Goal: Task Accomplishment & Management: Use online tool/utility

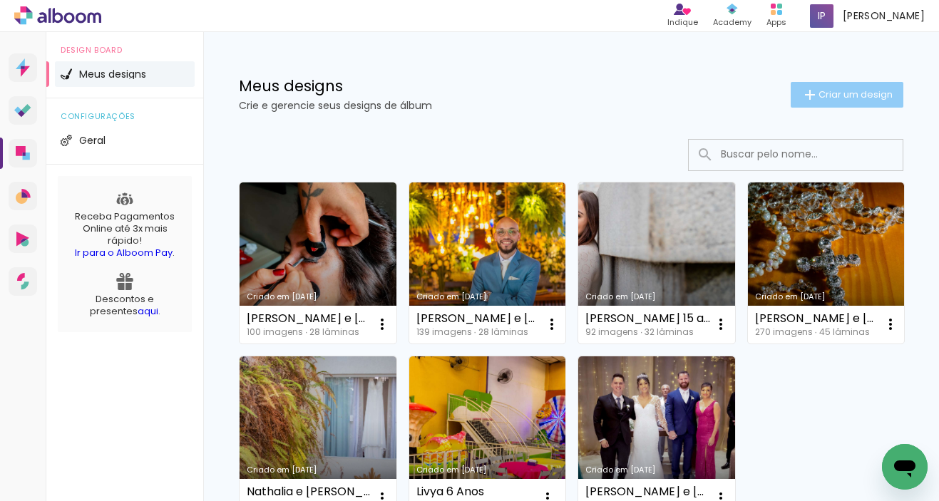
click at [852, 94] on span "Criar um design" at bounding box center [855, 94] width 74 height 9
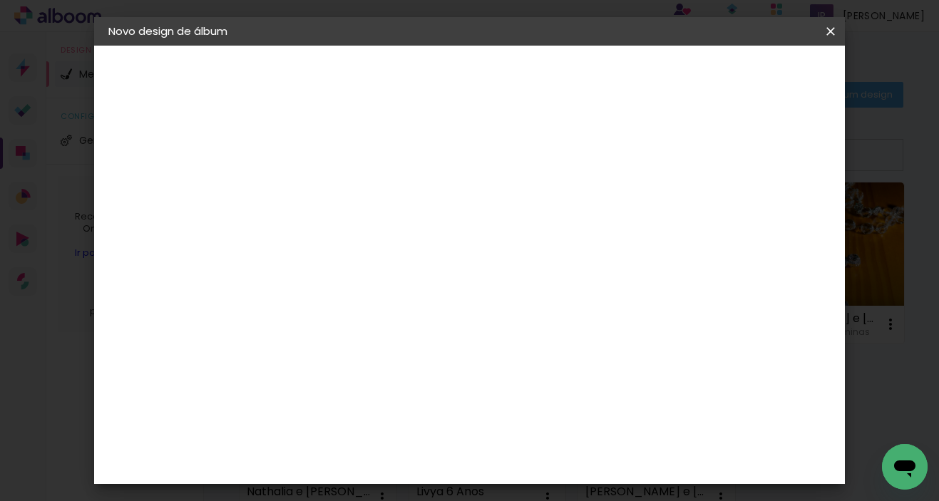
click at [342, 202] on input at bounding box center [342, 191] width 0 height 22
type input "[PERSON_NAME] e [PERSON_NAME]"
type paper-input "[PERSON_NAME] e [PERSON_NAME]"
click at [0, 0] on slot "Avançar" at bounding box center [0, 0] width 0 height 0
click at [0, 0] on slot "Tamanho Livre" at bounding box center [0, 0] width 0 height 0
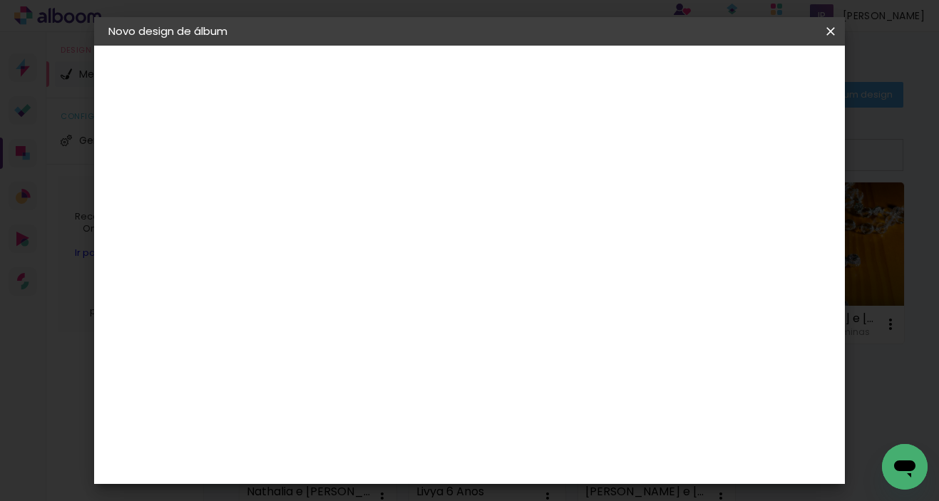
click at [0, 0] on slot "Avançar" at bounding box center [0, 0] width 0 height 0
click at [741, 71] on span "Iniciar design" at bounding box center [709, 76] width 65 height 10
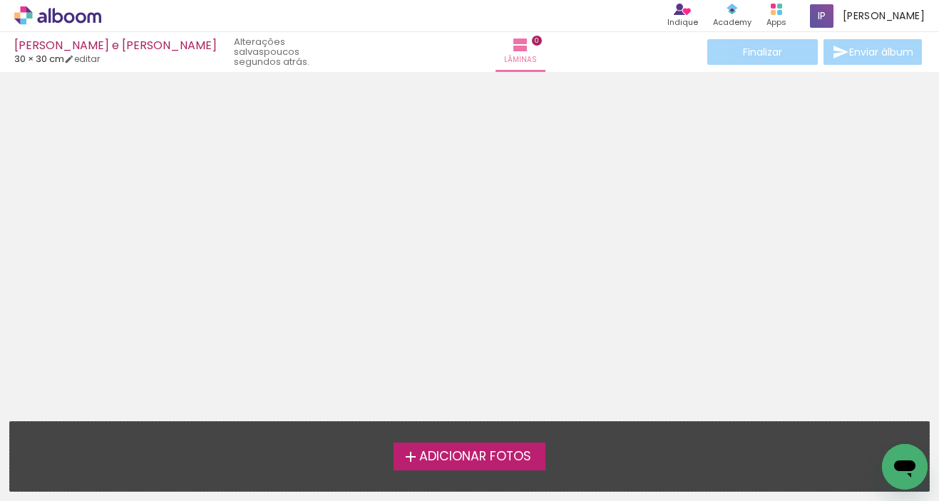
click at [482, 460] on span "Adicionar Fotos" at bounding box center [475, 457] width 112 height 13
click at [0, 0] on input "file" at bounding box center [0, 0] width 0 height 0
click at [489, 456] on span "Adicionar Fotos" at bounding box center [475, 457] width 112 height 13
click at [0, 0] on input "file" at bounding box center [0, 0] width 0 height 0
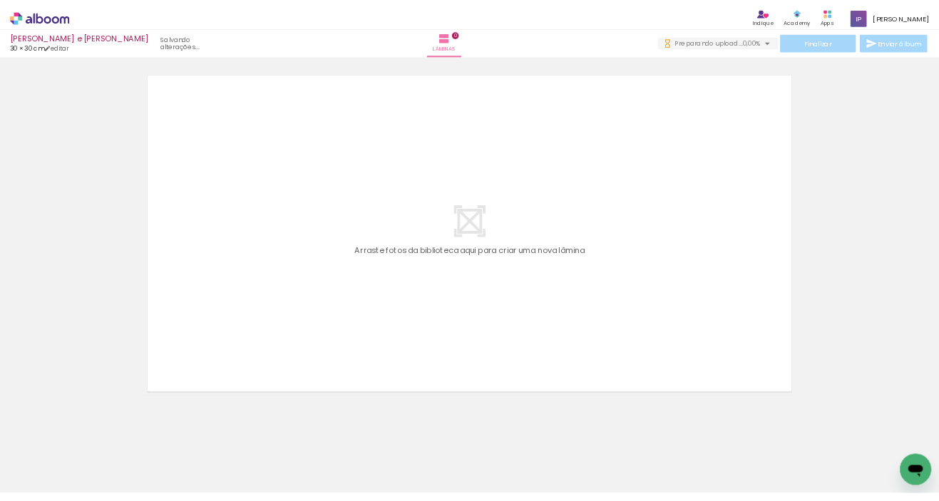
scroll to position [0, 676]
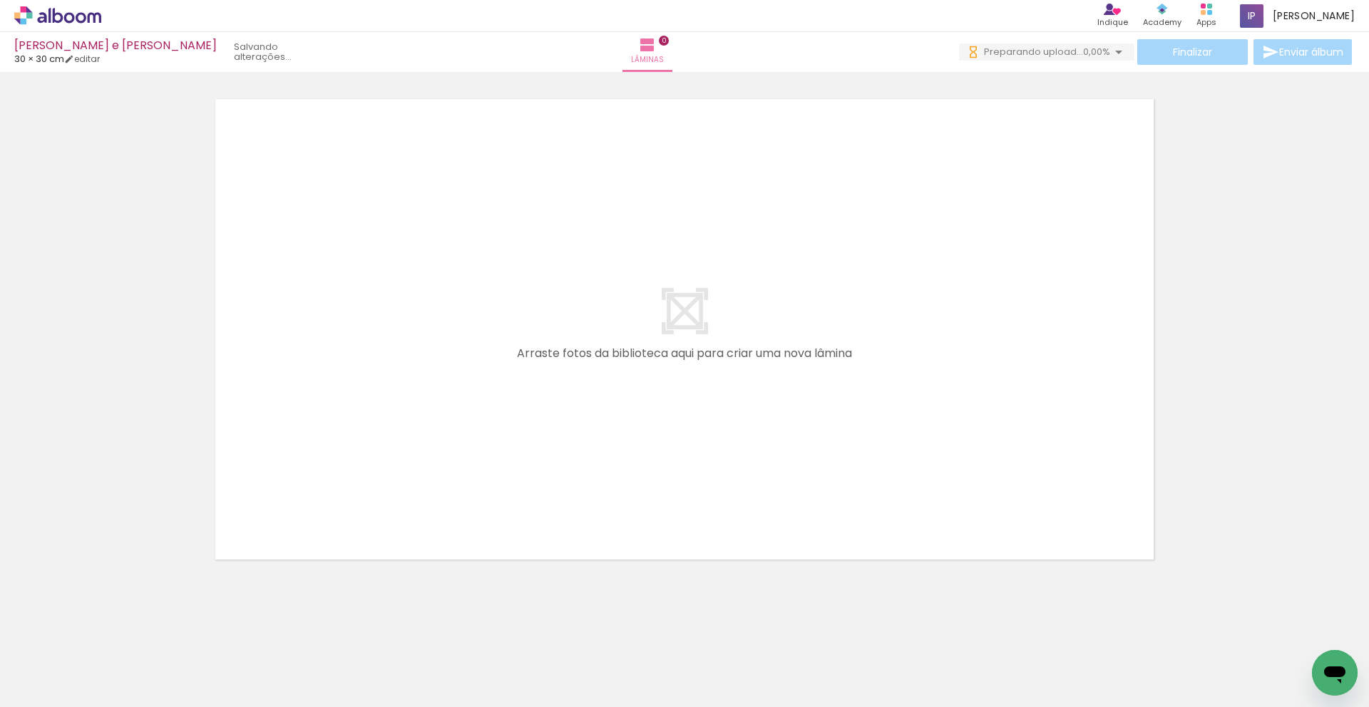
click at [4, 221] on div at bounding box center [684, 311] width 1369 height 514
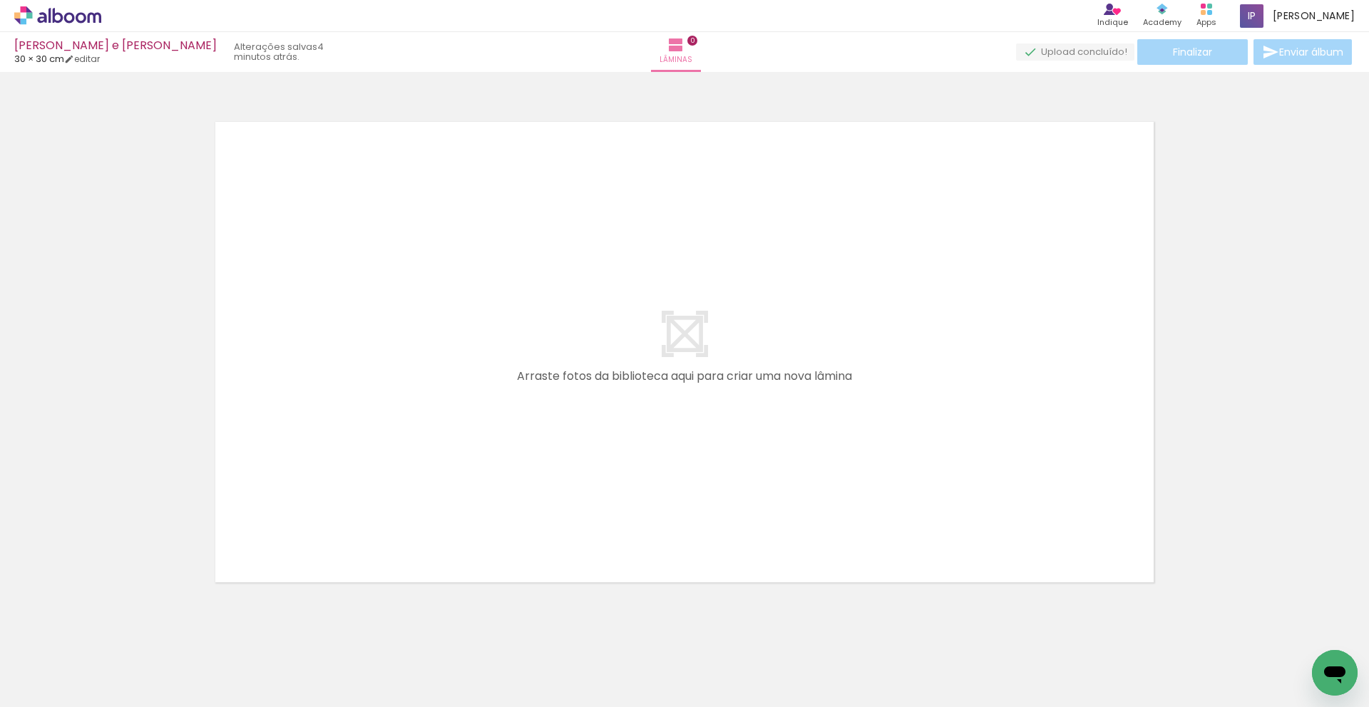
scroll to position [0, 6471]
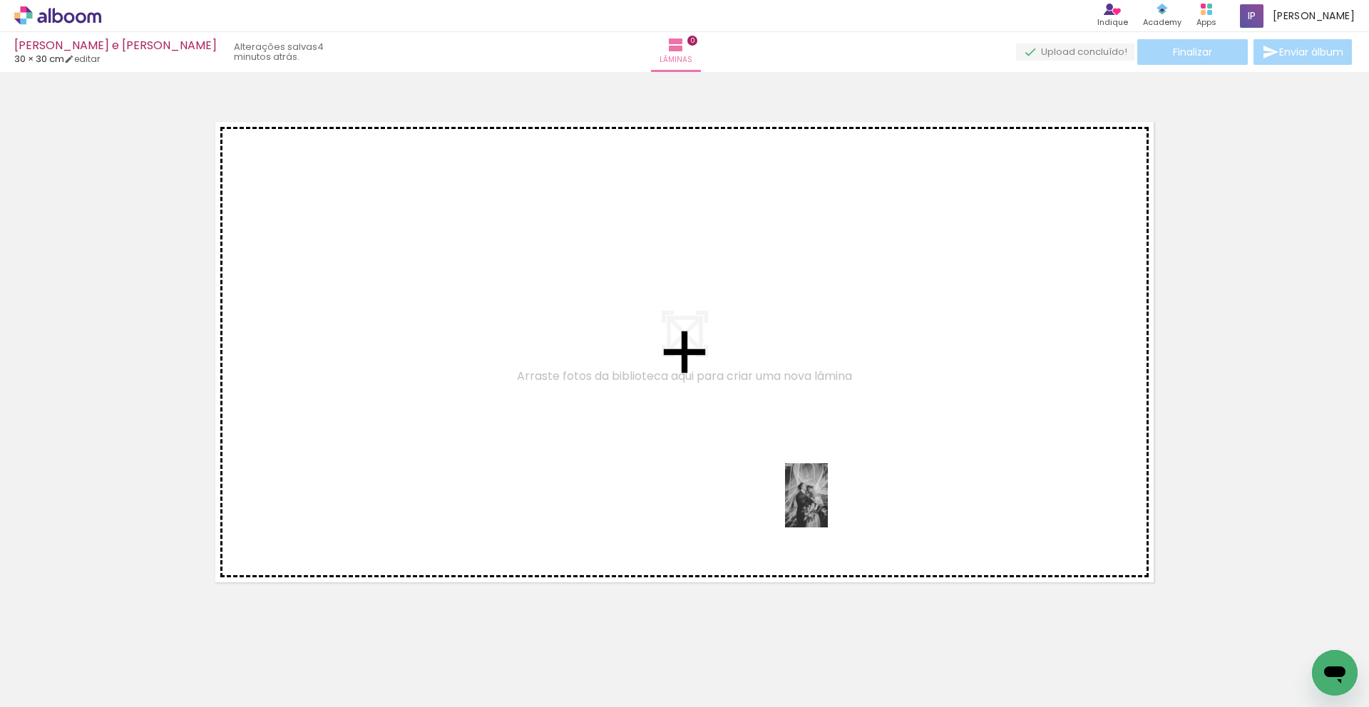
drag, startPoint x: 616, startPoint y: 672, endPoint x: 828, endPoint y: 506, distance: 269.1
click at [828, 500] on quentale-workspace at bounding box center [684, 353] width 1369 height 707
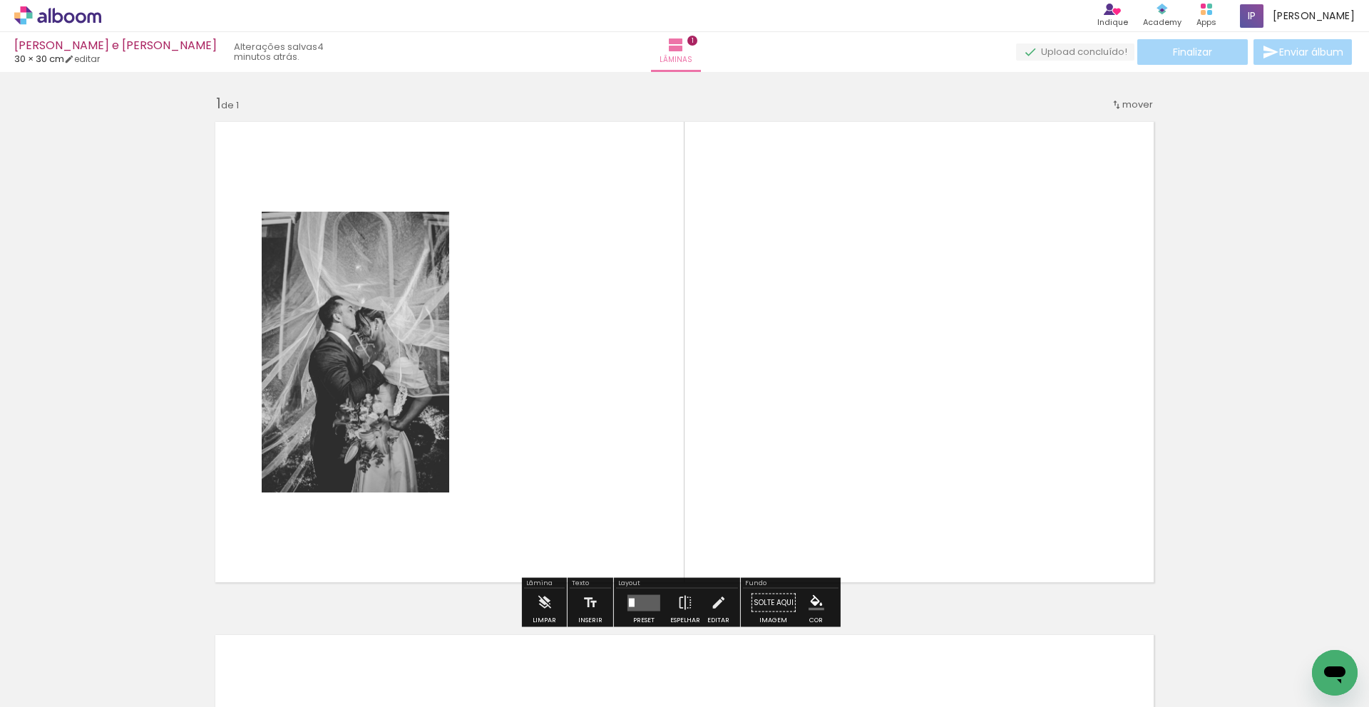
scroll to position [7, 0]
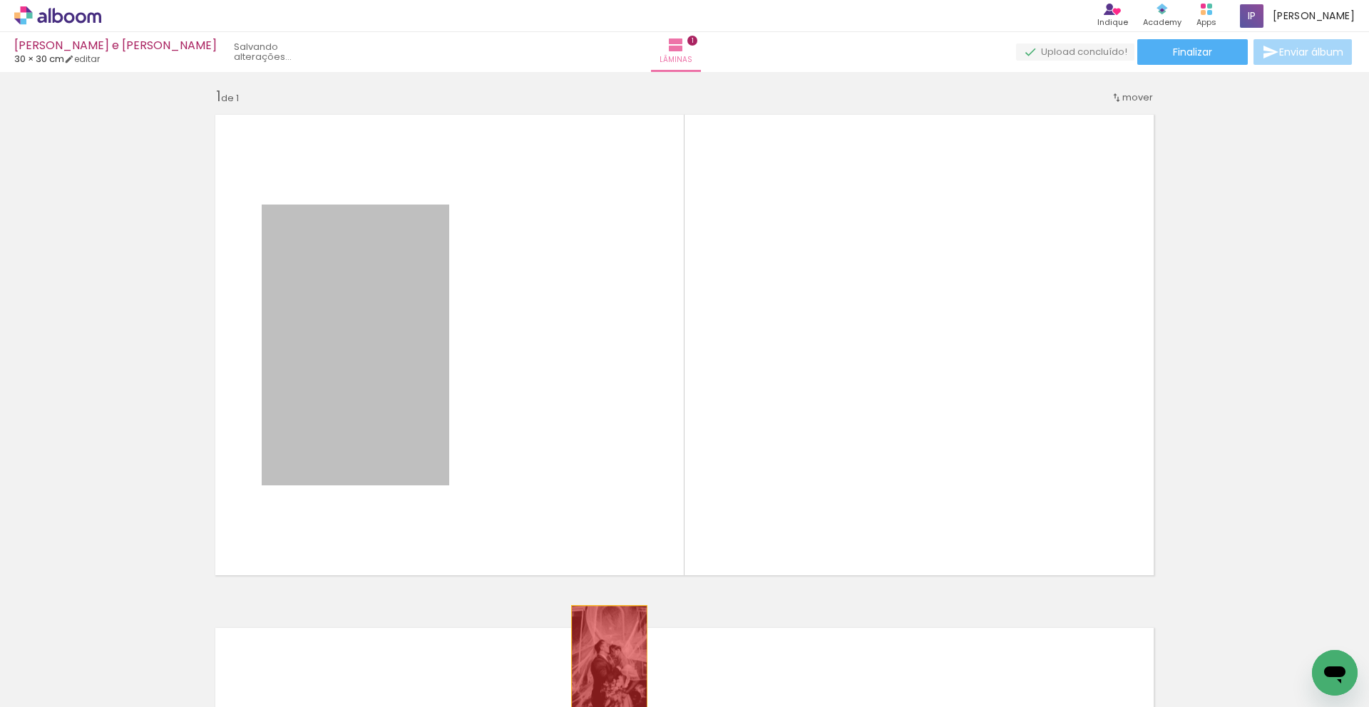
drag, startPoint x: 408, startPoint y: 351, endPoint x: 604, endPoint y: 663, distance: 368.1
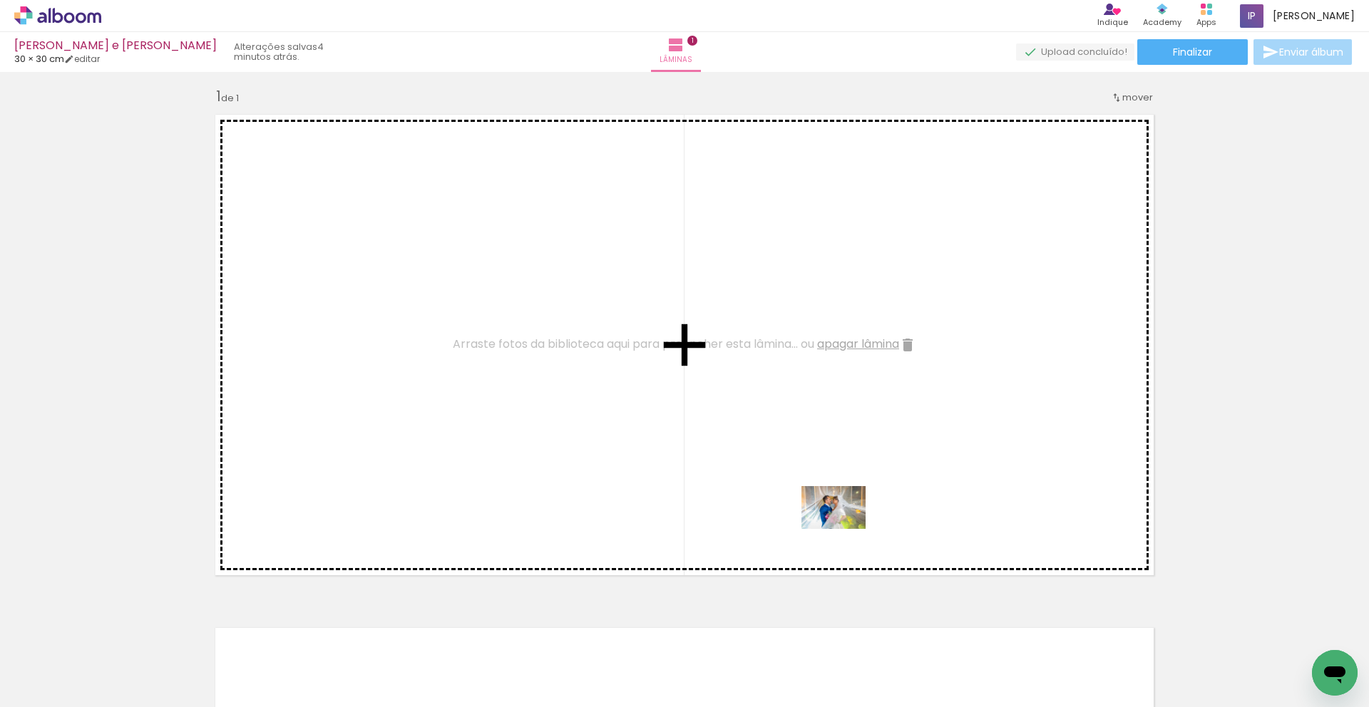
drag, startPoint x: 549, startPoint y: 665, endPoint x: 844, endPoint y: 529, distance: 325.1
click at [844, 500] on quentale-workspace at bounding box center [684, 353] width 1369 height 707
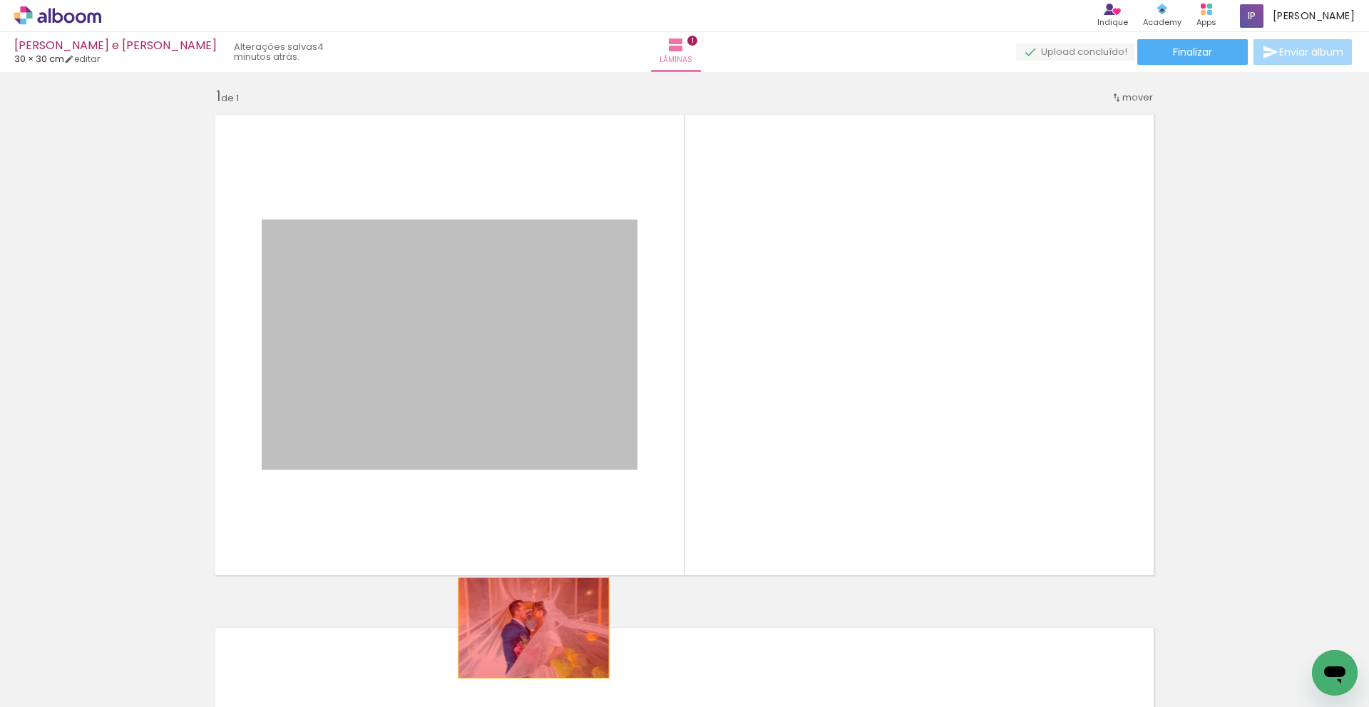
drag, startPoint x: 488, startPoint y: 366, endPoint x: 528, endPoint y: 628, distance: 264.7
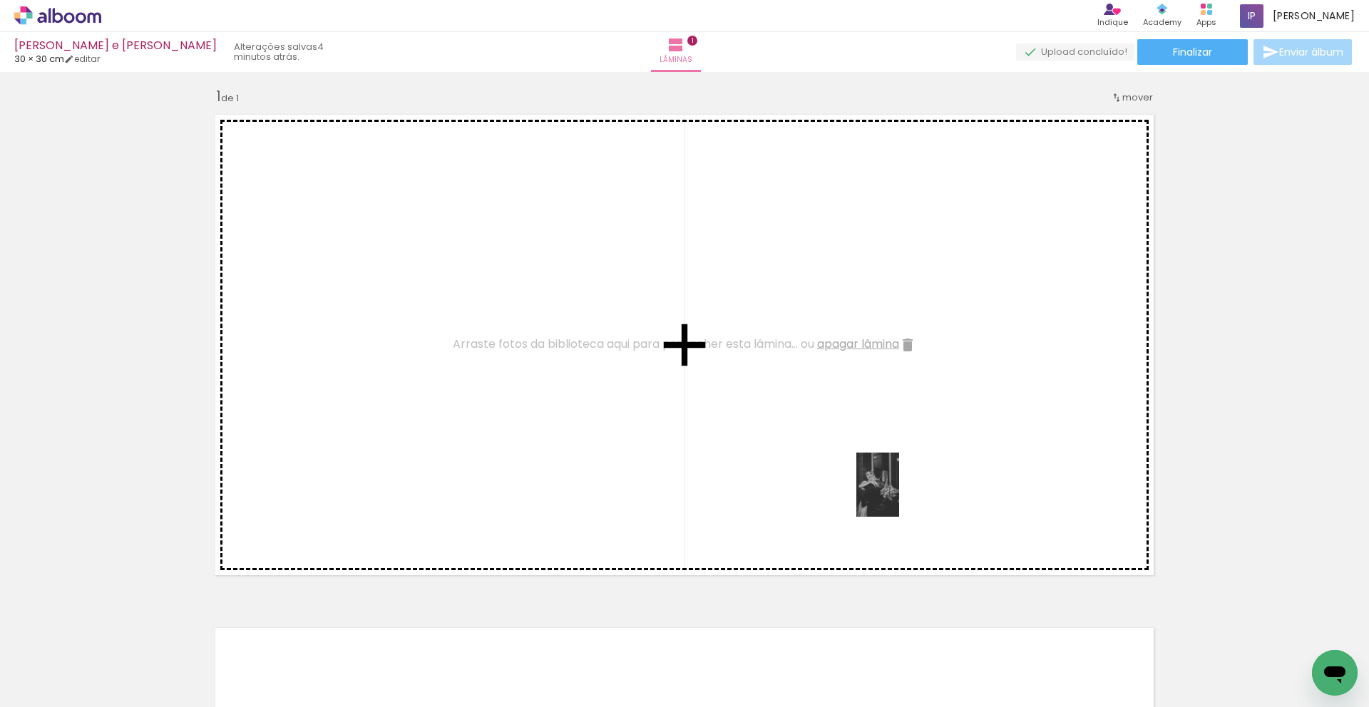
drag, startPoint x: 871, startPoint y: 674, endPoint x: 900, endPoint y: 493, distance: 182.8
click at [900, 493] on quentale-workspace at bounding box center [684, 353] width 1369 height 707
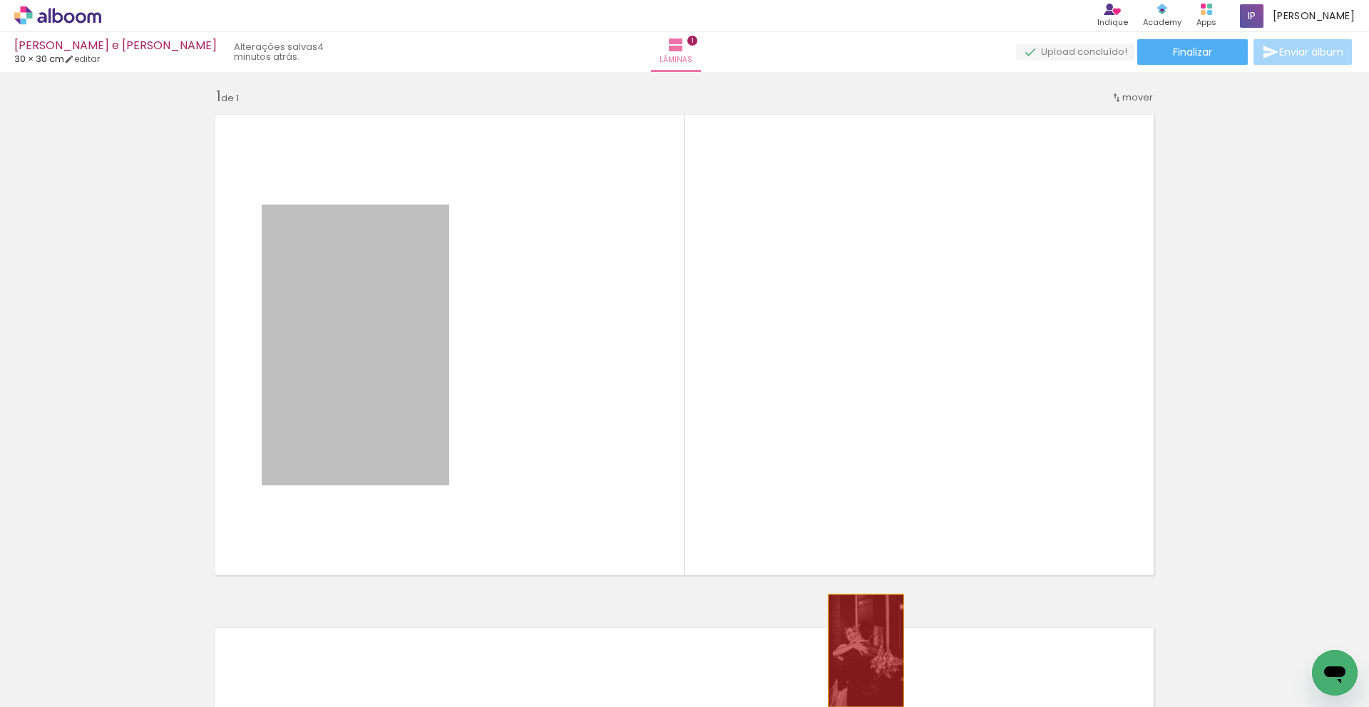
drag, startPoint x: 379, startPoint y: 375, endPoint x: 861, endPoint y: 651, distance: 555.4
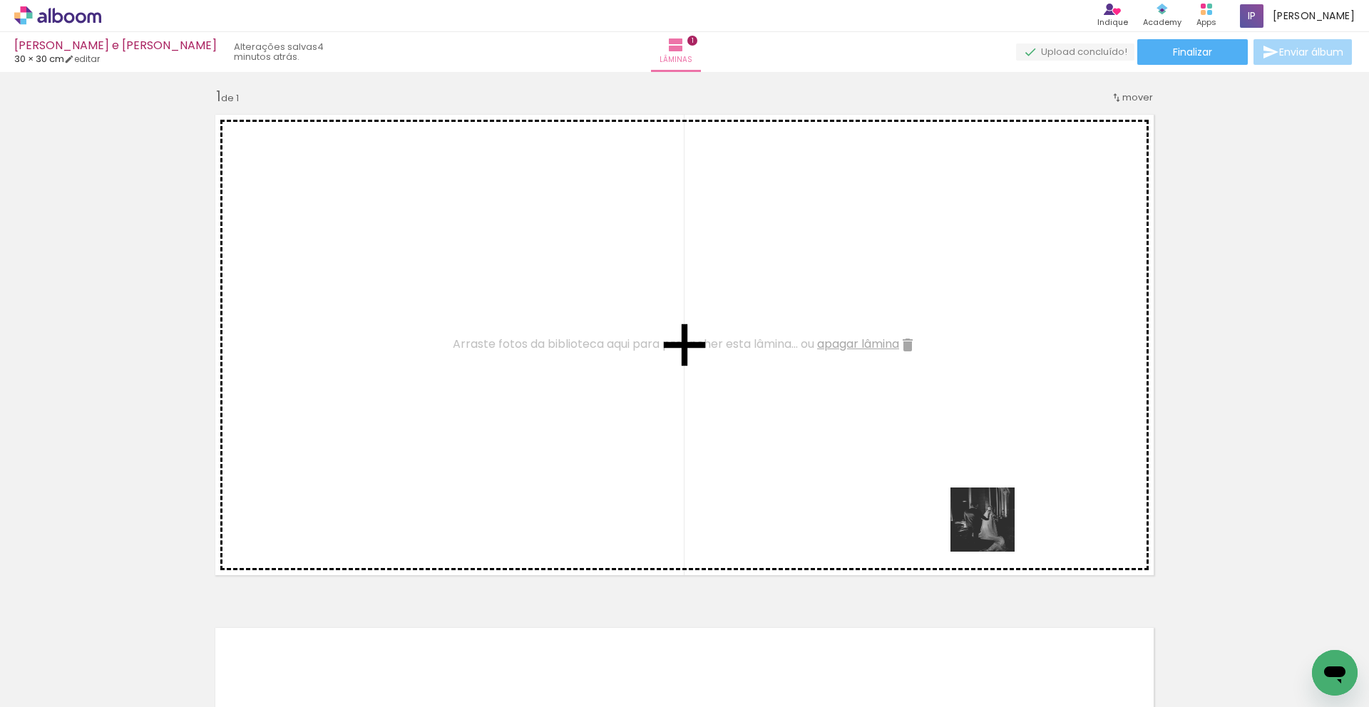
drag, startPoint x: 1014, startPoint y: 649, endPoint x: 977, endPoint y: 475, distance: 177.9
click at [938, 475] on quentale-workspace at bounding box center [684, 353] width 1369 height 707
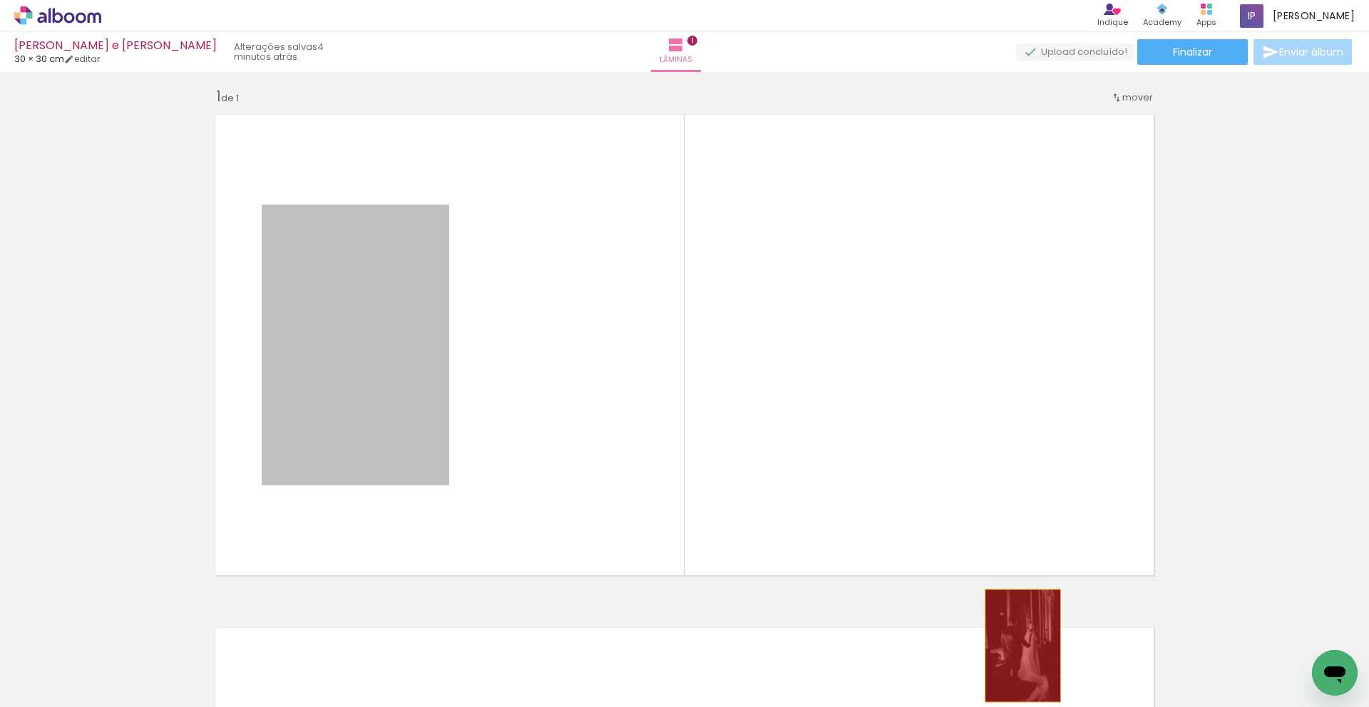
drag, startPoint x: 375, startPoint y: 358, endPoint x: 1025, endPoint y: 647, distance: 711.1
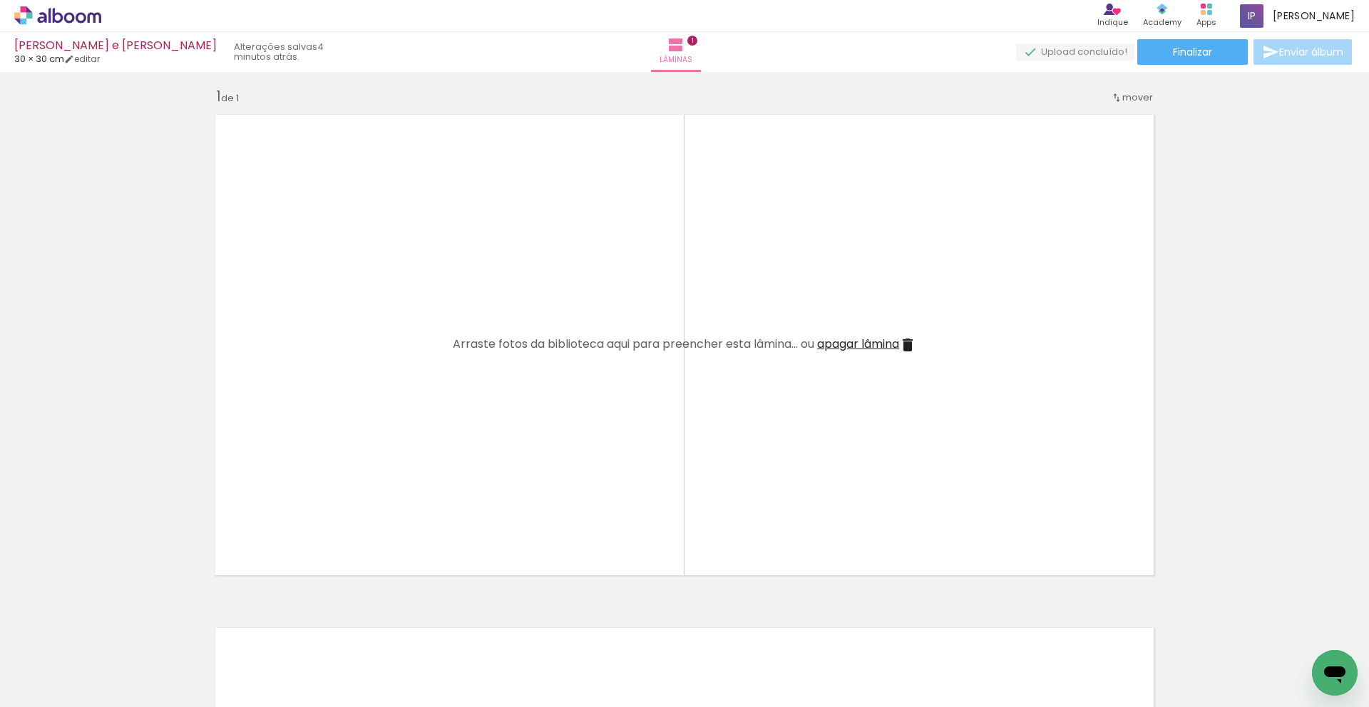
scroll to position [0, 8414]
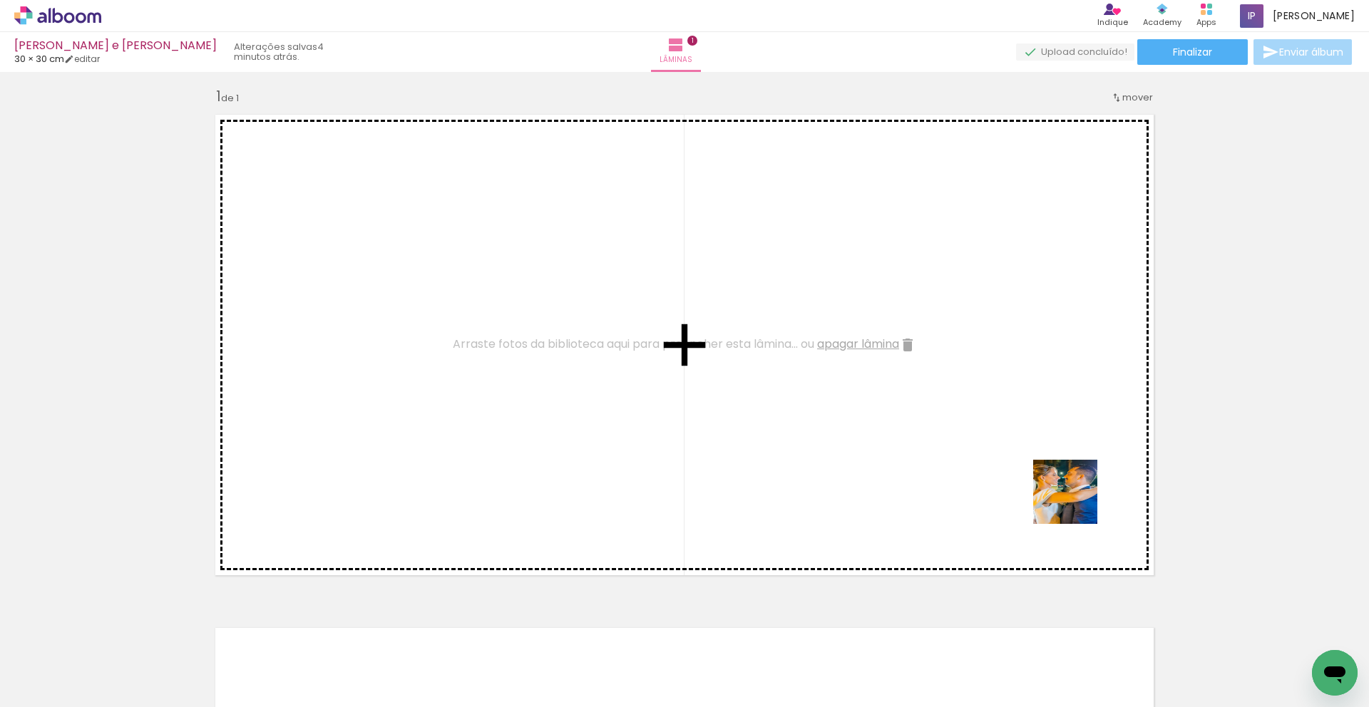
drag, startPoint x: 1315, startPoint y: 640, endPoint x: 973, endPoint y: 468, distance: 382.0
click at [938, 469] on quentale-workspace at bounding box center [684, 353] width 1369 height 707
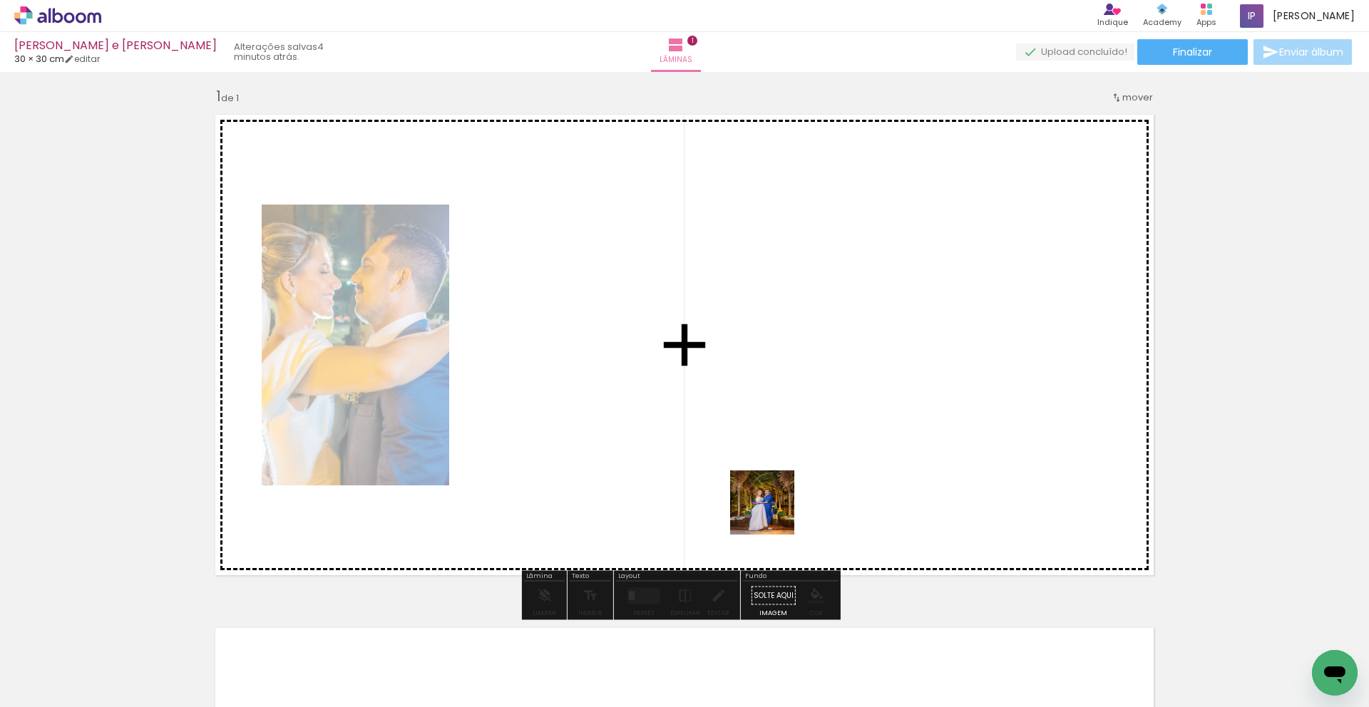
drag, startPoint x: 750, startPoint y: 655, endPoint x: 787, endPoint y: 482, distance: 177.2
click at [787, 482] on quentale-workspace at bounding box center [684, 353] width 1369 height 707
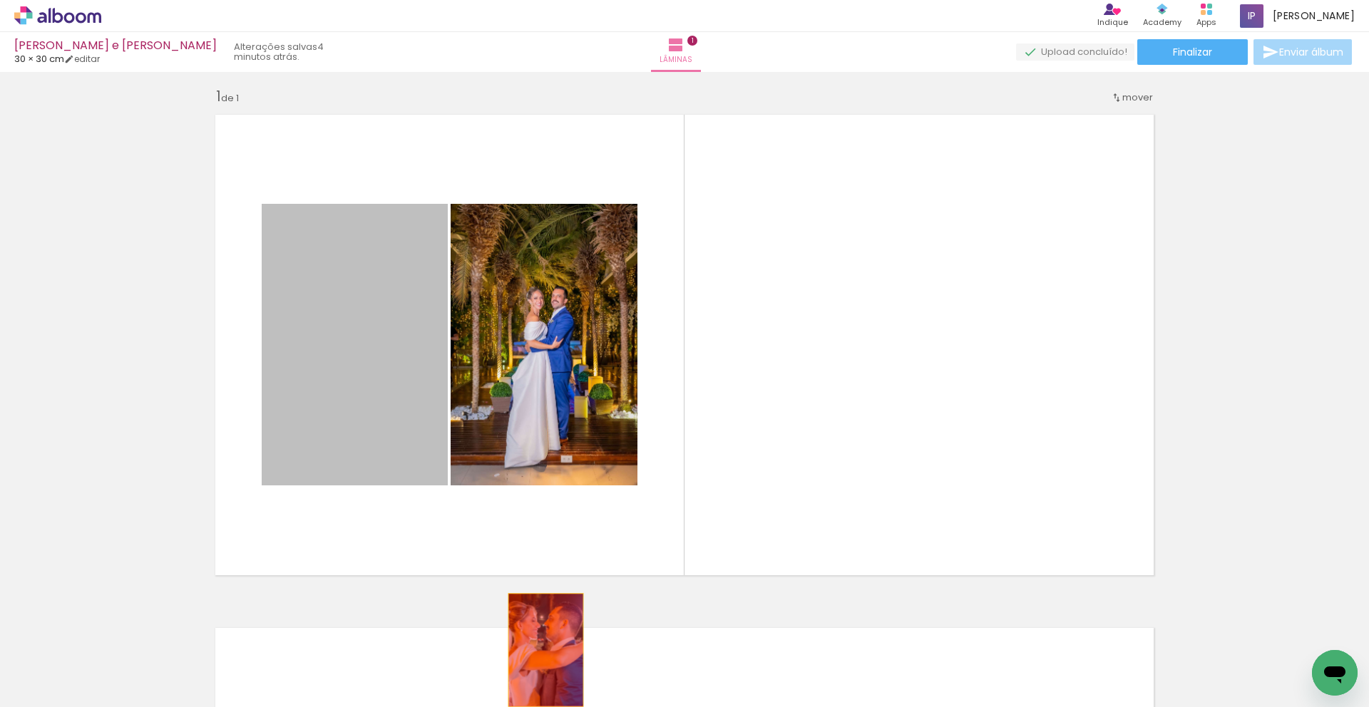
drag, startPoint x: 379, startPoint y: 357, endPoint x: 539, endPoint y: 646, distance: 330.0
click at [540, 500] on quentale-workspace at bounding box center [684, 353] width 1369 height 707
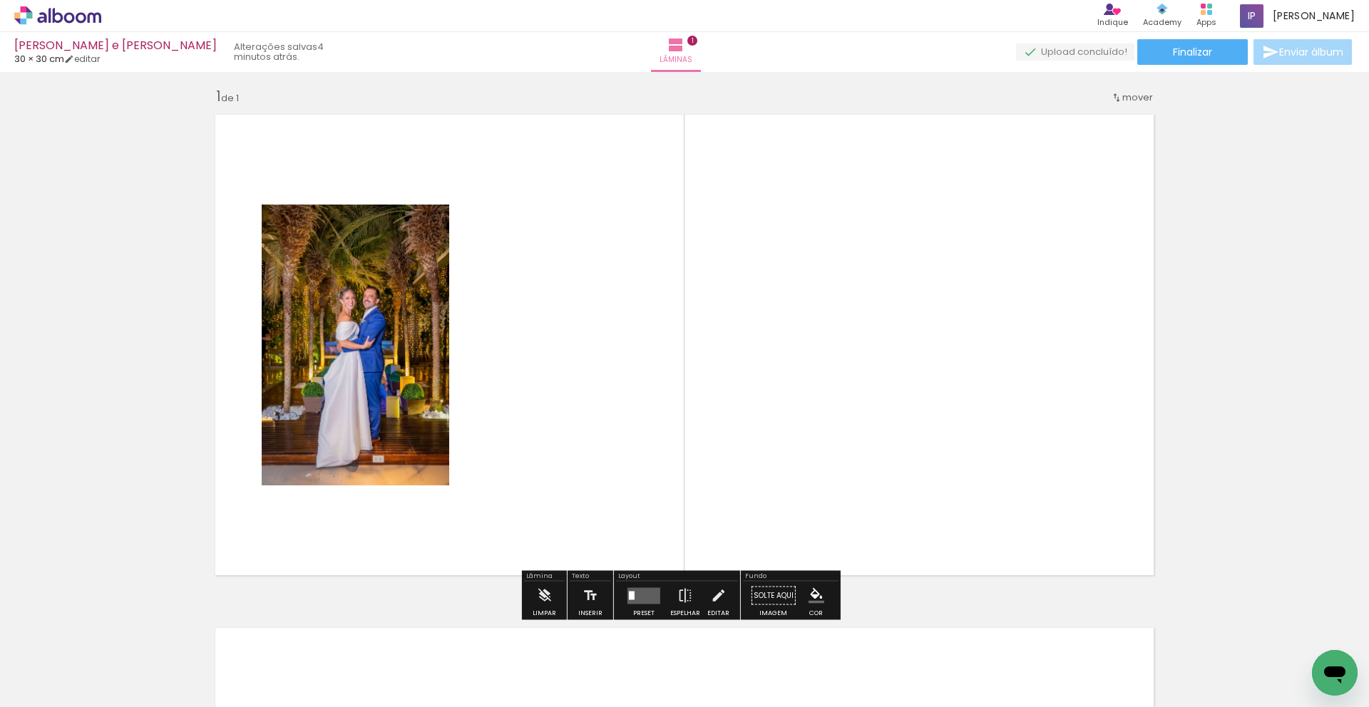
click at [394, 371] on quentale-photo at bounding box center [356, 345] width 188 height 281
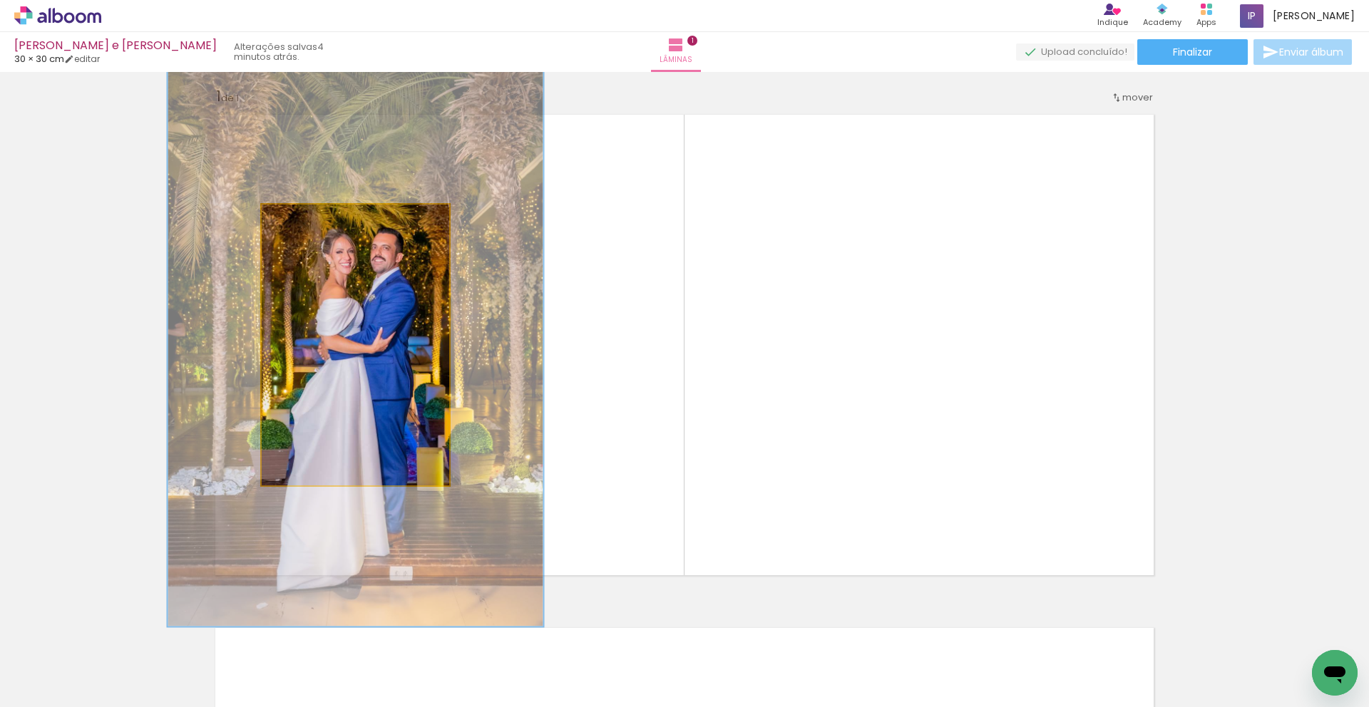
drag, startPoint x: 291, startPoint y: 220, endPoint x: 376, endPoint y: 226, distance: 85.1
type paper-slider "200"
click at [374, 208] on div "P&B Largura Cor" at bounding box center [359, 208] width 188 height 0
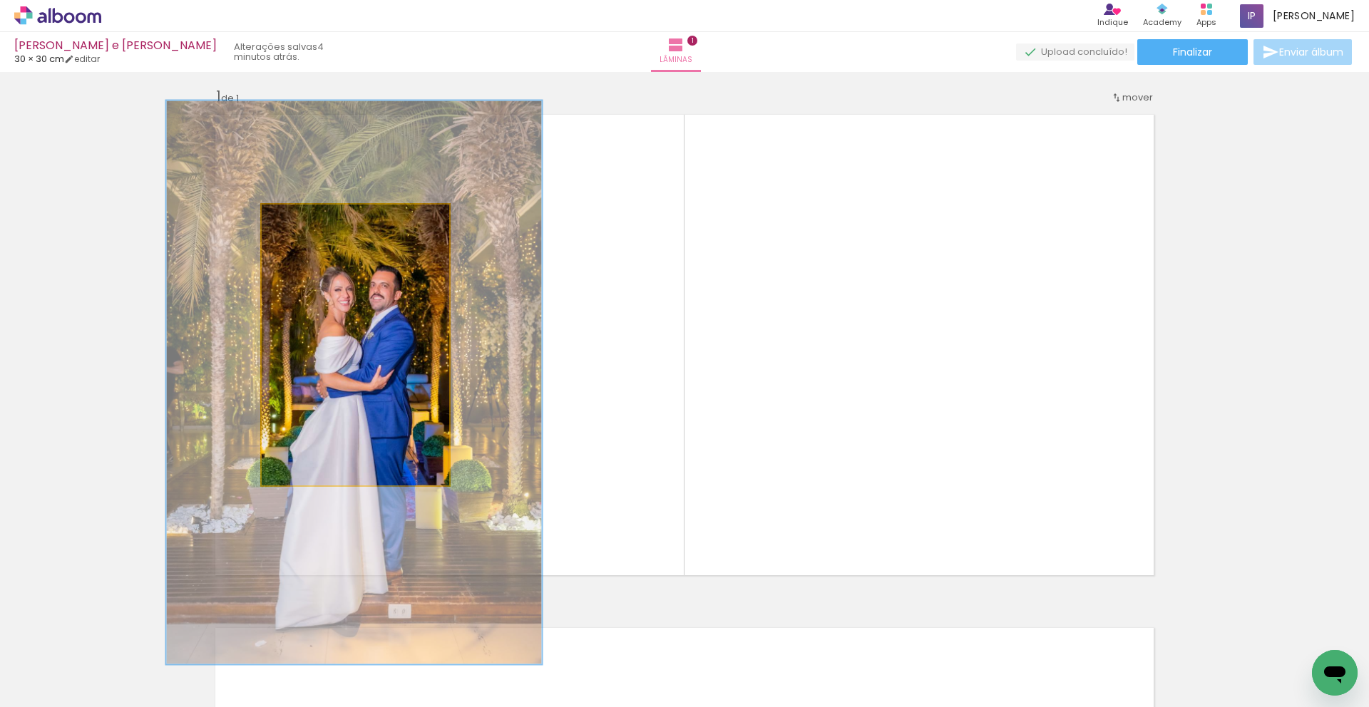
drag, startPoint x: 387, startPoint y: 359, endPoint x: 382, endPoint y: 388, distance: 29.7
drag, startPoint x: 345, startPoint y: 221, endPoint x: 356, endPoint y: 221, distance: 10.7
click at [356, 221] on div at bounding box center [350, 219] width 23 height 23
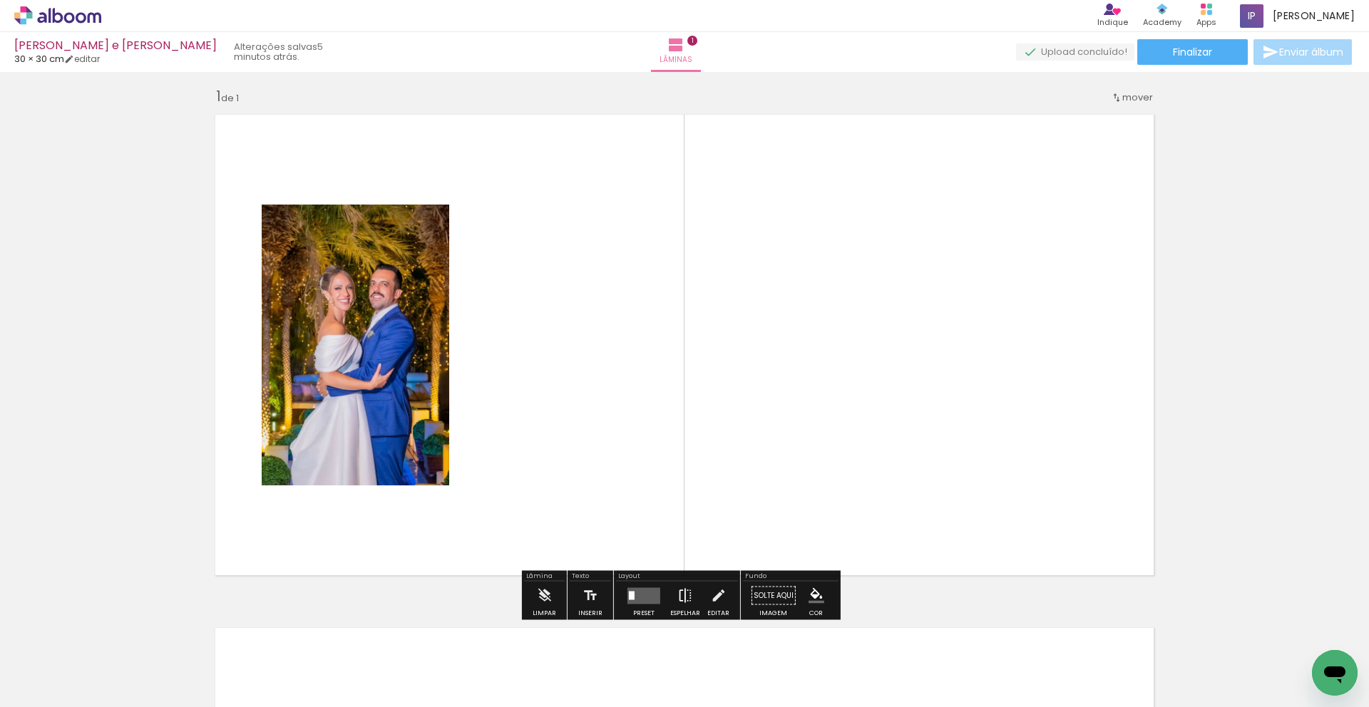
click at [683, 500] on iron-icon at bounding box center [685, 596] width 16 height 29
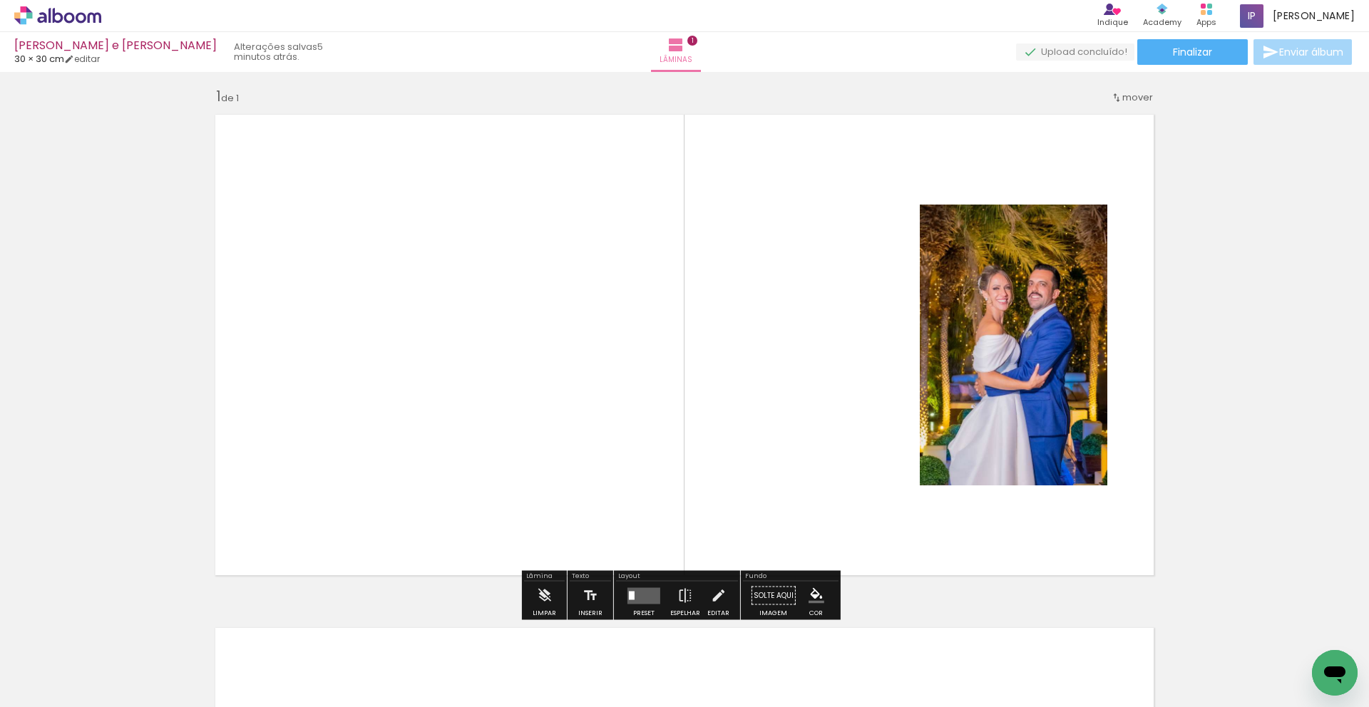
click at [639, 500] on quentale-layouter at bounding box center [643, 595] width 33 height 16
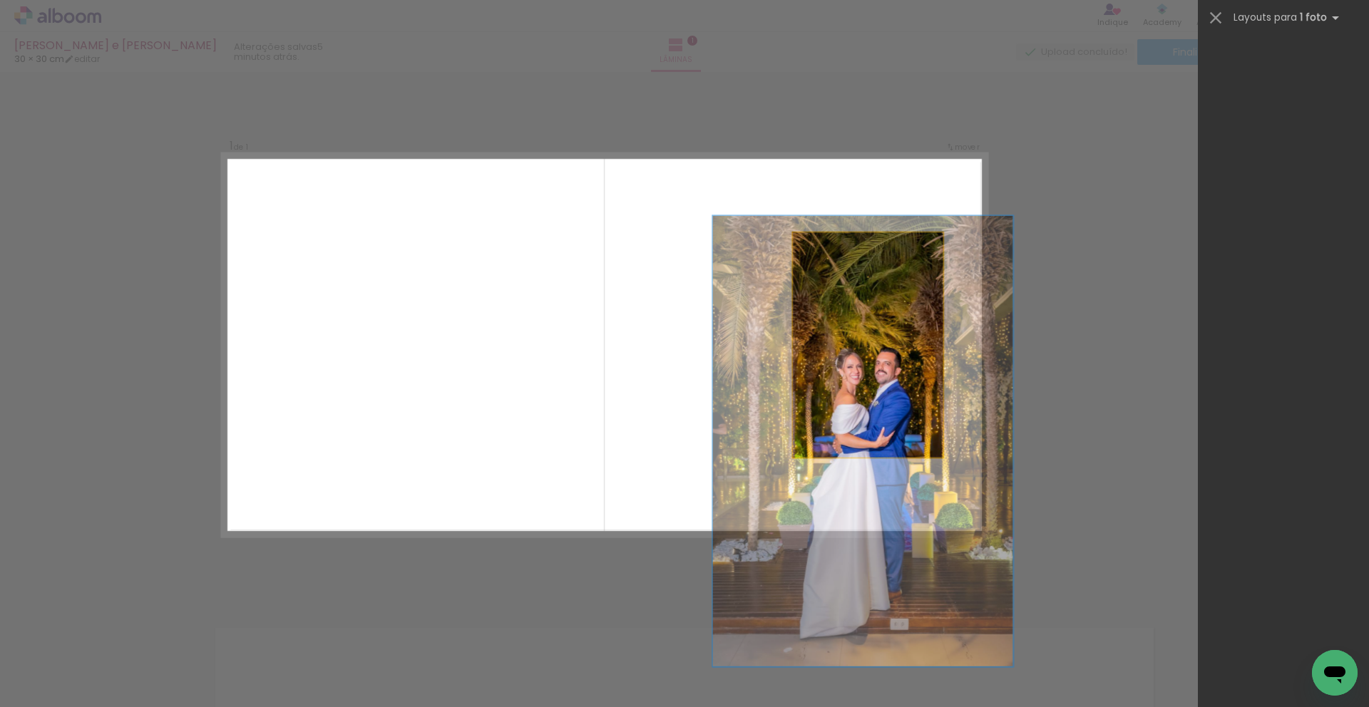
scroll to position [0, 0]
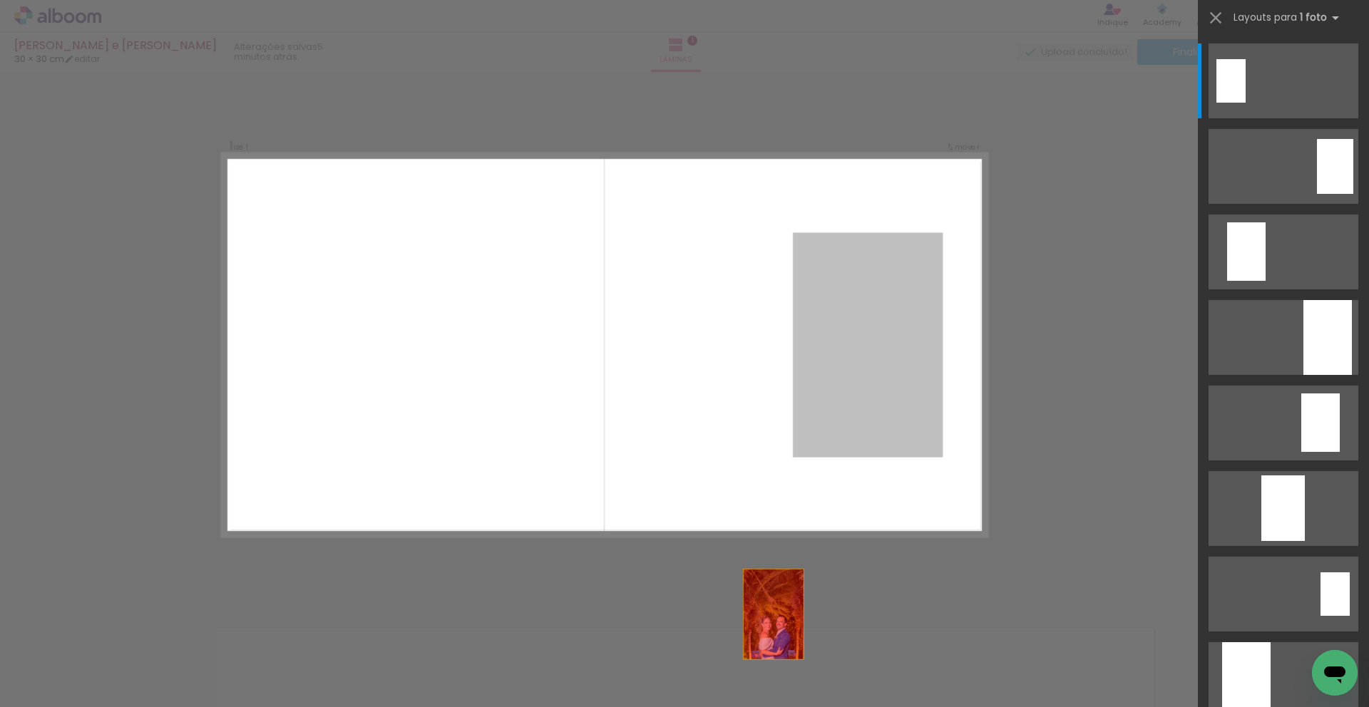
drag, startPoint x: 845, startPoint y: 343, endPoint x: 746, endPoint y: 679, distance: 350.8
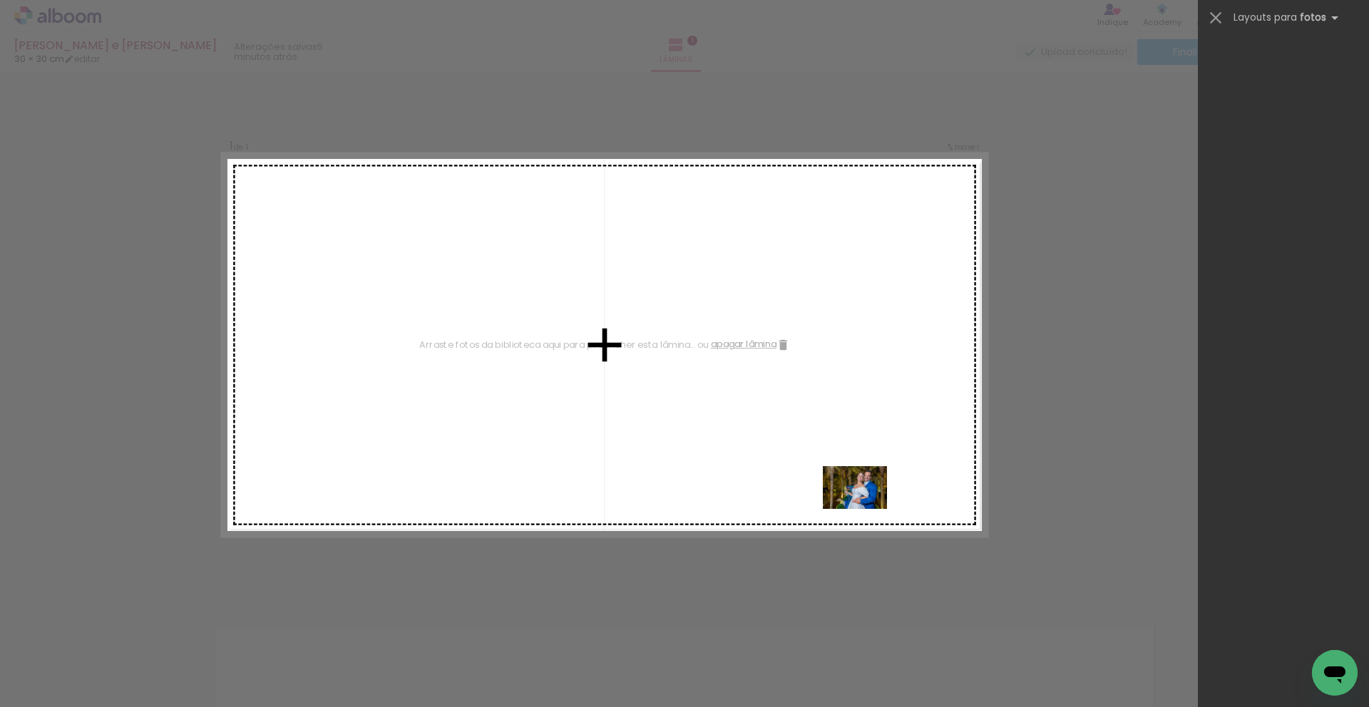
drag, startPoint x: 929, startPoint y: 667, endPoint x: 866, endPoint y: 506, distance: 173.2
click at [866, 500] on quentale-workspace at bounding box center [684, 353] width 1369 height 707
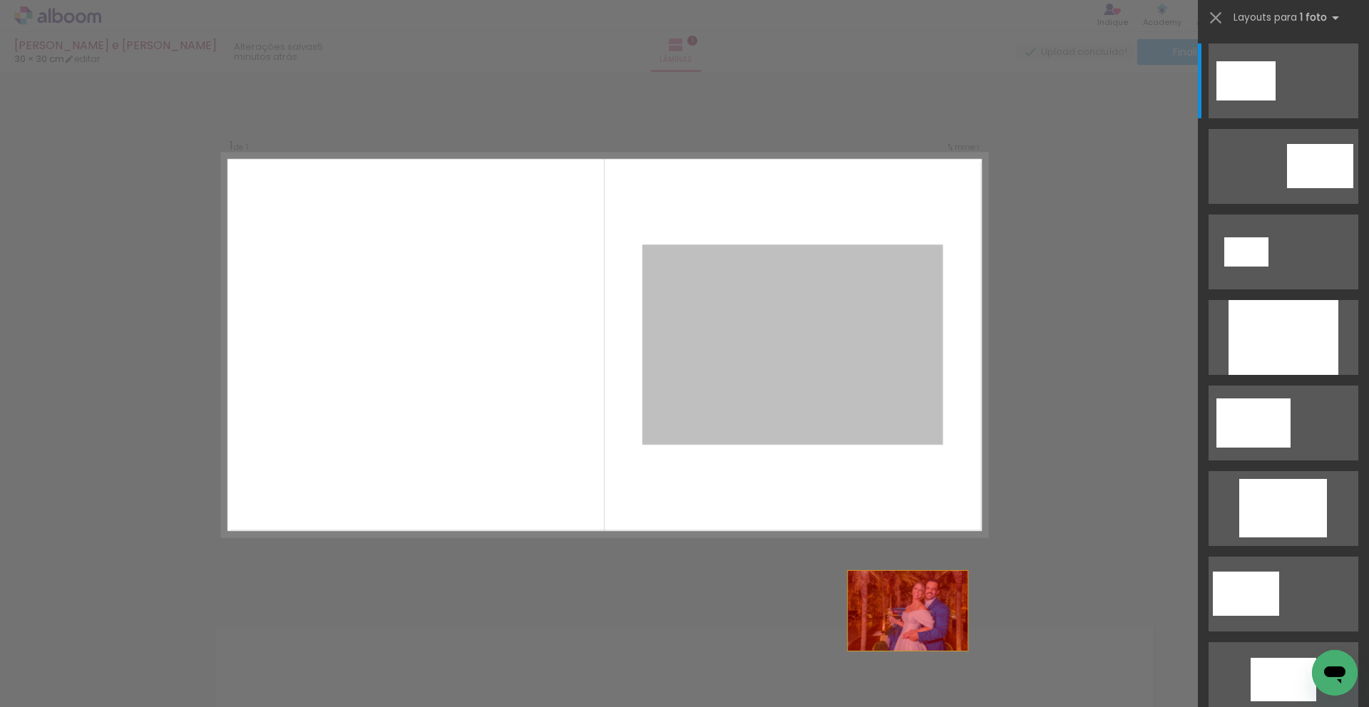
drag, startPoint x: 829, startPoint y: 394, endPoint x: 931, endPoint y: 677, distance: 301.5
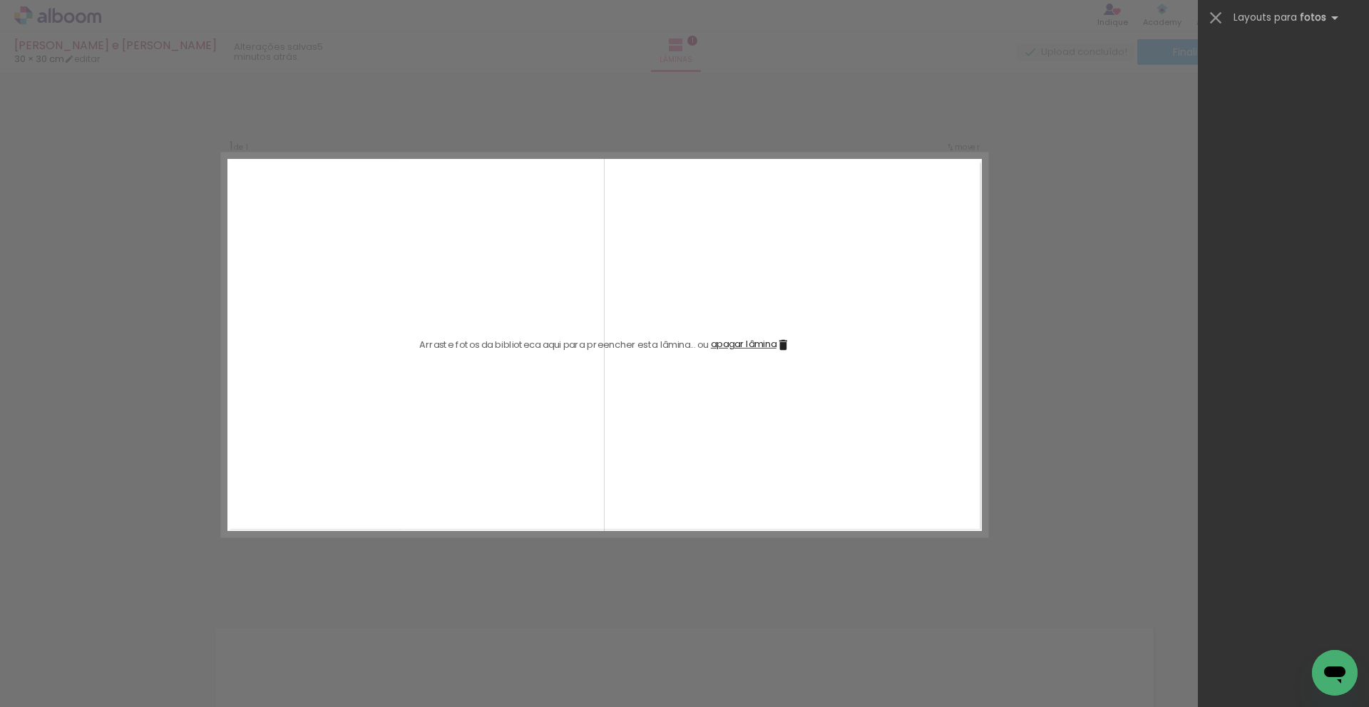
click at [938, 500] on div "Confirmar Cancelar" at bounding box center [684, 595] width 1369 height 1061
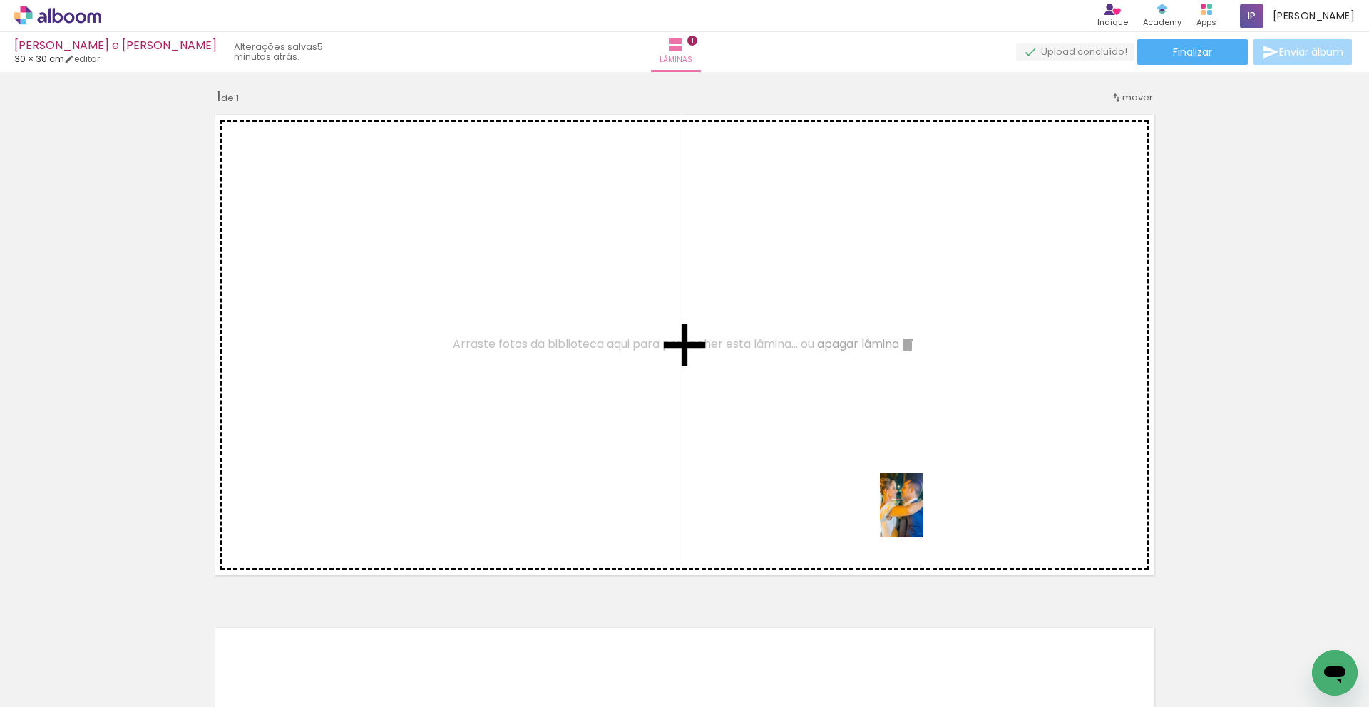
drag, startPoint x: 1307, startPoint y: 657, endPoint x: 922, endPoint y: 516, distance: 410.1
click at [922, 500] on quentale-workspace at bounding box center [684, 353] width 1369 height 707
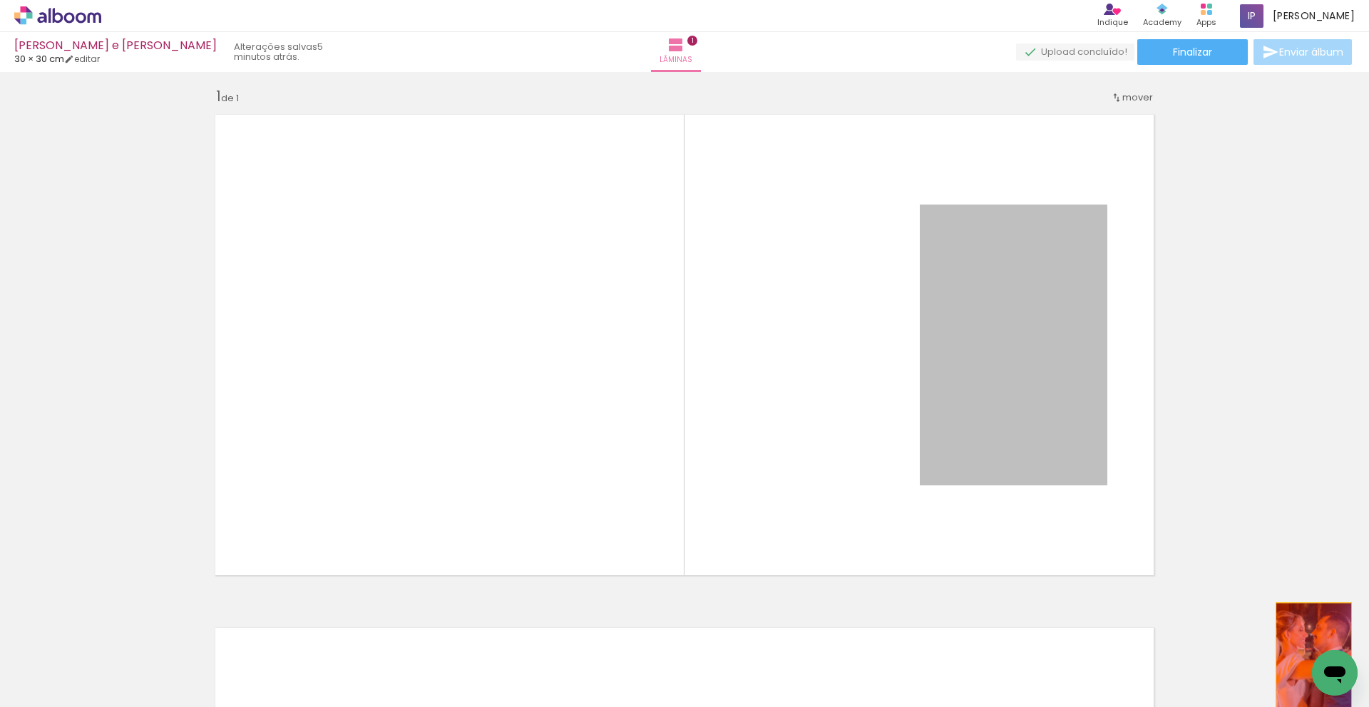
drag, startPoint x: 1003, startPoint y: 345, endPoint x: 1308, endPoint y: 657, distance: 435.6
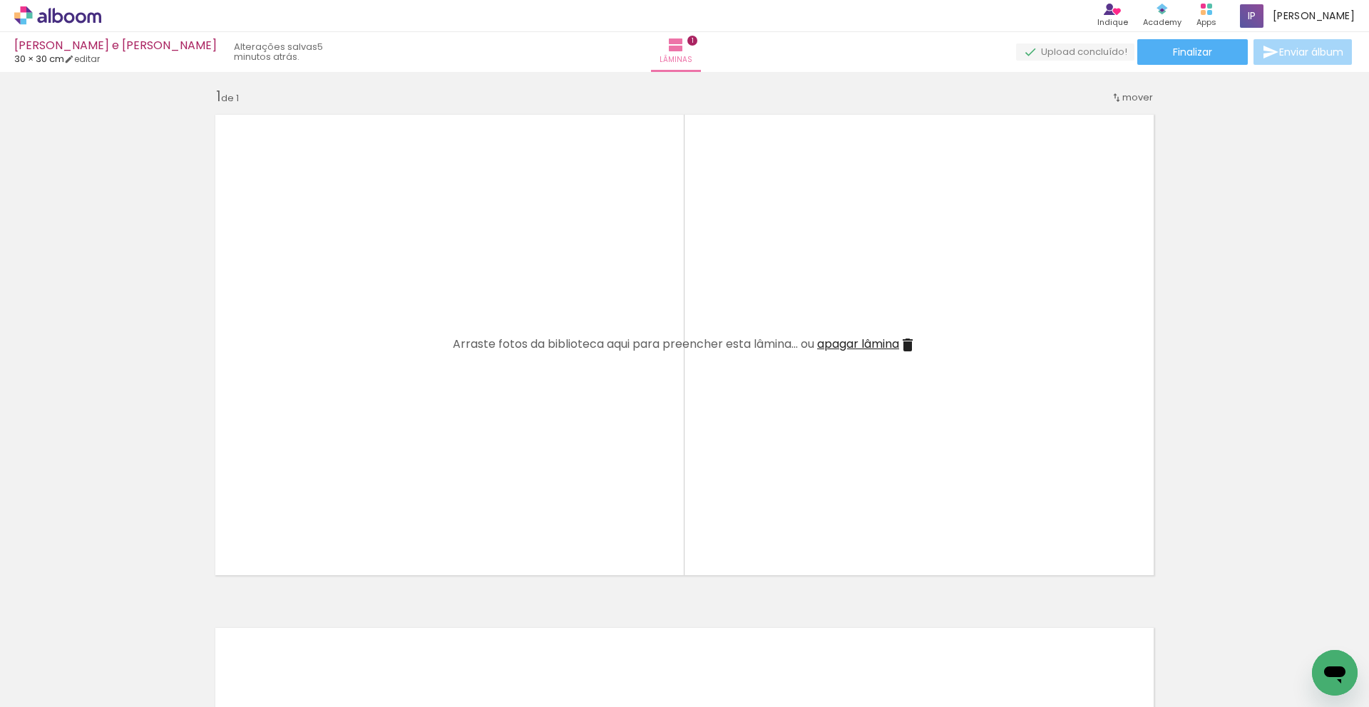
scroll to position [0, 6876]
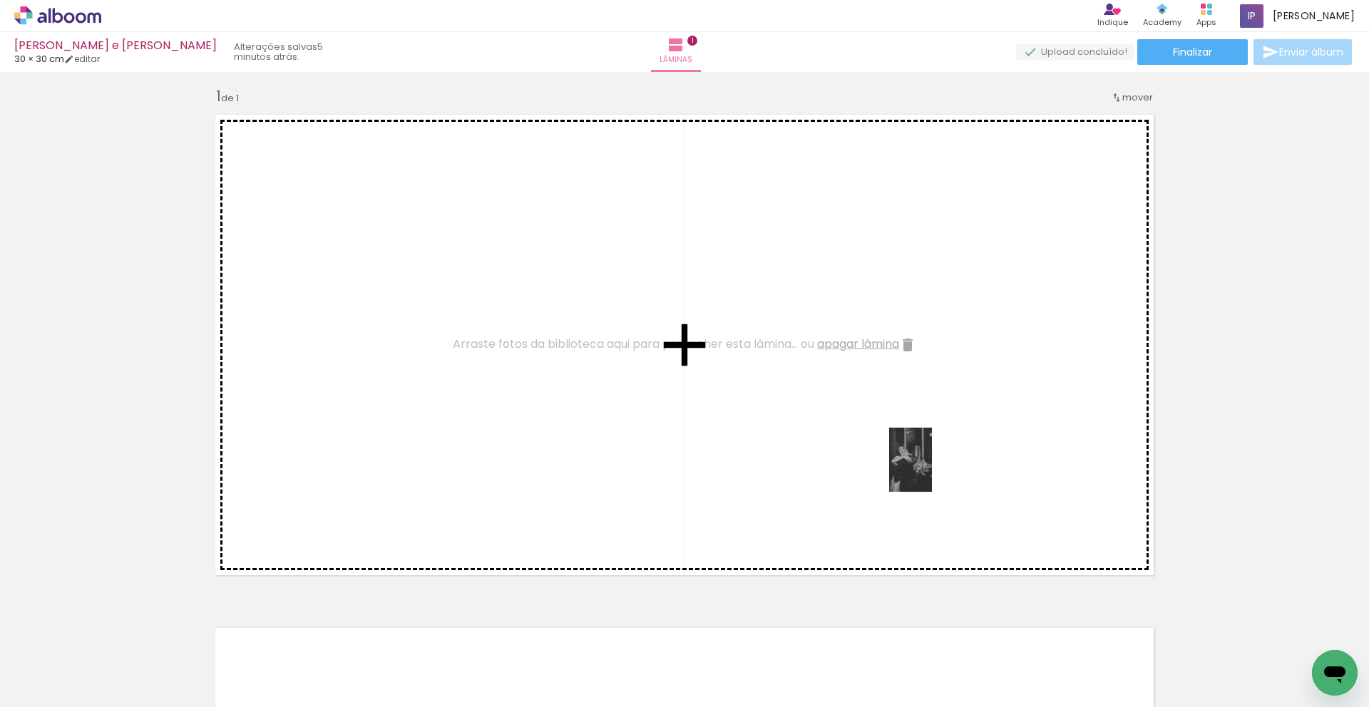
drag, startPoint x: 457, startPoint y: 656, endPoint x: 932, endPoint y: 471, distance: 509.7
click at [932, 471] on quentale-workspace at bounding box center [684, 353] width 1369 height 707
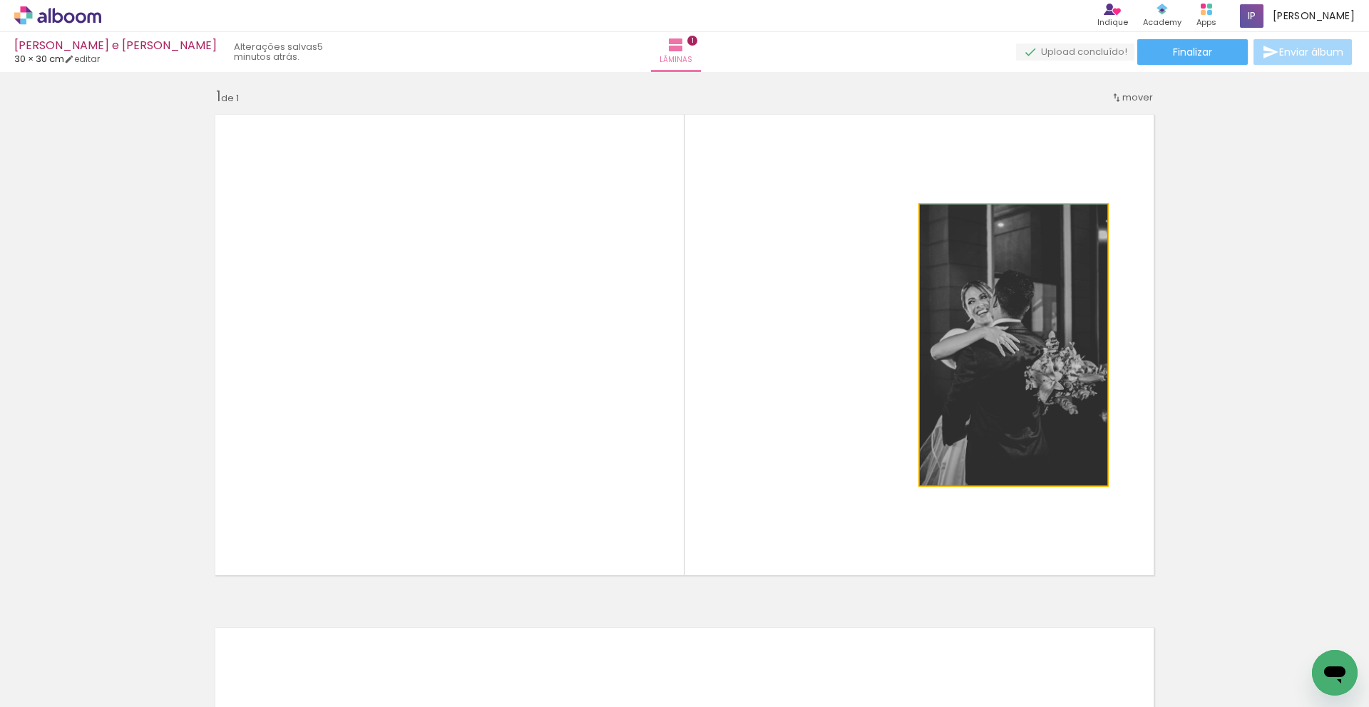
click at [938, 428] on quentale-photo at bounding box center [1014, 345] width 188 height 281
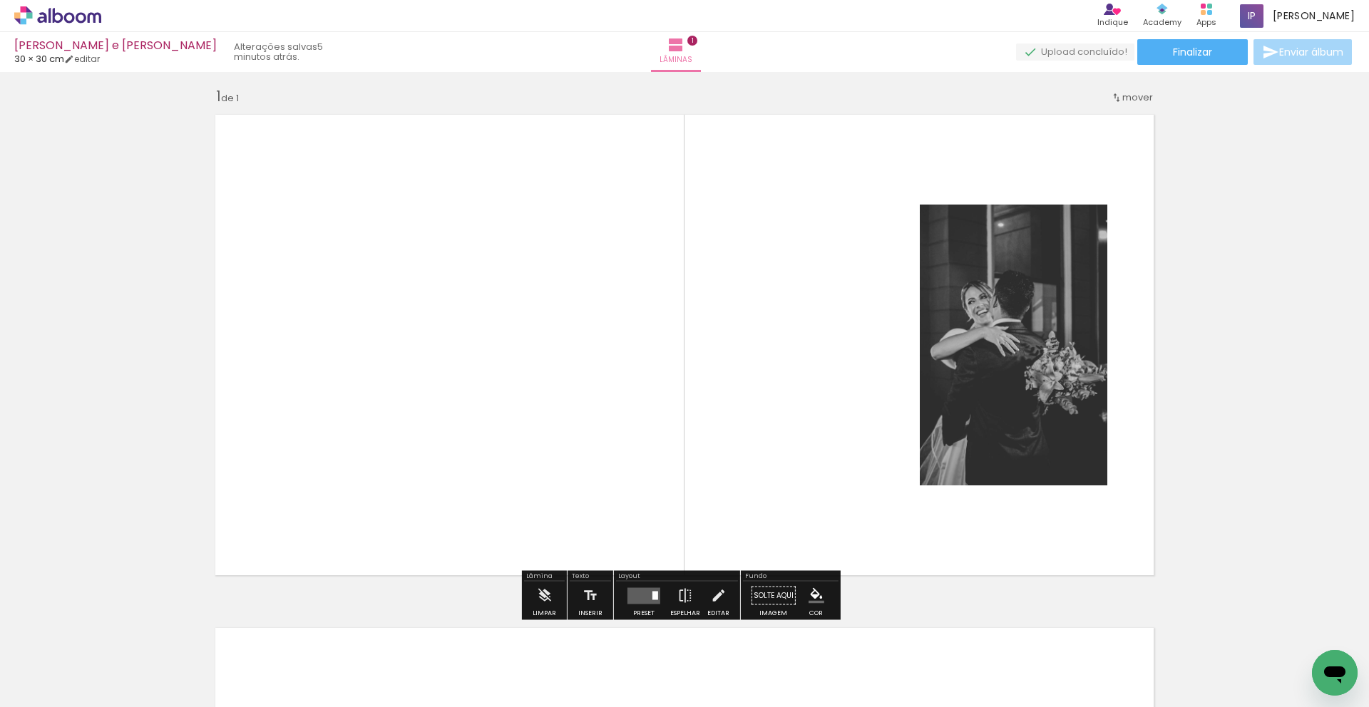
click at [652, 500] on div at bounding box center [655, 595] width 6 height 9
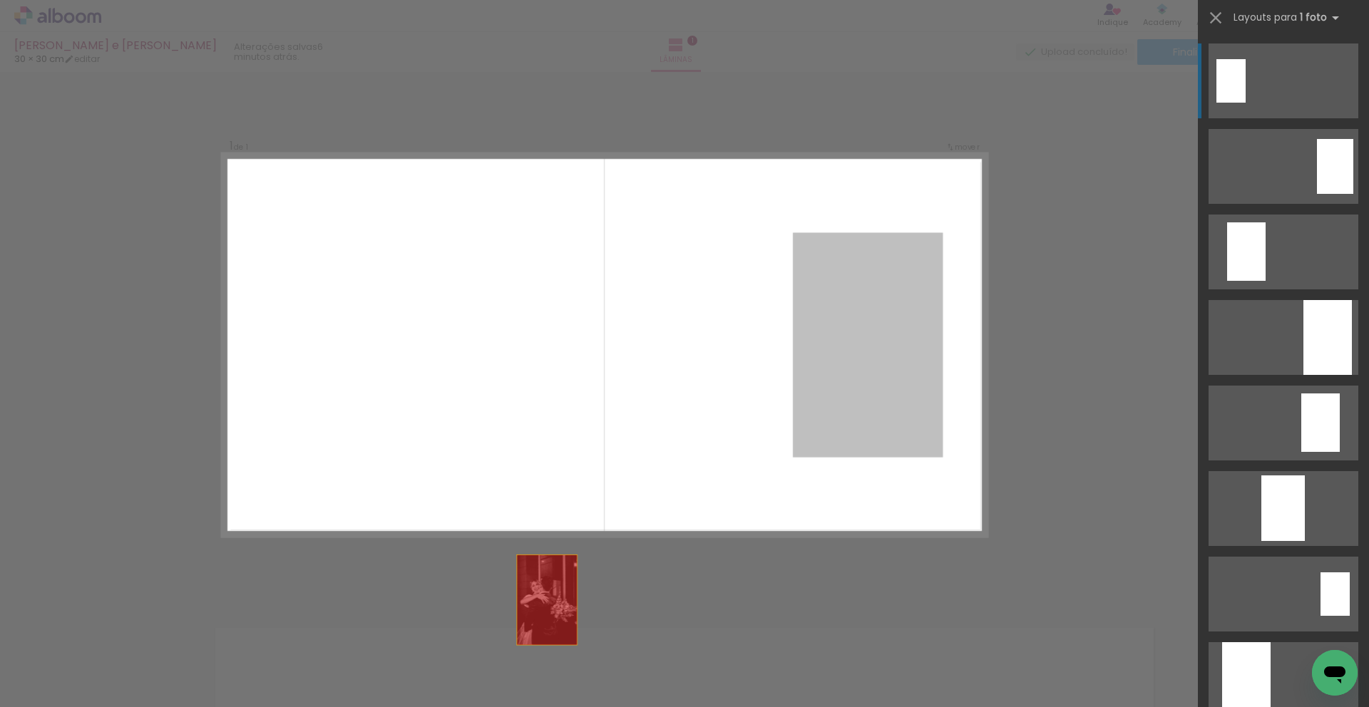
drag, startPoint x: 872, startPoint y: 392, endPoint x: 461, endPoint y: 664, distance: 492.4
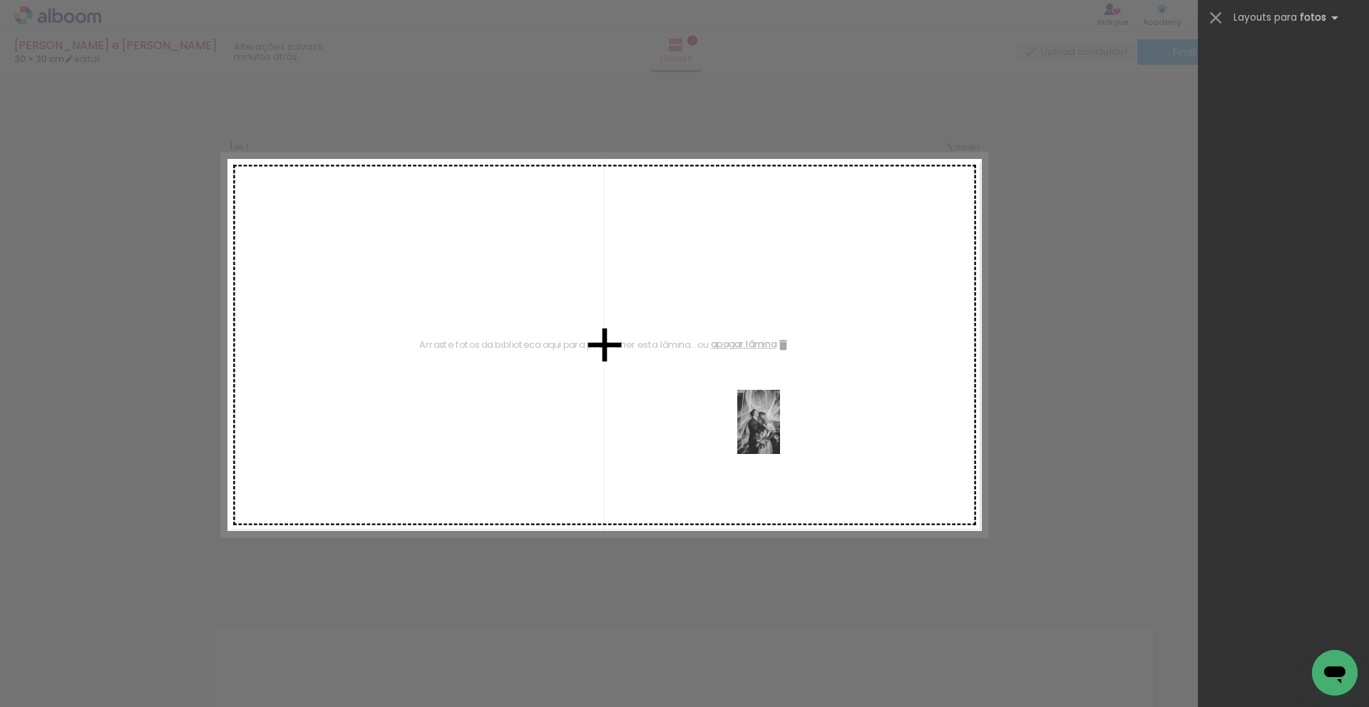
drag, startPoint x: 225, startPoint y: 656, endPoint x: 780, endPoint y: 433, distance: 598.6
click at [780, 433] on quentale-workspace at bounding box center [684, 353] width 1369 height 707
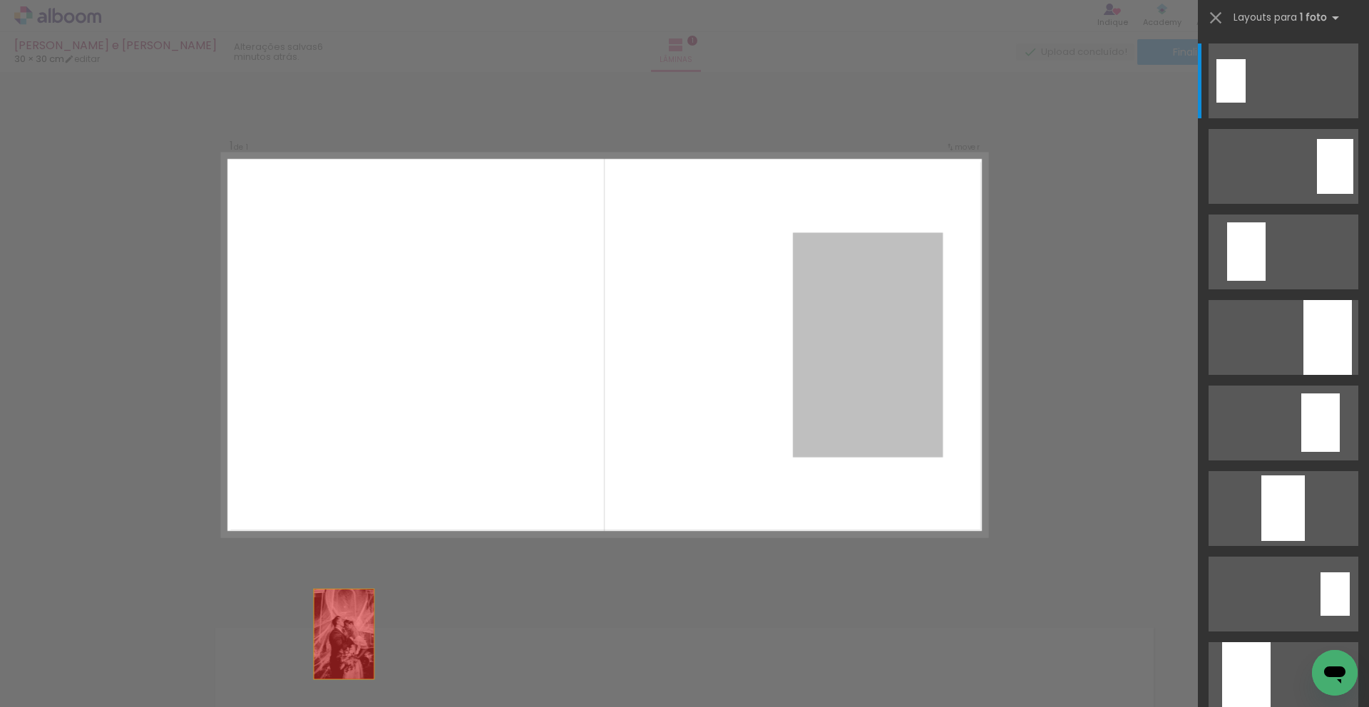
drag, startPoint x: 892, startPoint y: 398, endPoint x: 212, endPoint y: 702, distance: 745.2
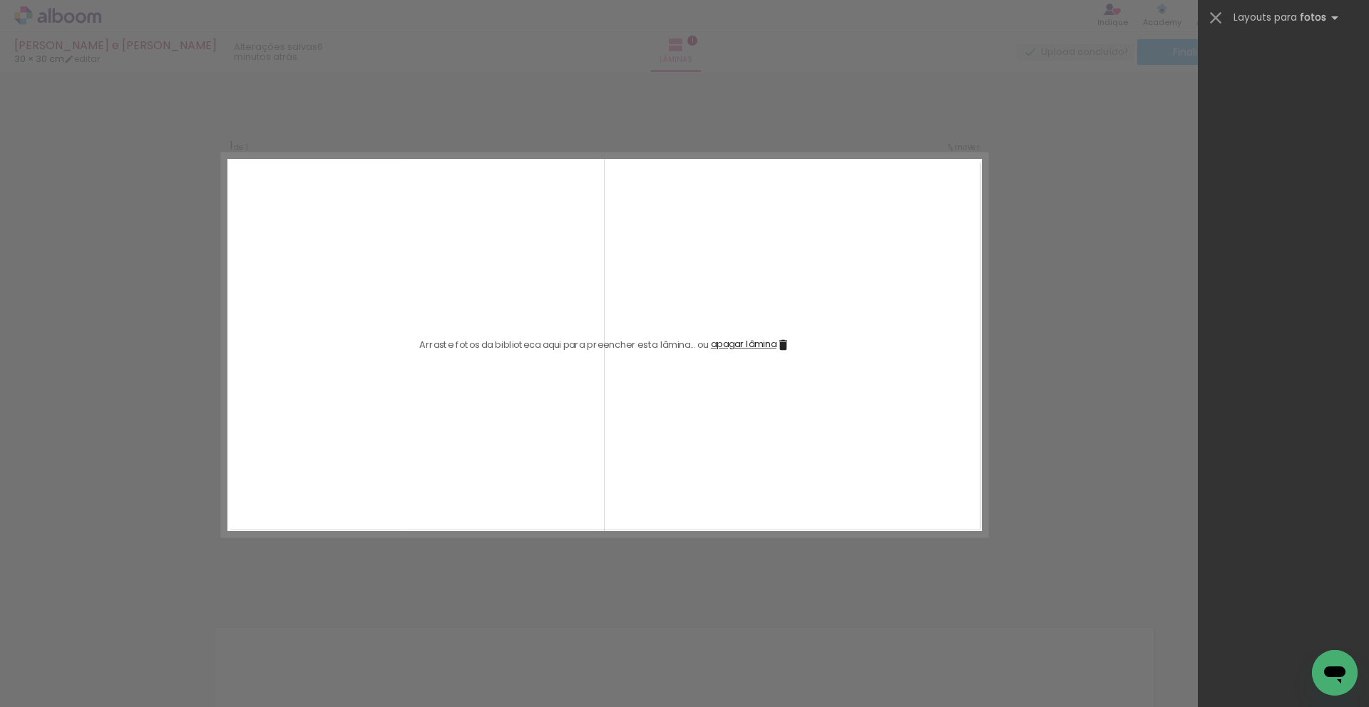
click at [741, 500] on div at bounding box center [773, 659] width 64 height 43
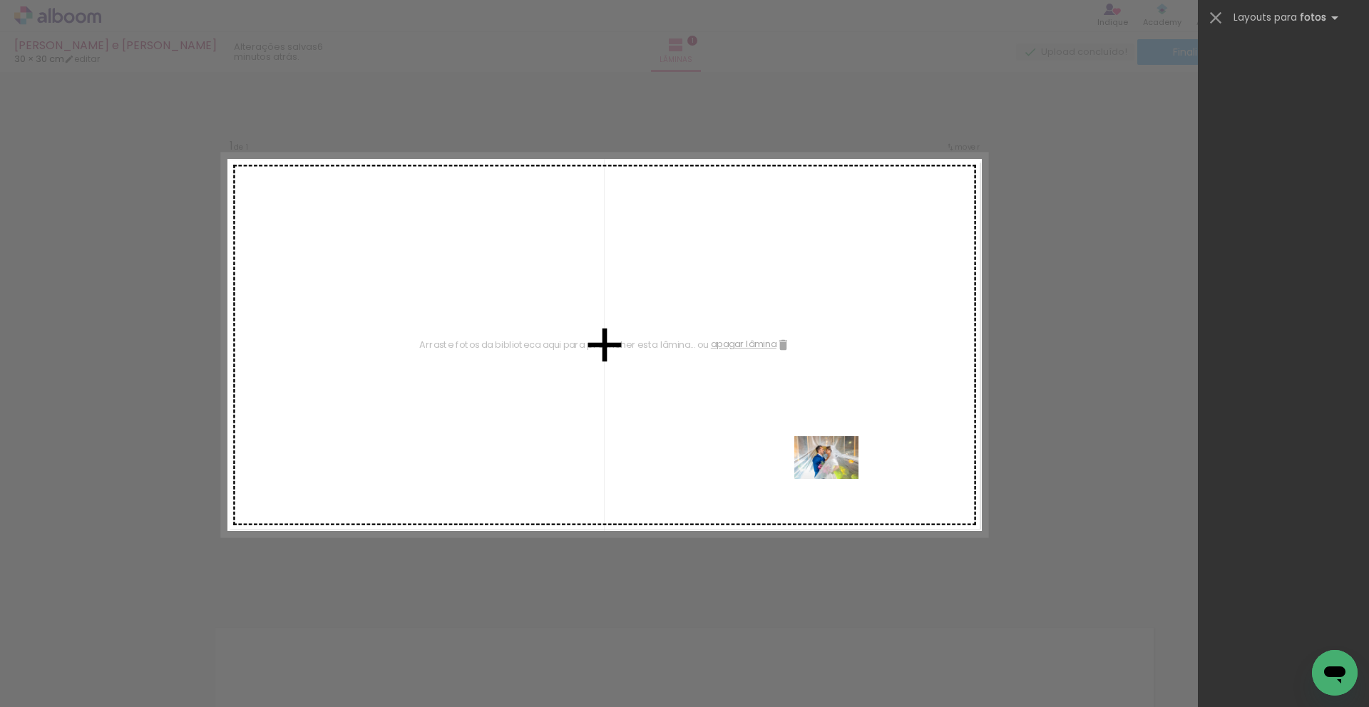
drag, startPoint x: 147, startPoint y: 652, endPoint x: 837, endPoint y: 479, distance: 711.4
click at [837, 479] on quentale-workspace at bounding box center [684, 353] width 1369 height 707
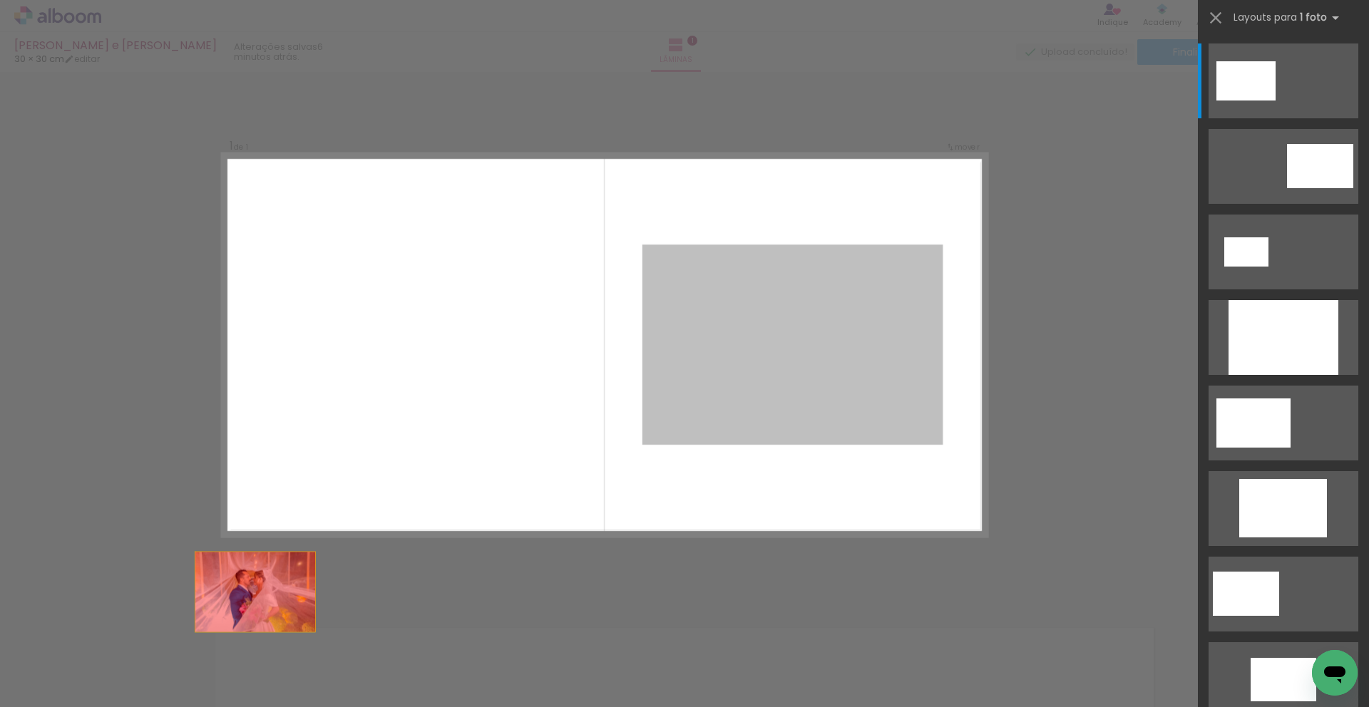
drag, startPoint x: 780, startPoint y: 381, endPoint x: 115, endPoint y: 654, distance: 718.4
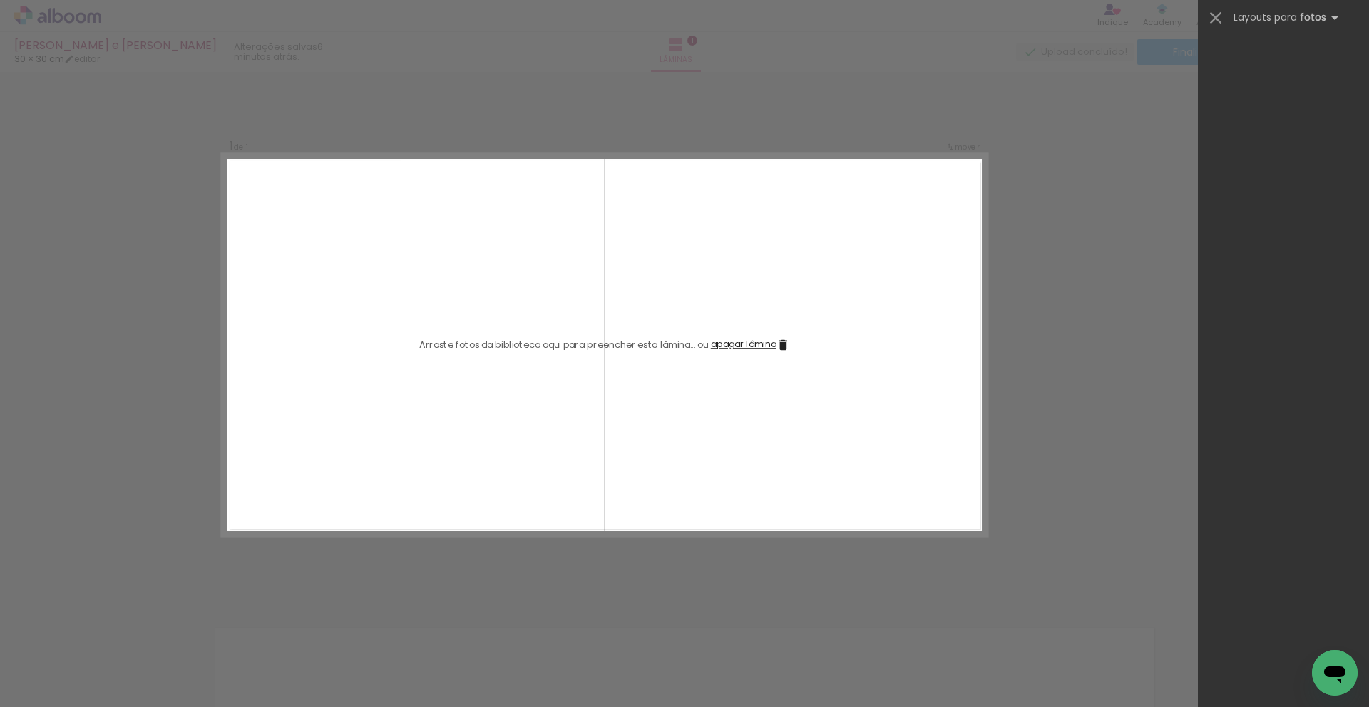
scroll to position [0, 2075]
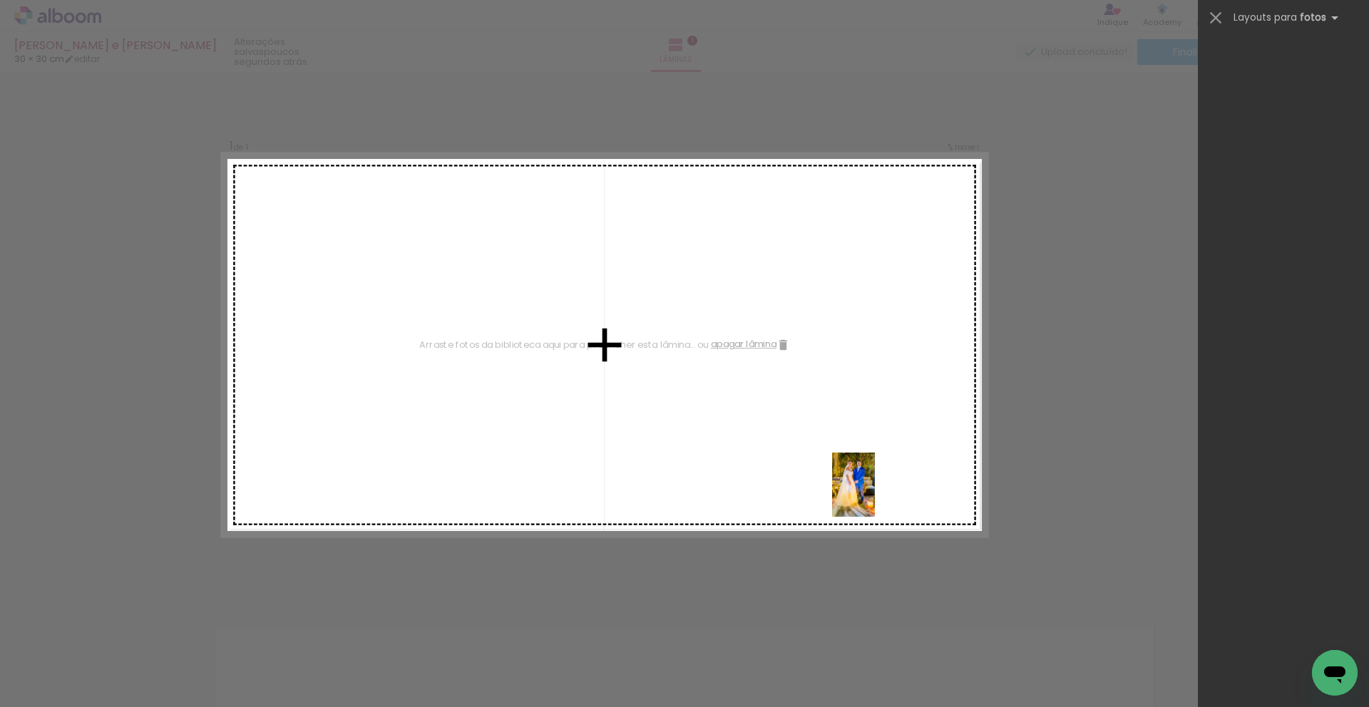
drag, startPoint x: 872, startPoint y: 659, endPoint x: 875, endPoint y: 490, distance: 169.0
click at [875, 490] on quentale-workspace at bounding box center [684, 353] width 1369 height 707
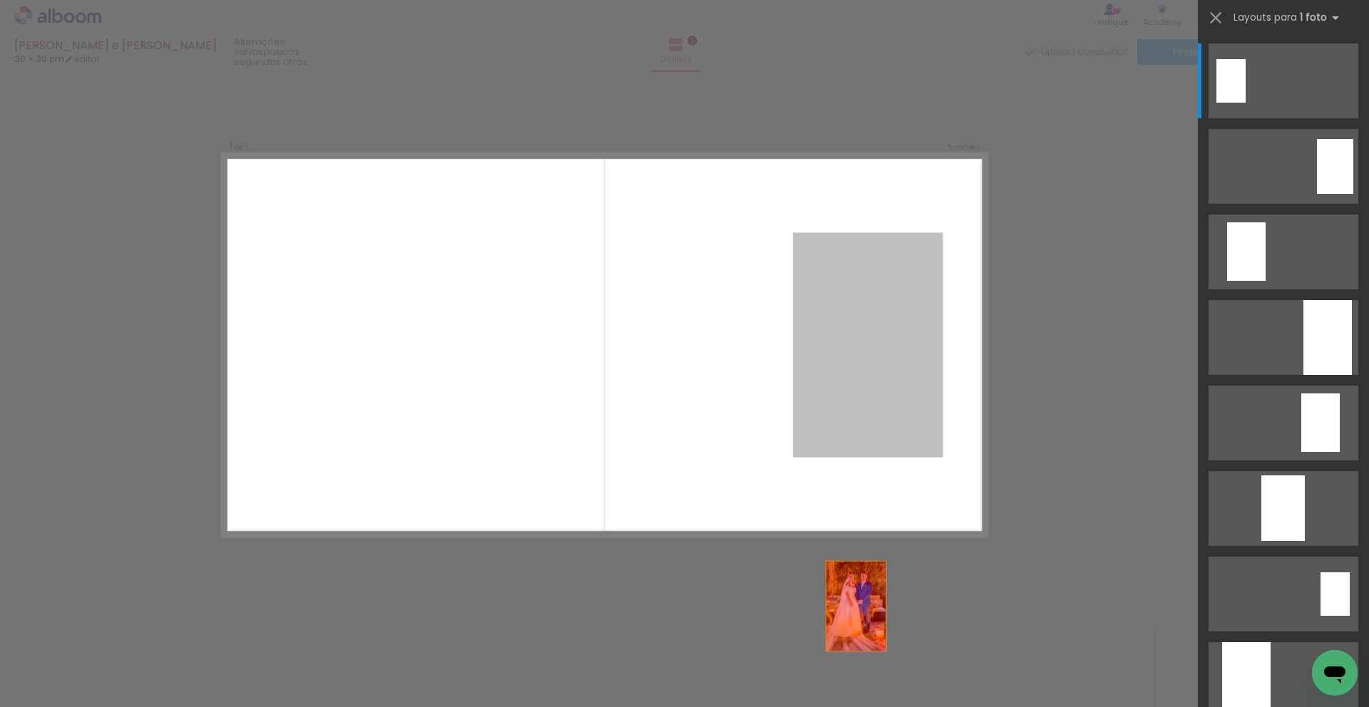
drag, startPoint x: 858, startPoint y: 340, endPoint x: 848, endPoint y: 671, distance: 331.0
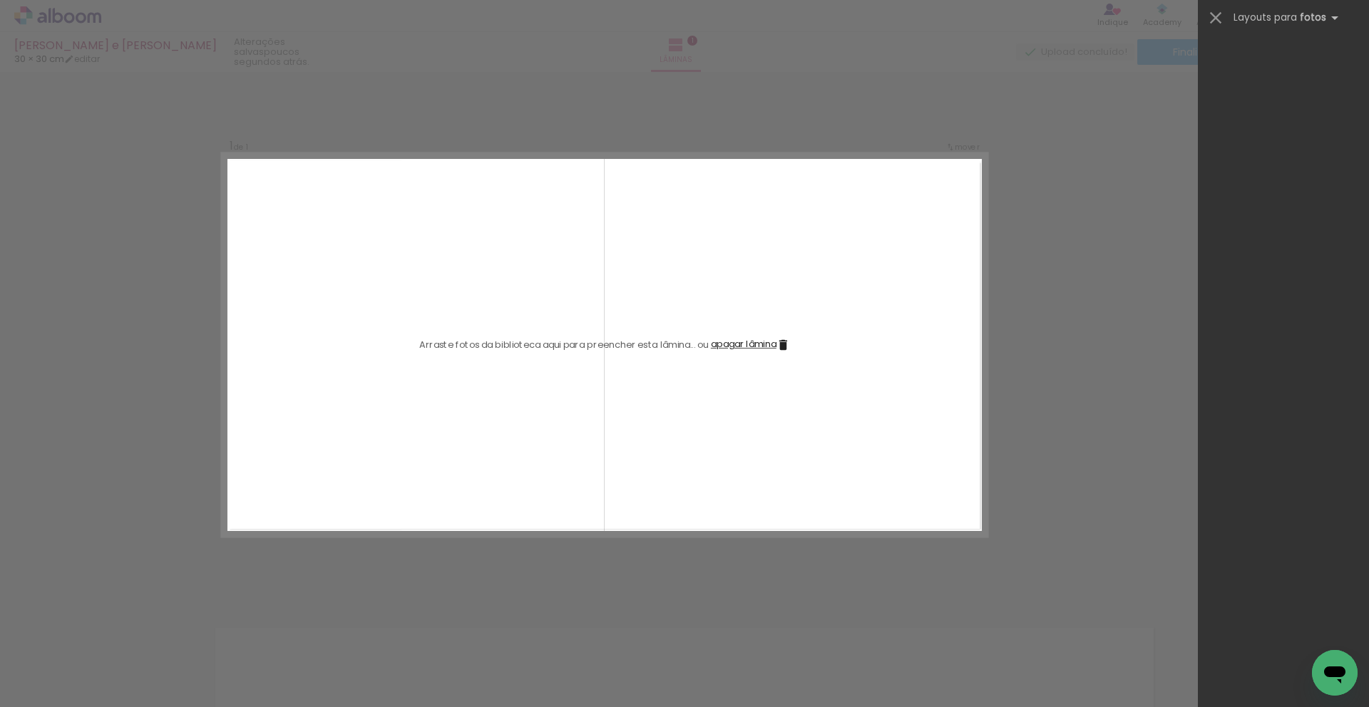
scroll to position [0, 8414]
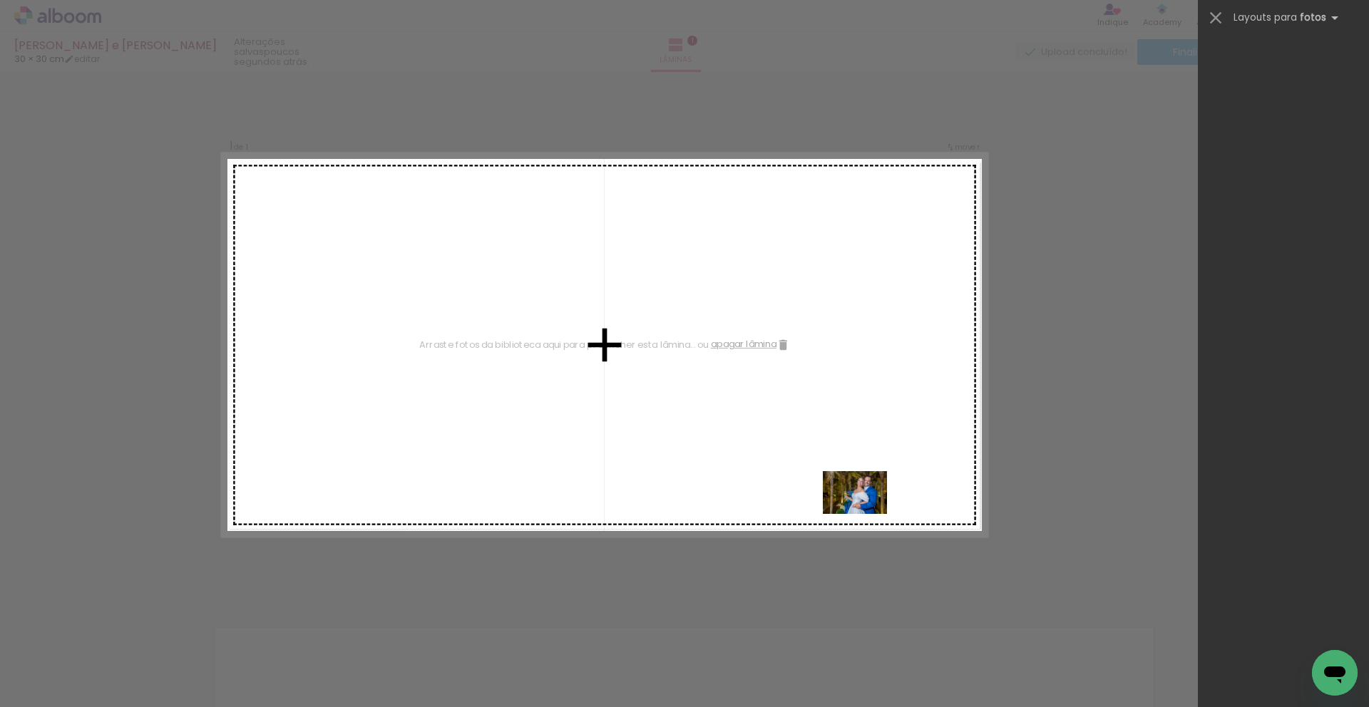
drag, startPoint x: 919, startPoint y: 666, endPoint x: 866, endPoint y: 513, distance: 162.3
click at [866, 500] on quentale-workspace at bounding box center [684, 353] width 1369 height 707
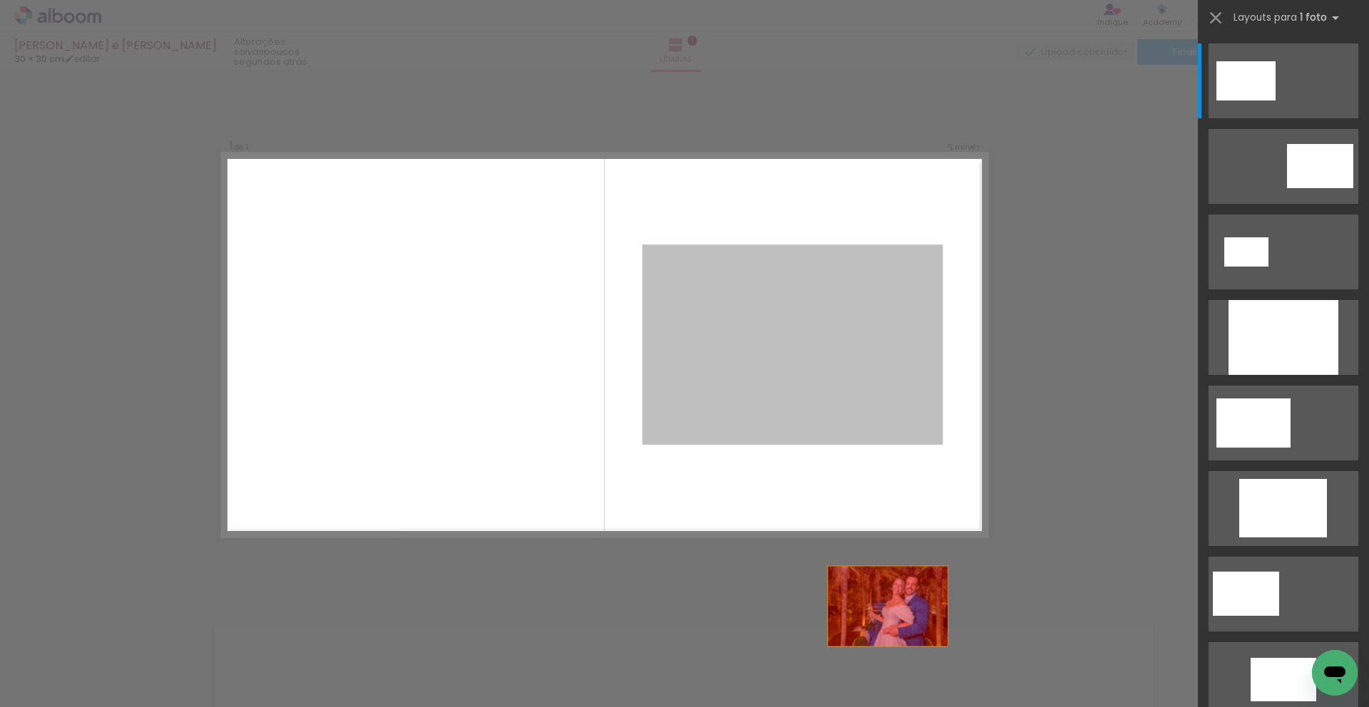
drag, startPoint x: 855, startPoint y: 372, endPoint x: 906, endPoint y: 672, distance: 303.8
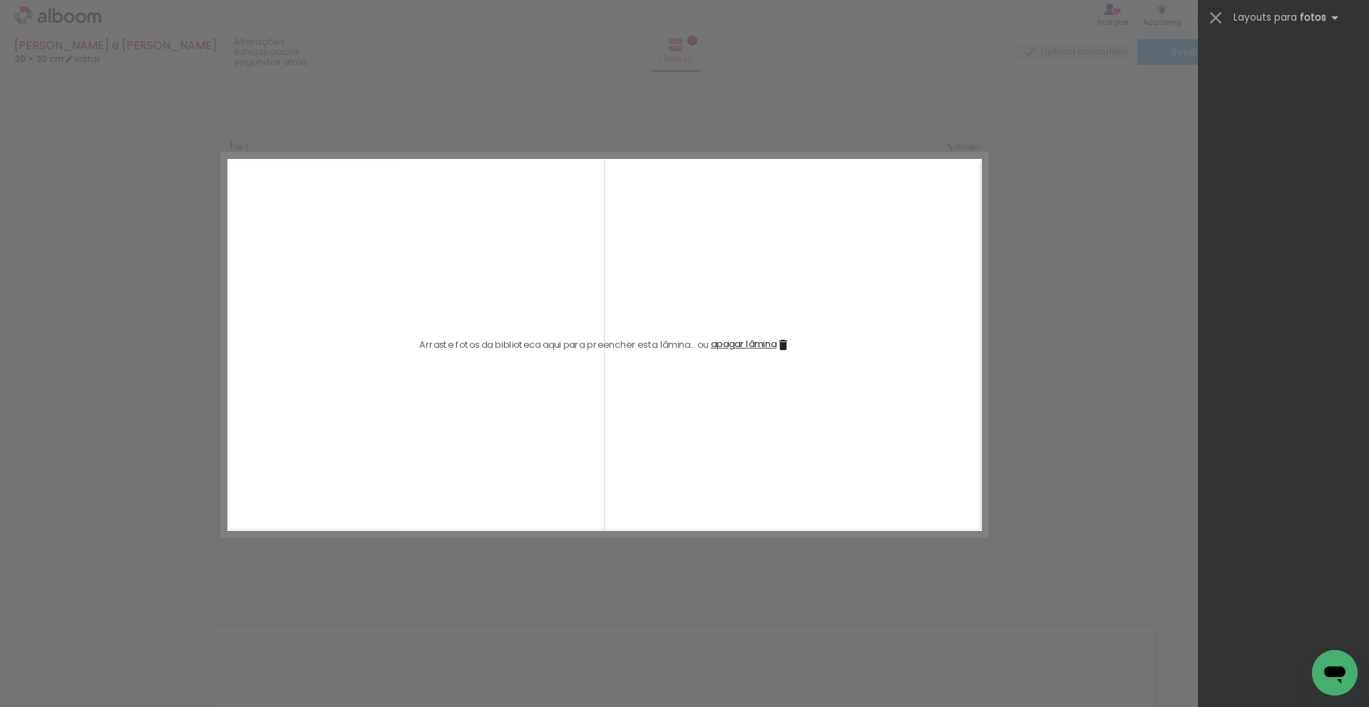
click at [819, 500] on div "Confirmar Cancelar" at bounding box center [684, 595] width 1369 height 1061
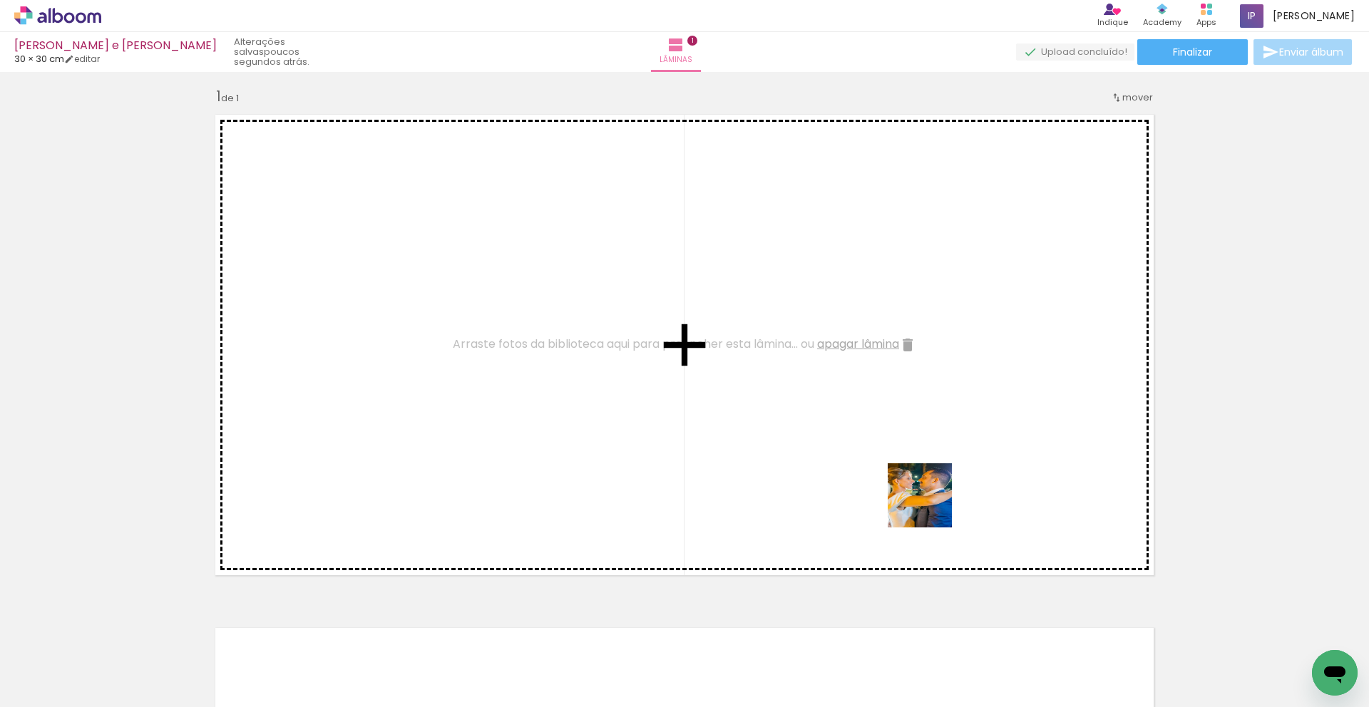
drag, startPoint x: 1308, startPoint y: 646, endPoint x: 919, endPoint y: 503, distance: 414.6
click at [919, 500] on quentale-workspace at bounding box center [684, 353] width 1369 height 707
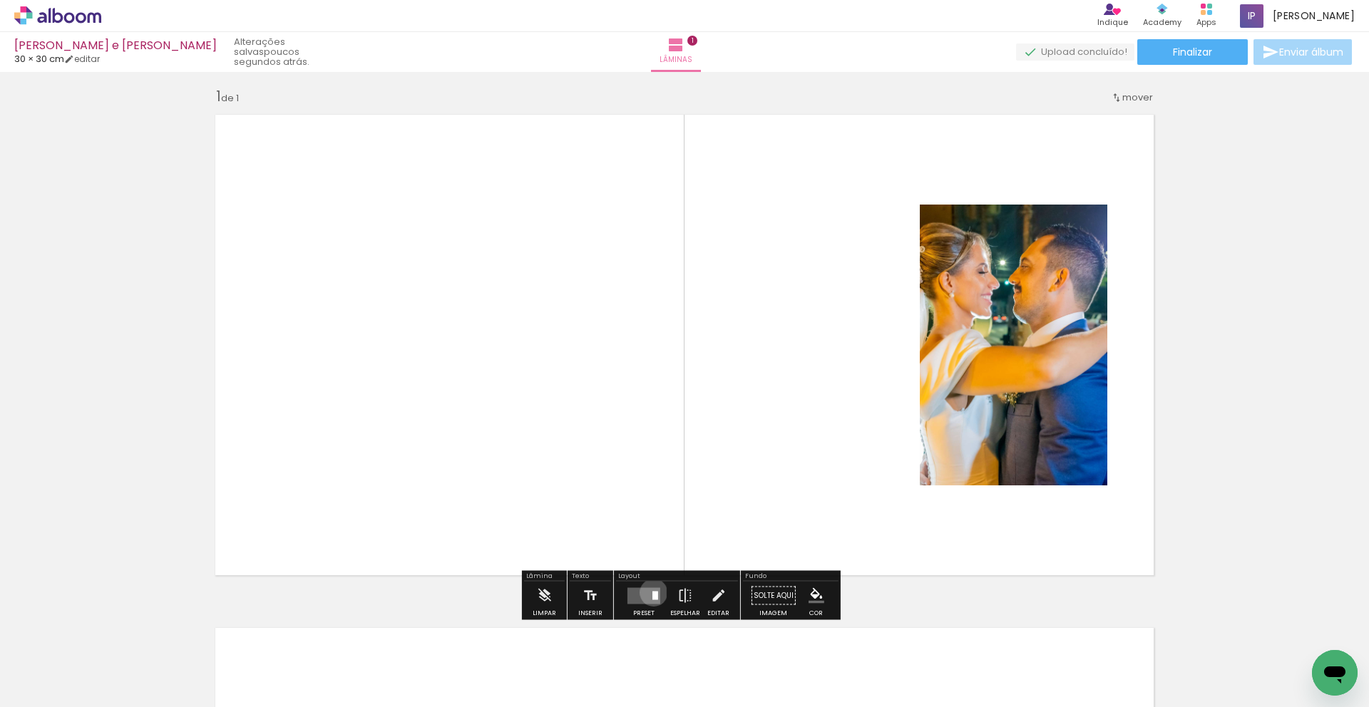
click at [652, 500] on div at bounding box center [655, 595] width 6 height 9
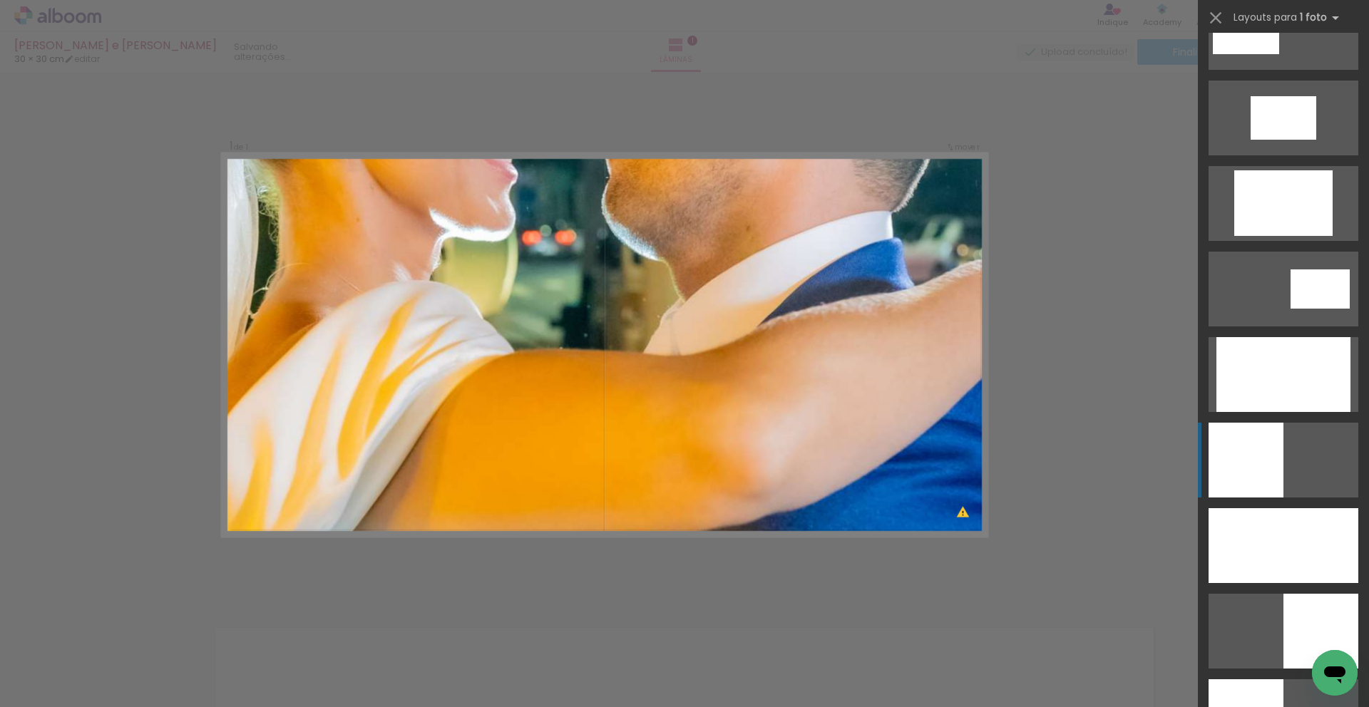
scroll to position [2685, 0]
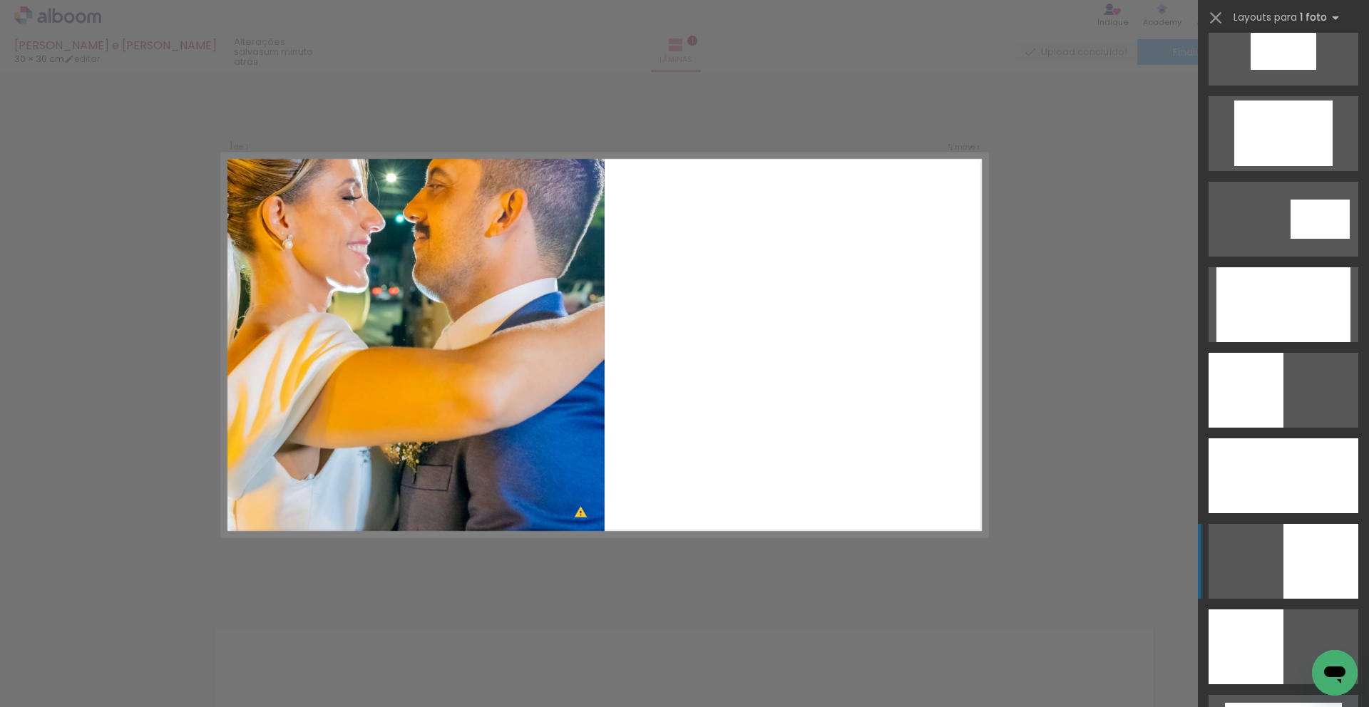
click at [938, 500] on div at bounding box center [1320, 561] width 75 height 75
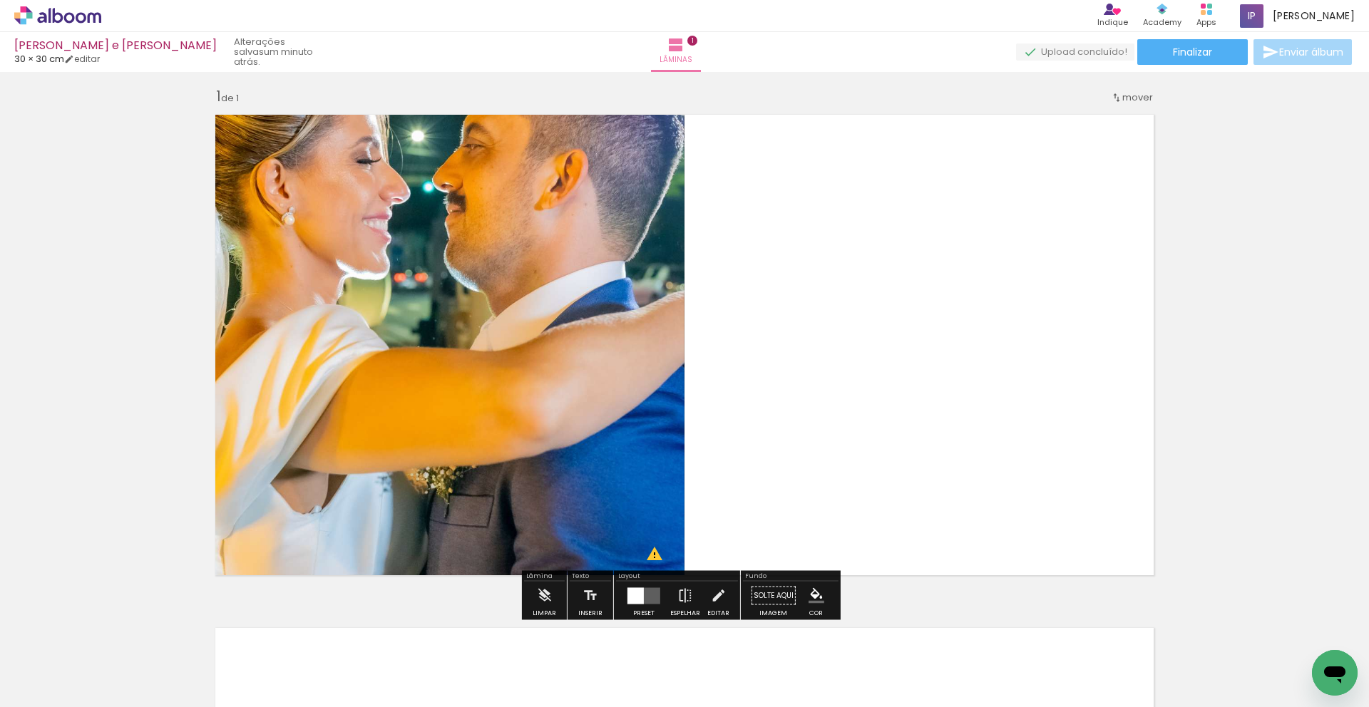
click at [519, 302] on quentale-photo at bounding box center [446, 345] width 478 height 478
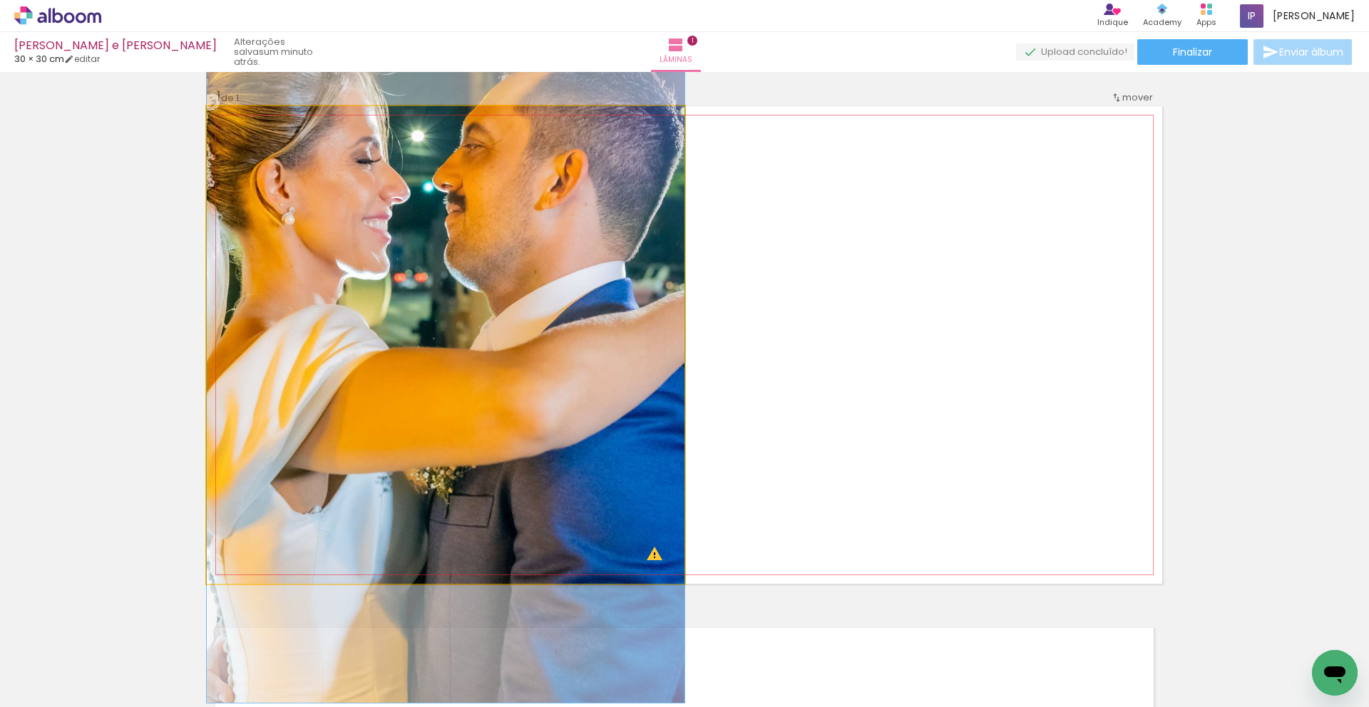
drag, startPoint x: 239, startPoint y: 120, endPoint x: 173, endPoint y: 158, distance: 76.7
type paper-slider "100"
click at [173, 158] on div "Inserir lâmina 1 de 1 O Designbox precisará aumentar a sua imagem em 156% para …" at bounding box center [684, 583] width 1369 height 1027
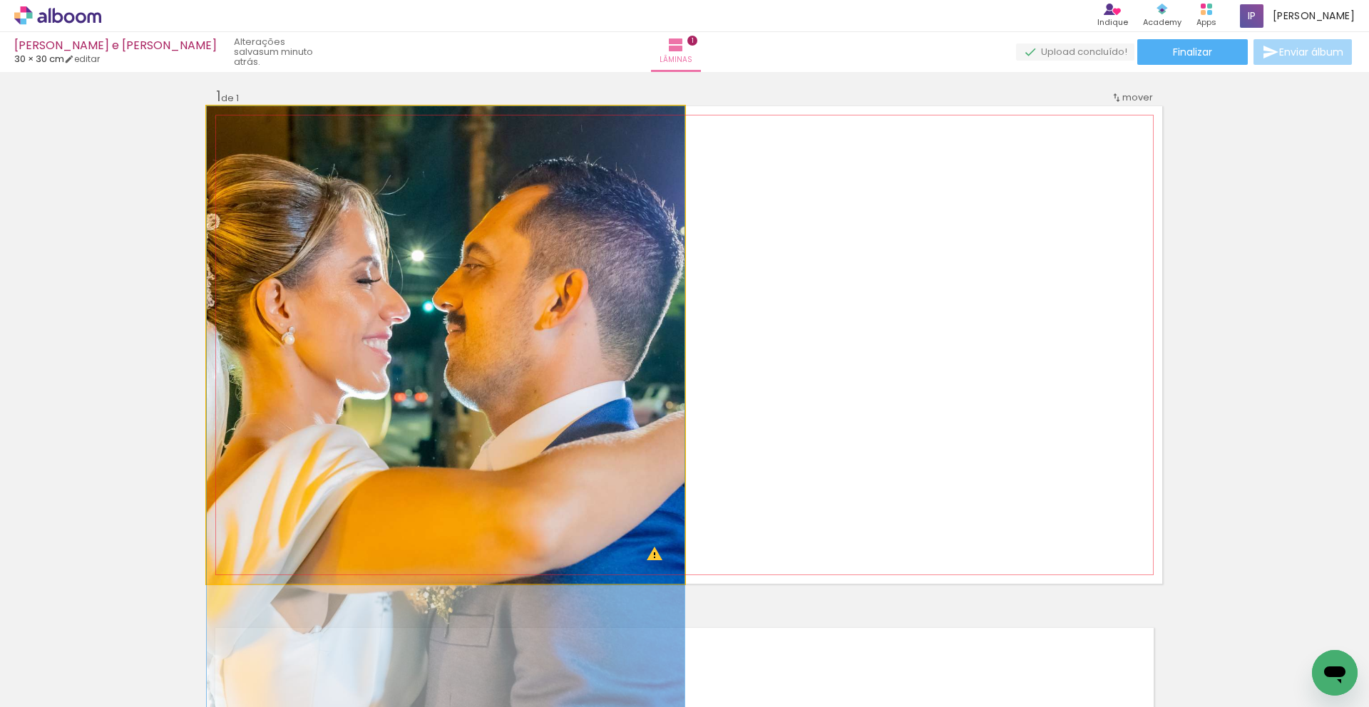
drag, startPoint x: 486, startPoint y: 345, endPoint x: 493, endPoint y: 508, distance: 162.7
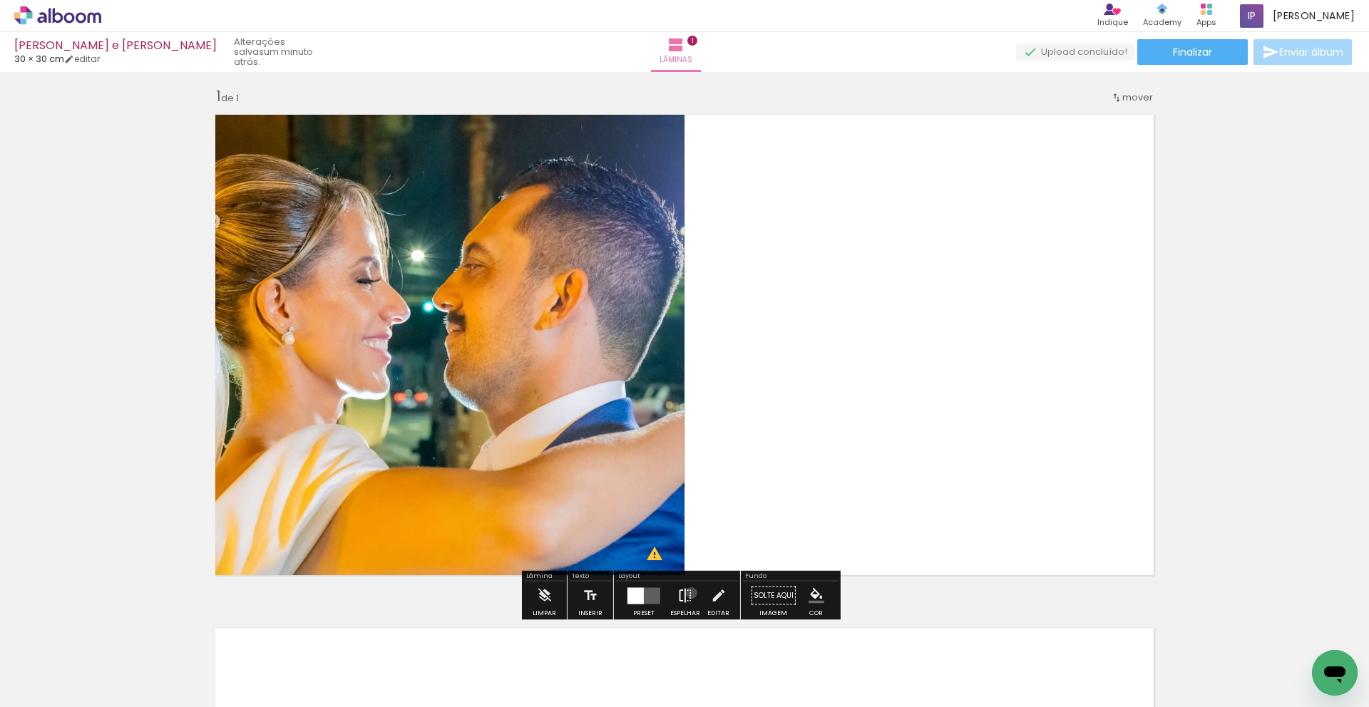
click at [688, 500] on iron-icon at bounding box center [685, 596] width 16 height 29
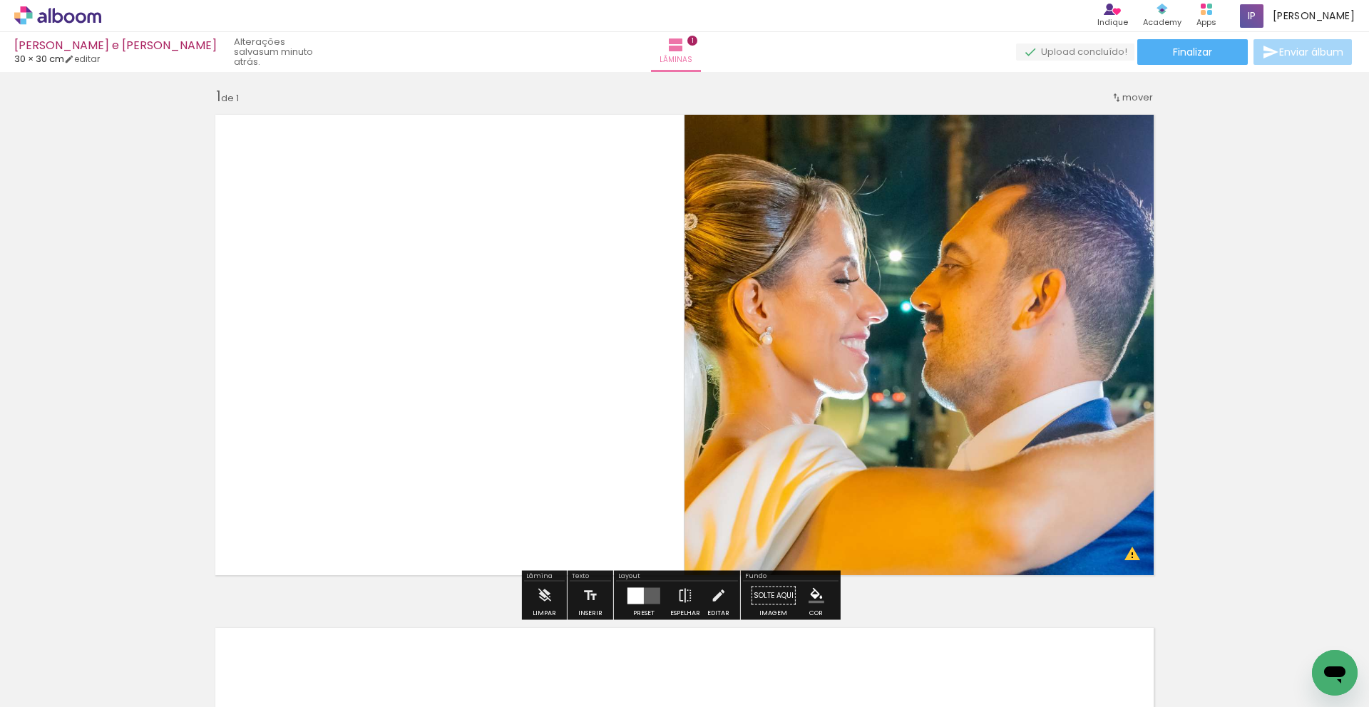
click at [642, 500] on quentale-layouter at bounding box center [643, 595] width 33 height 16
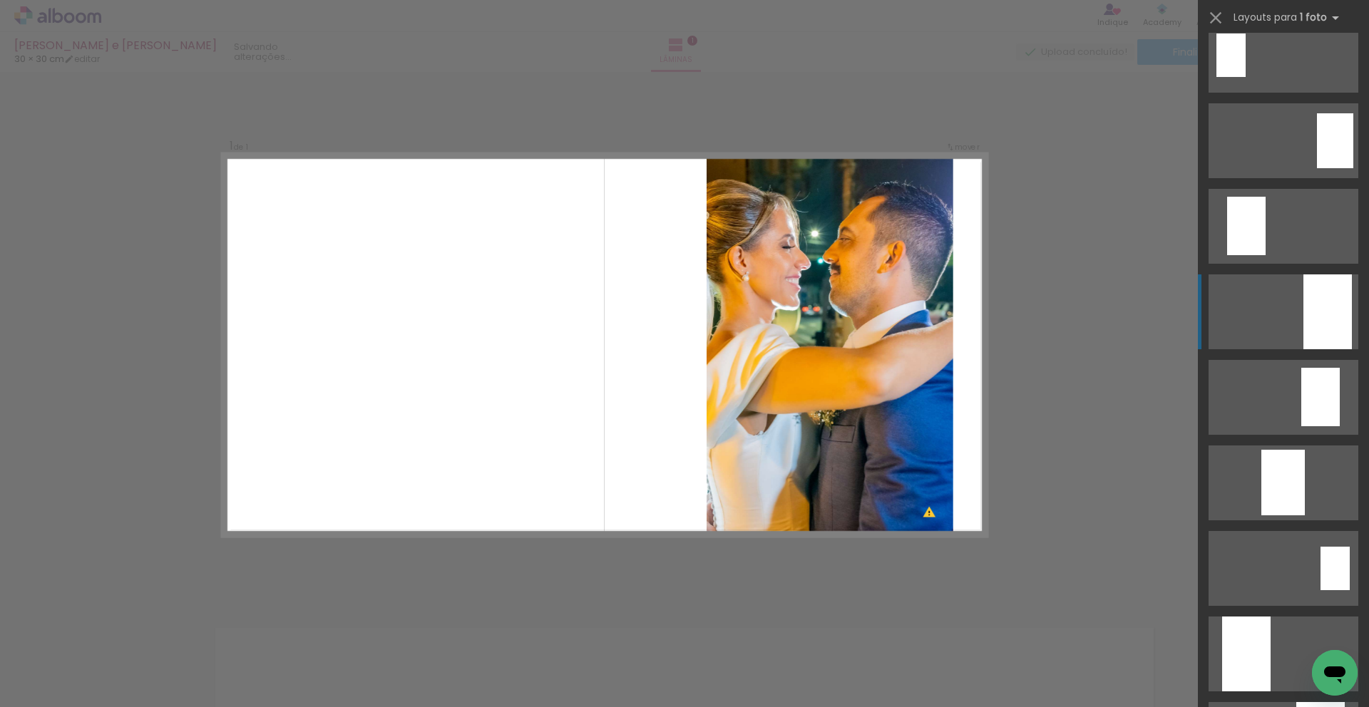
scroll to position [0, 0]
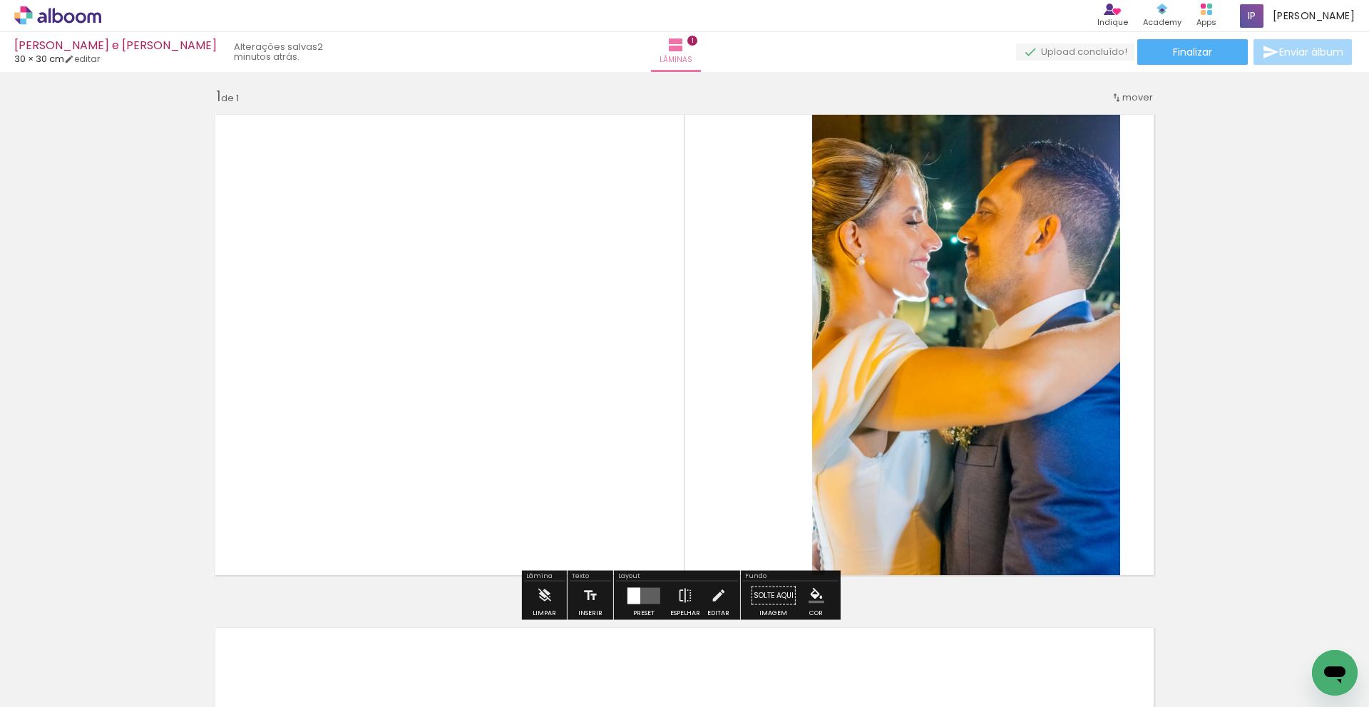
click at [938, 331] on quentale-photo at bounding box center [966, 345] width 308 height 478
click at [718, 500] on iron-icon at bounding box center [718, 596] width 16 height 29
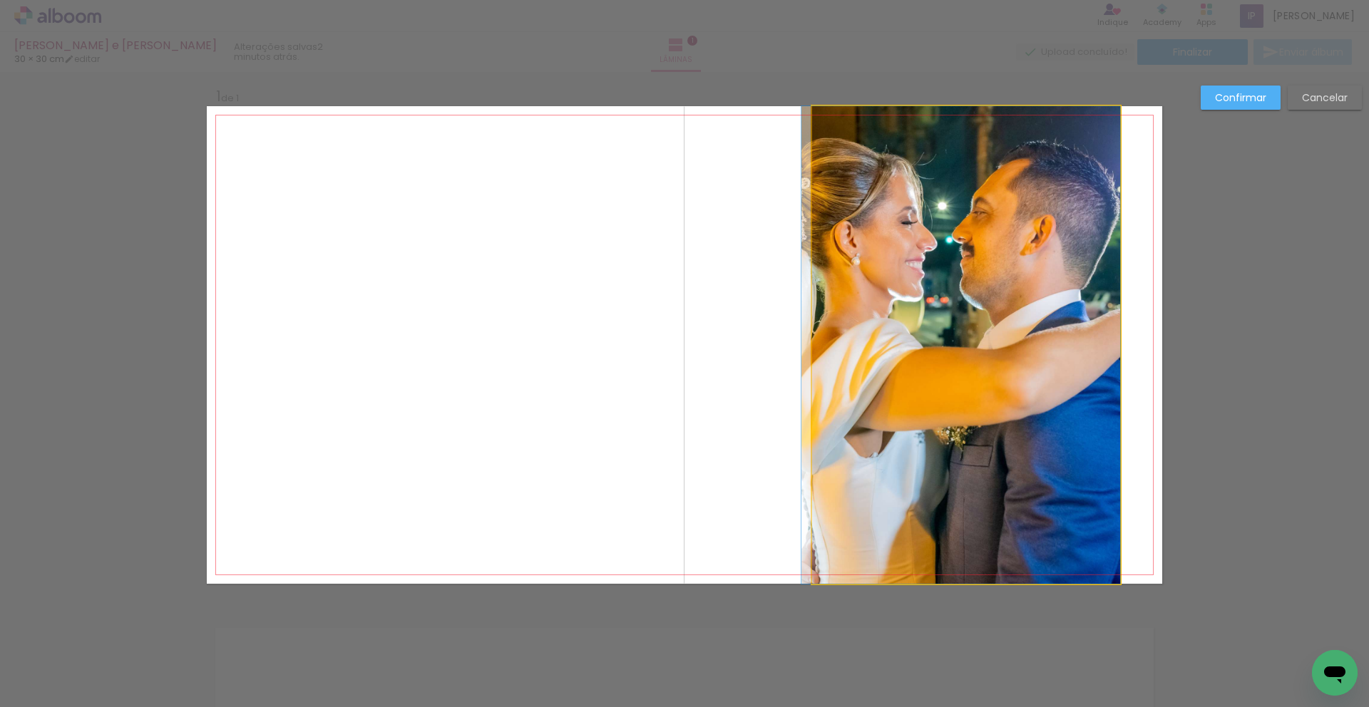
drag, startPoint x: 1002, startPoint y: 290, endPoint x: 831, endPoint y: 325, distance: 174.6
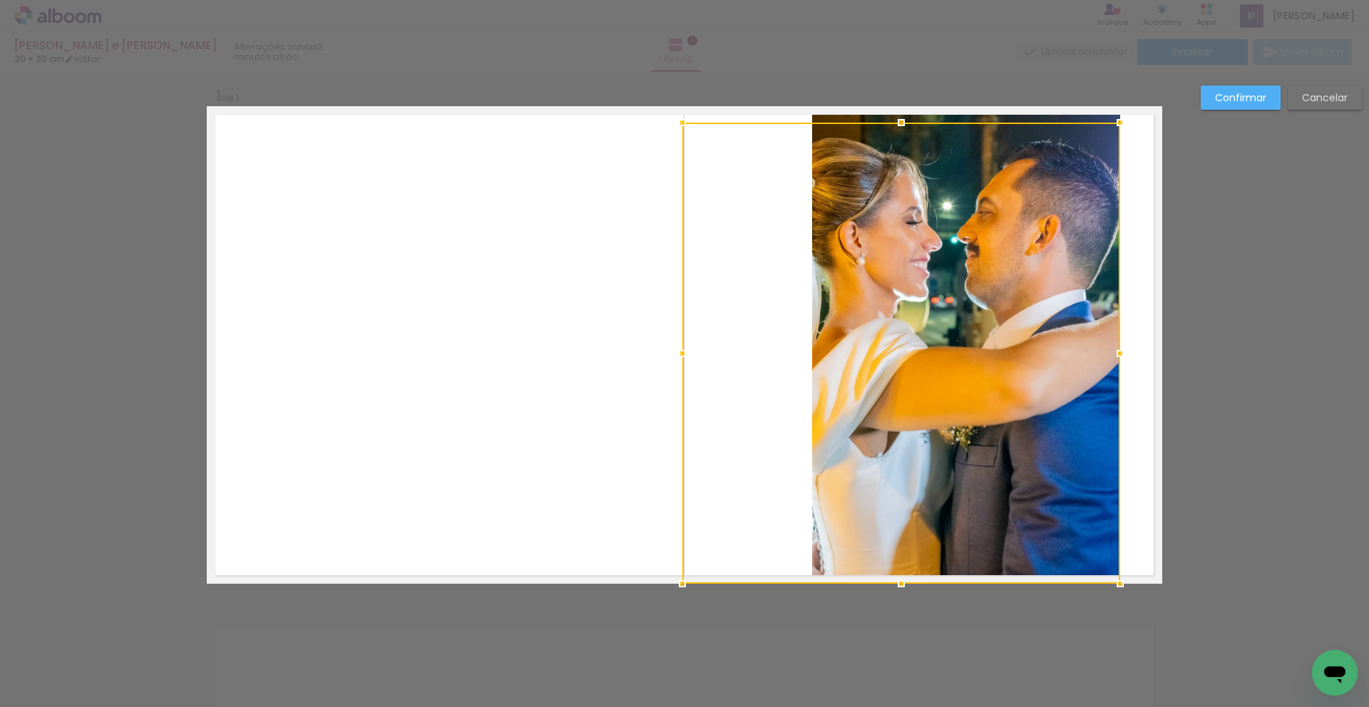
drag, startPoint x: 808, startPoint y: 108, endPoint x: 679, endPoint y: 123, distance: 130.7
click at [679, 123] on div at bounding box center [682, 122] width 29 height 29
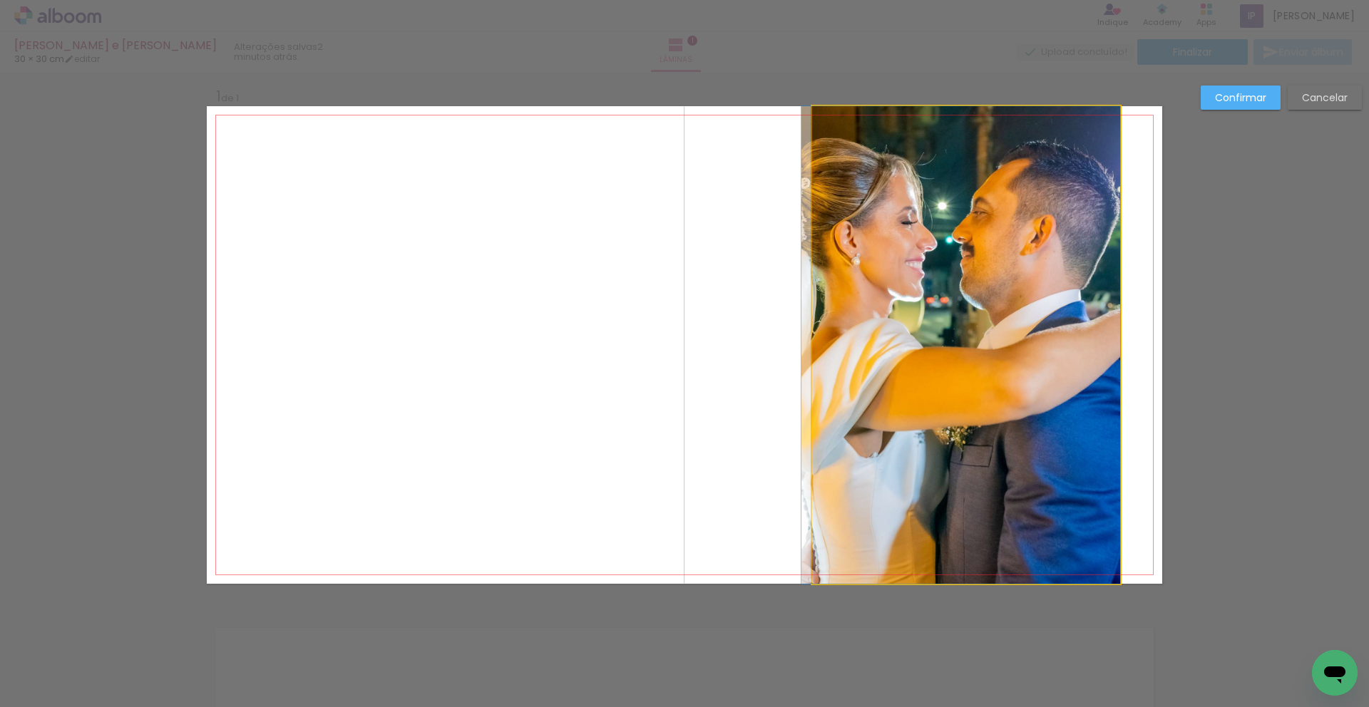
drag, startPoint x: 1064, startPoint y: 183, endPoint x: 997, endPoint y: 251, distance: 95.3
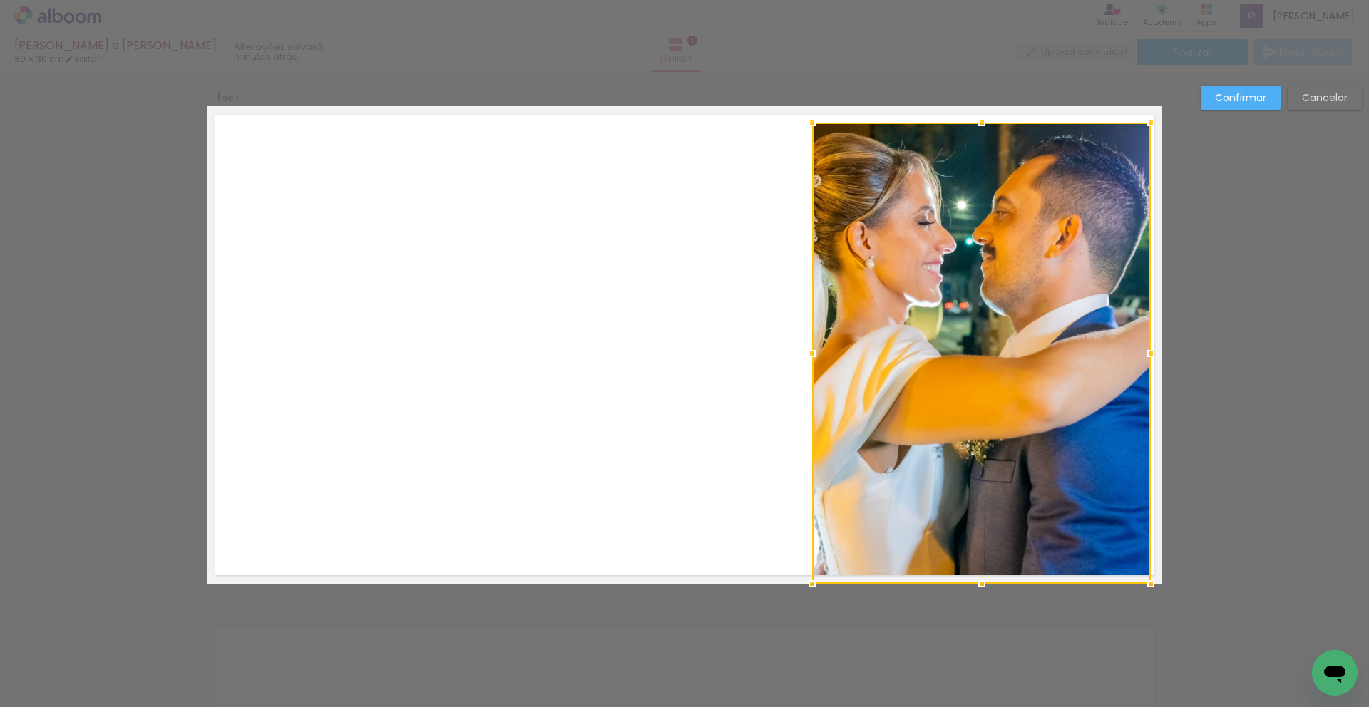
drag, startPoint x: 1112, startPoint y: 103, endPoint x: 1143, endPoint y: 120, distance: 34.8
click at [938, 120] on div at bounding box center [1150, 122] width 29 height 29
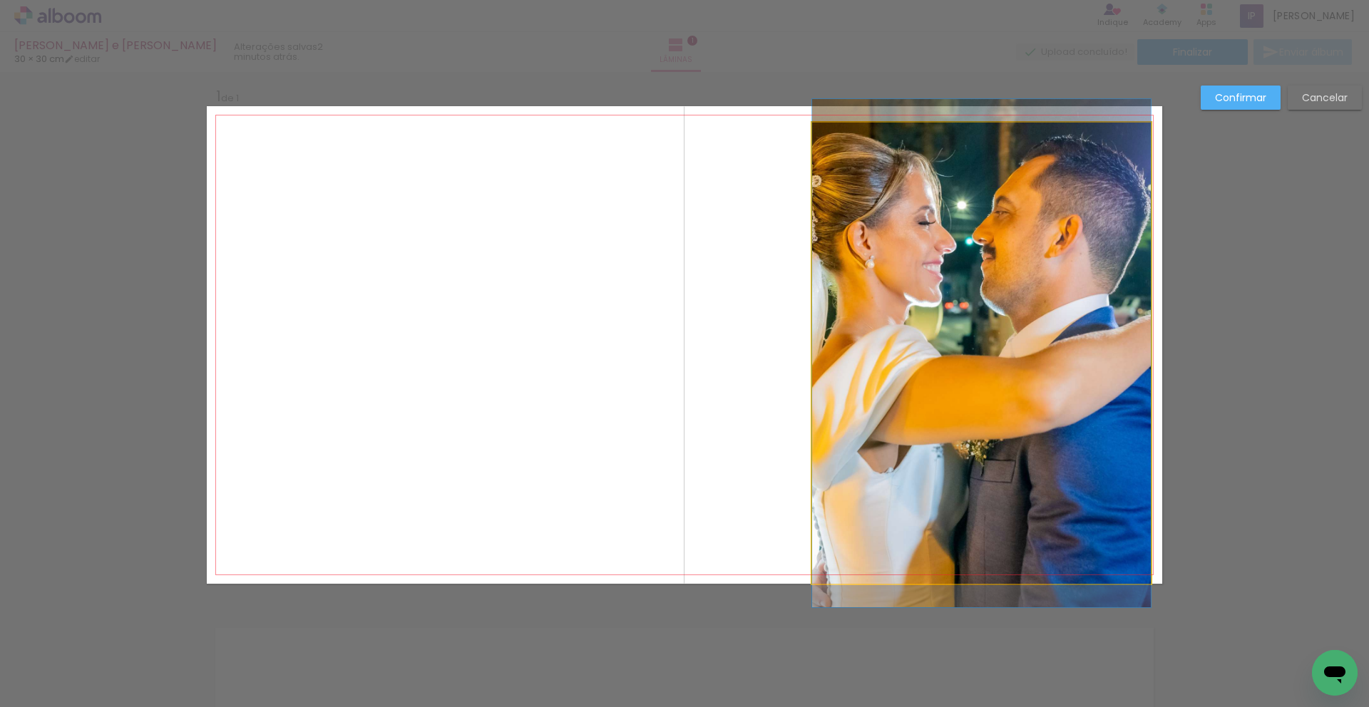
click at [835, 166] on quentale-photo at bounding box center [981, 353] width 339 height 461
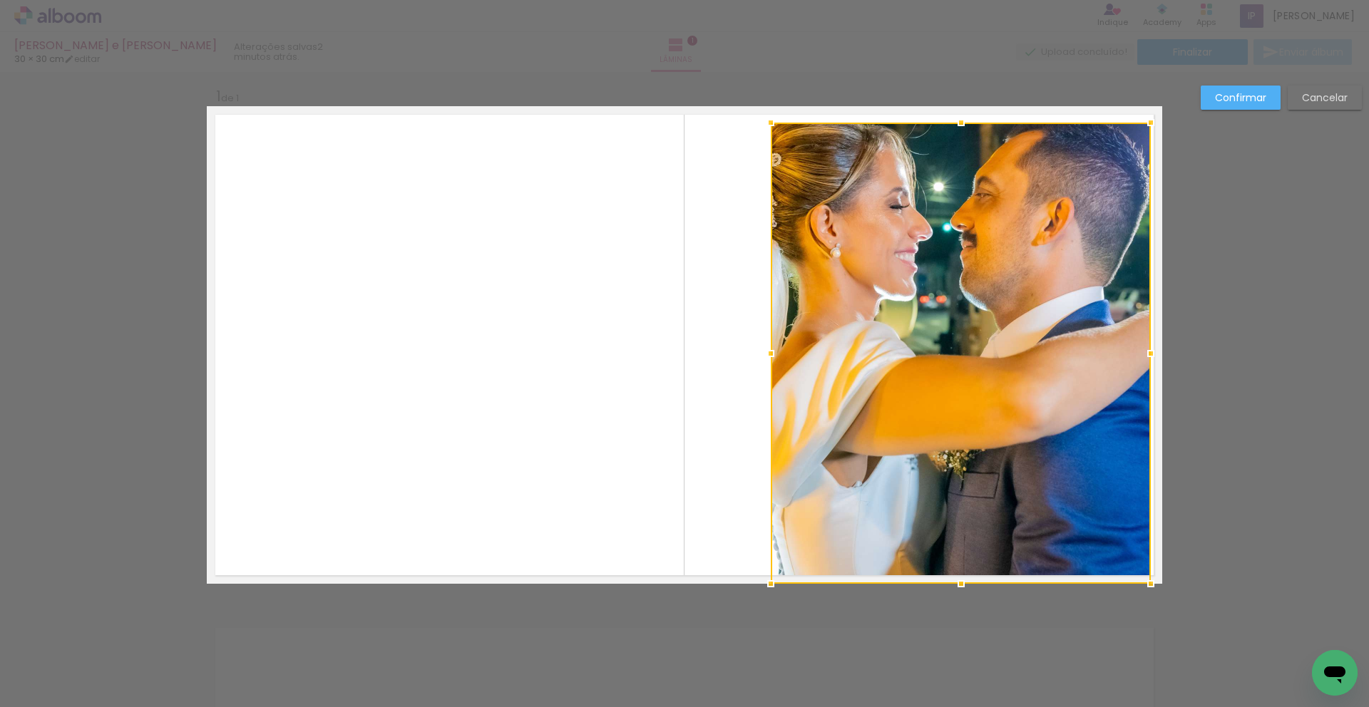
drag, startPoint x: 809, startPoint y: 358, endPoint x: 770, endPoint y: 354, distance: 39.4
click at [768, 354] on div at bounding box center [770, 353] width 29 height 29
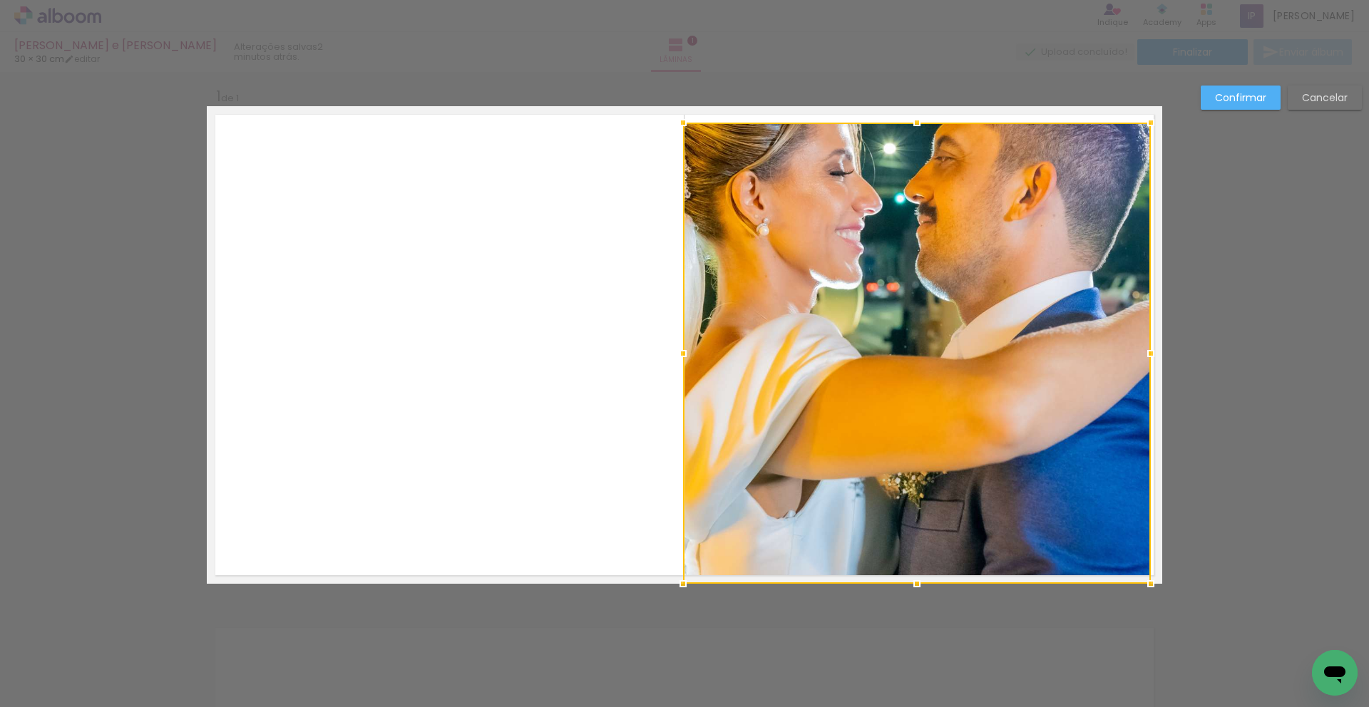
drag, startPoint x: 771, startPoint y: 354, endPoint x: 687, endPoint y: 369, distance: 84.7
click at [685, 369] on div at bounding box center [917, 353] width 468 height 461
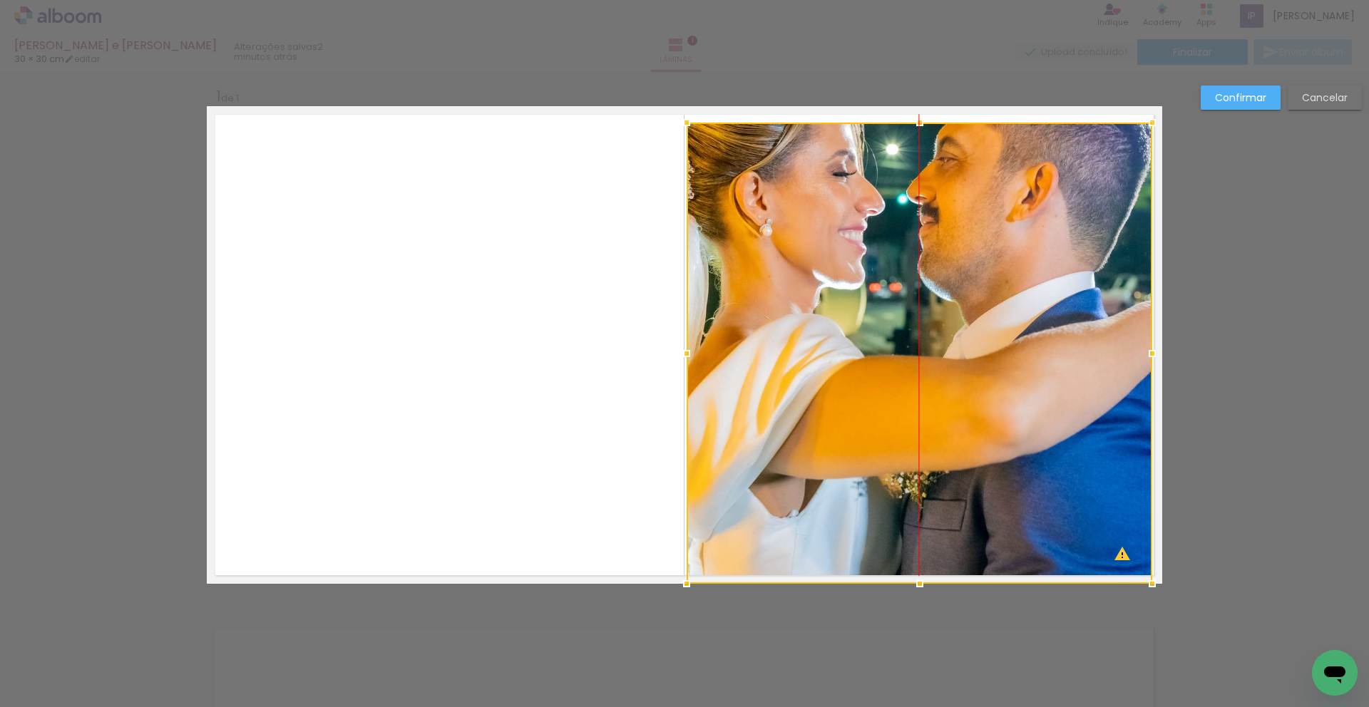
drag, startPoint x: 1062, startPoint y: 284, endPoint x: 1072, endPoint y: 378, distance: 93.9
click at [938, 392] on div at bounding box center [920, 353] width 466 height 461
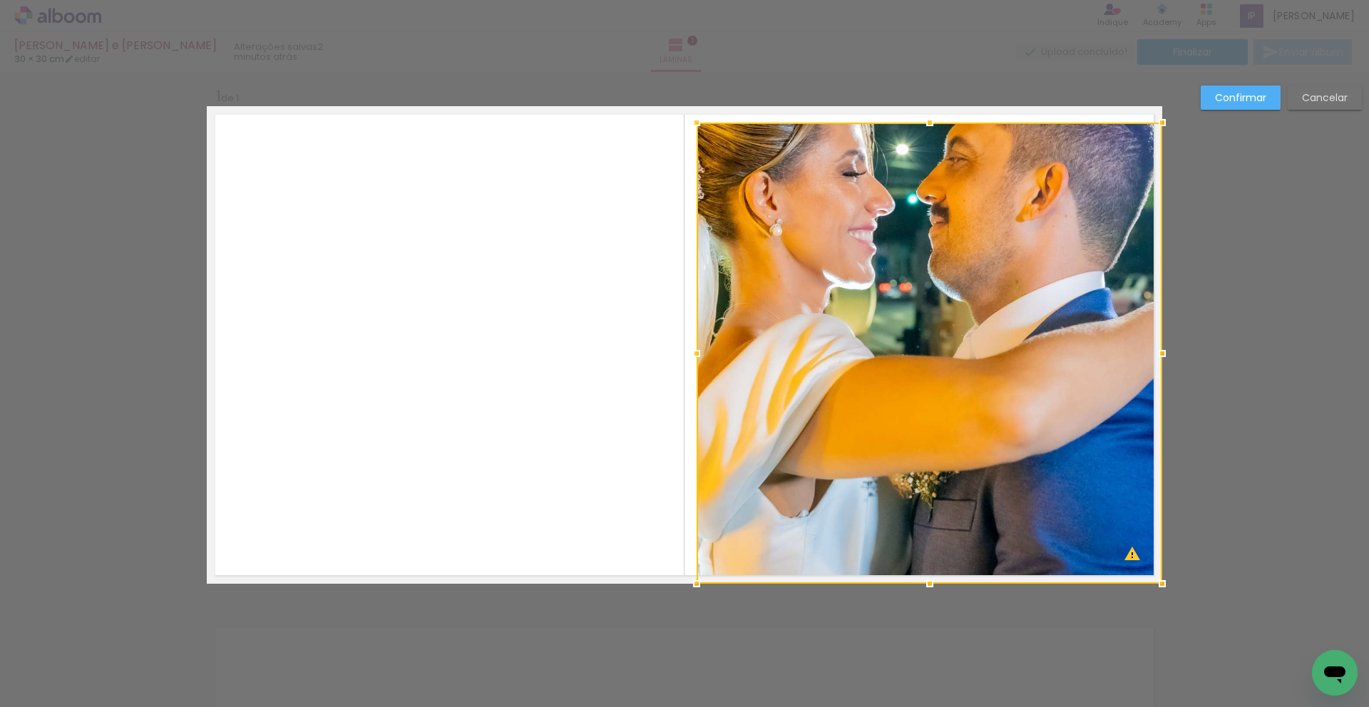
drag, startPoint x: 938, startPoint y: 344, endPoint x: 957, endPoint y: 392, distance: 51.5
click at [938, 416] on div at bounding box center [930, 353] width 466 height 461
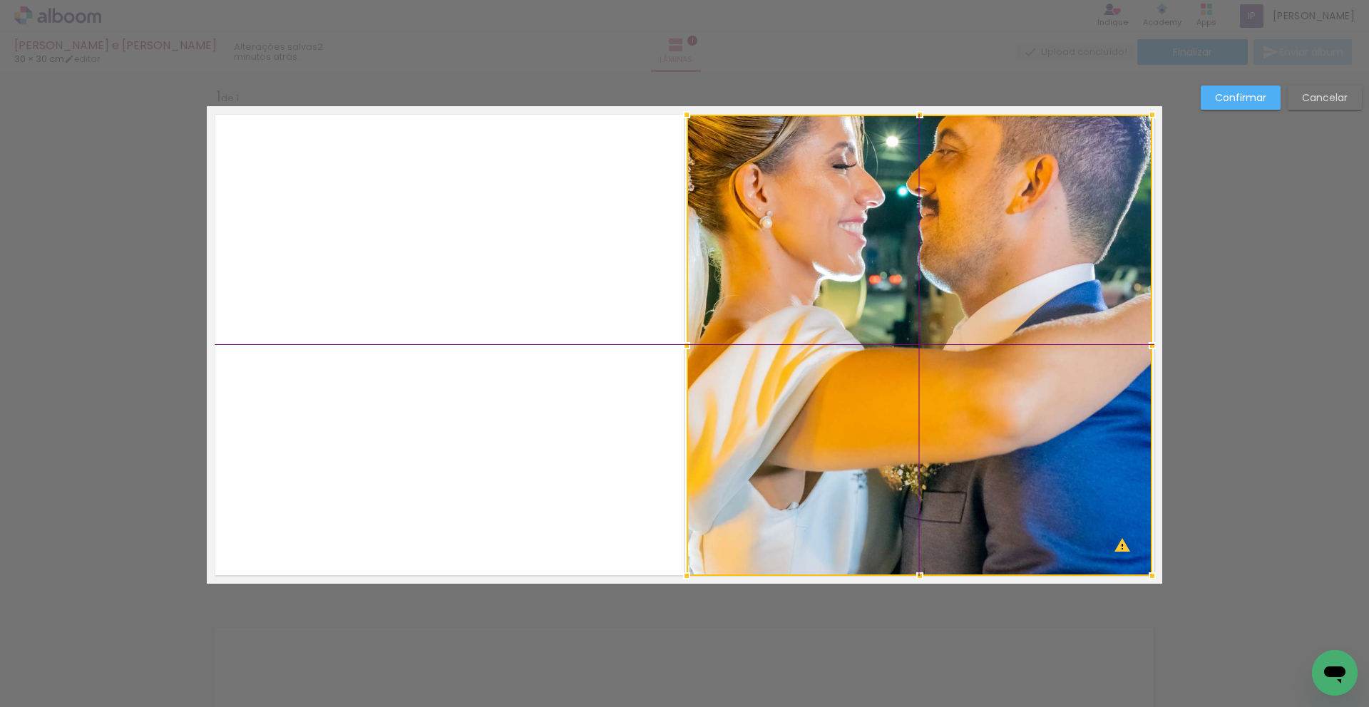
drag, startPoint x: 955, startPoint y: 384, endPoint x: 939, endPoint y: 378, distance: 16.7
click at [938, 378] on div at bounding box center [920, 345] width 466 height 461
click at [845, 275] on div at bounding box center [920, 345] width 466 height 461
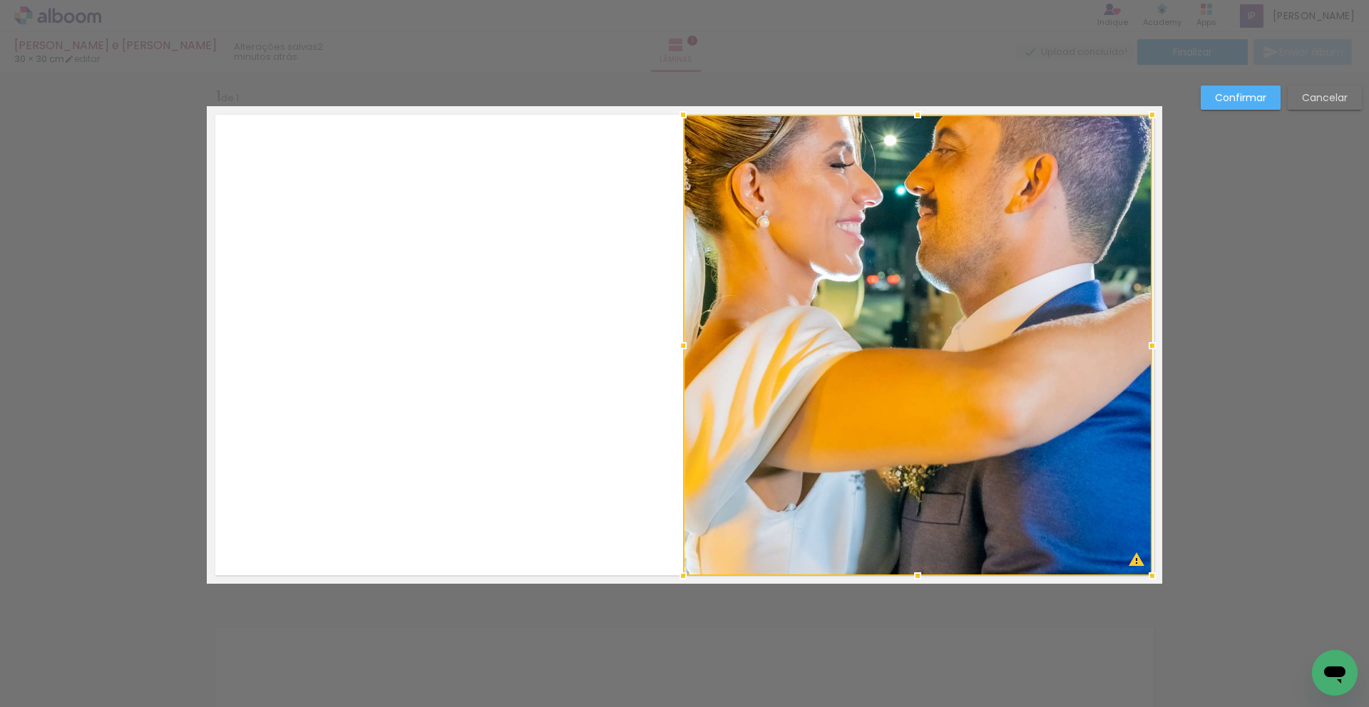
click at [687, 344] on div at bounding box center [683, 346] width 29 height 29
click at [932, 361] on div at bounding box center [917, 345] width 469 height 461
click at [938, 108] on paper-button "Confirmar" at bounding box center [1241, 98] width 80 height 24
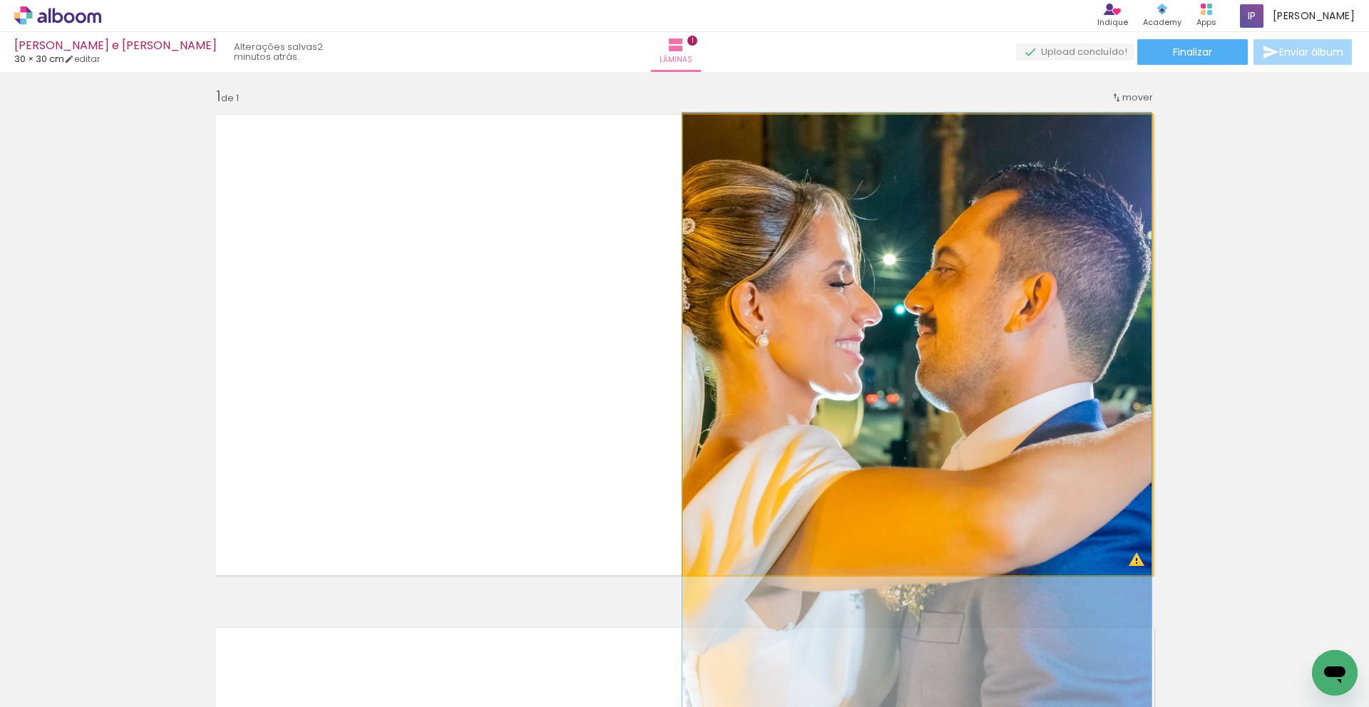
drag, startPoint x: 952, startPoint y: 242, endPoint x: 942, endPoint y: 361, distance: 119.5
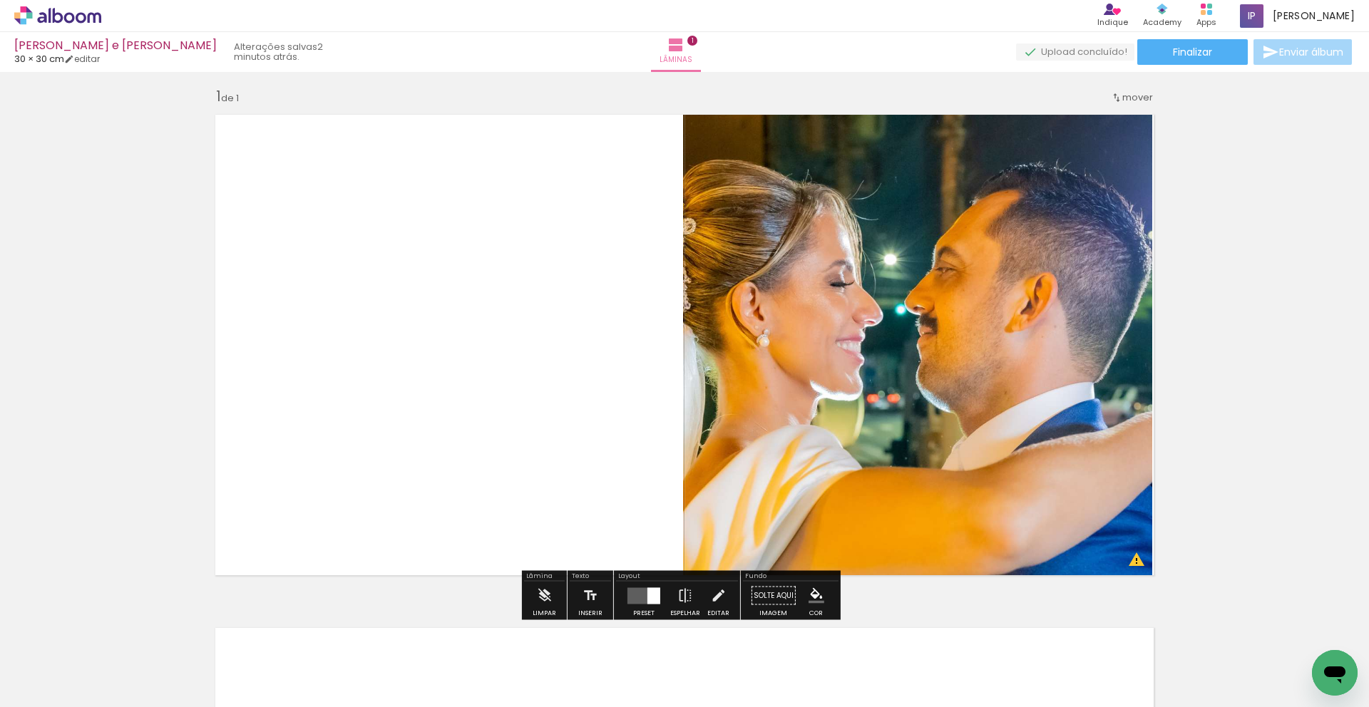
click at [938, 385] on div "Inserir lâmina 1 de 1 O Designbox precisará aumentar a sua imagem em 153% para …" at bounding box center [684, 583] width 1369 height 1027
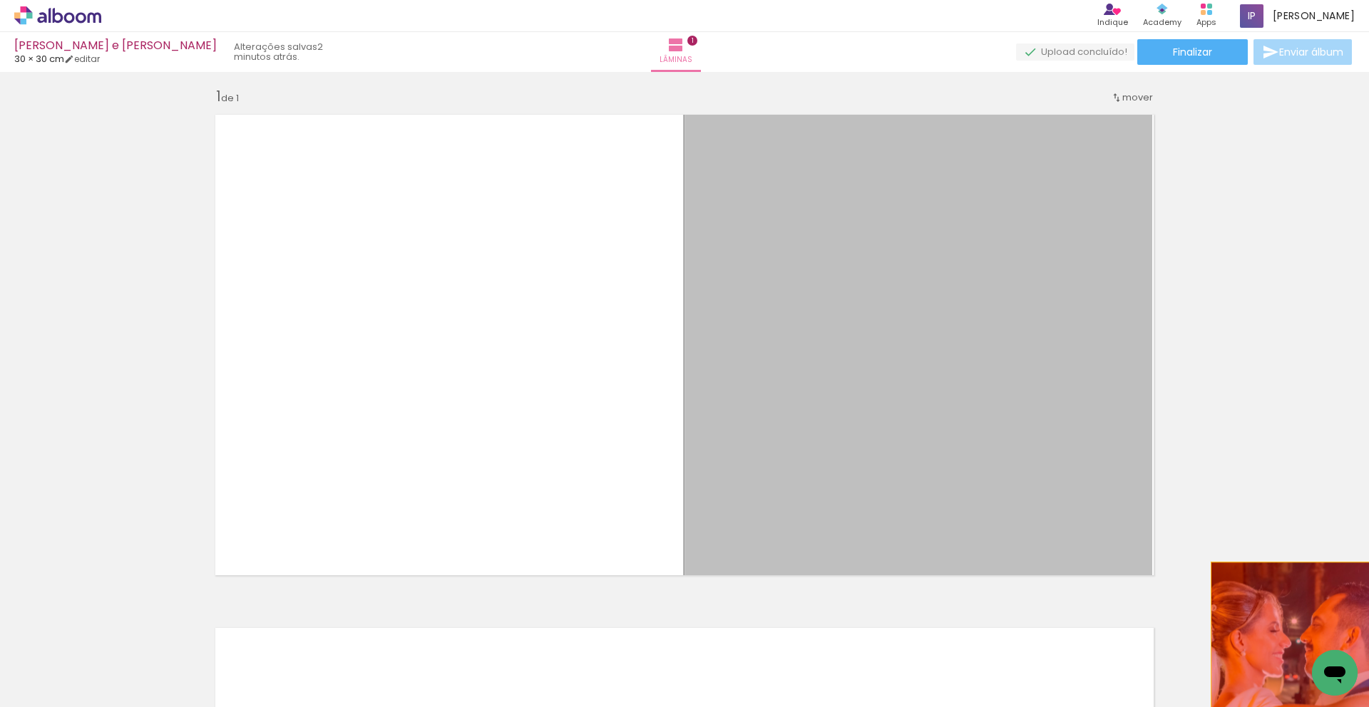
drag, startPoint x: 985, startPoint y: 313, endPoint x: 1300, endPoint y: 653, distance: 463.6
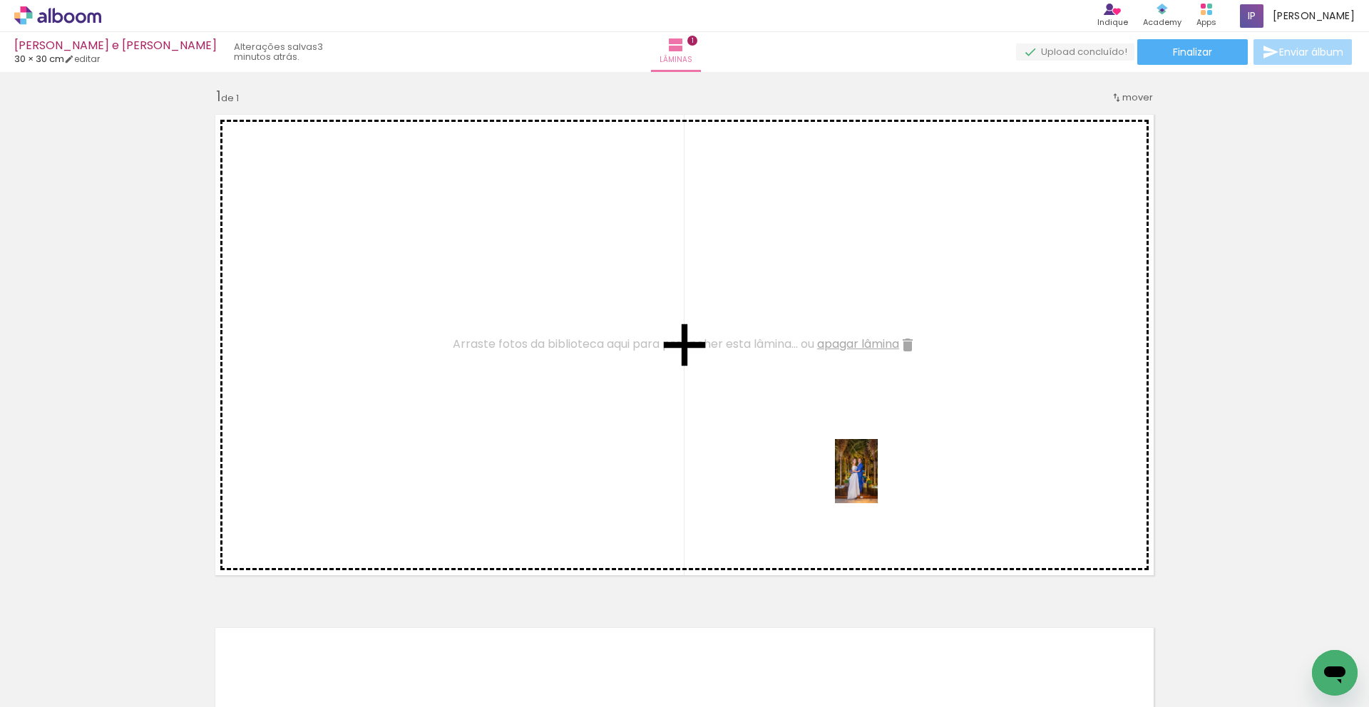
drag, startPoint x: 751, startPoint y: 665, endPoint x: 878, endPoint y: 482, distance: 222.5
click at [878, 482] on quentale-workspace at bounding box center [684, 353] width 1369 height 707
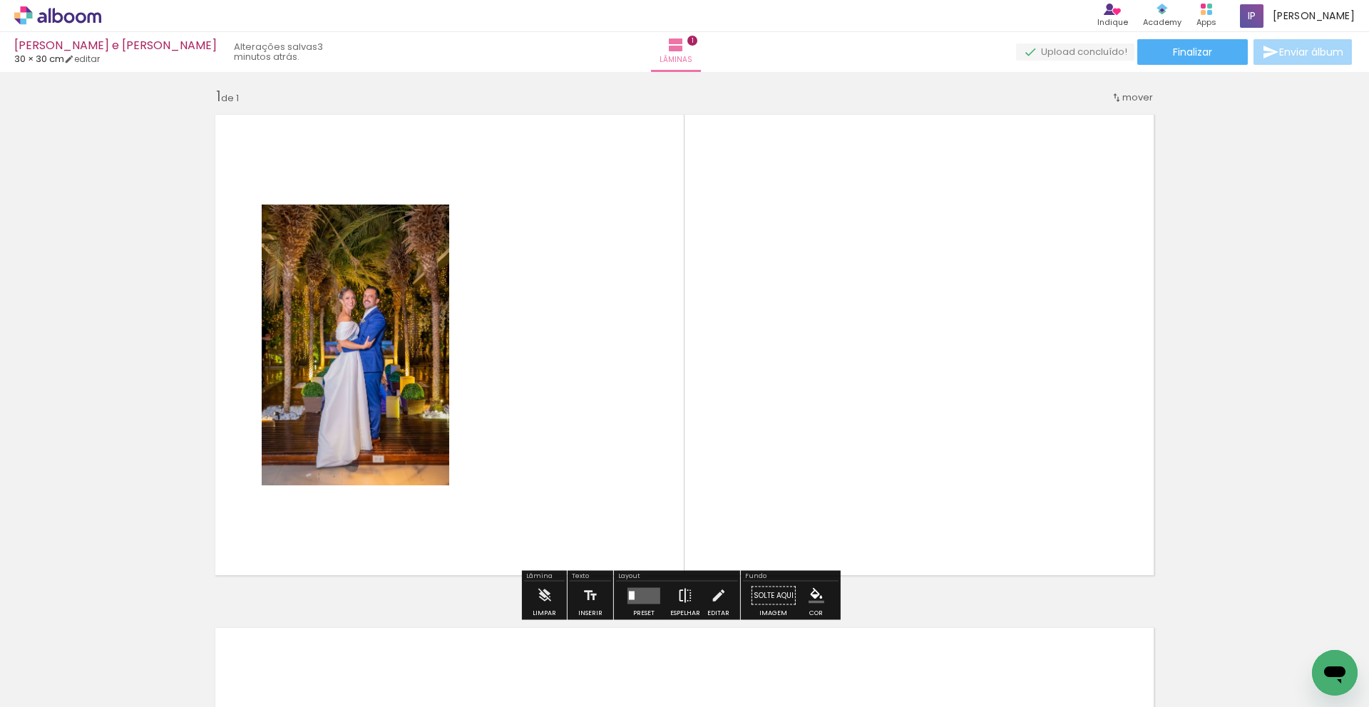
click at [684, 500] on iron-icon at bounding box center [685, 596] width 16 height 29
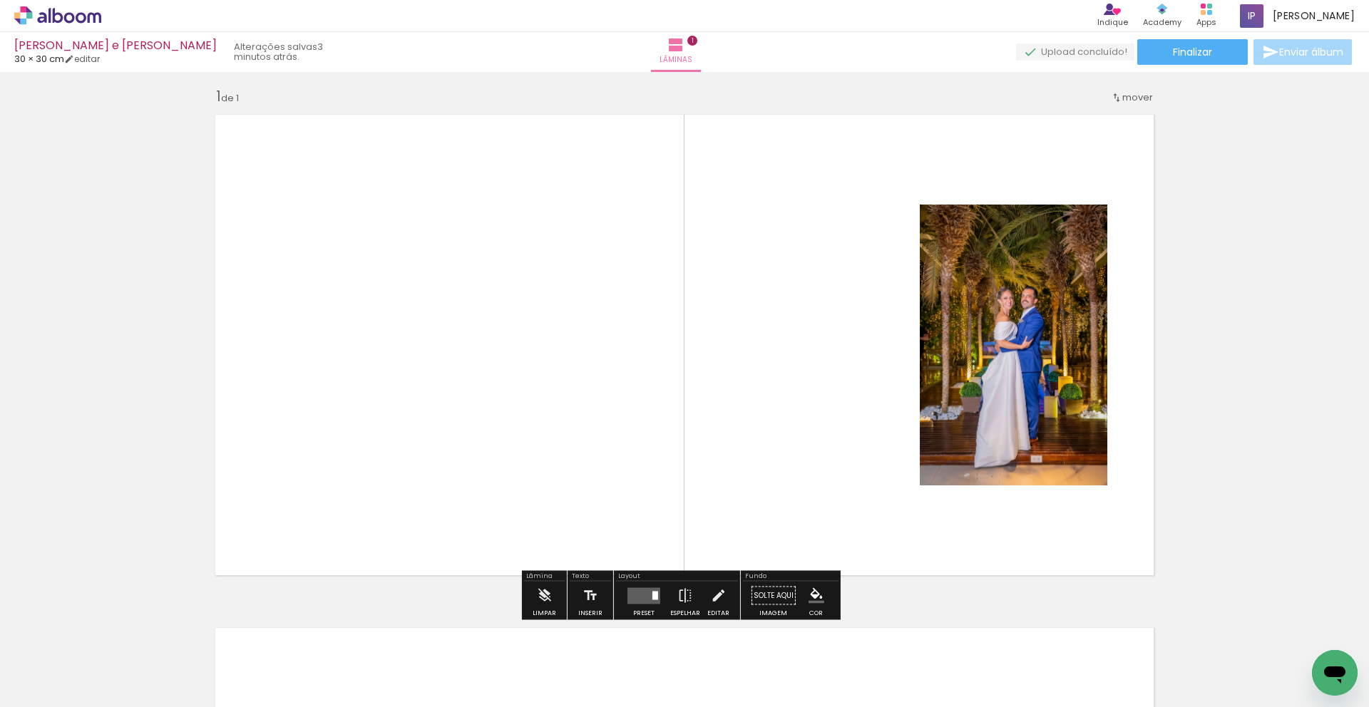
click at [938, 232] on paper-listbox at bounding box center [1065, 264] width 26 height 68
click at [652, 500] on div at bounding box center [655, 595] width 6 height 9
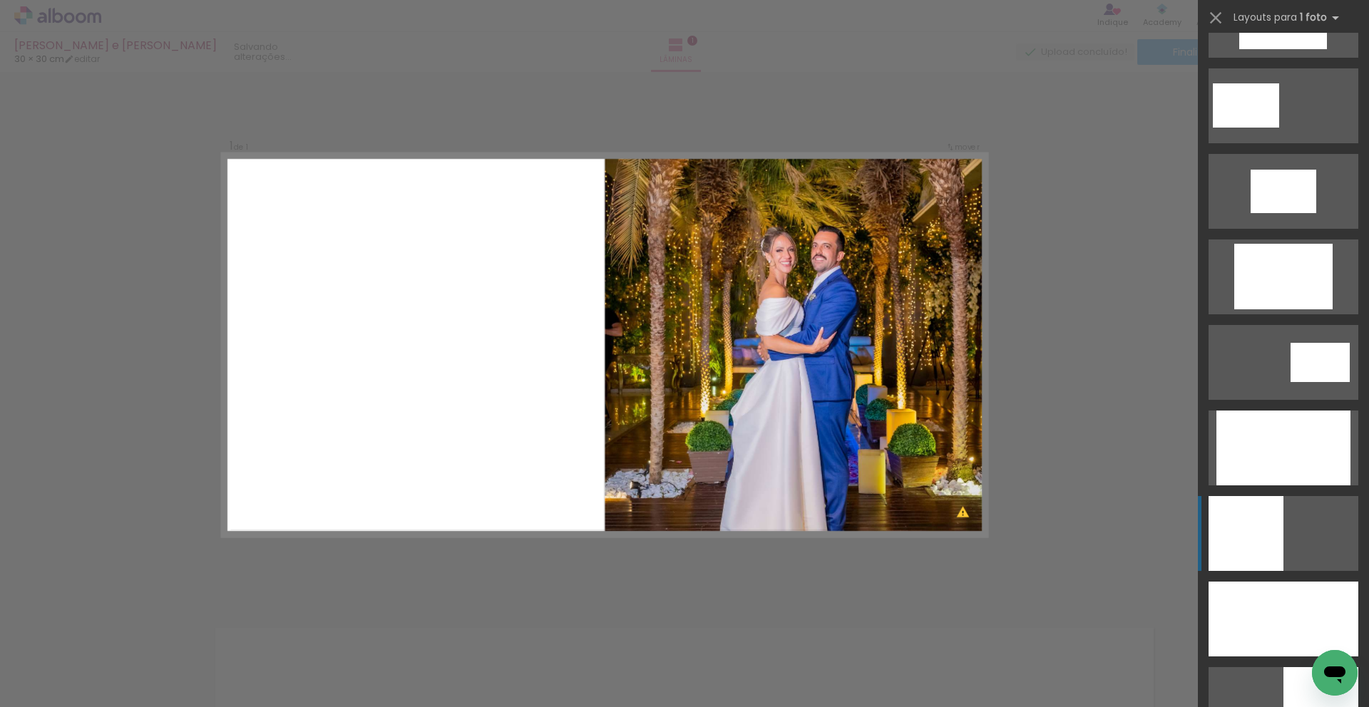
scroll to position [2824, 0]
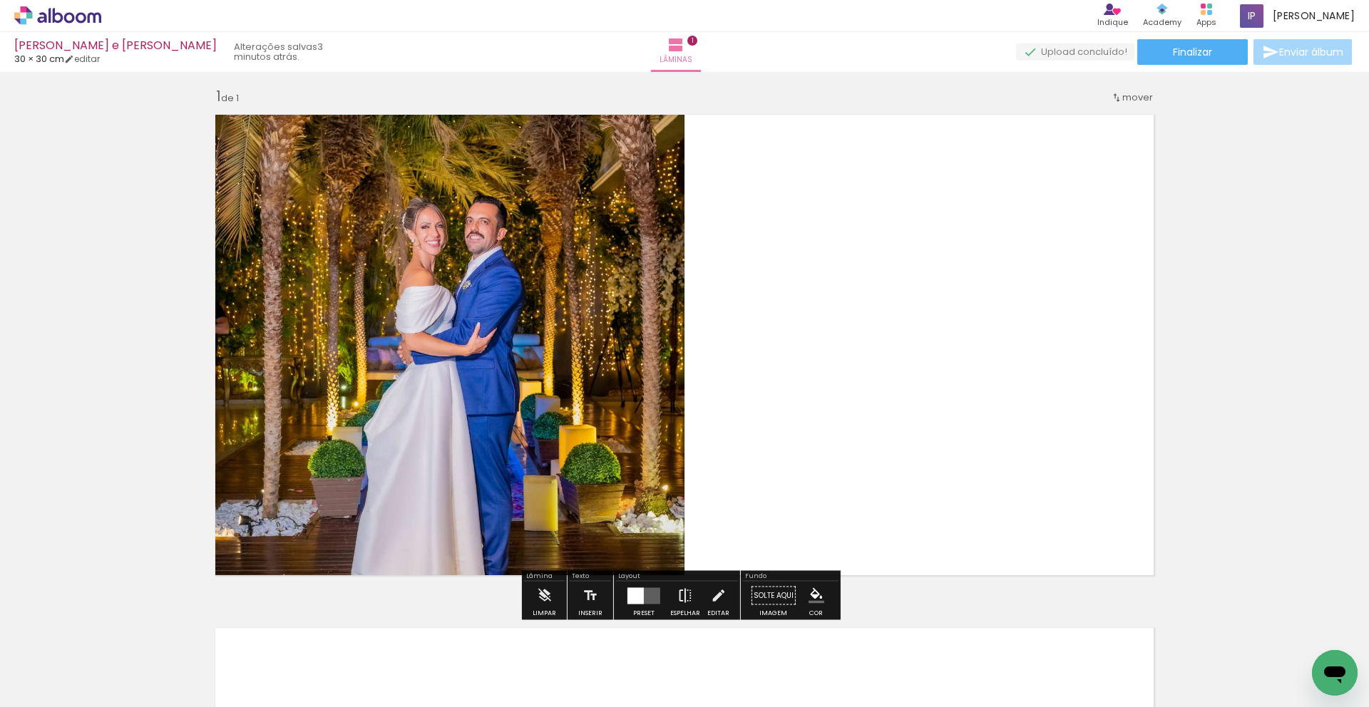
click at [678, 500] on iron-icon at bounding box center [685, 596] width 16 height 29
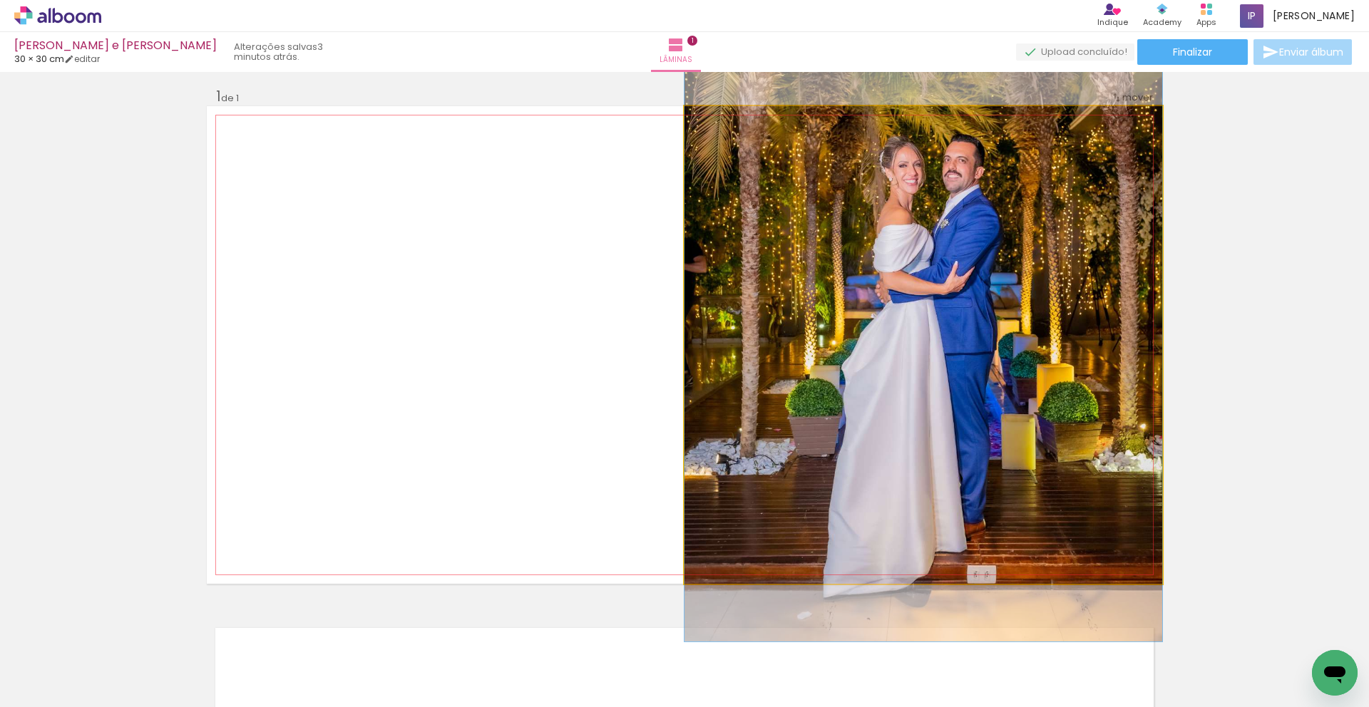
drag, startPoint x: 933, startPoint y: 394, endPoint x: 945, endPoint y: 333, distance: 62.5
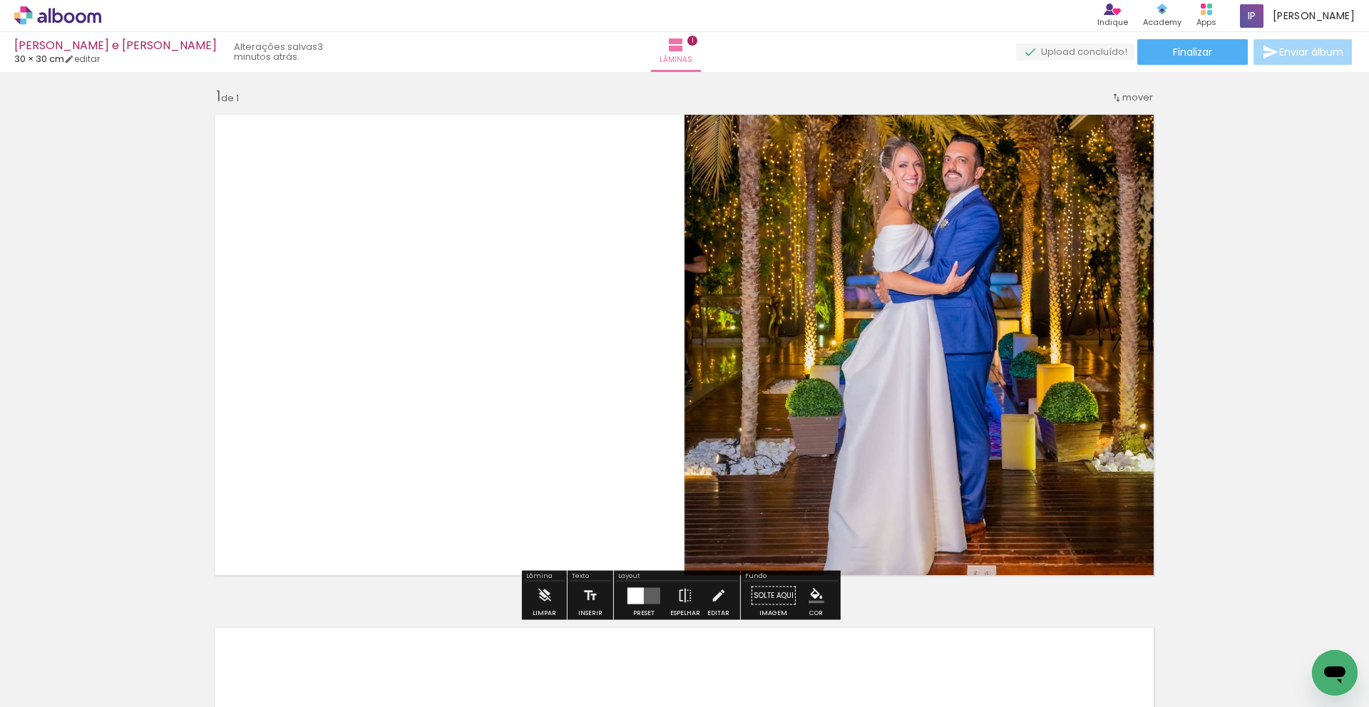
click at [938, 371] on div "Inserir lâmina 1 de 1 O Designbox precisará aumentar a sua imagem em 153% para …" at bounding box center [684, 583] width 1369 height 1027
click at [681, 500] on iron-icon at bounding box center [685, 596] width 16 height 29
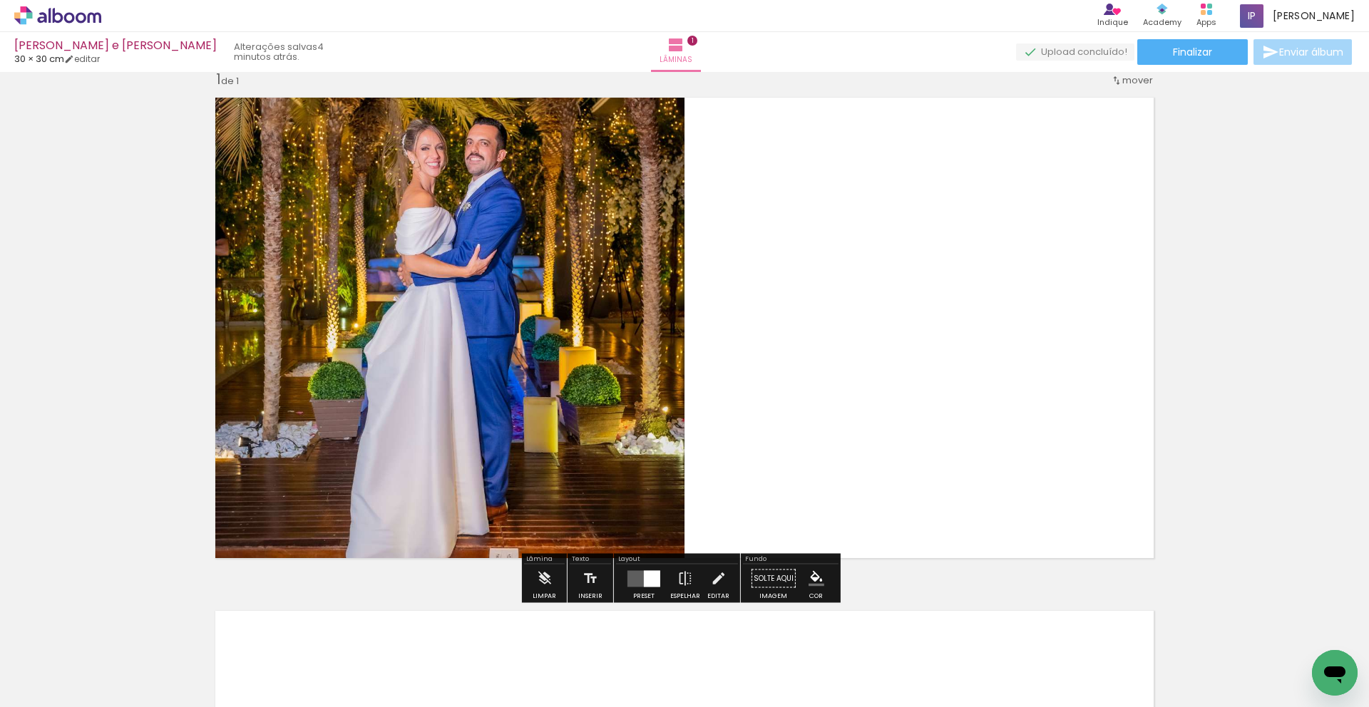
scroll to position [0, 0]
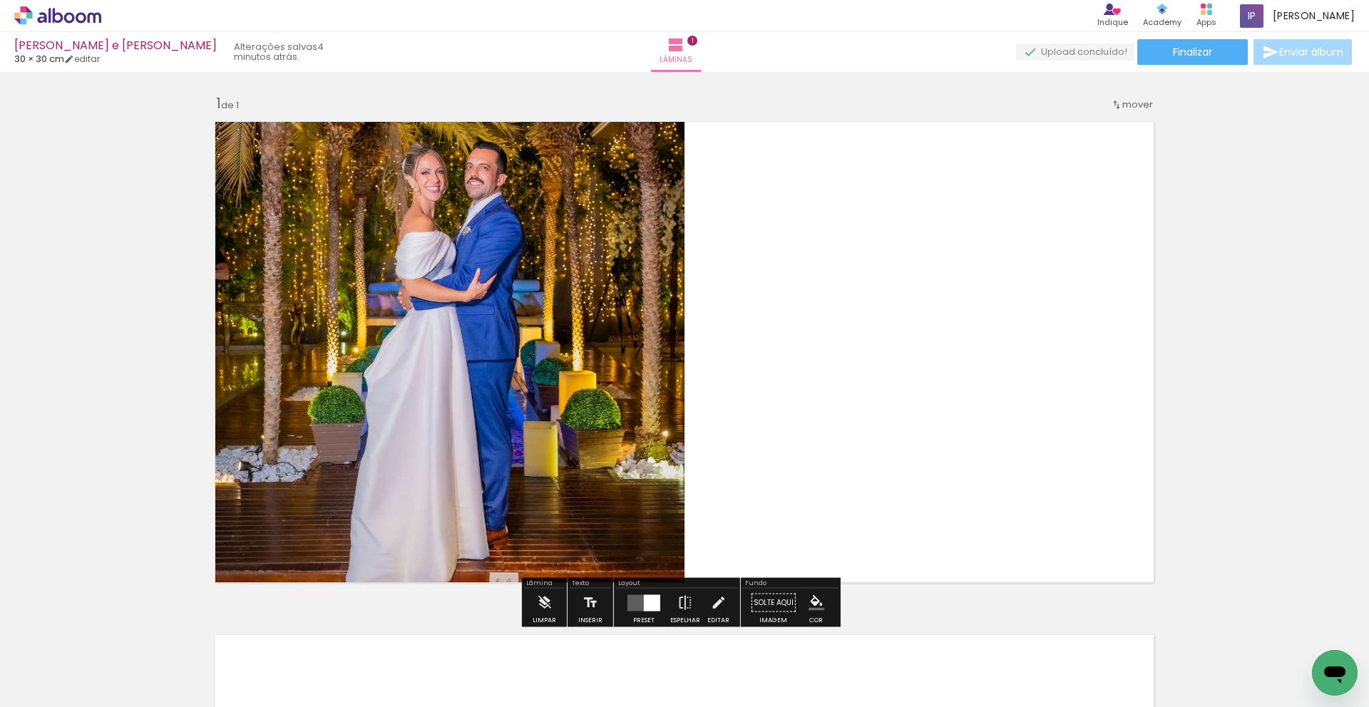
click at [589, 500] on iron-icon at bounding box center [590, 603] width 16 height 29
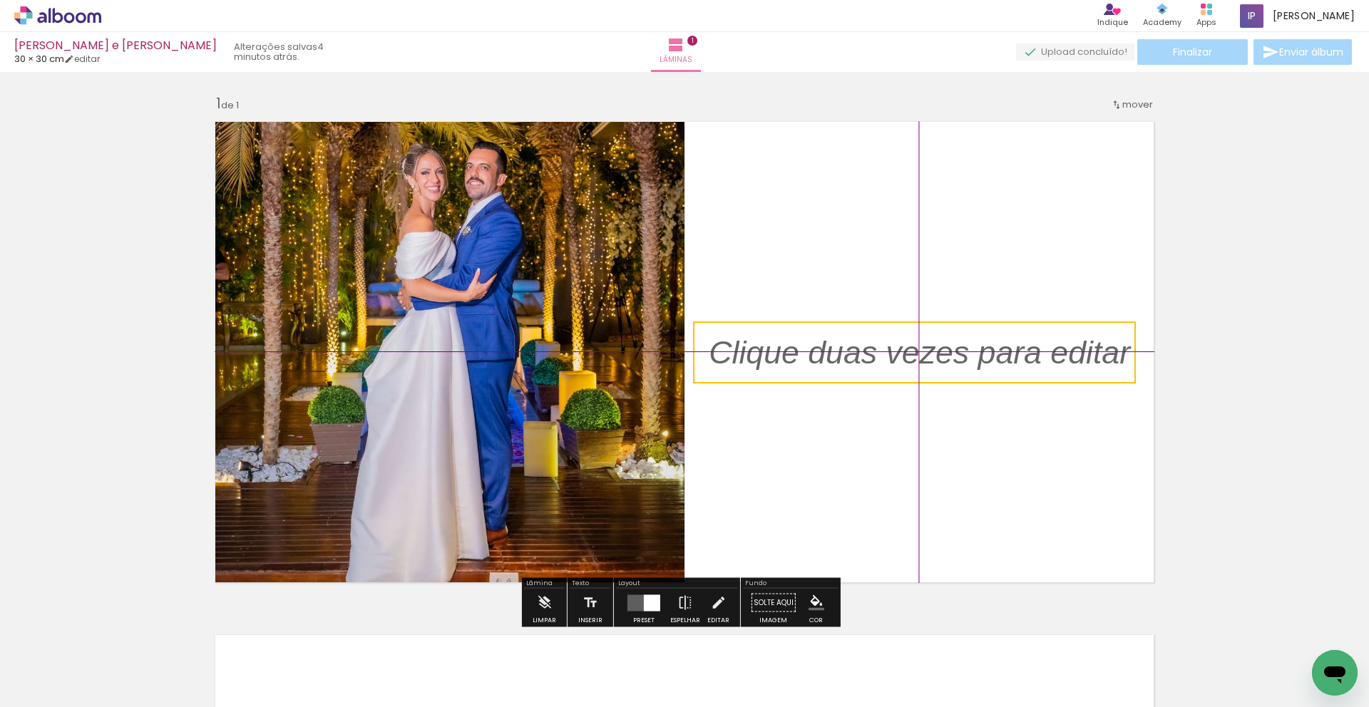
drag, startPoint x: 668, startPoint y: 347, endPoint x: 911, endPoint y: 344, distance: 243.1
click at [911, 344] on quentale-selection at bounding box center [914, 353] width 443 height 62
click at [868, 362] on quentale-selection at bounding box center [914, 353] width 443 height 62
type input "Sans Serif"
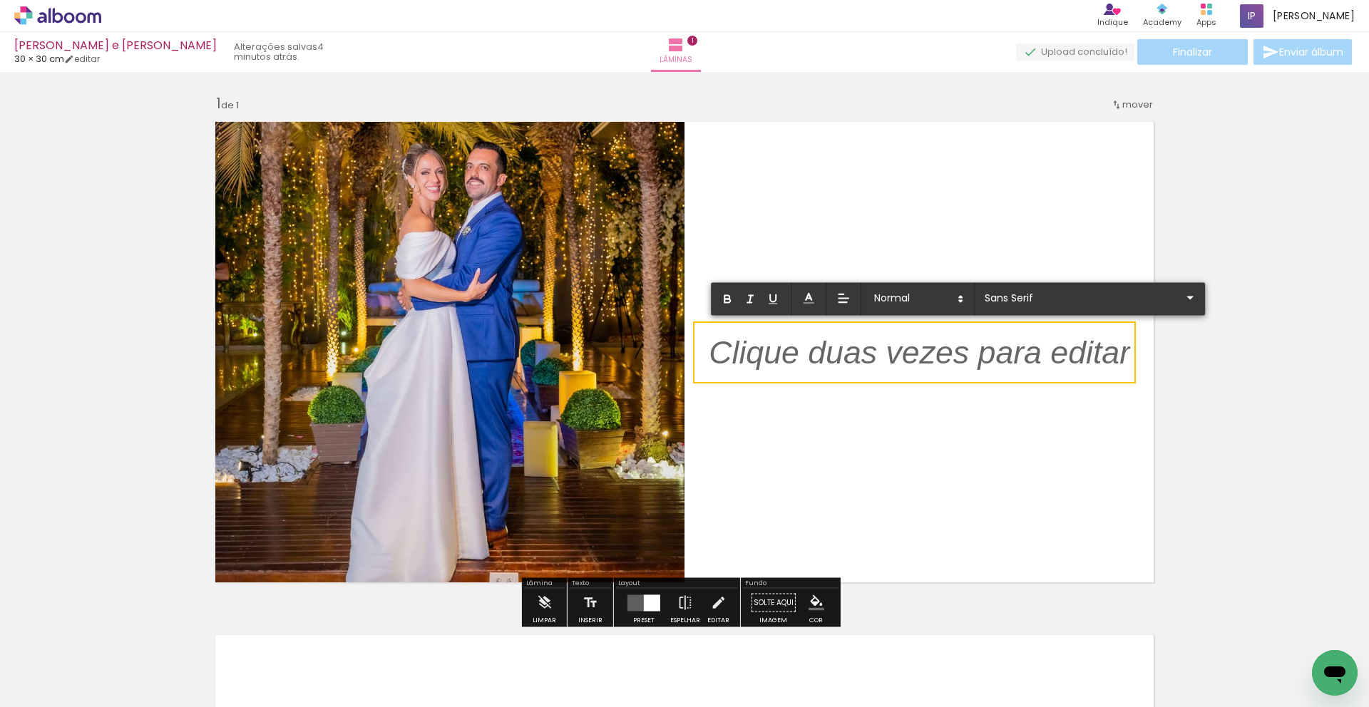
click at [868, 362] on p at bounding box center [919, 361] width 421 height 45
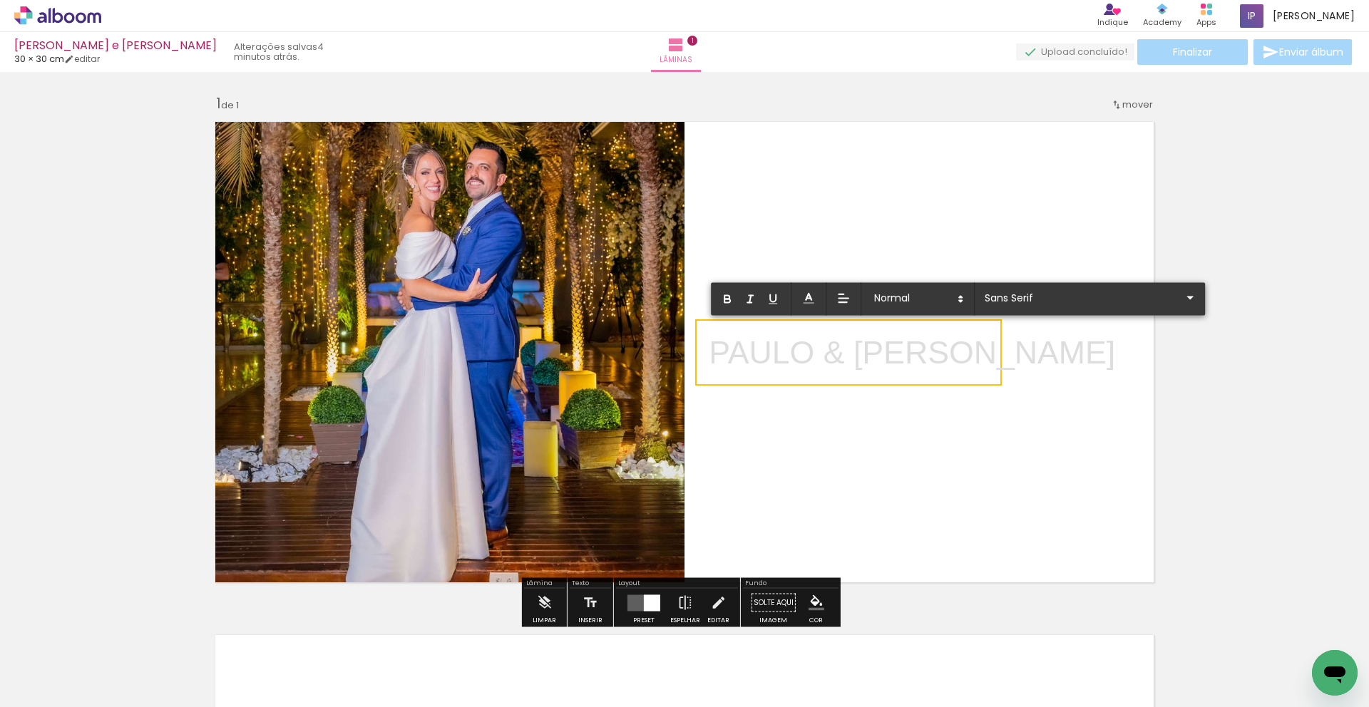
click at [938, 353] on p "PAULO & [PERSON_NAME]" at bounding box center [912, 352] width 406 height 45
drag, startPoint x: 986, startPoint y: 351, endPoint x: 705, endPoint y: 356, distance: 281.0
click at [709, 356] on p "PAULO & [PERSON_NAME]" at bounding box center [912, 352] width 406 height 45
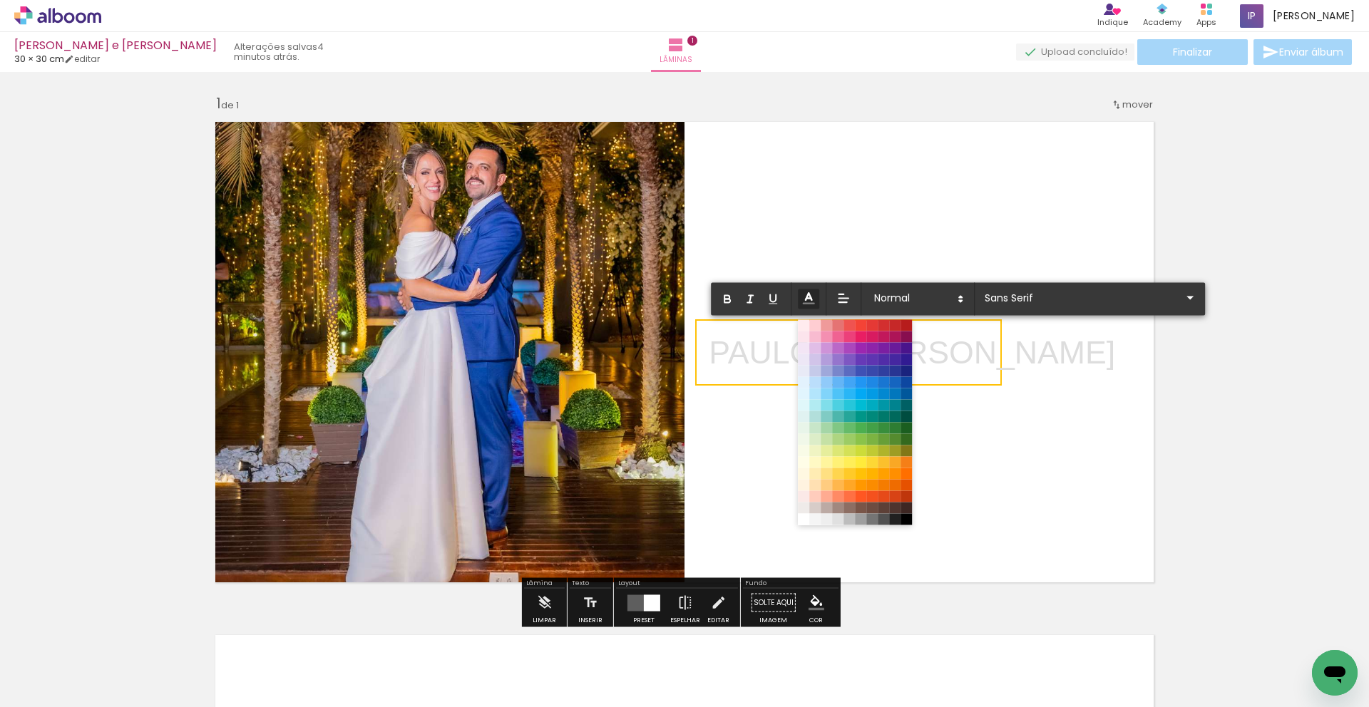
click at [812, 301] on icon at bounding box center [809, 299] width 16 height 16
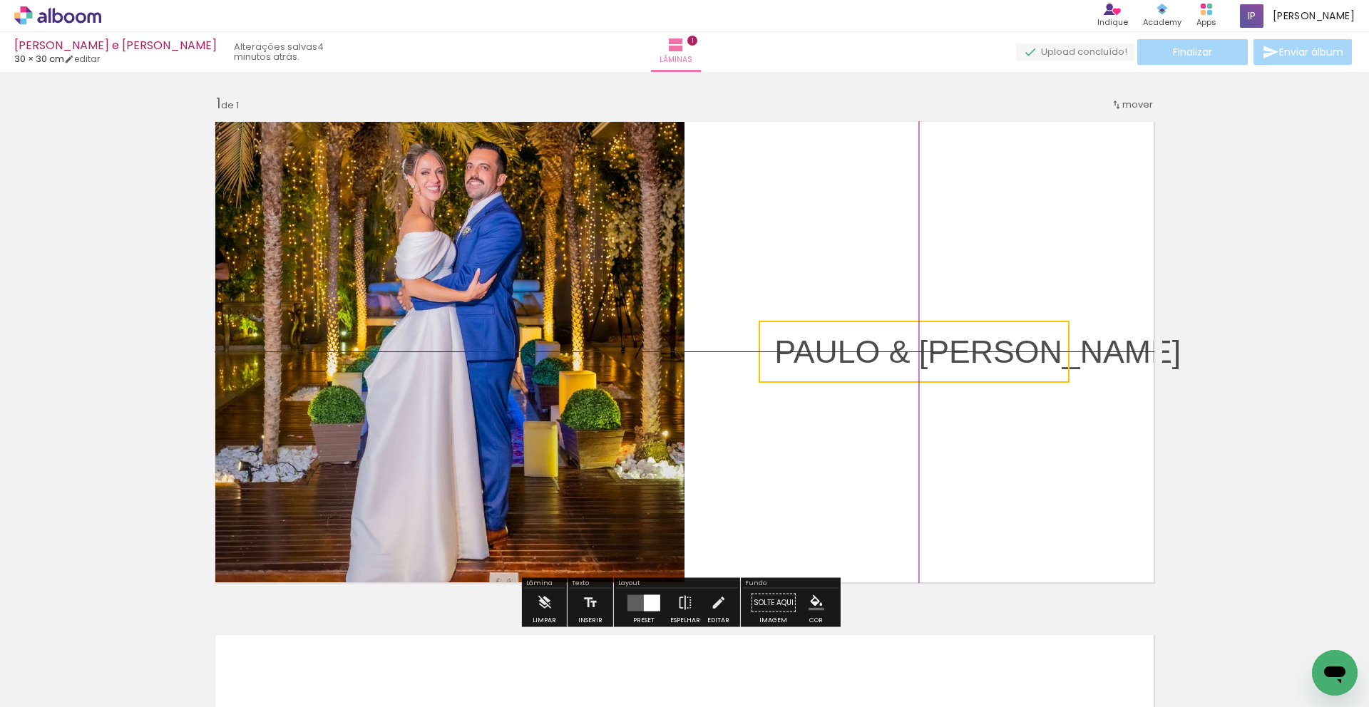
drag, startPoint x: 826, startPoint y: 364, endPoint x: 872, endPoint y: 339, distance: 52.0
click at [872, 339] on quentale-selection at bounding box center [914, 352] width 311 height 62
click at [913, 359] on quentale-selection at bounding box center [914, 352] width 311 height 62
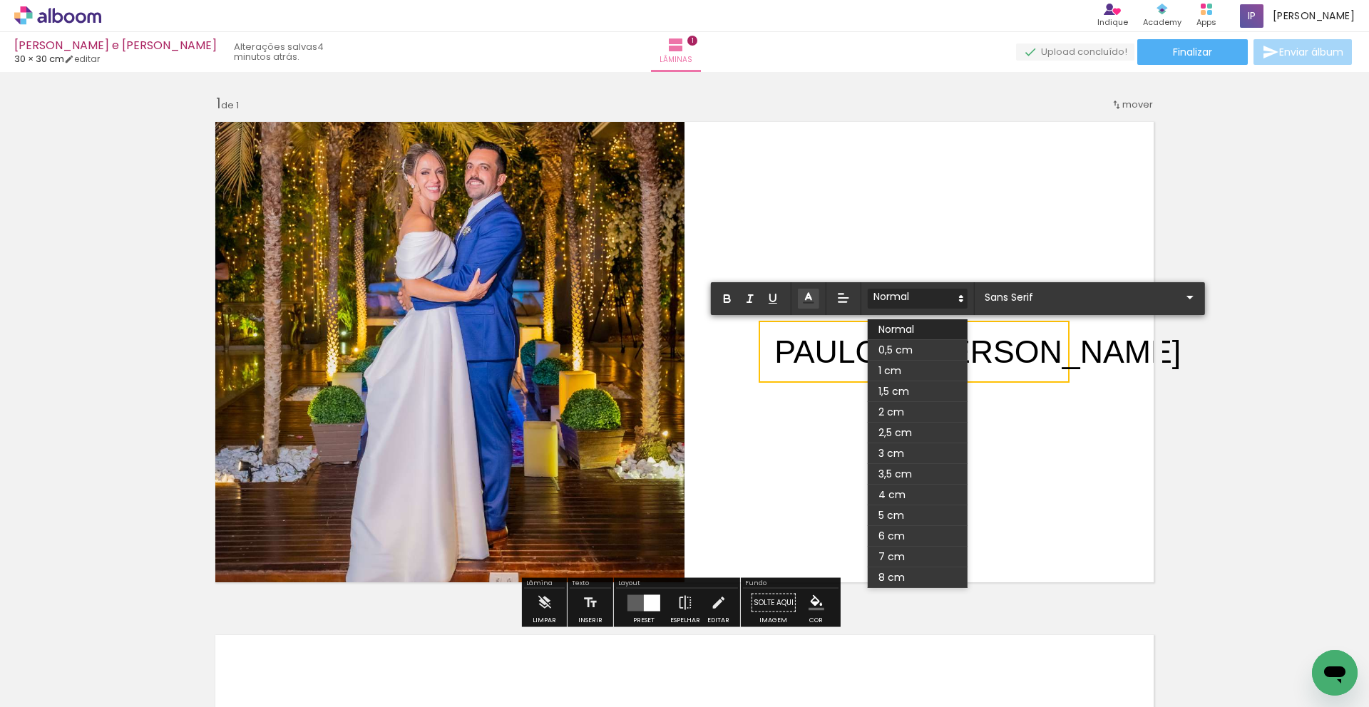
click at [960, 298] on icon at bounding box center [961, 298] width 13 height 13
click at [902, 448] on span at bounding box center [918, 453] width 100 height 21
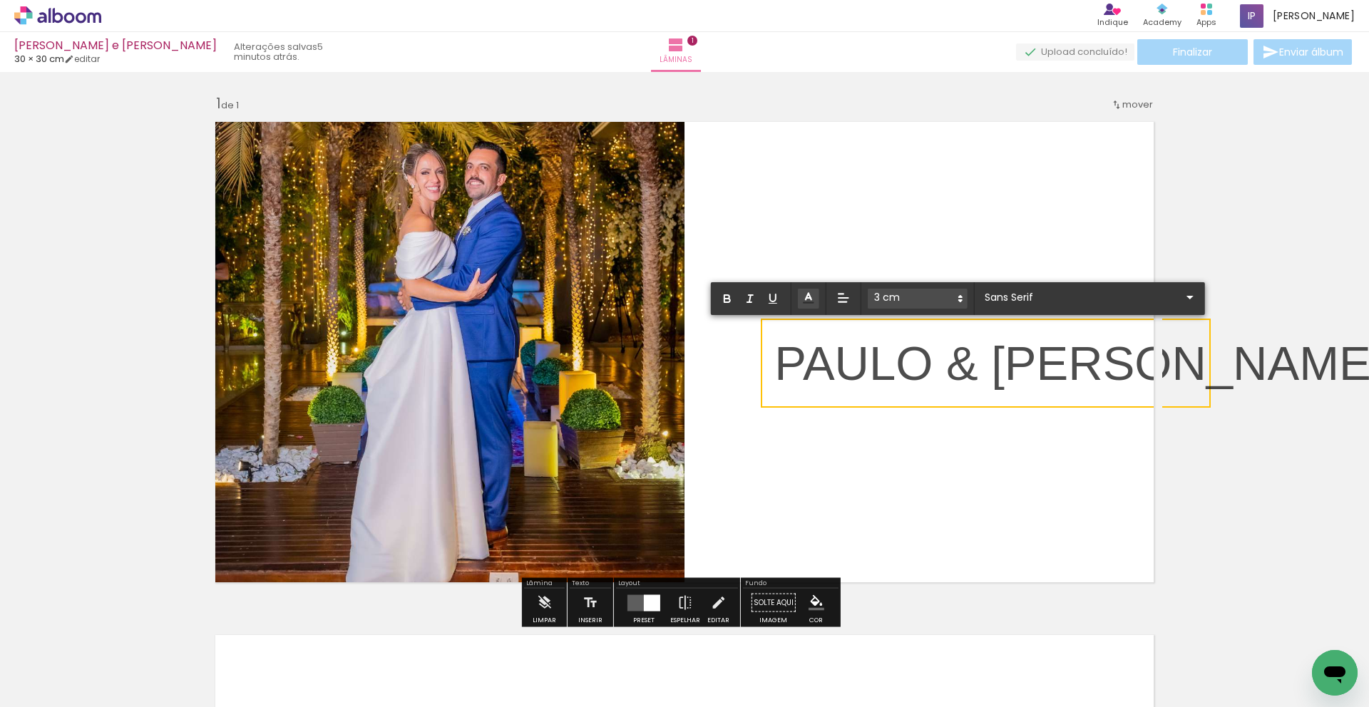
click at [960, 297] on polygon at bounding box center [960, 296] width 3 height 1
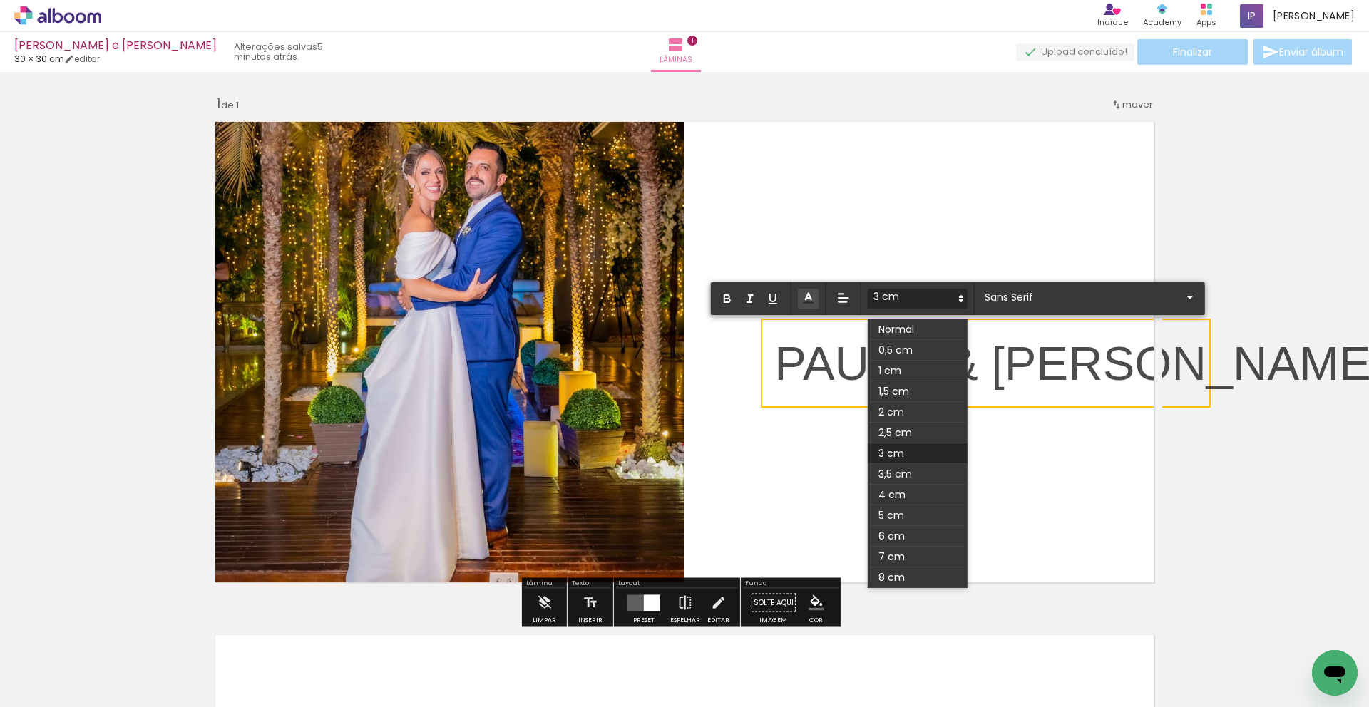
click at [895, 431] on span at bounding box center [918, 433] width 100 height 21
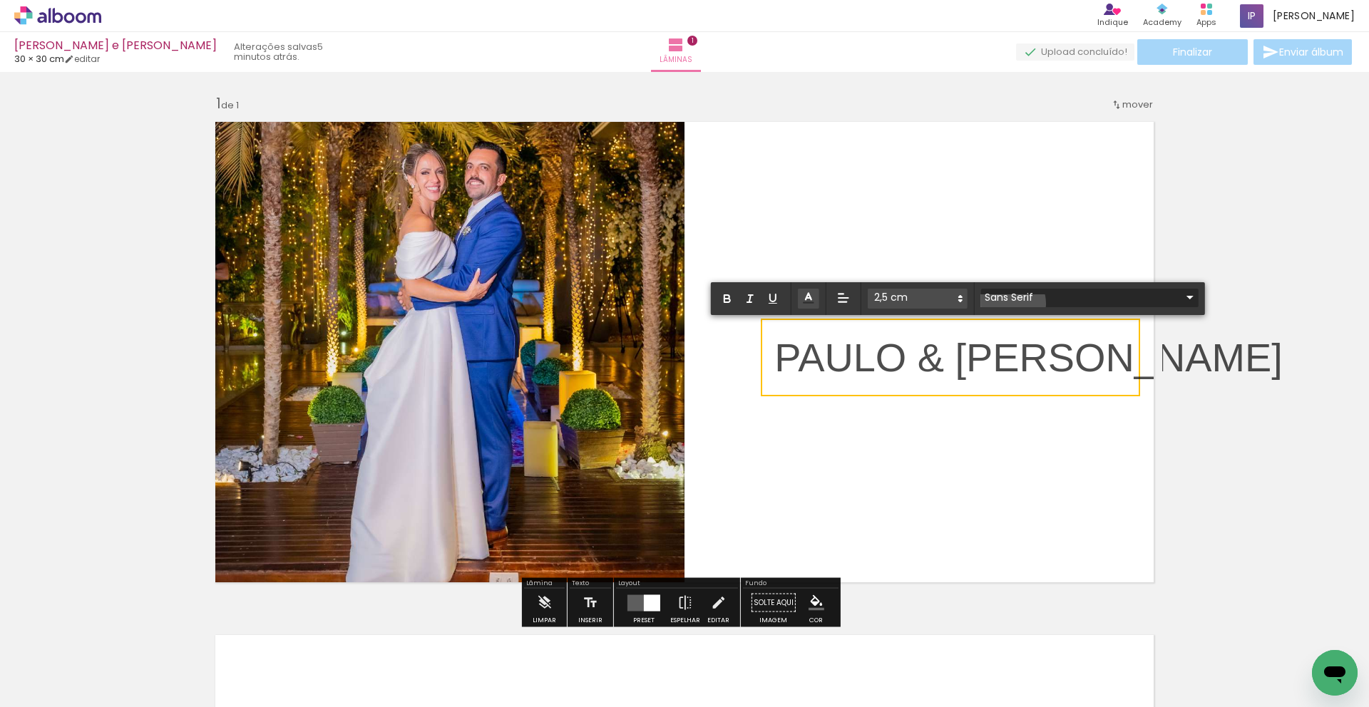
click at [1005, 304] on input "Sans Serif" at bounding box center [1081, 297] width 200 height 15
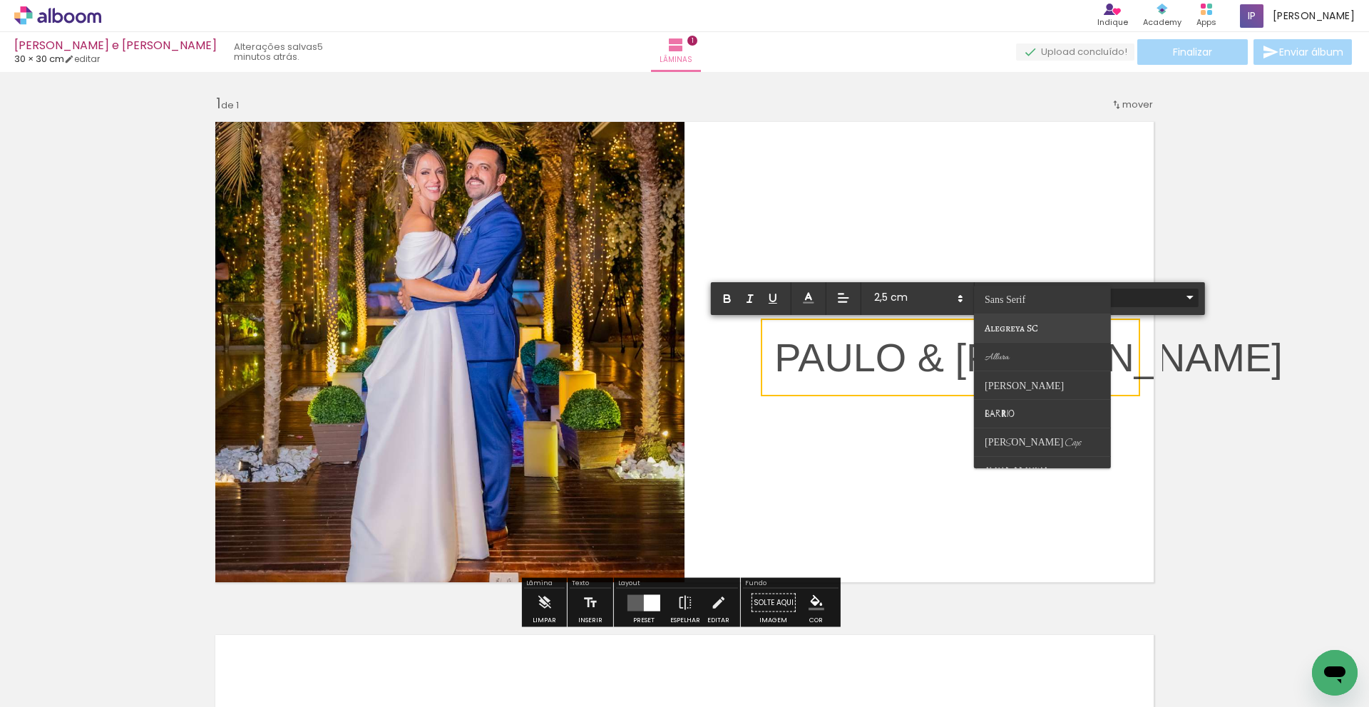
click at [1000, 305] on span "Alegreya SC" at bounding box center [1005, 299] width 41 height 11
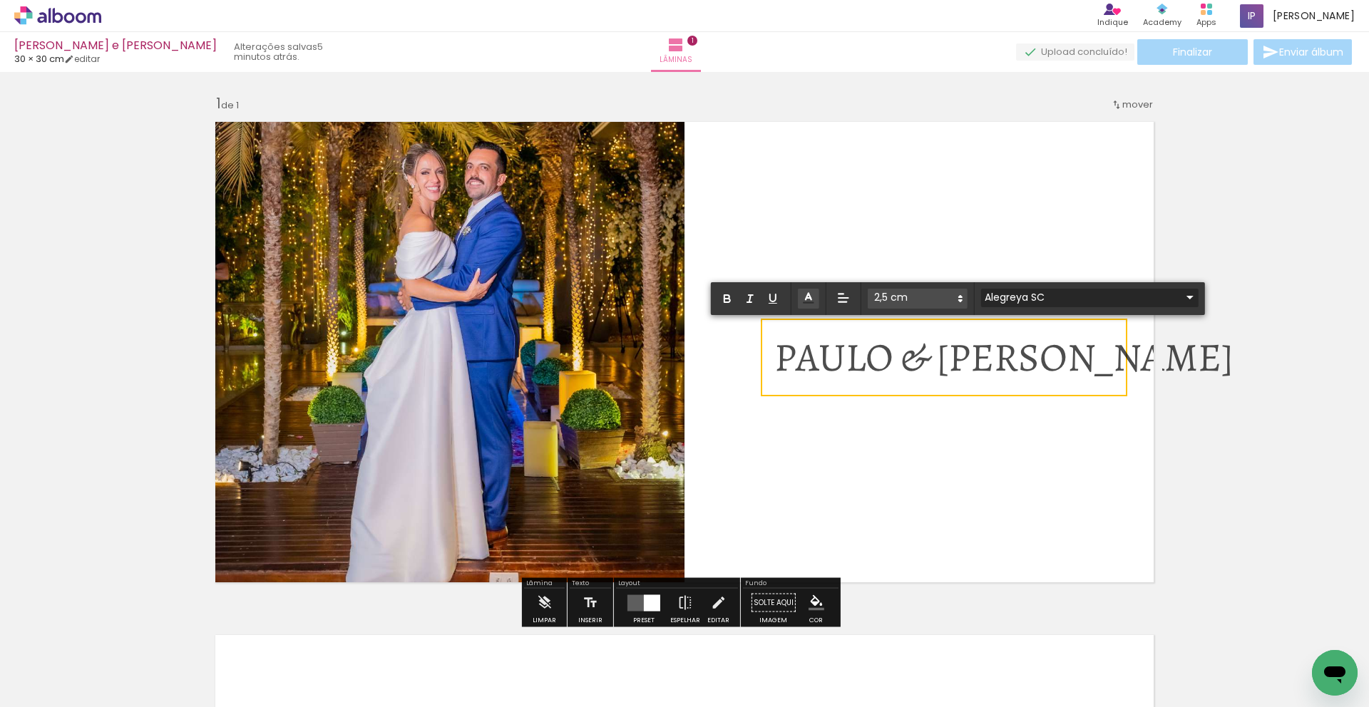
click at [1005, 303] on input "Alegreya SC" at bounding box center [1081, 297] width 200 height 15
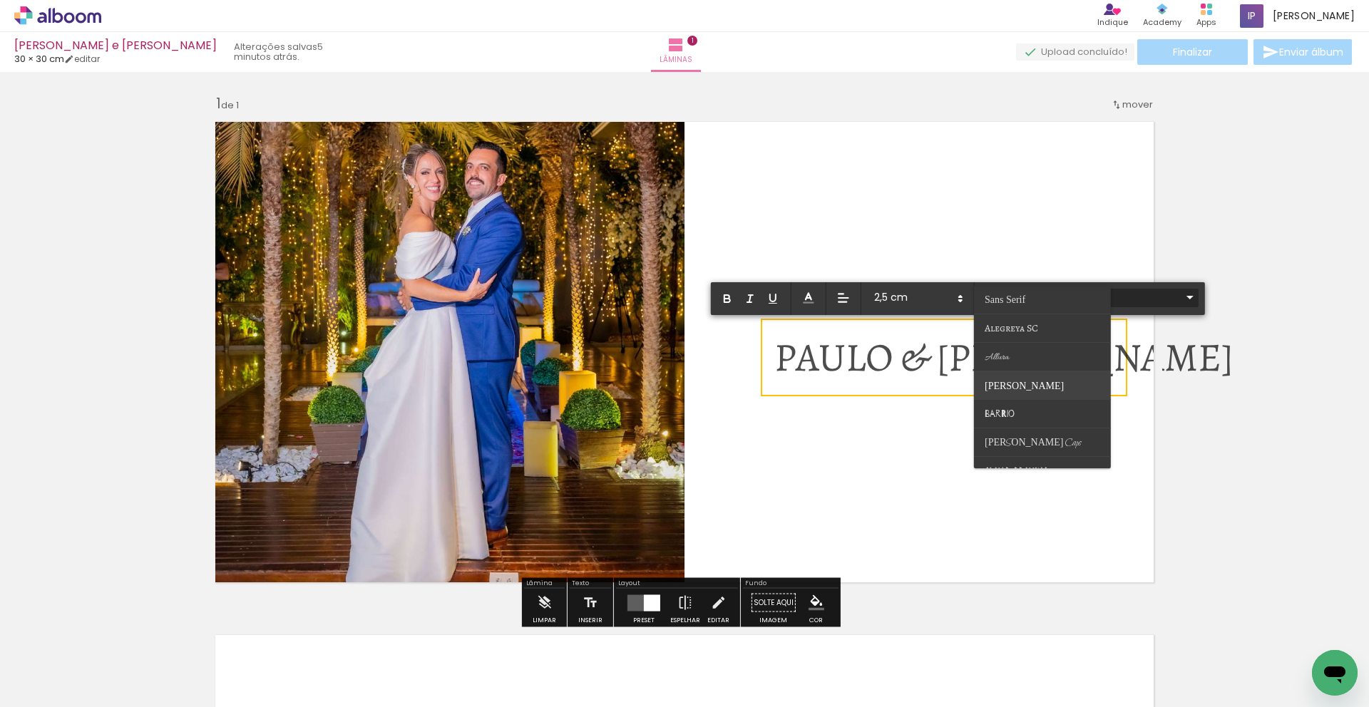
click at [1005, 305] on span "Barlow" at bounding box center [1005, 299] width 41 height 11
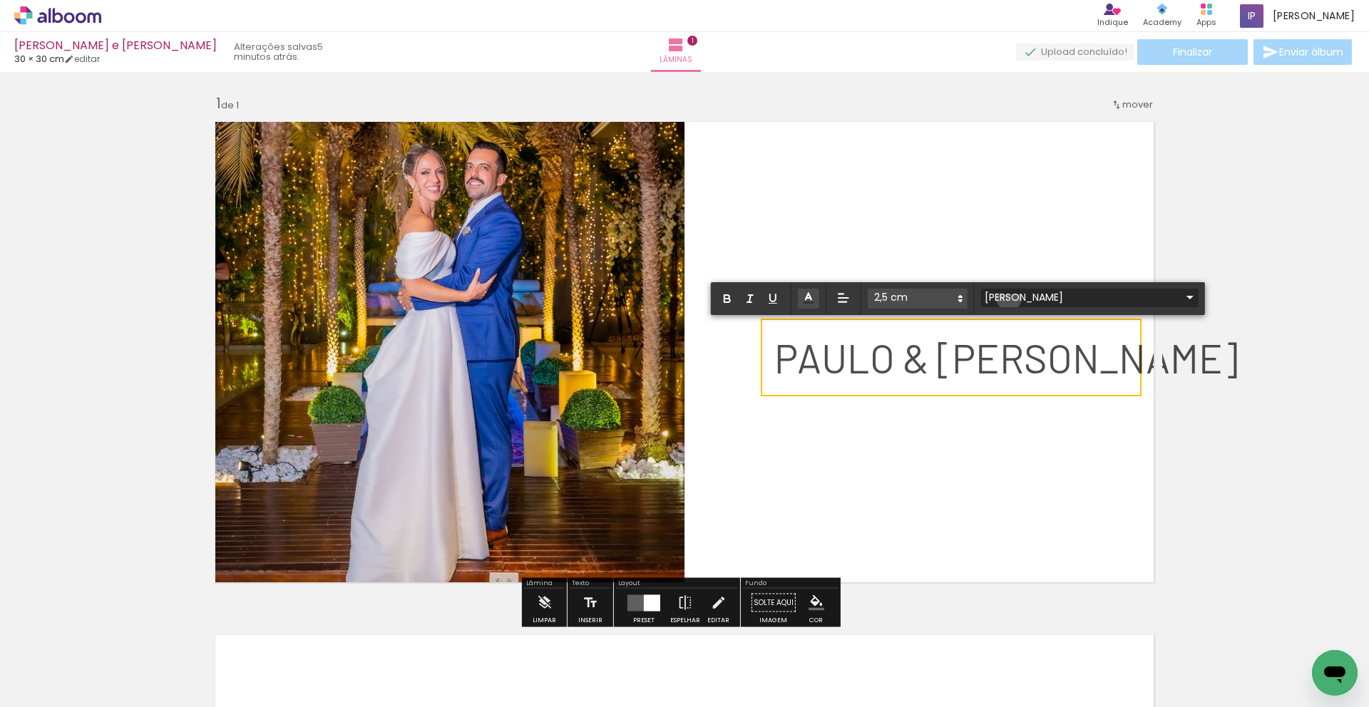
click at [1009, 298] on input "Barlow" at bounding box center [1081, 297] width 200 height 15
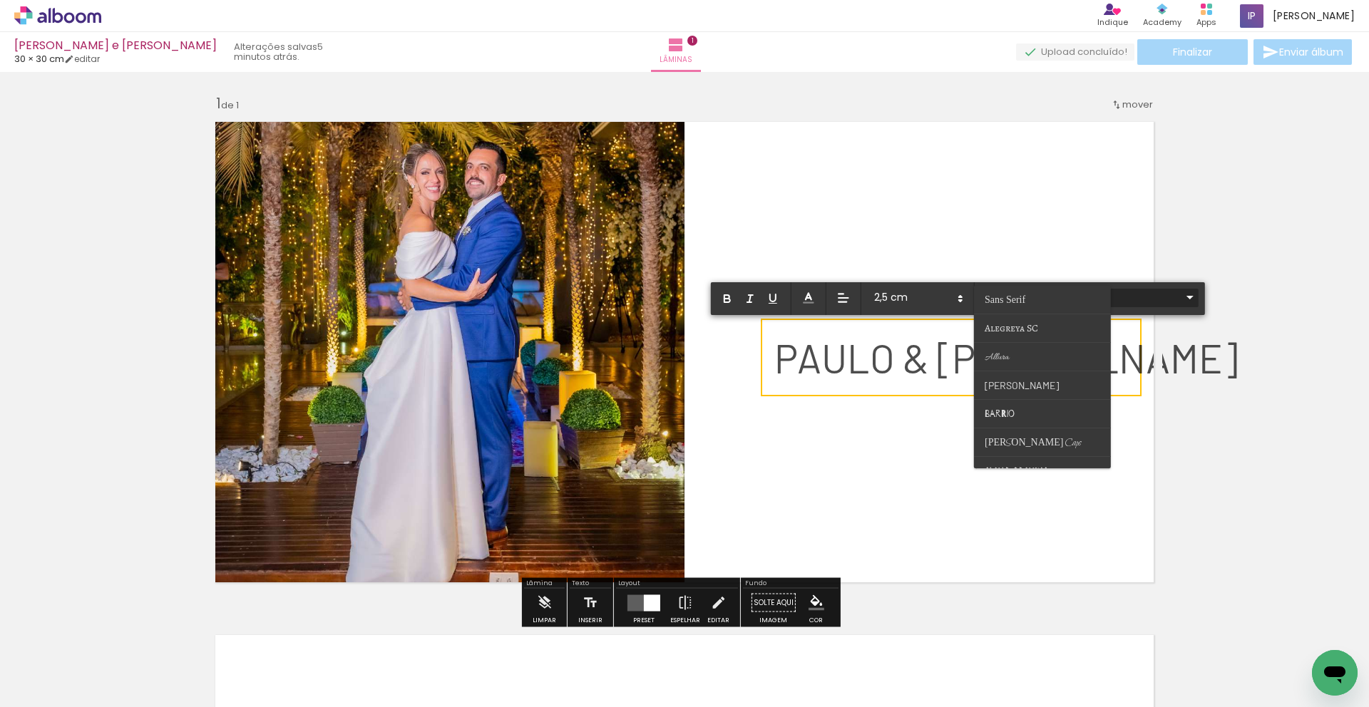
scroll to position [237, 0]
click at [1001, 570] on span "Felipa" at bounding box center [998, 577] width 26 height 14
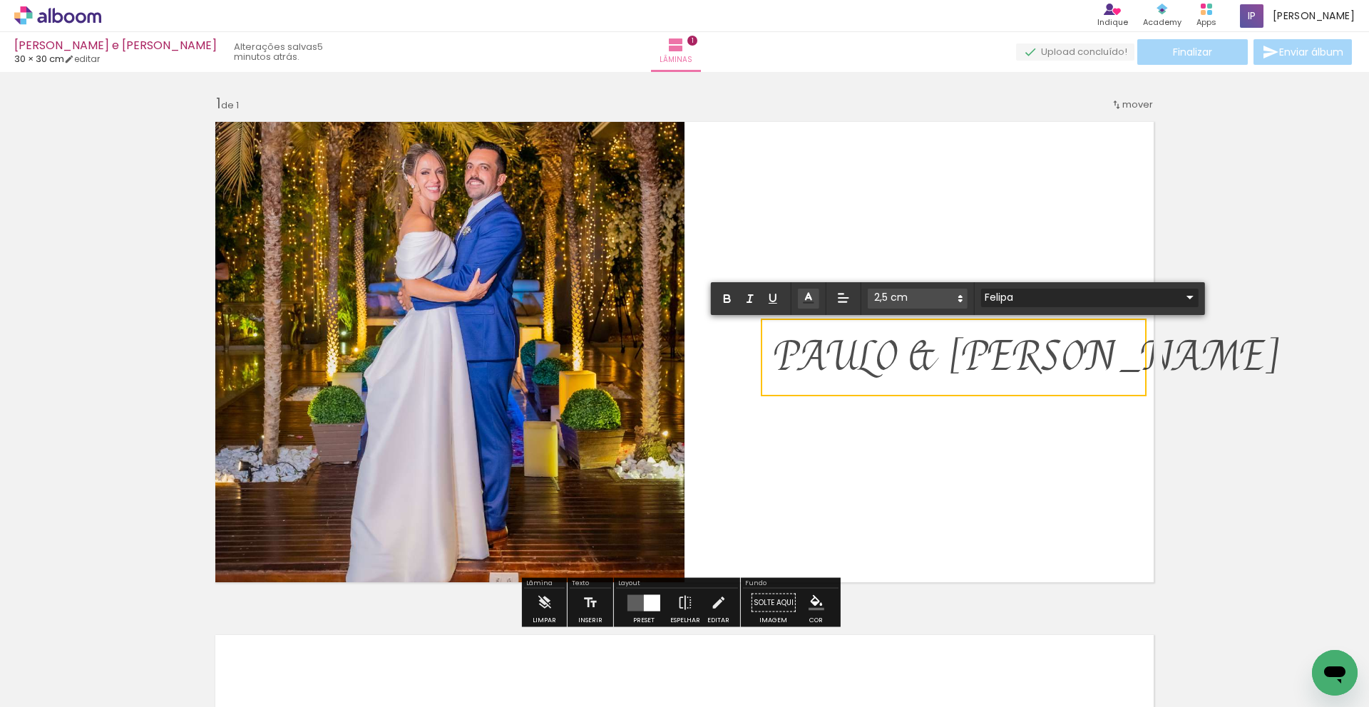
click at [1013, 297] on input "Felipa" at bounding box center [1081, 297] width 200 height 15
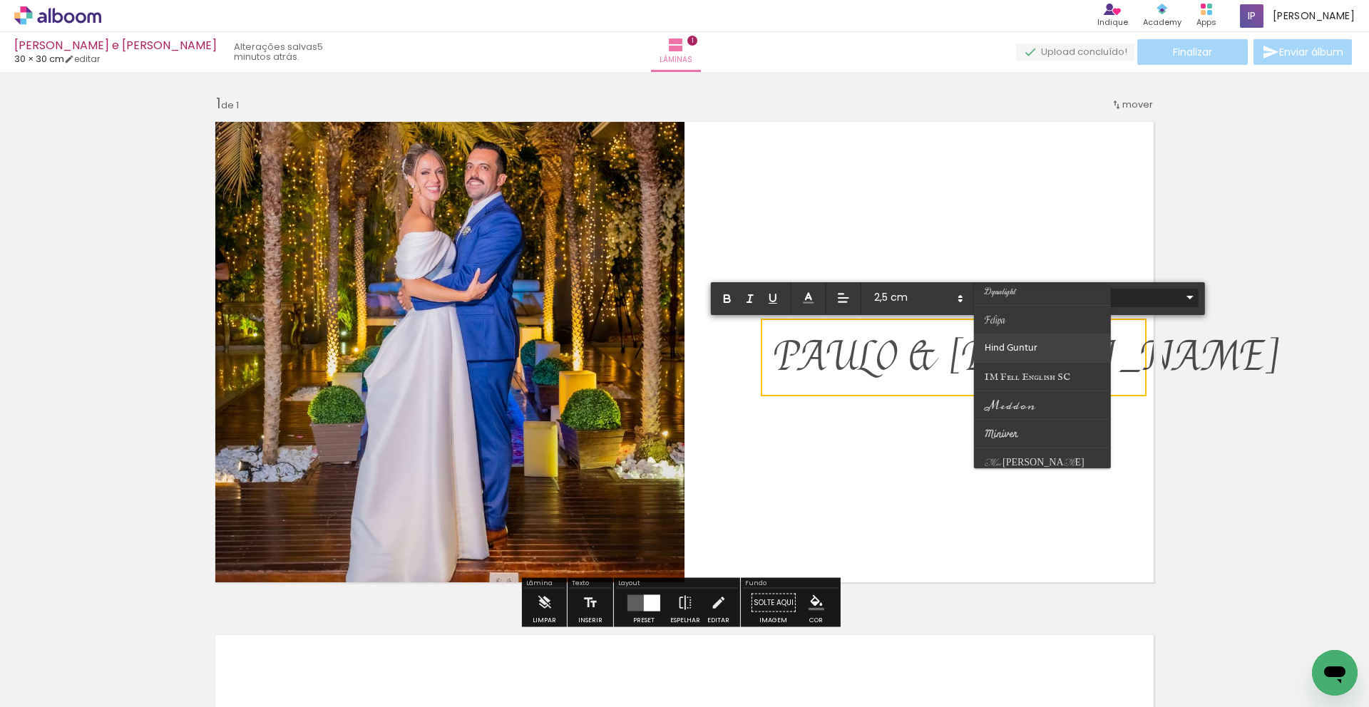
click at [1011, 570] on span "Hind Guntur" at bounding box center [998, 577] width 26 height 14
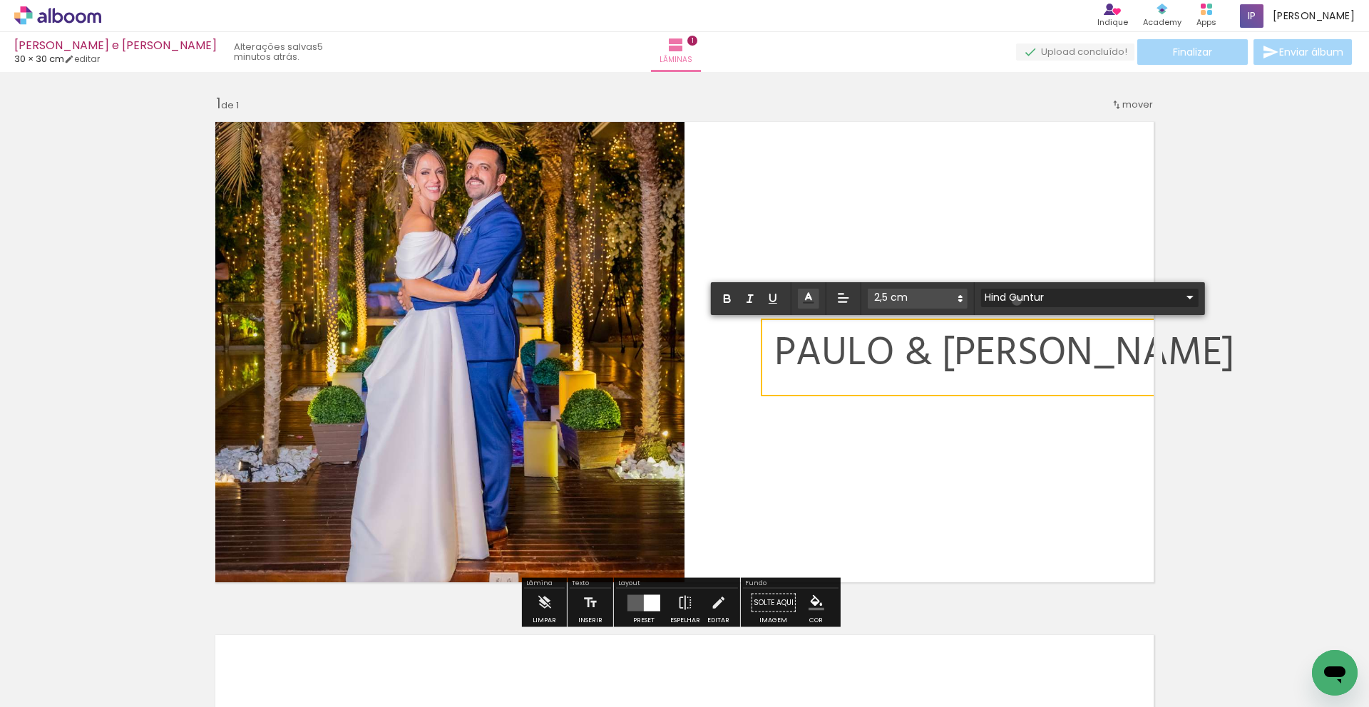
click at [1017, 301] on input "Hind Guntur" at bounding box center [1081, 297] width 200 height 15
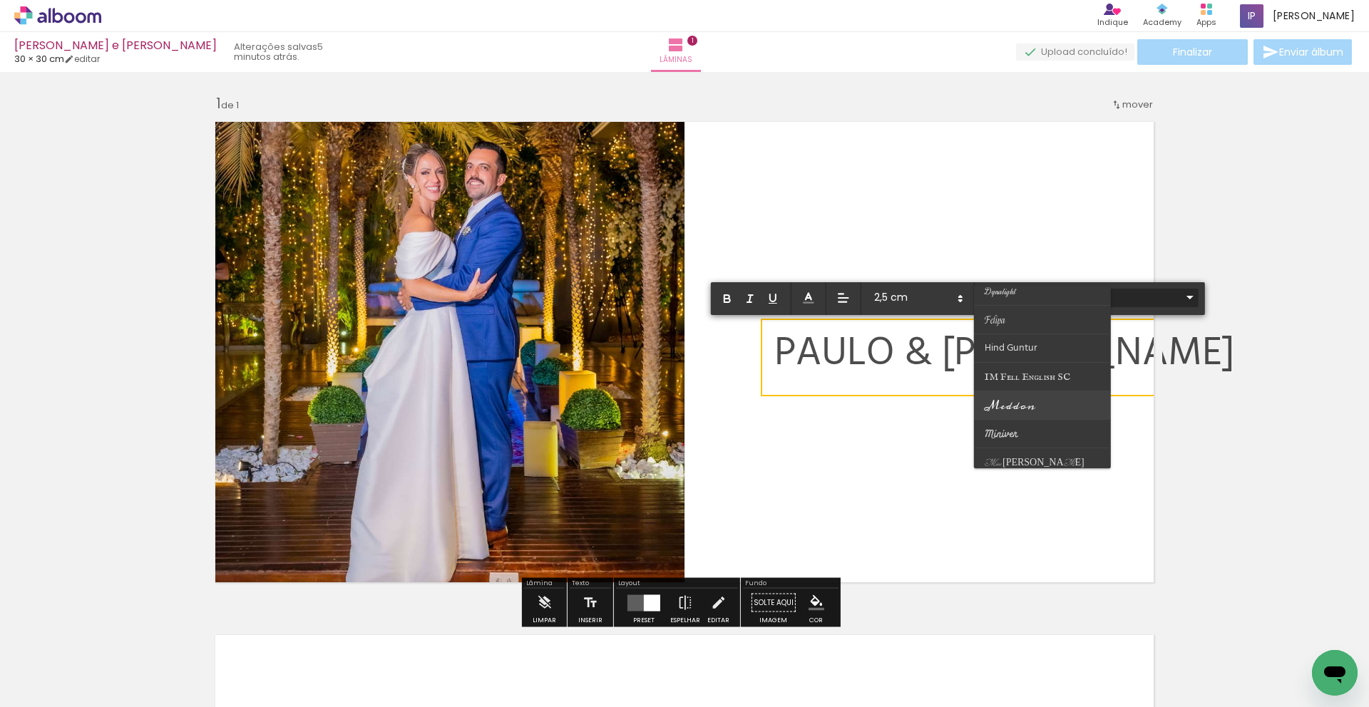
click at [1011, 570] on span "Meddon" at bounding box center [998, 577] width 26 height 14
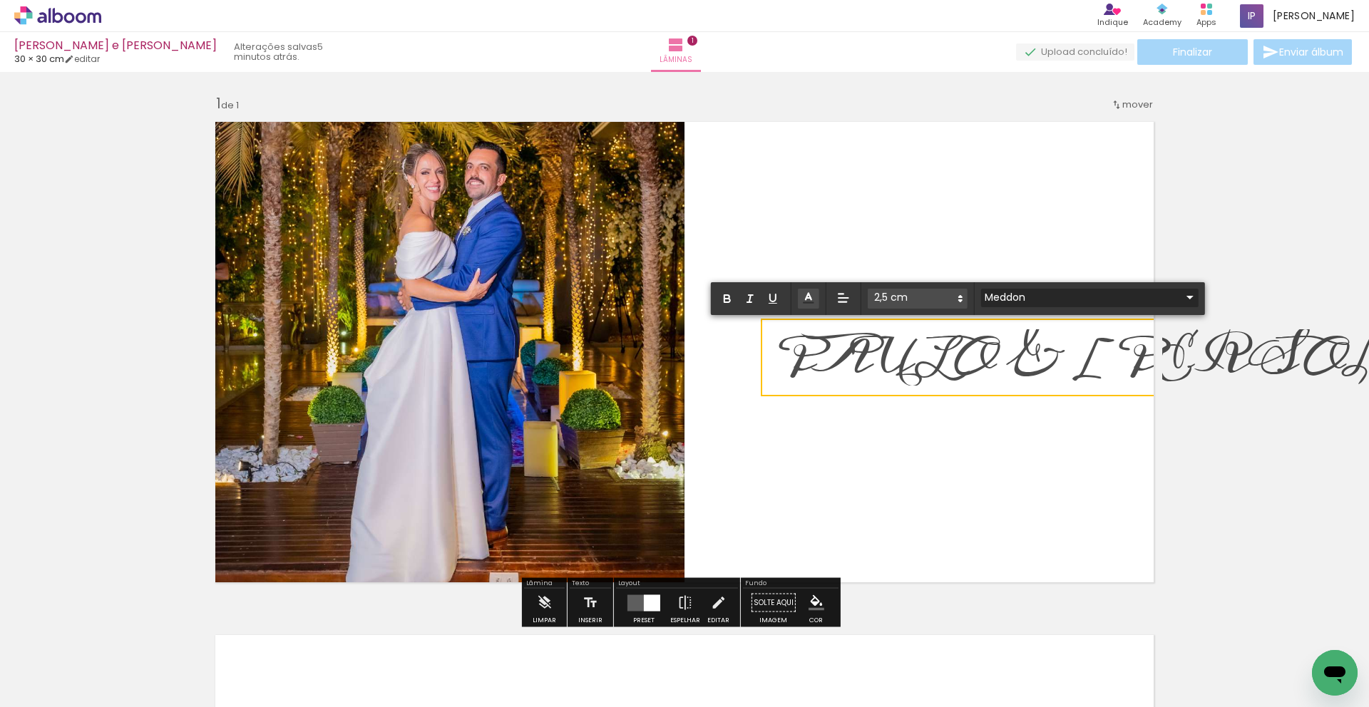
click at [1011, 299] on input "Meddon" at bounding box center [1081, 297] width 200 height 15
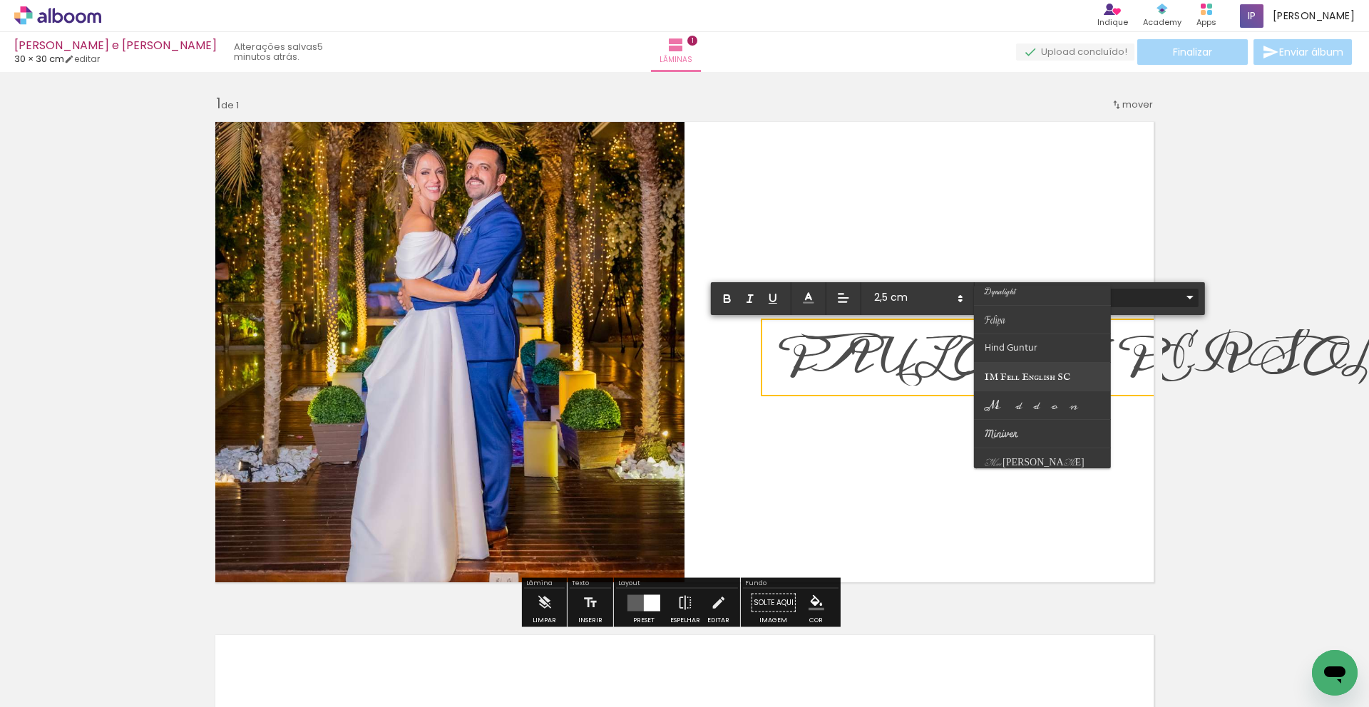
click at [1011, 570] on span "IM Fell English SC" at bounding box center [998, 577] width 26 height 14
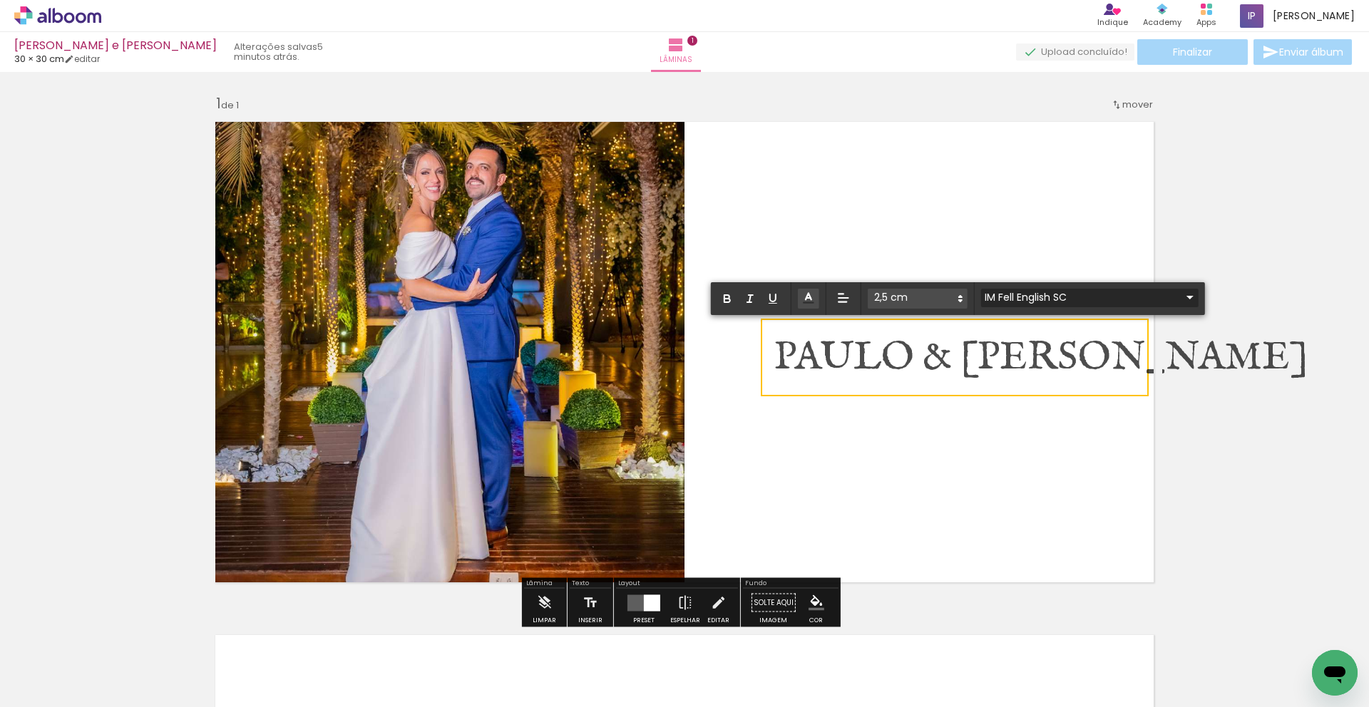
click at [1017, 298] on input "IM Fell English SC" at bounding box center [1081, 297] width 200 height 15
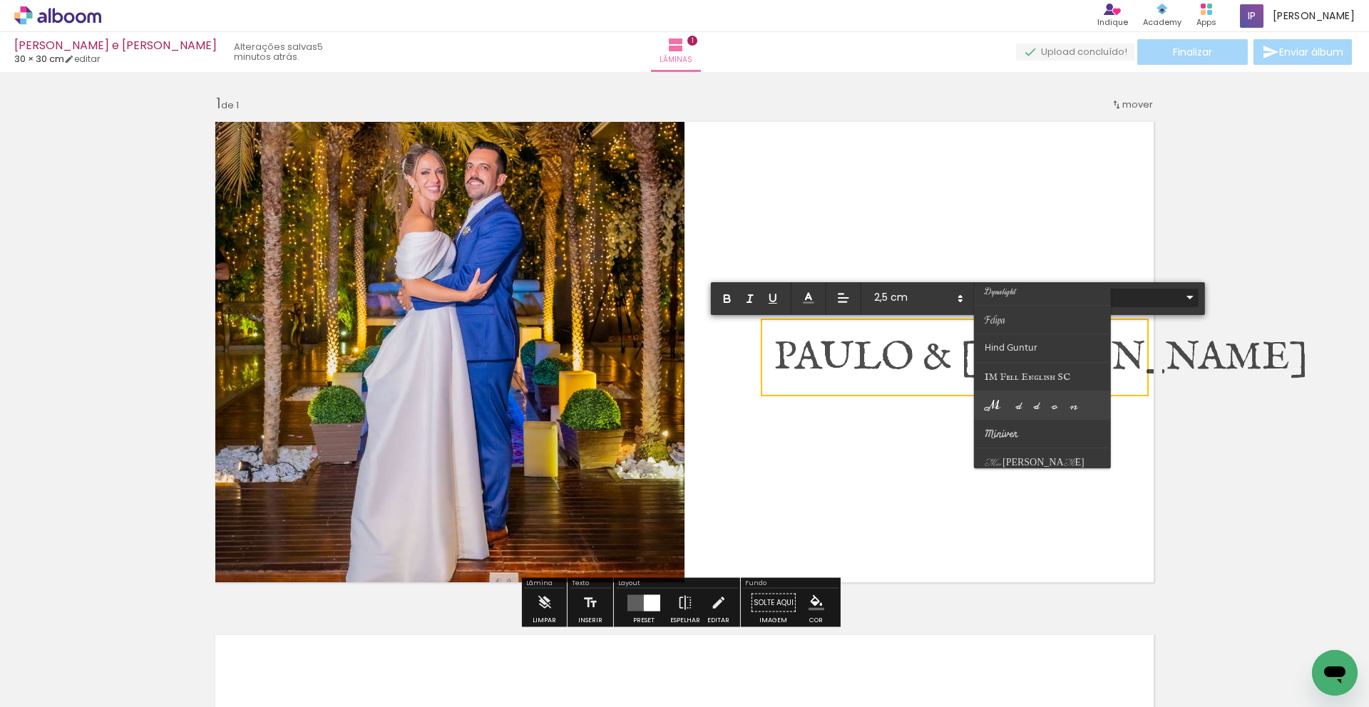
click at [1011, 570] on span "Meddon" at bounding box center [998, 577] width 26 height 14
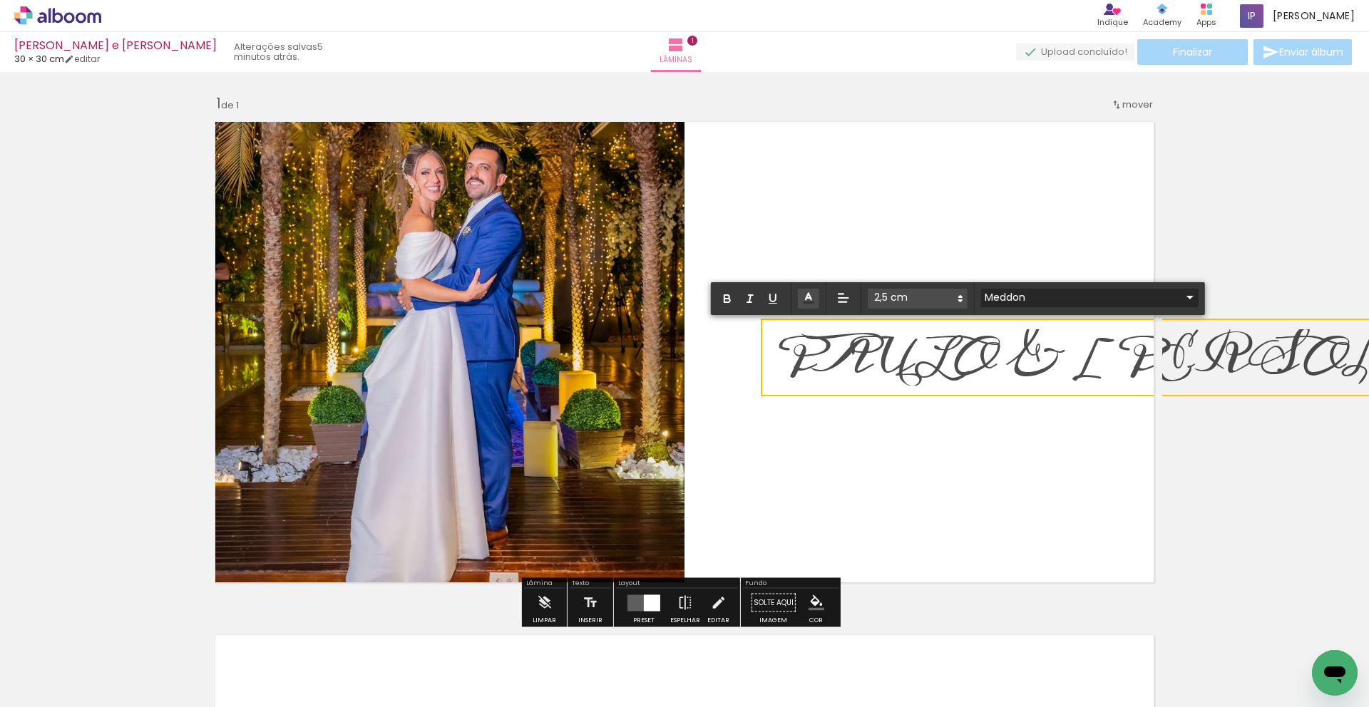
click at [1018, 297] on input "Meddon" at bounding box center [1081, 297] width 200 height 15
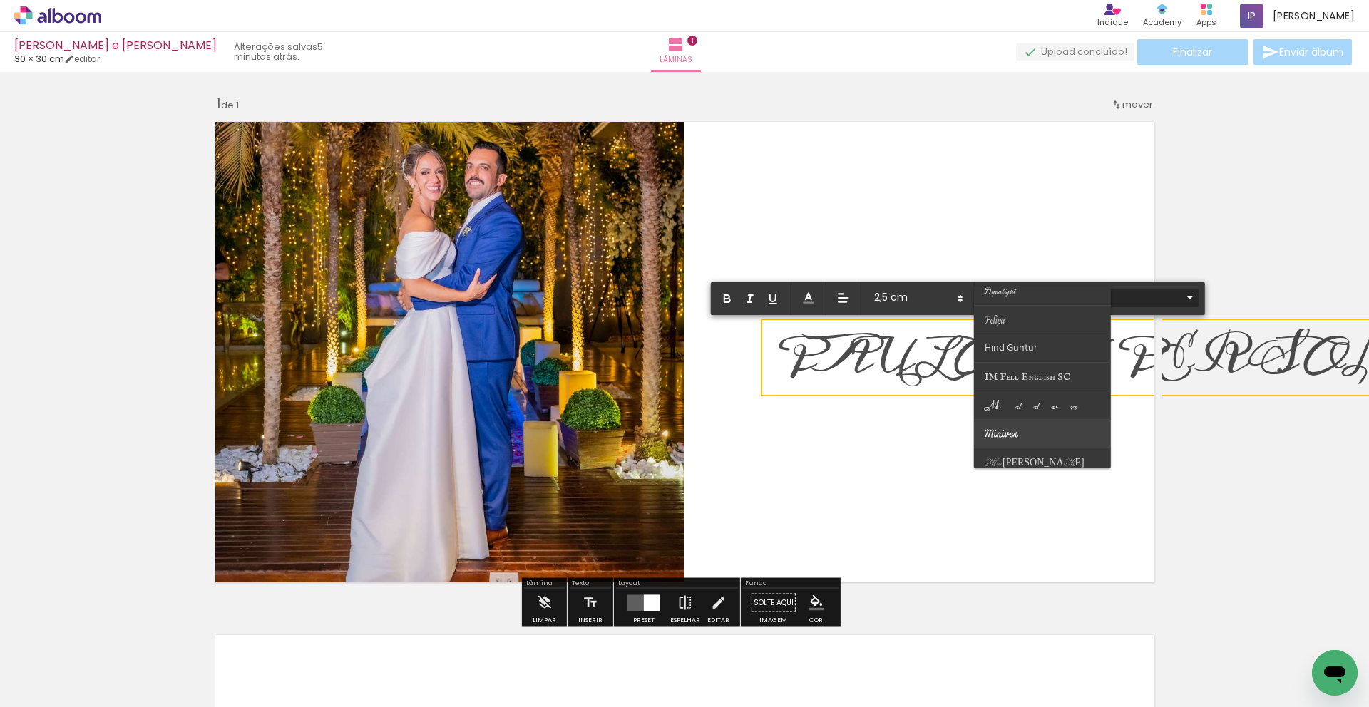
click at [1011, 570] on span "Miniver" at bounding box center [998, 577] width 26 height 14
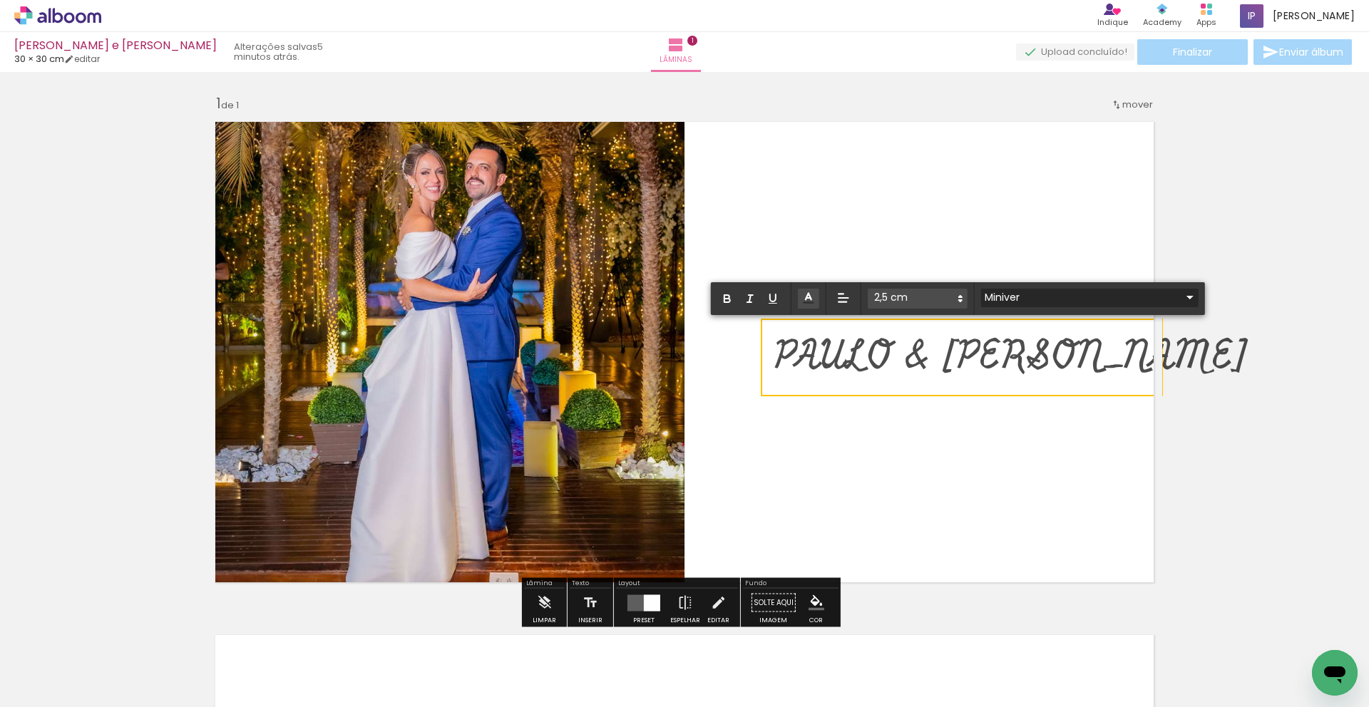
click at [1017, 302] on input "Miniver" at bounding box center [1081, 297] width 200 height 15
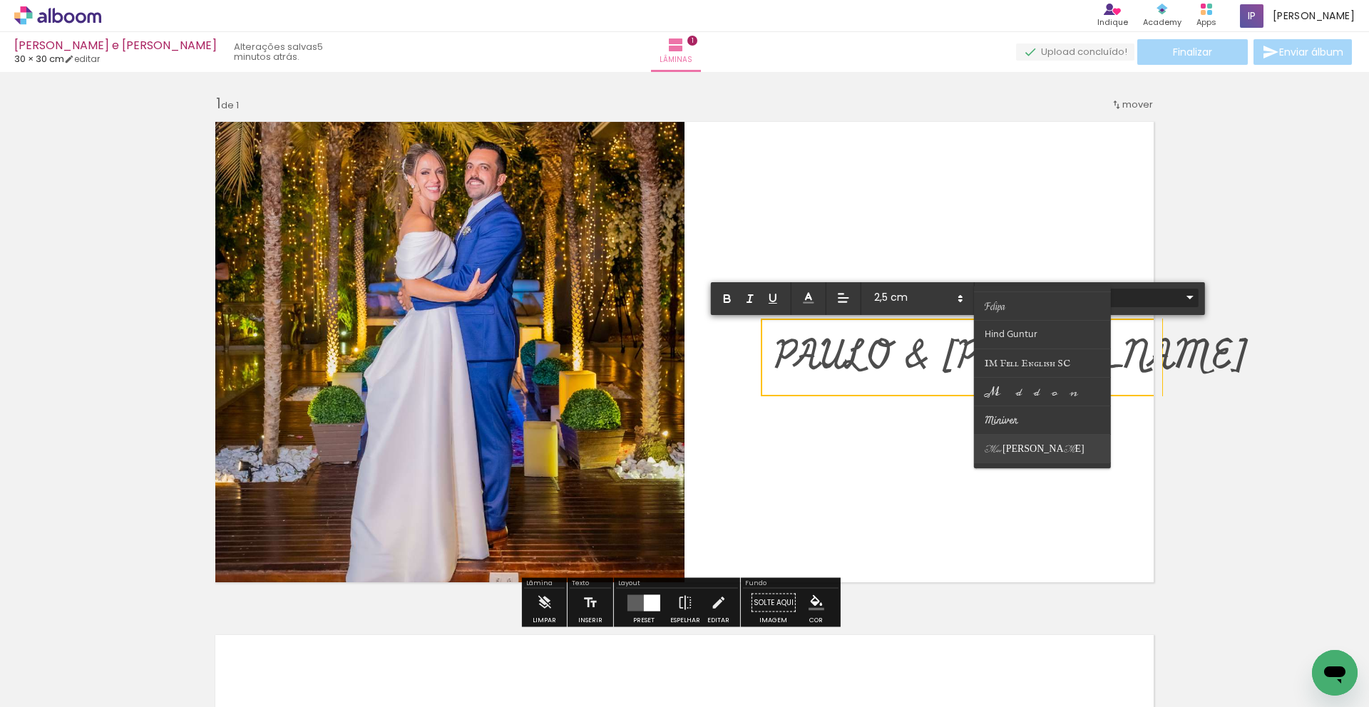
scroll to position [264, 0]
click at [1010, 543] on span "Miss [PERSON_NAME]" at bounding box center [998, 550] width 26 height 14
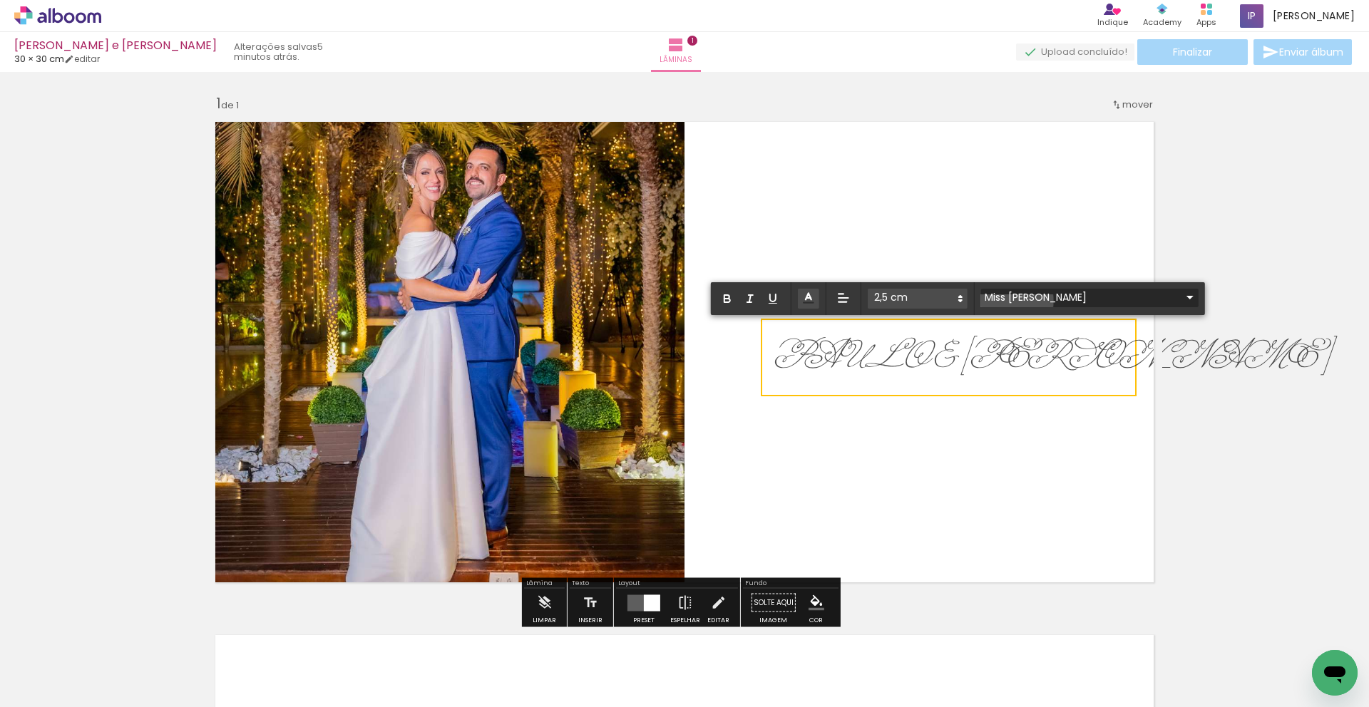
click at [1012, 301] on input "Miss [PERSON_NAME]" at bounding box center [1081, 297] width 200 height 15
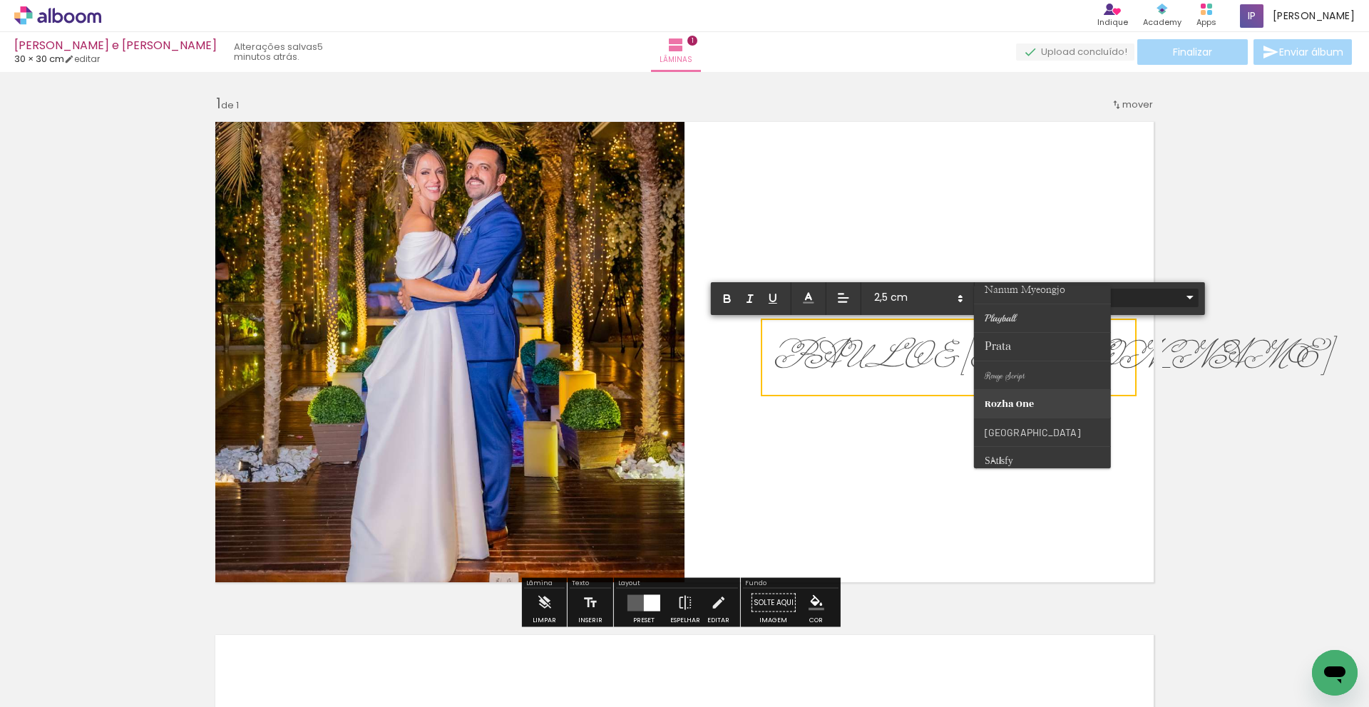
scroll to position [476, 0]
click at [1003, 330] on span "Playball" at bounding box center [998, 337] width 26 height 14
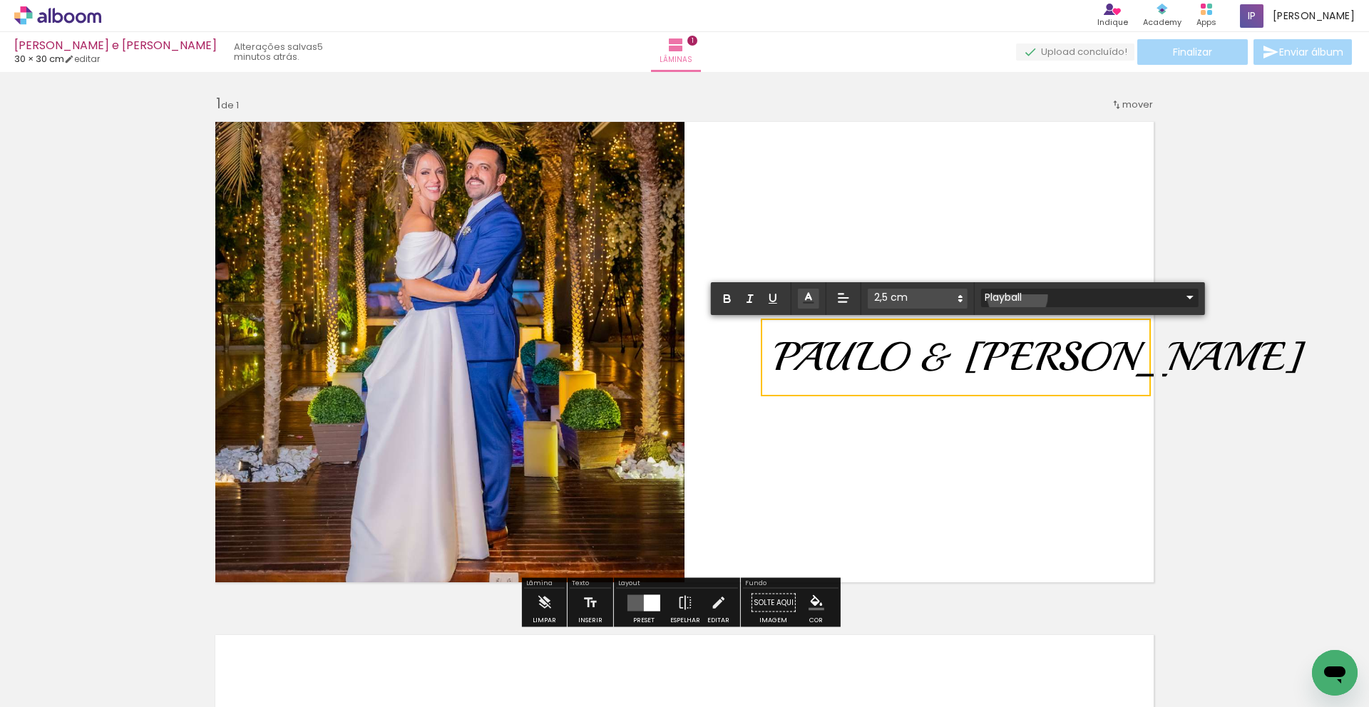
click at [1017, 296] on input "Playball" at bounding box center [1081, 297] width 200 height 15
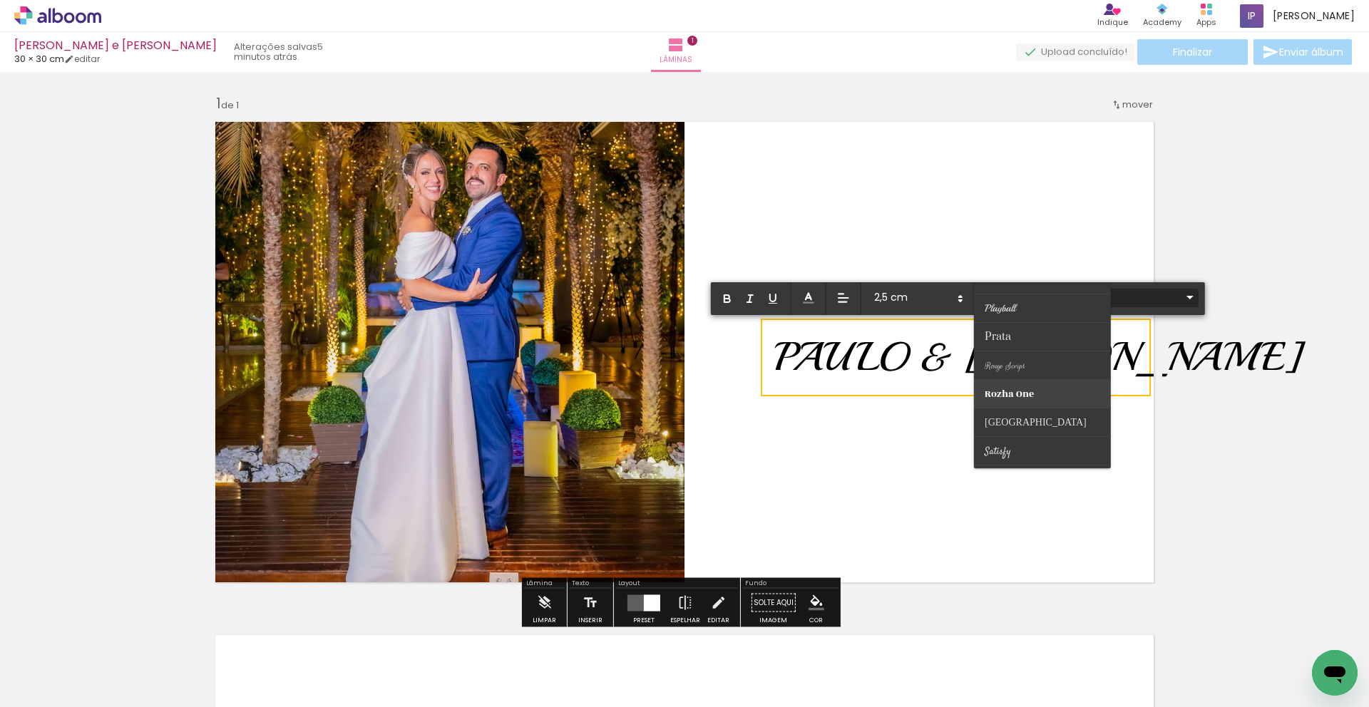
click at [1011, 344] on span "Rozha One" at bounding box center [998, 337] width 26 height 14
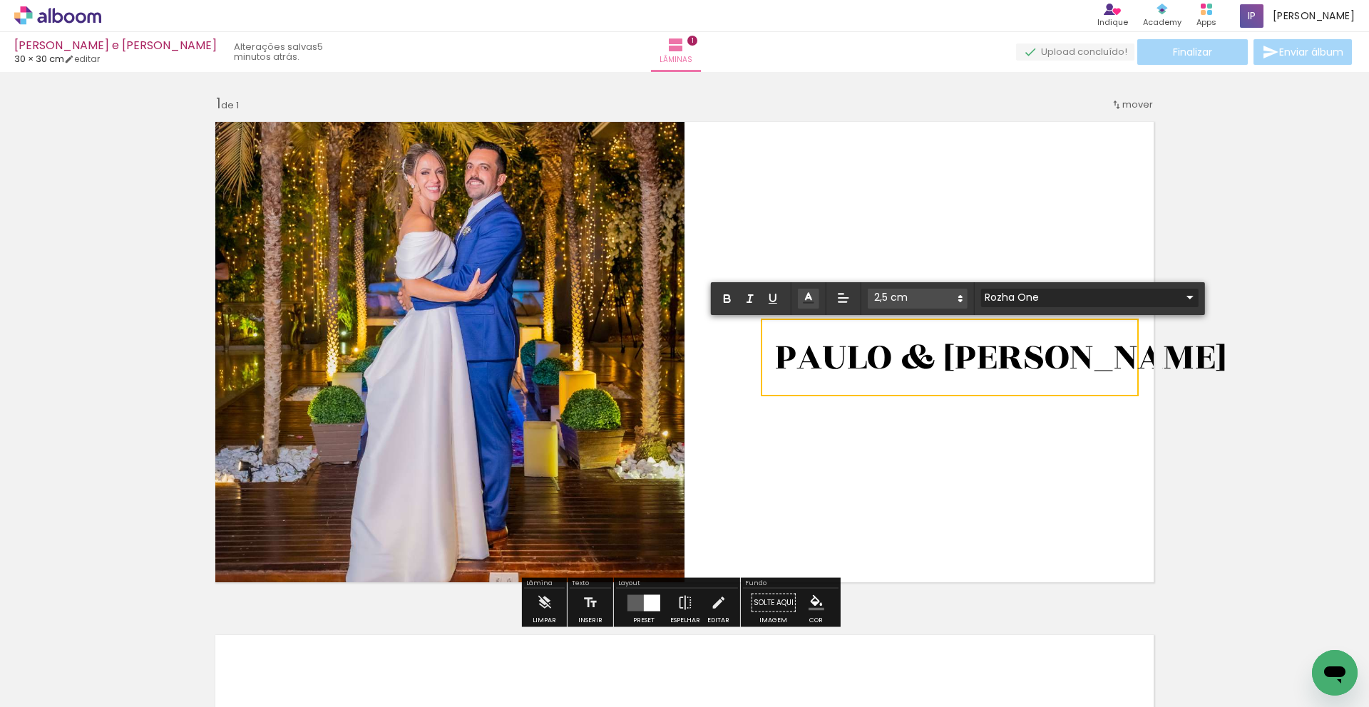
click at [1024, 294] on input "Rozha One" at bounding box center [1081, 297] width 200 height 15
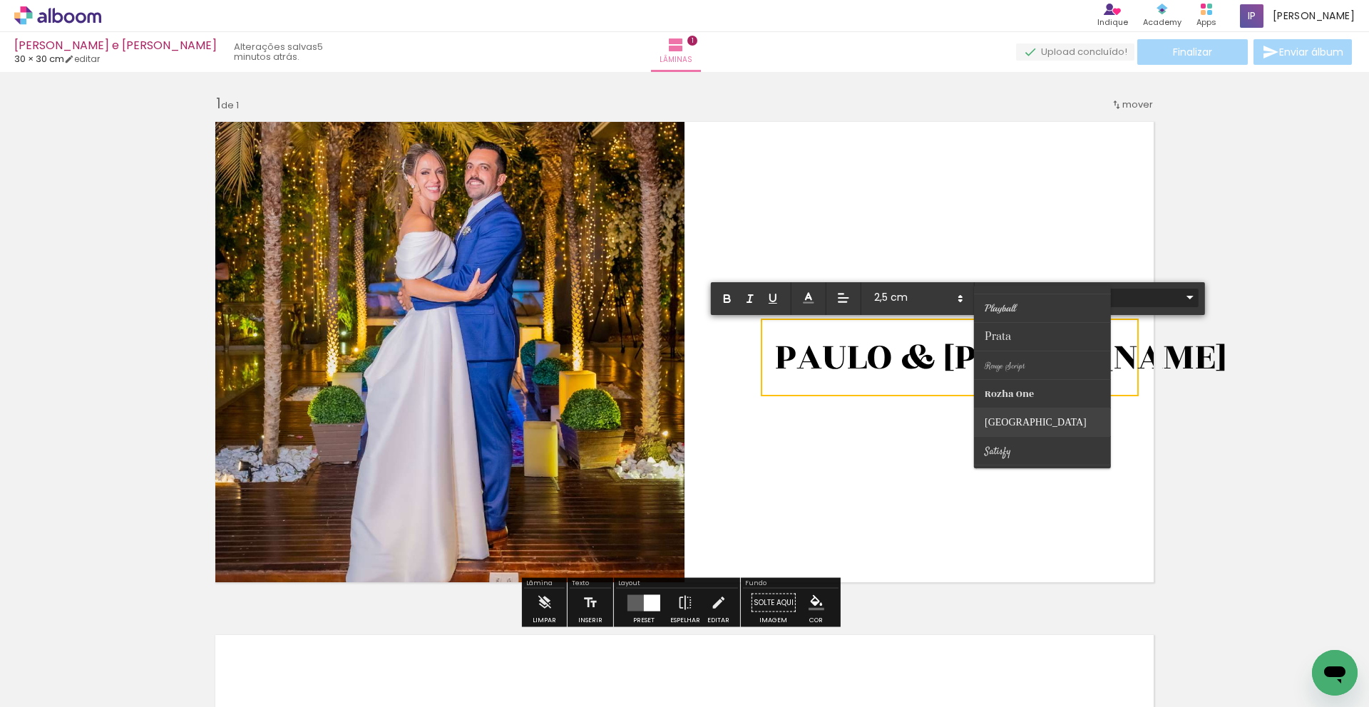
click at [1011, 344] on span "[GEOGRAPHIC_DATA]" at bounding box center [998, 337] width 26 height 14
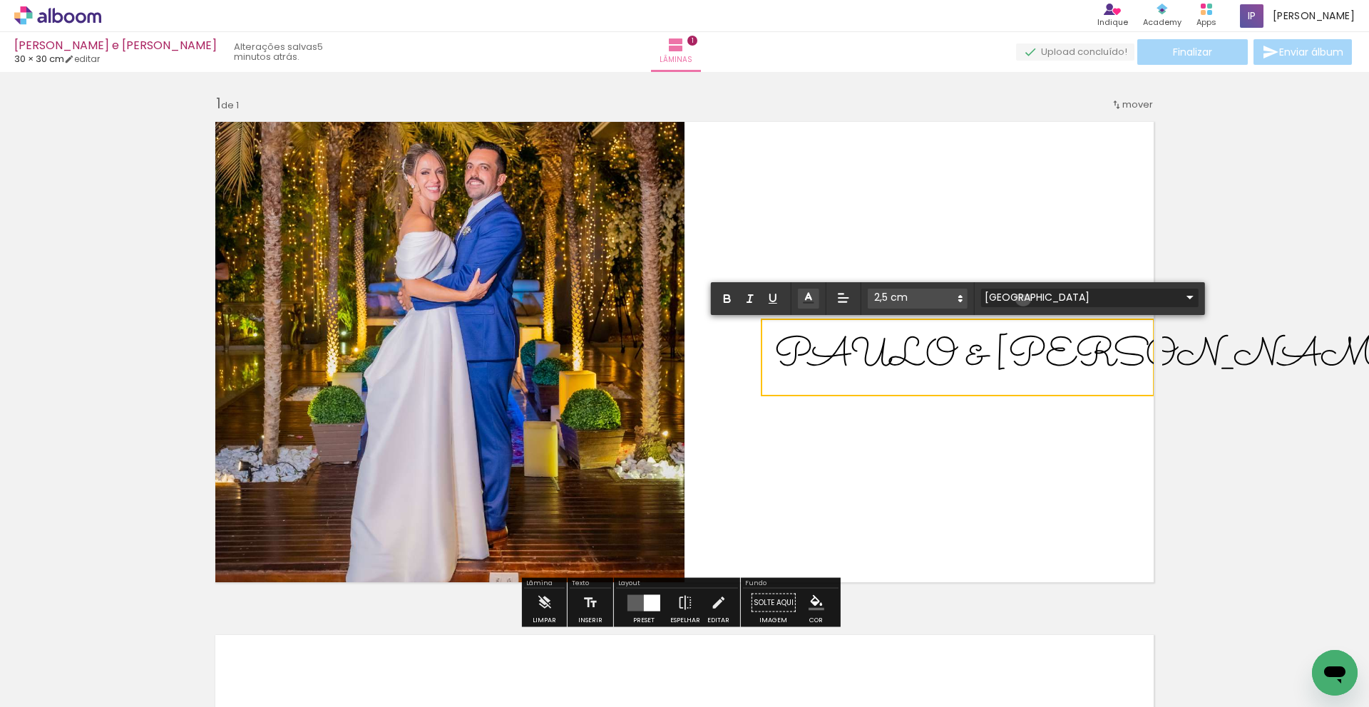
click at [1023, 298] on input "[GEOGRAPHIC_DATA]" at bounding box center [1081, 297] width 200 height 15
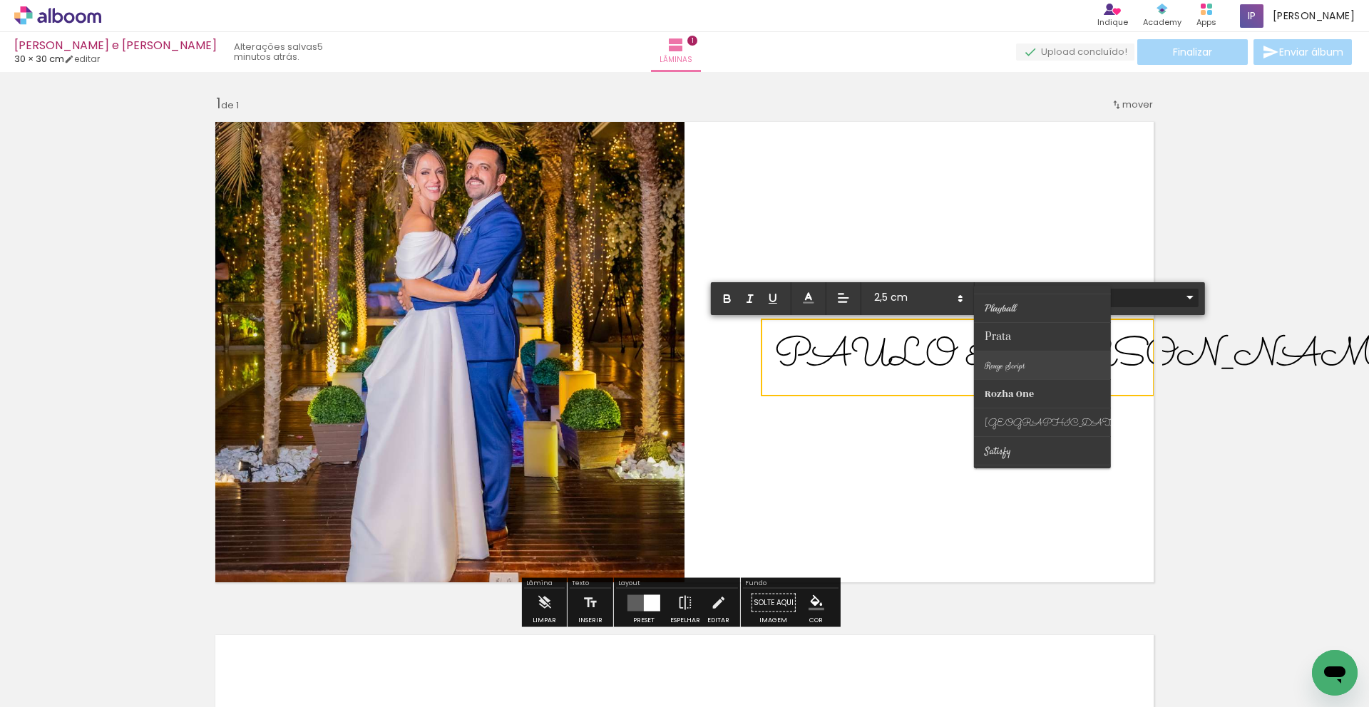
click at [1010, 344] on span "Rouge Script" at bounding box center [998, 337] width 26 height 14
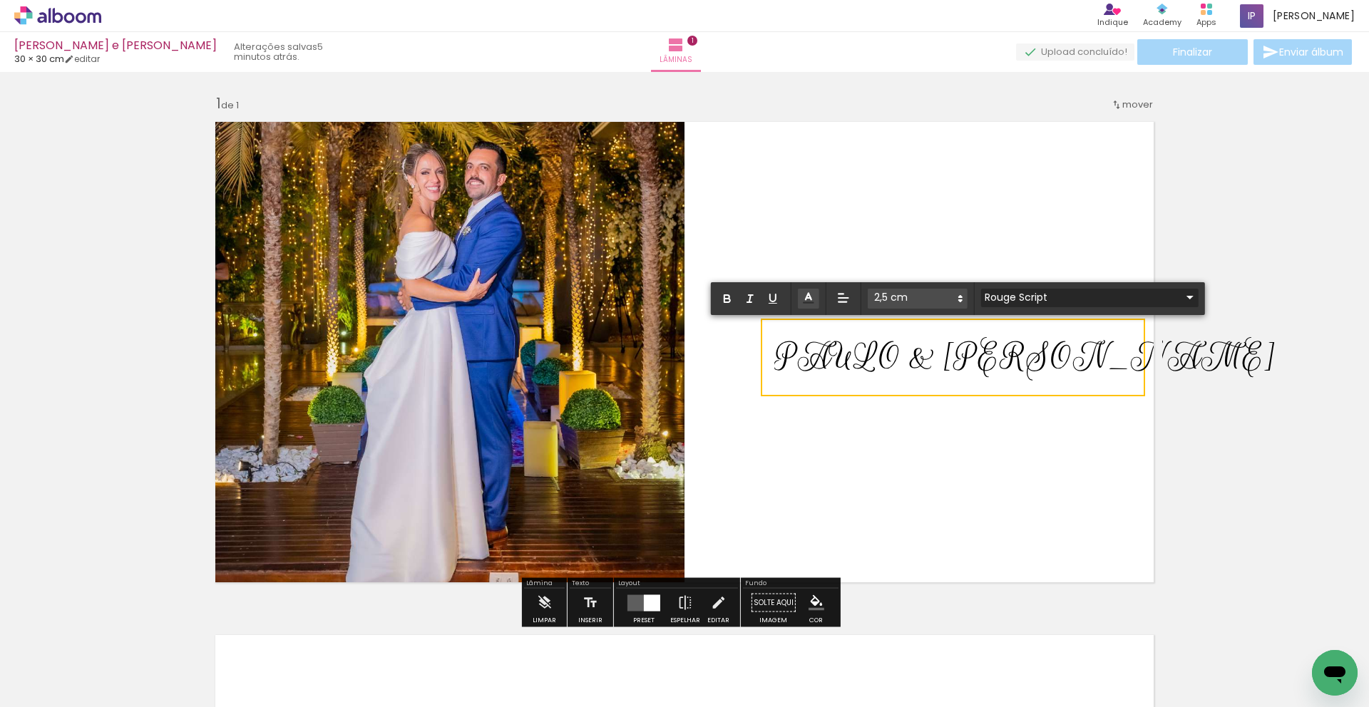
click at [1014, 300] on input "Rouge Script" at bounding box center [1081, 297] width 200 height 15
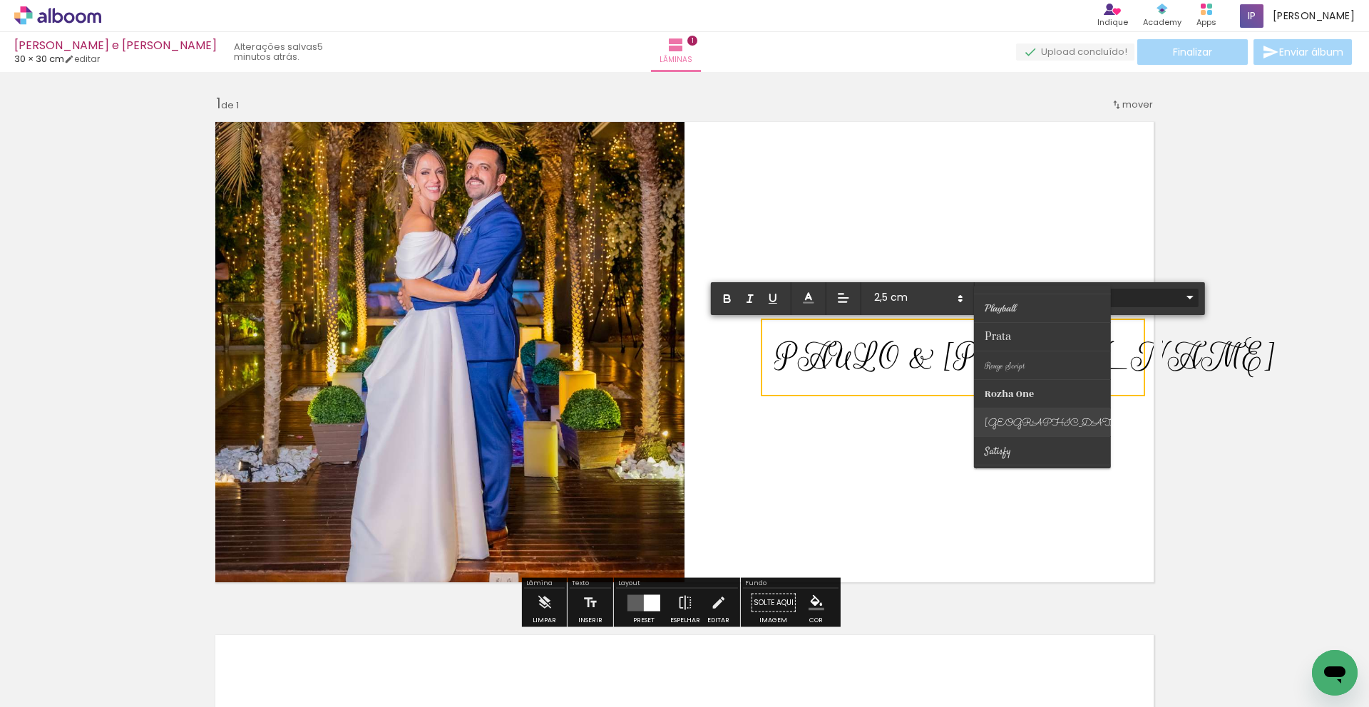
click at [1005, 344] on span "[GEOGRAPHIC_DATA]" at bounding box center [998, 337] width 26 height 14
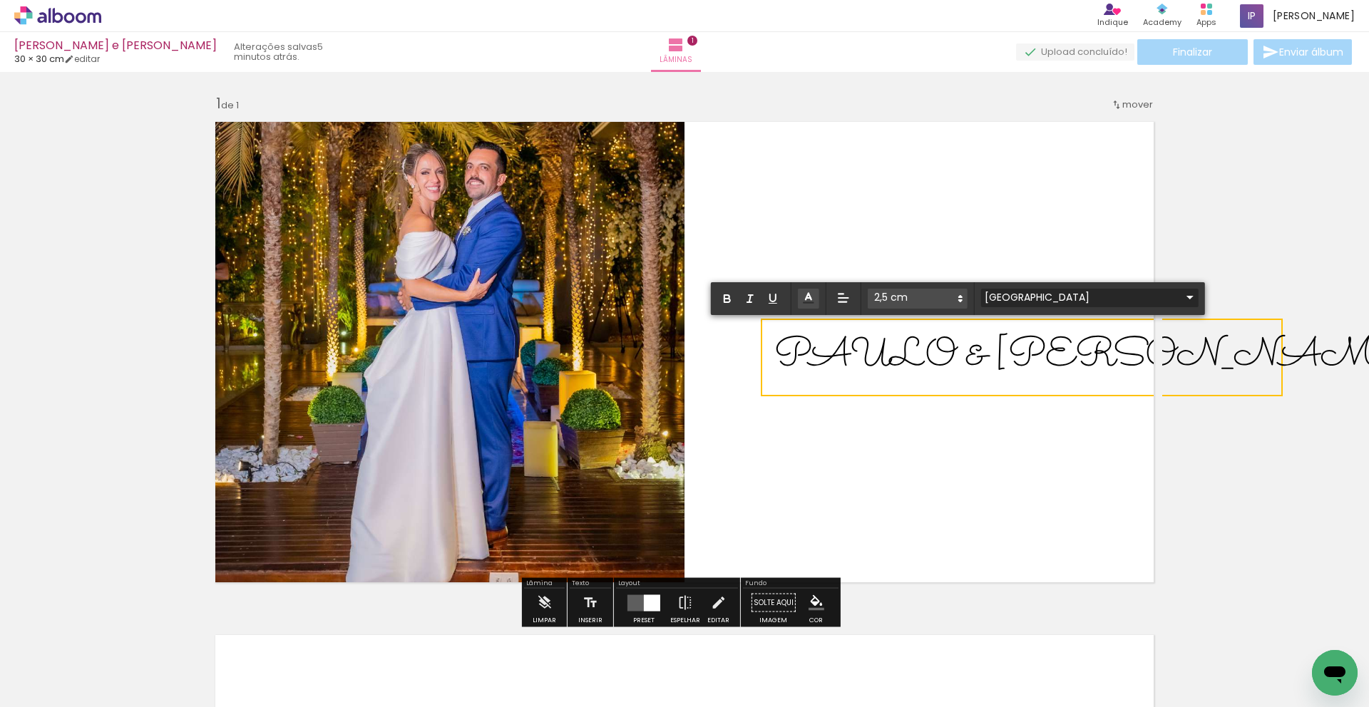
click at [1030, 294] on input "[GEOGRAPHIC_DATA]" at bounding box center [1081, 297] width 200 height 15
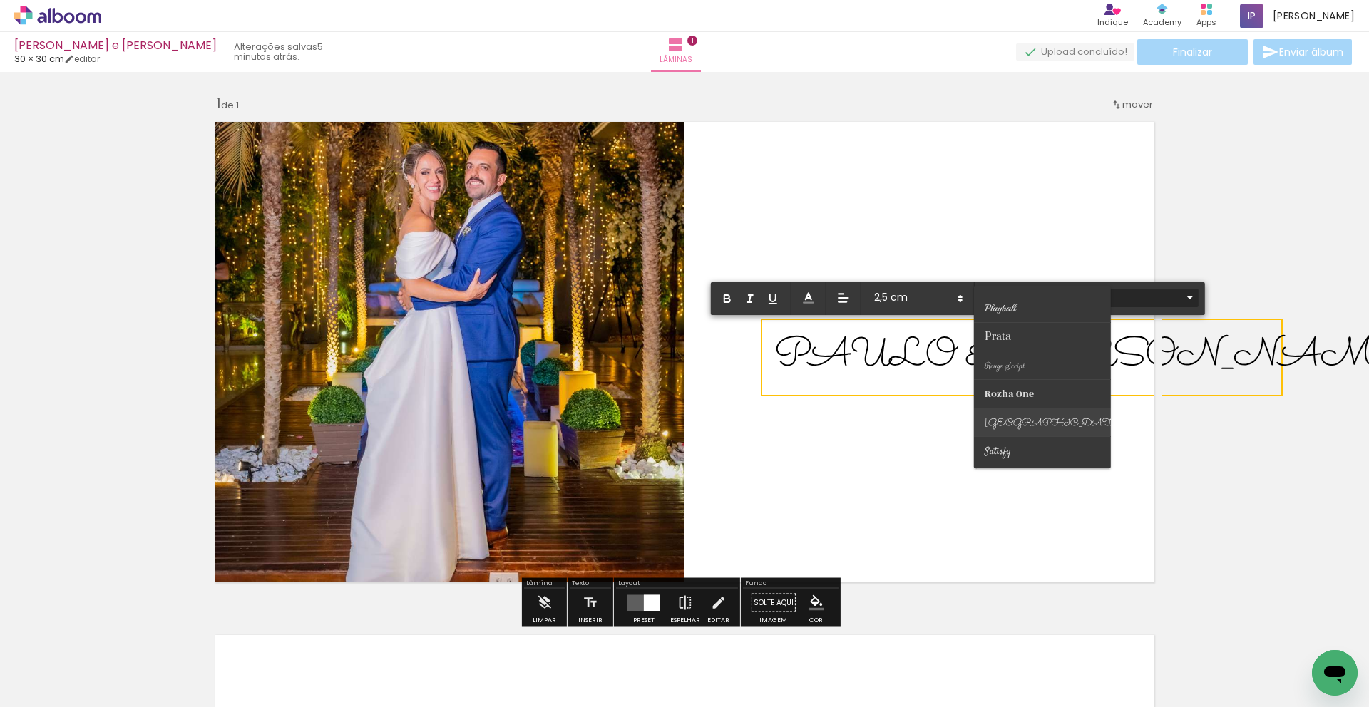
click at [1011, 344] on span "[GEOGRAPHIC_DATA]" at bounding box center [998, 337] width 26 height 14
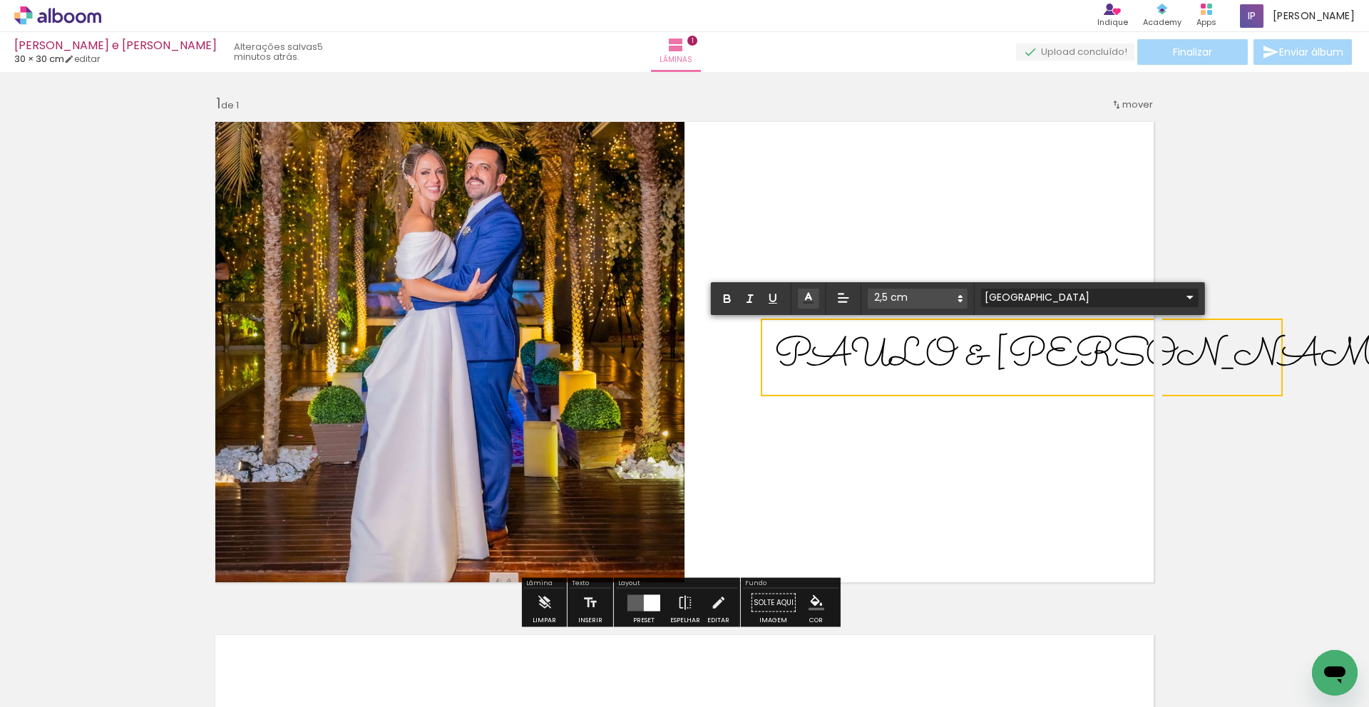
click at [1011, 292] on input "[GEOGRAPHIC_DATA]" at bounding box center [1081, 297] width 200 height 15
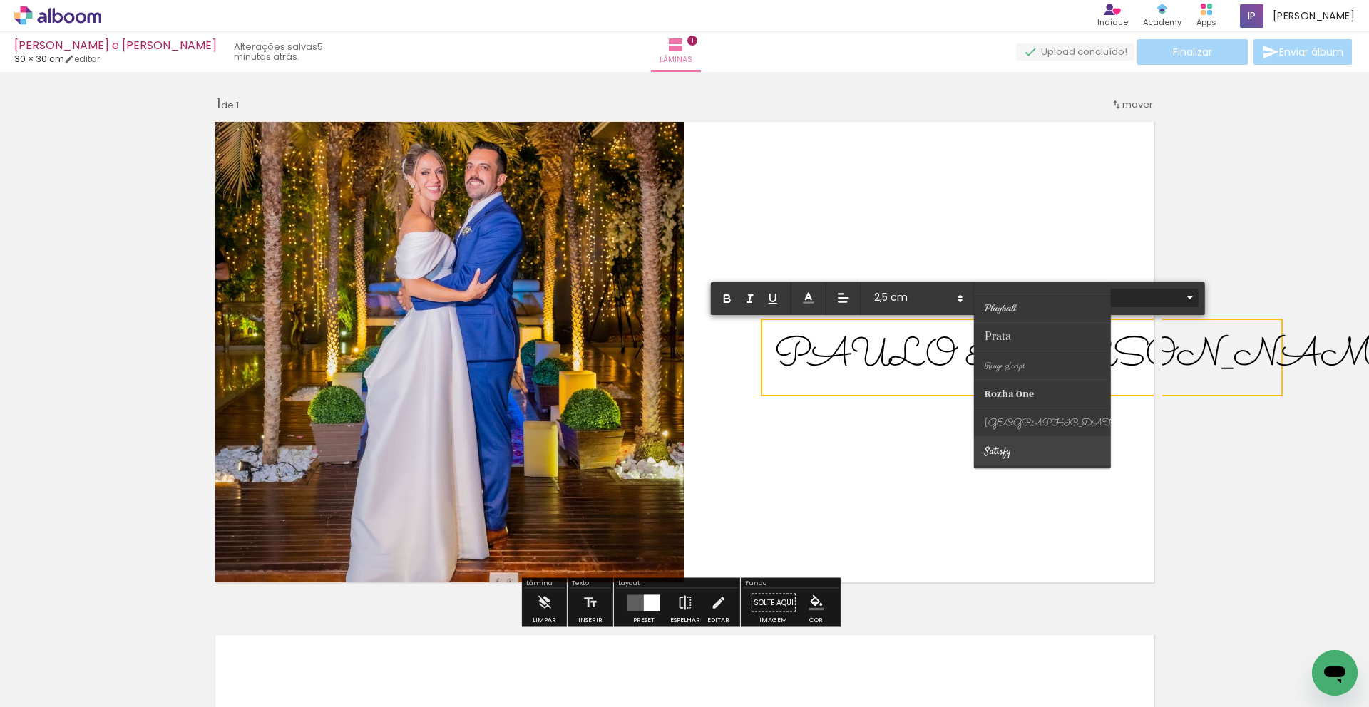
click at [1003, 344] on span "Satisfy" at bounding box center [998, 337] width 26 height 14
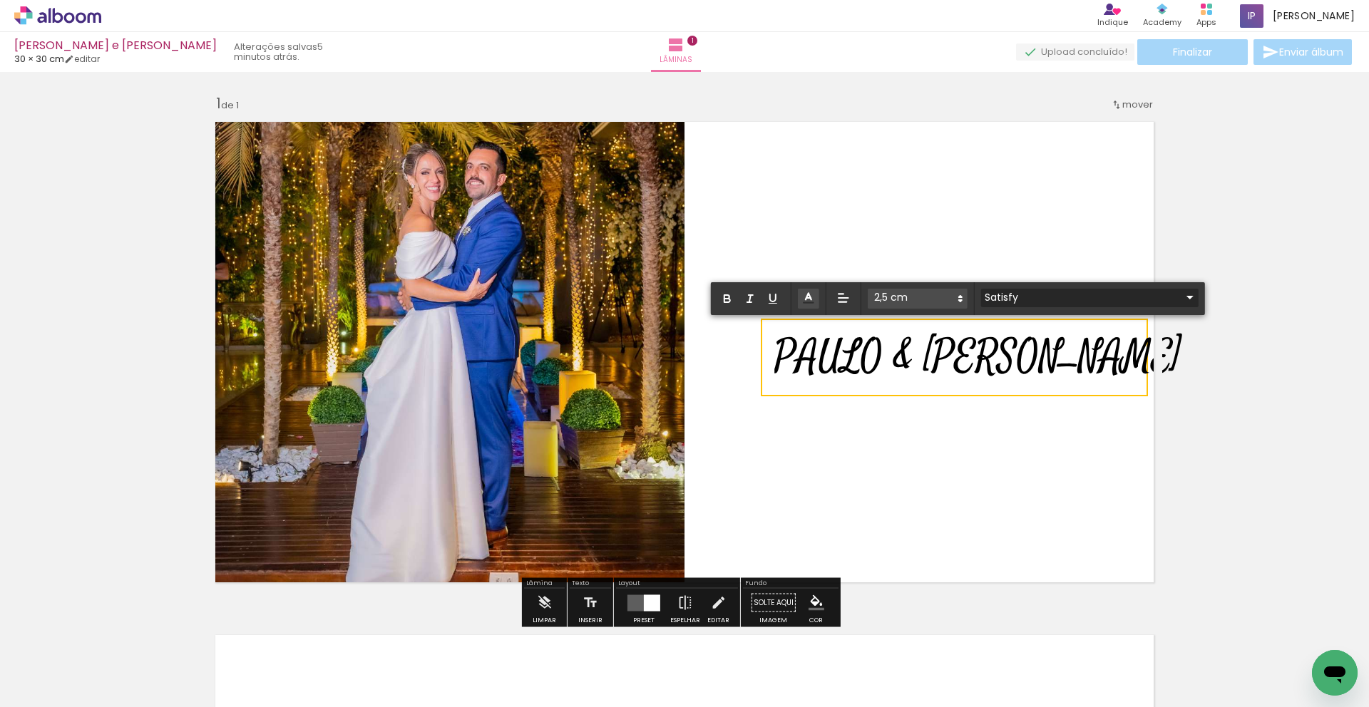
click at [1025, 302] on input "Satisfy" at bounding box center [1081, 297] width 200 height 15
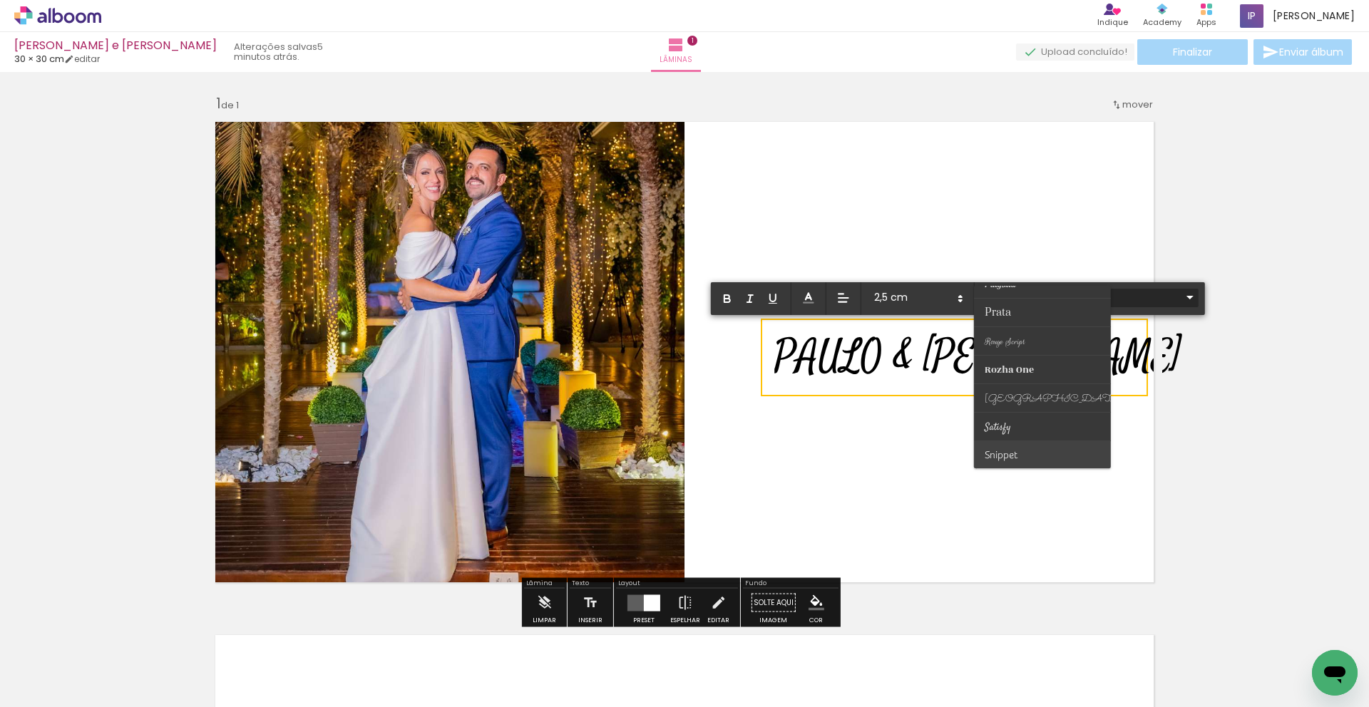
scroll to position [501, 0]
click at [1002, 319] on span "Satisfy" at bounding box center [998, 312] width 26 height 14
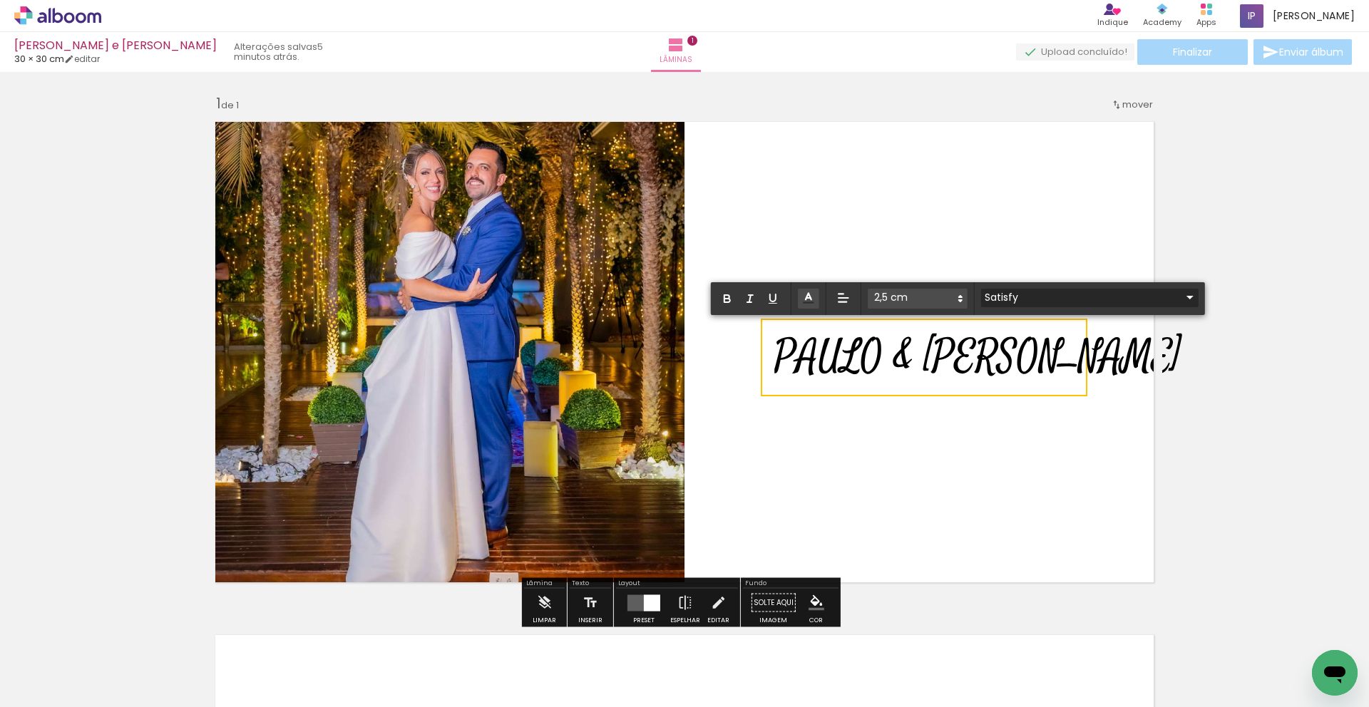
click at [1023, 294] on input "Satisfy" at bounding box center [1081, 297] width 200 height 15
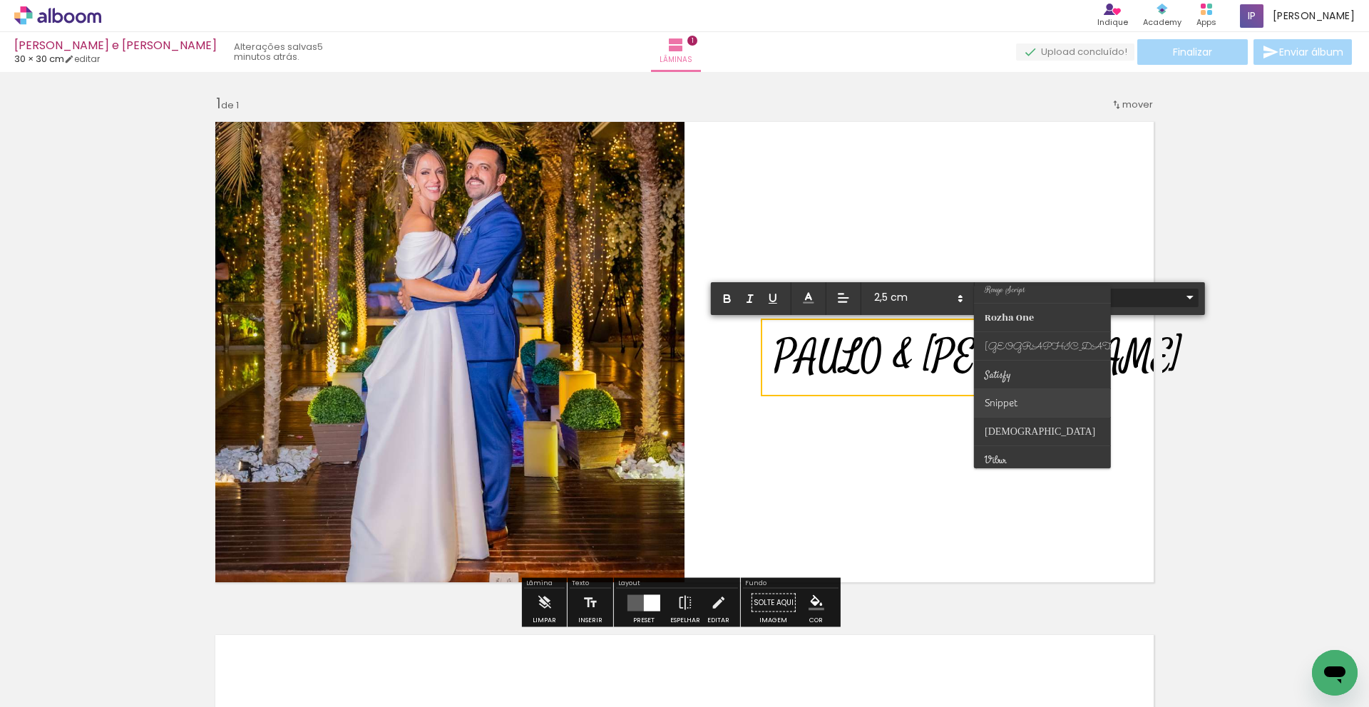
scroll to position [559, 0]
click at [1011, 261] on span "Snippet" at bounding box center [998, 254] width 26 height 14
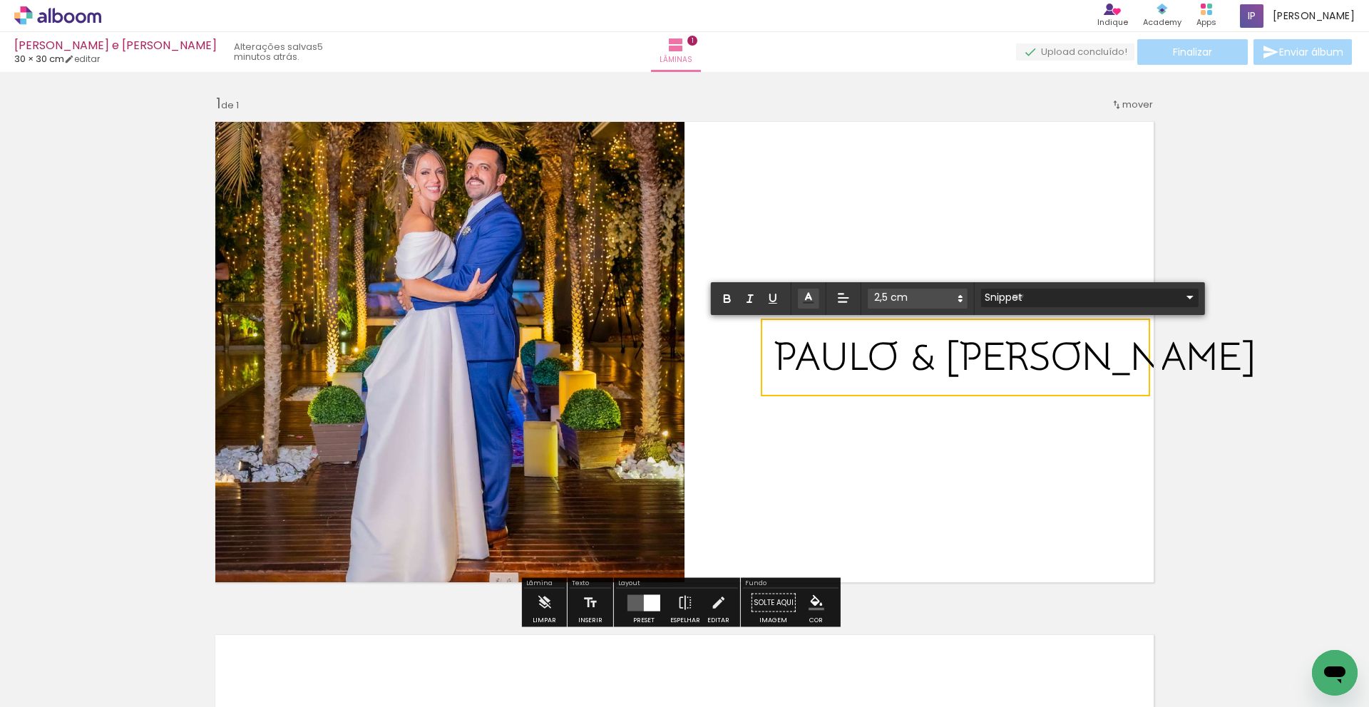
click at [1018, 294] on input "Snippet" at bounding box center [1081, 297] width 200 height 15
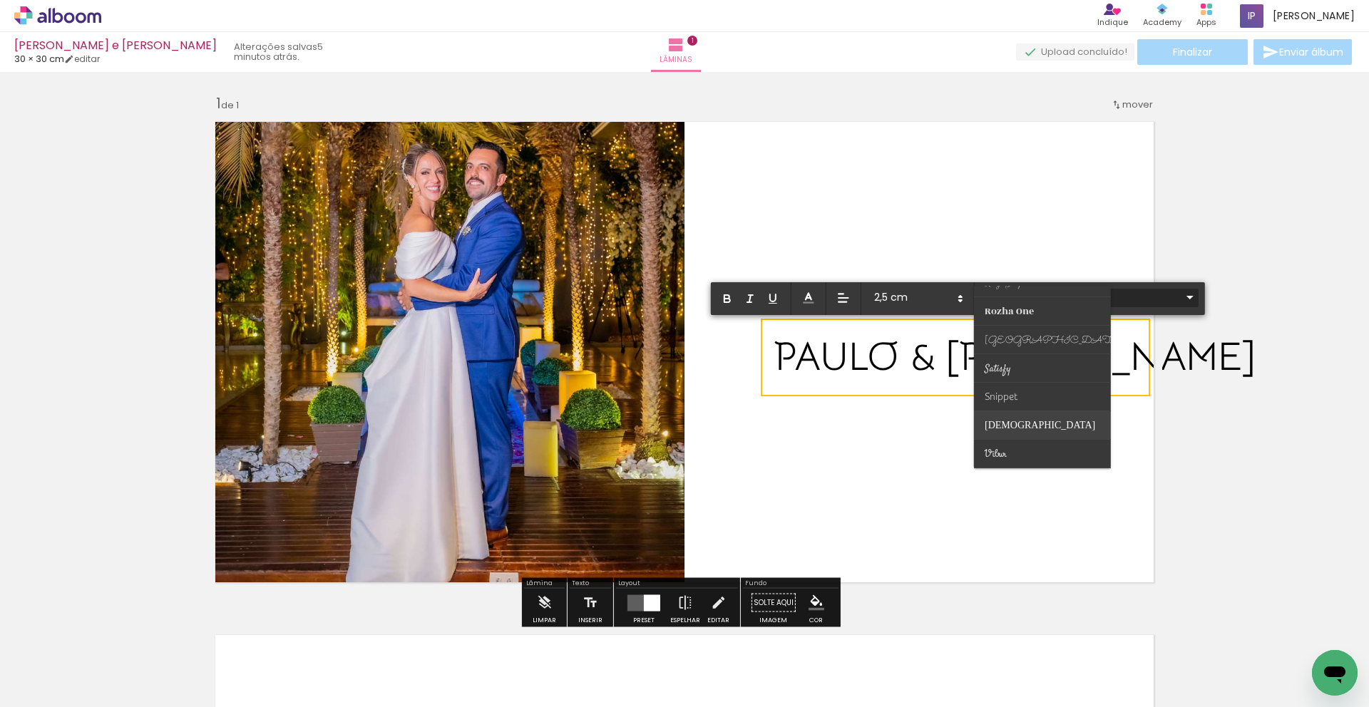
click at [1007, 261] on span "Suravaram" at bounding box center [998, 254] width 26 height 14
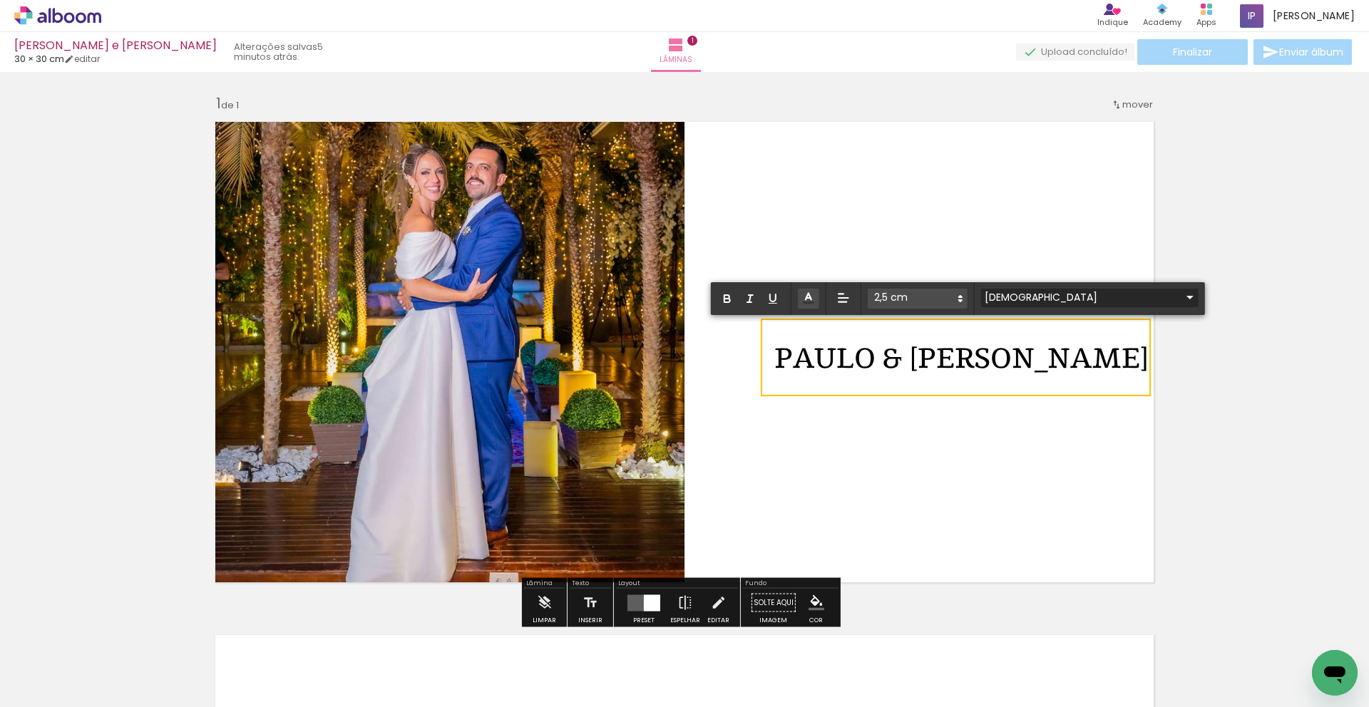
click at [1017, 300] on input "Suravaram" at bounding box center [1081, 297] width 200 height 15
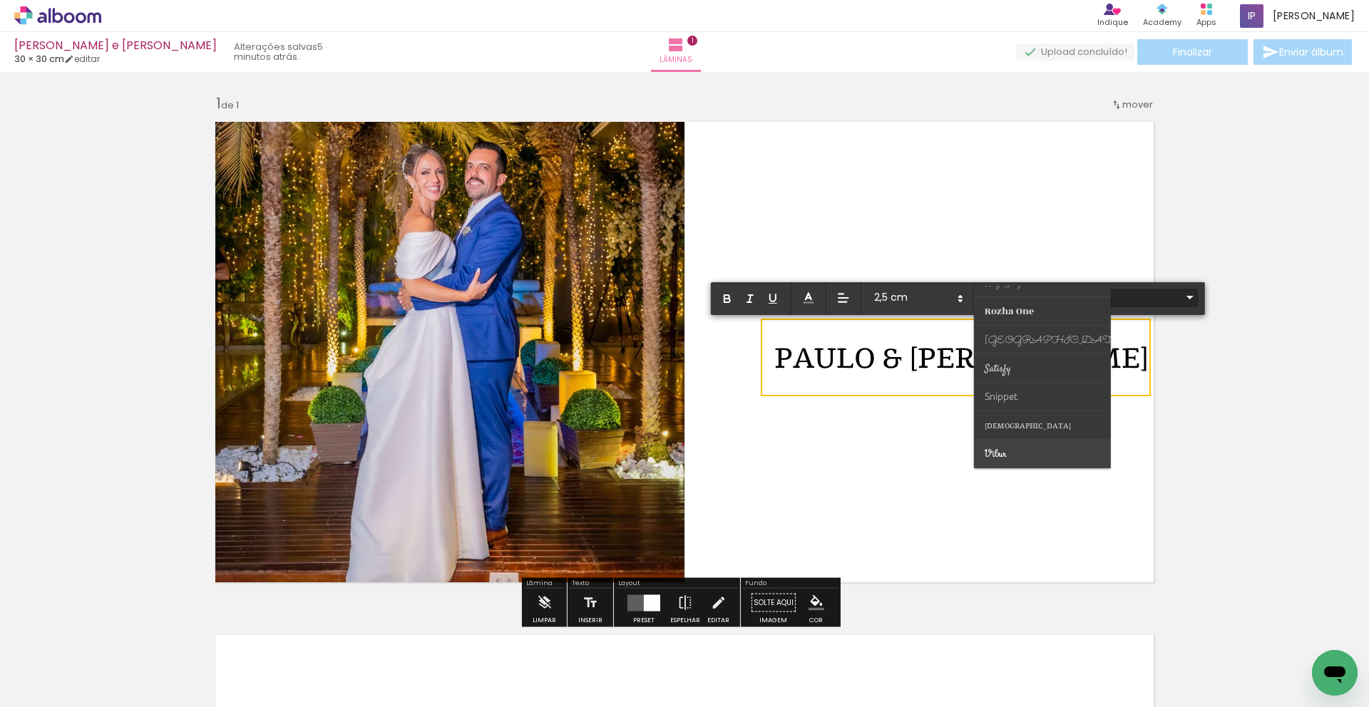
click at [1000, 261] on span "Vibur" at bounding box center [998, 254] width 26 height 14
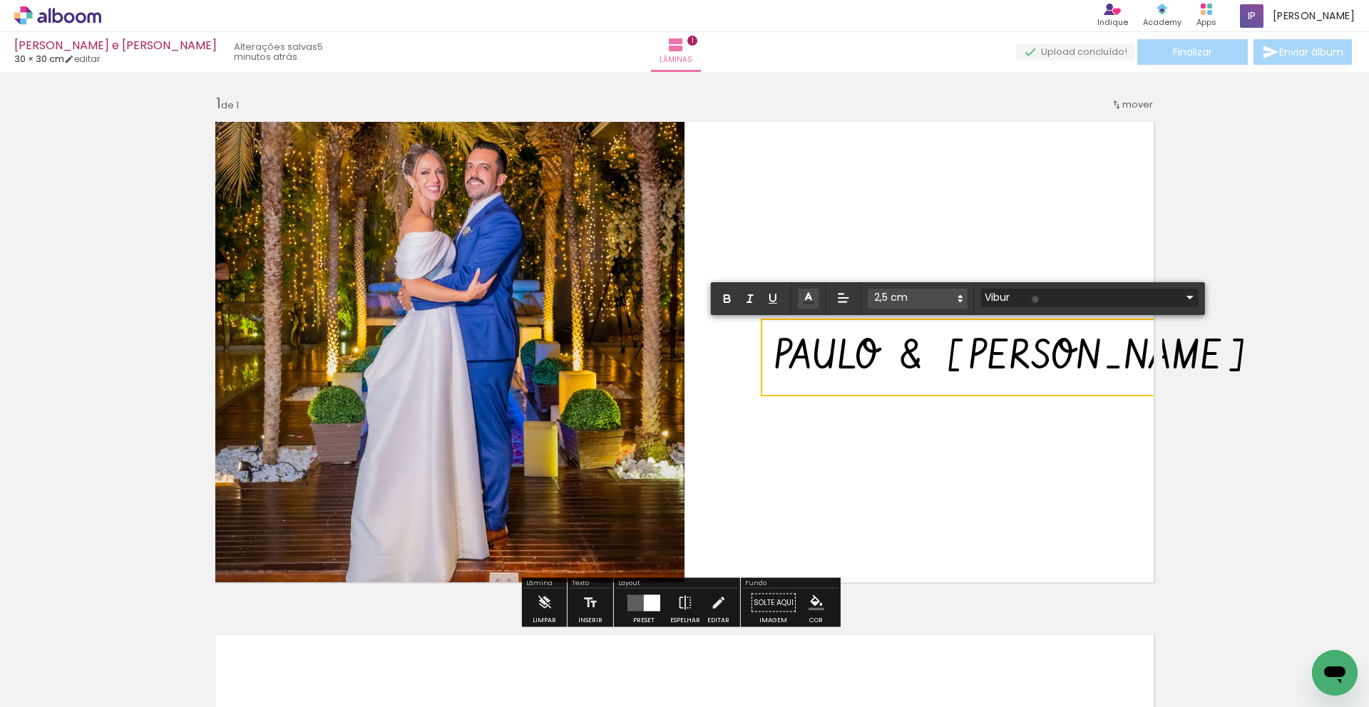
click at [1035, 299] on input "Vibur" at bounding box center [1081, 297] width 200 height 15
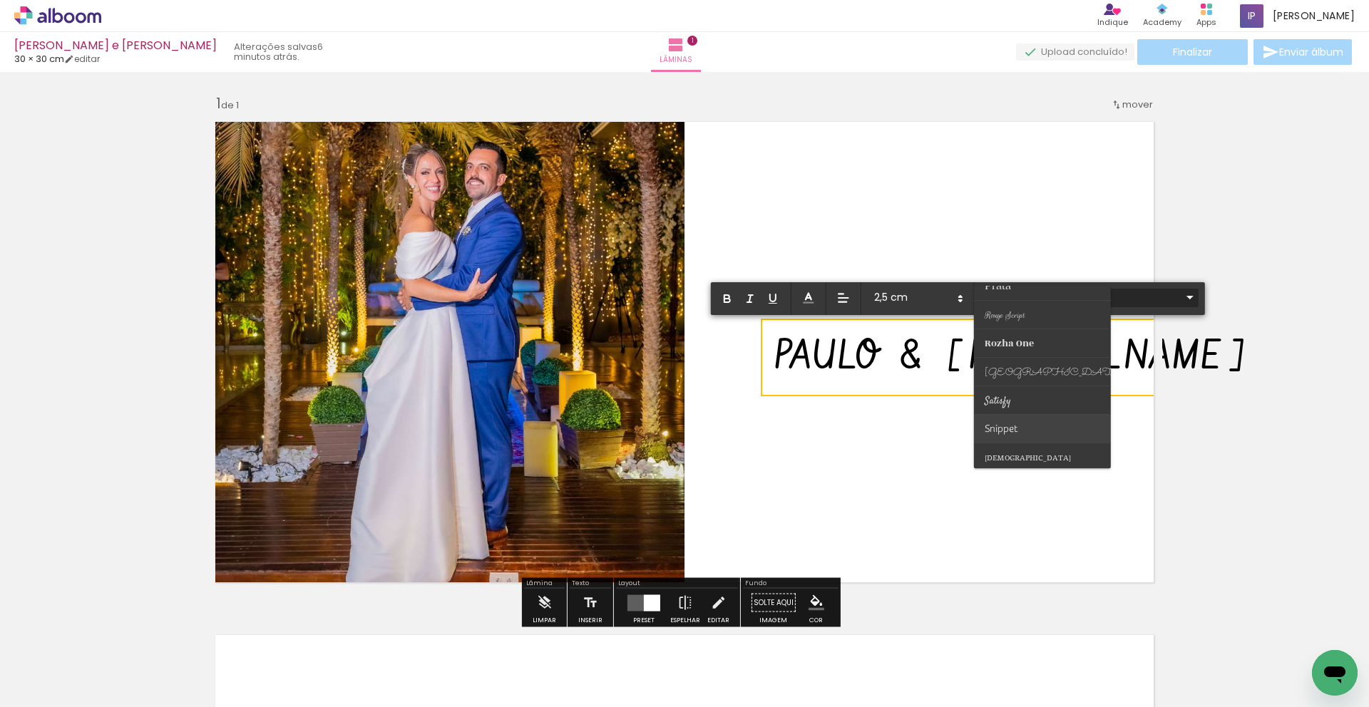
scroll to position [500, 0]
click at [1004, 319] on span "Rouge Script" at bounding box center [998, 313] width 26 height 14
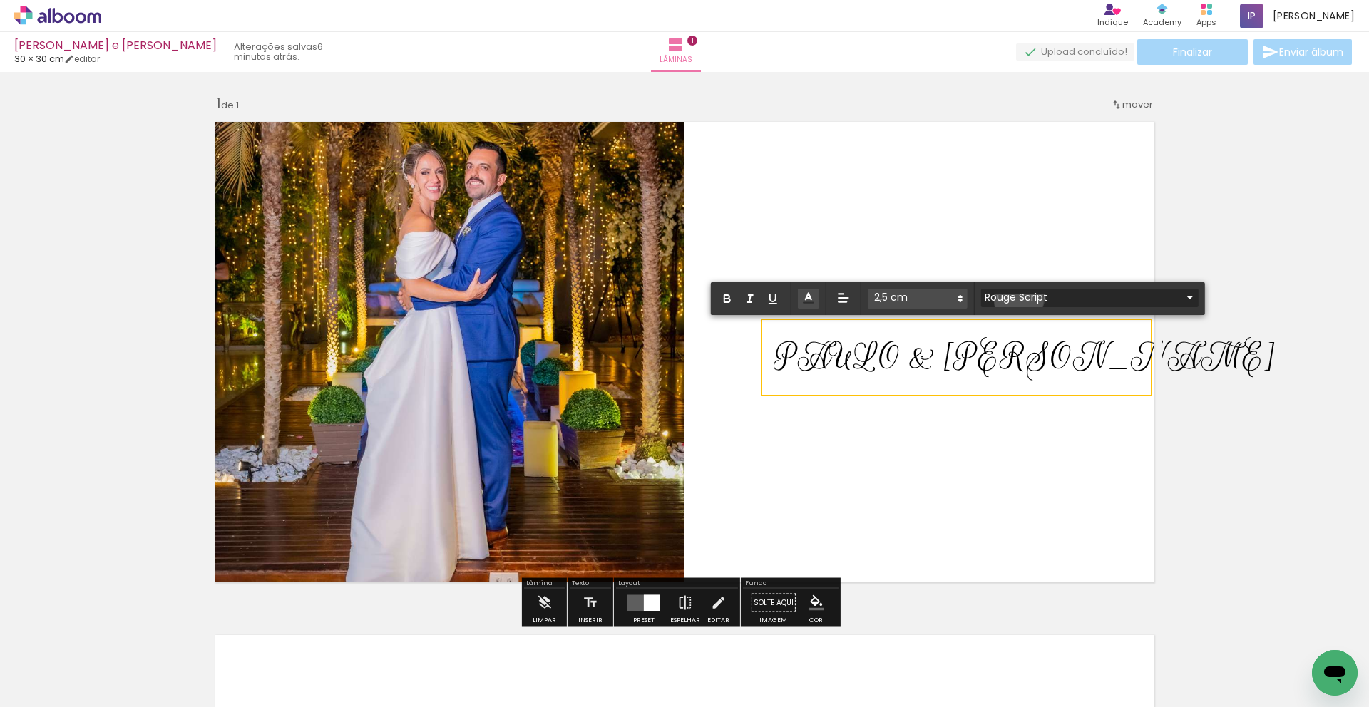
click at [1019, 299] on input "Rouge Script" at bounding box center [1081, 297] width 200 height 15
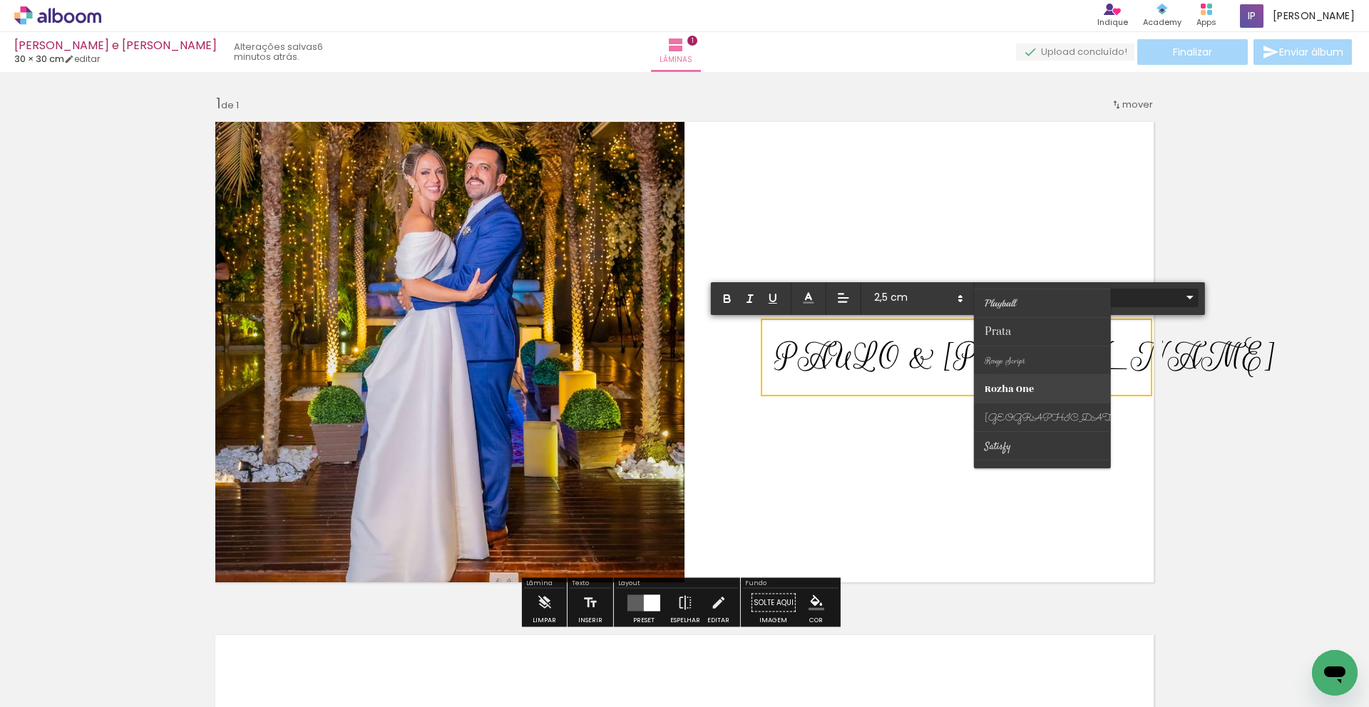
scroll to position [480, 0]
click at [1007, 329] on span "Prata" at bounding box center [998, 334] width 26 height 14
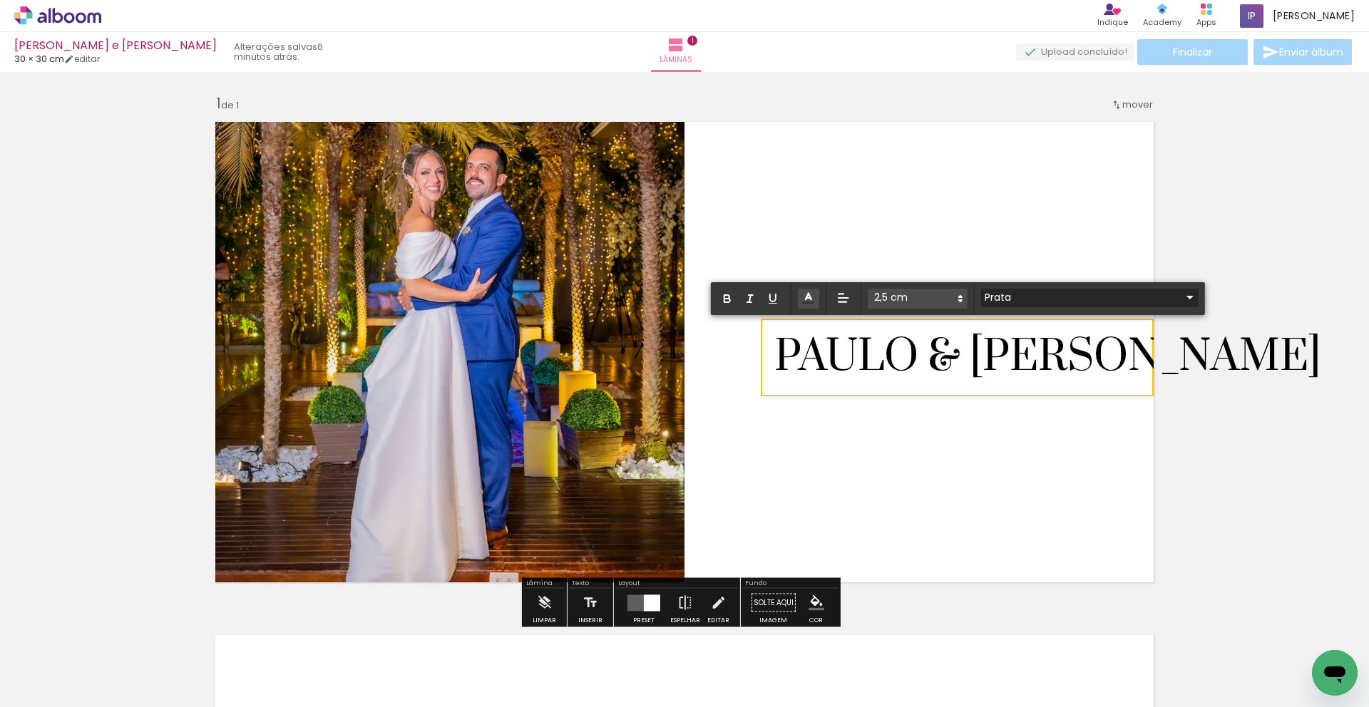
click at [1028, 292] on input "Prata" at bounding box center [1081, 297] width 200 height 15
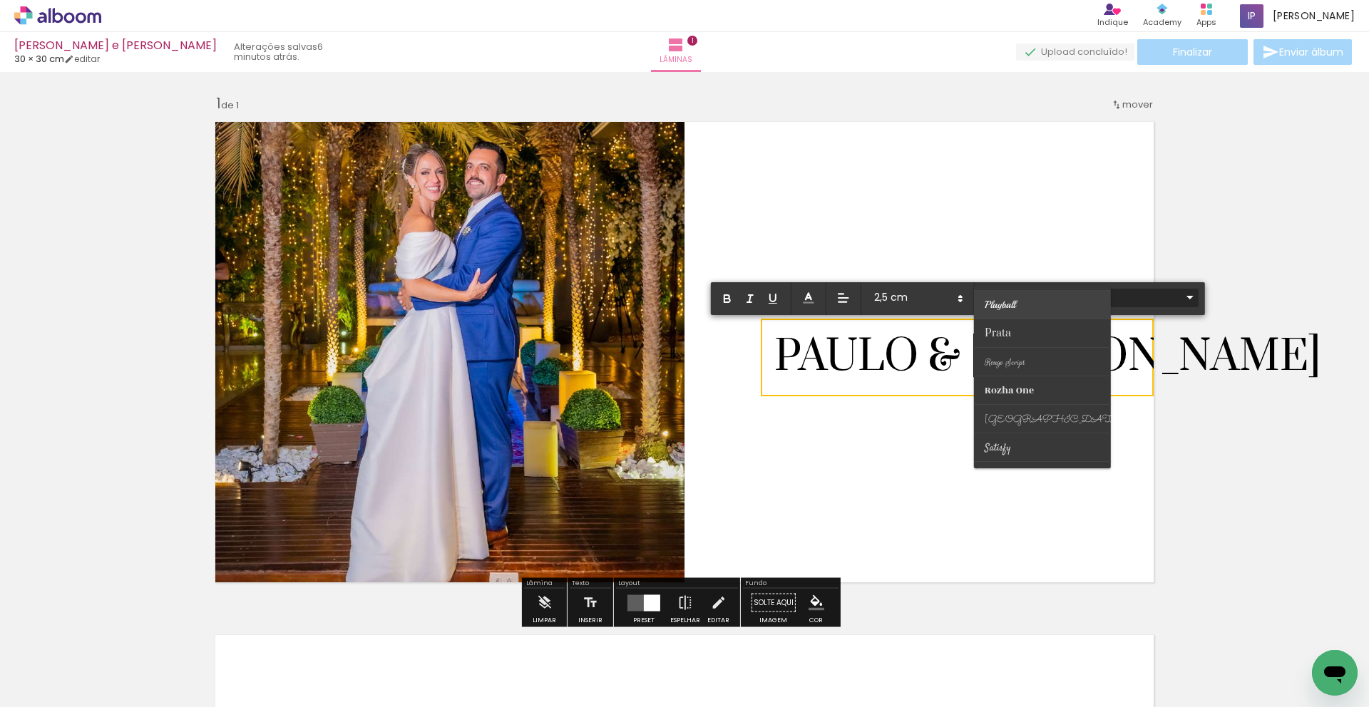
click at [1009, 327] on span "Playball" at bounding box center [998, 334] width 26 height 14
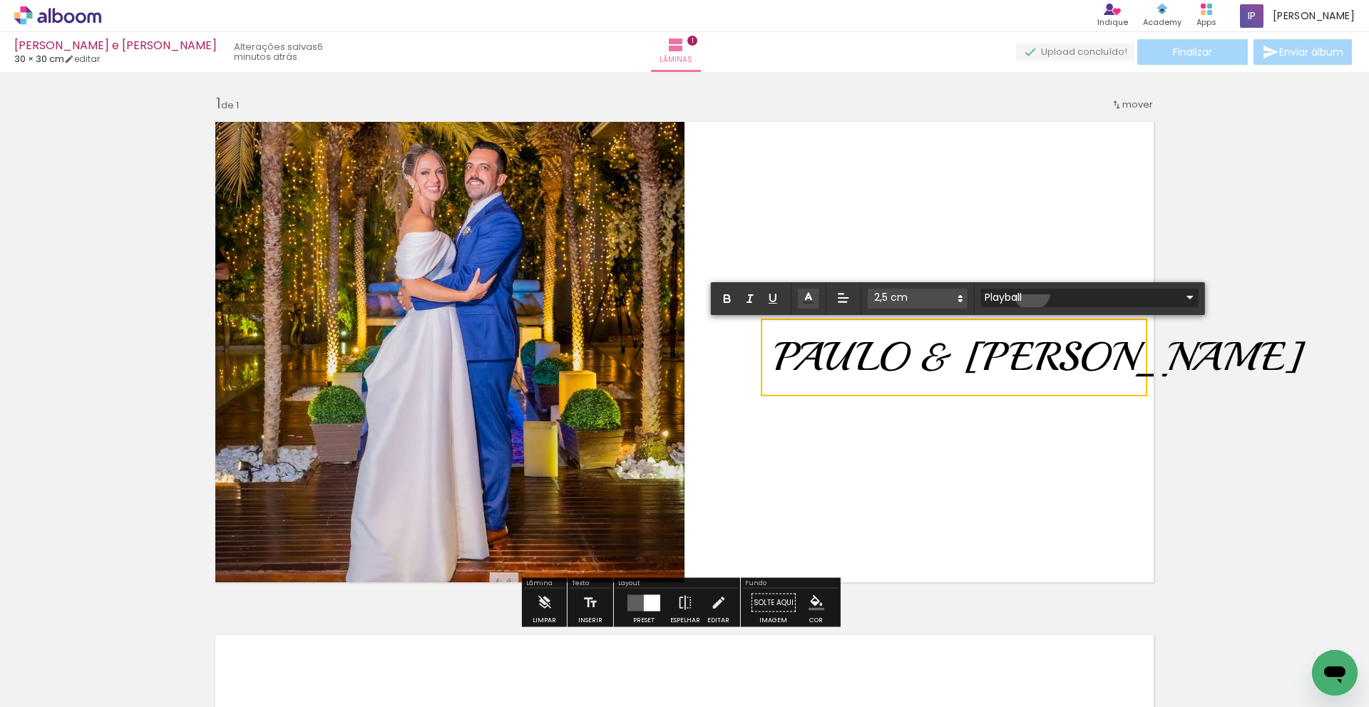
click at [1032, 292] on input "Playball" at bounding box center [1081, 297] width 200 height 15
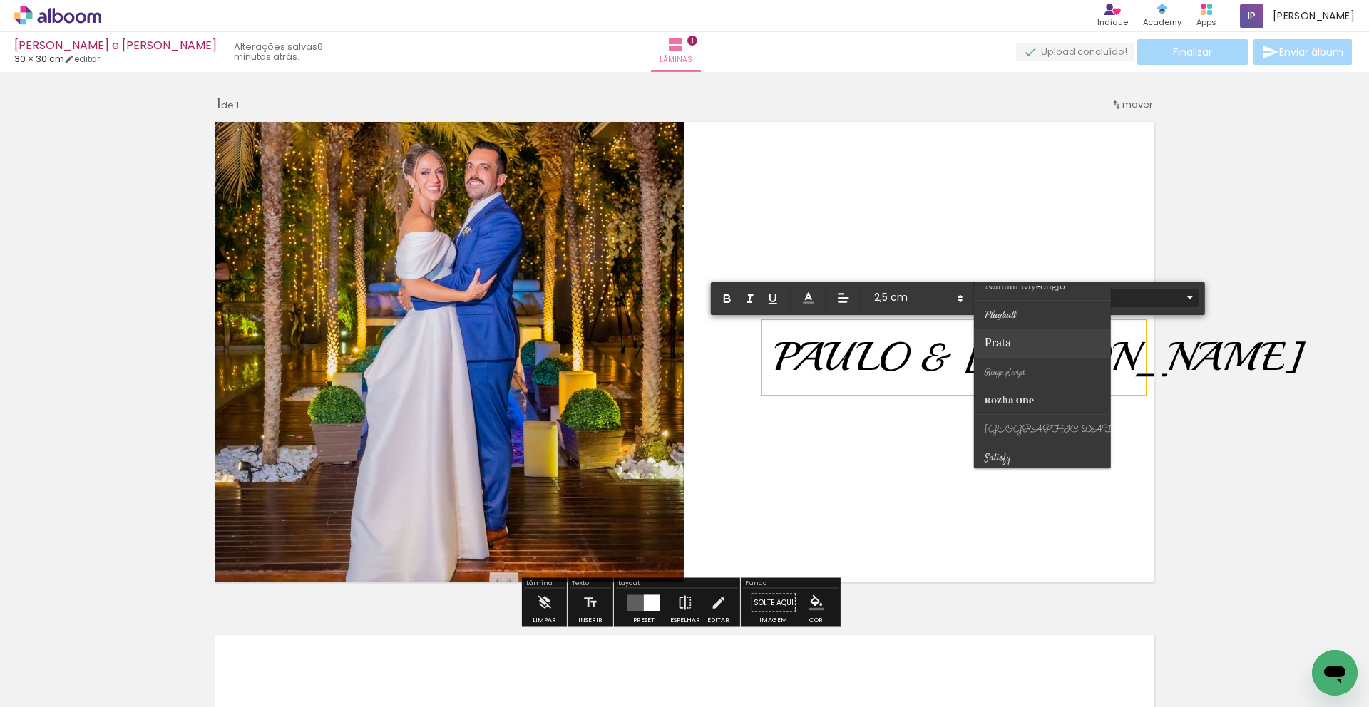
scroll to position [459, 0]
click at [1006, 347] on span "Playball" at bounding box center [998, 354] width 26 height 14
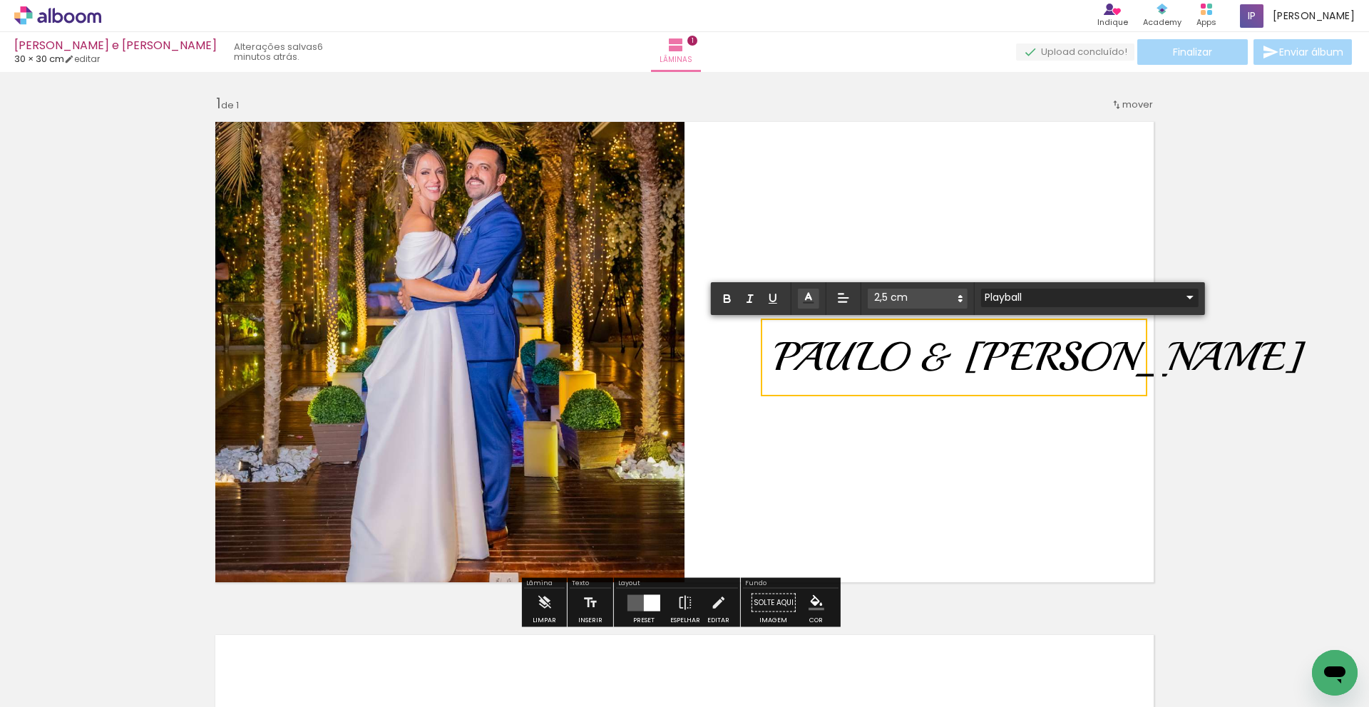
click at [1018, 291] on input "Playball" at bounding box center [1081, 297] width 200 height 15
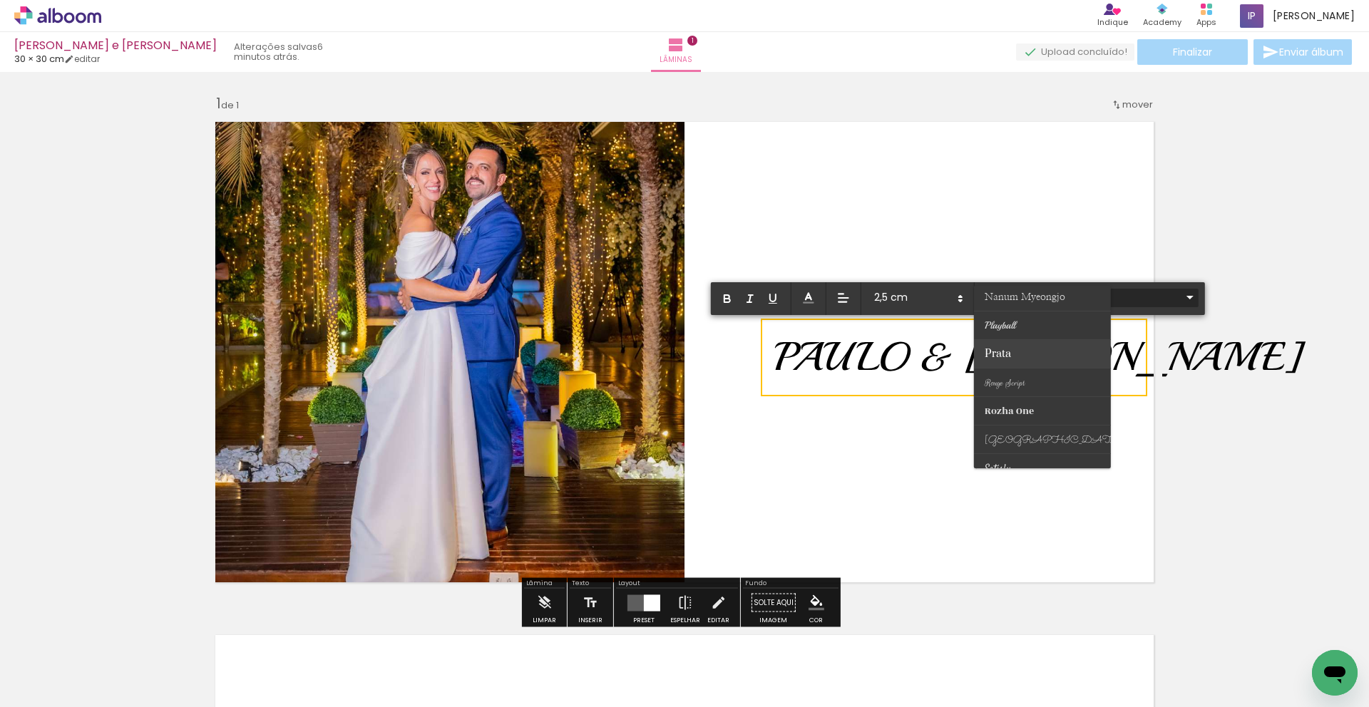
click at [1007, 354] on span "Prata" at bounding box center [998, 354] width 26 height 14
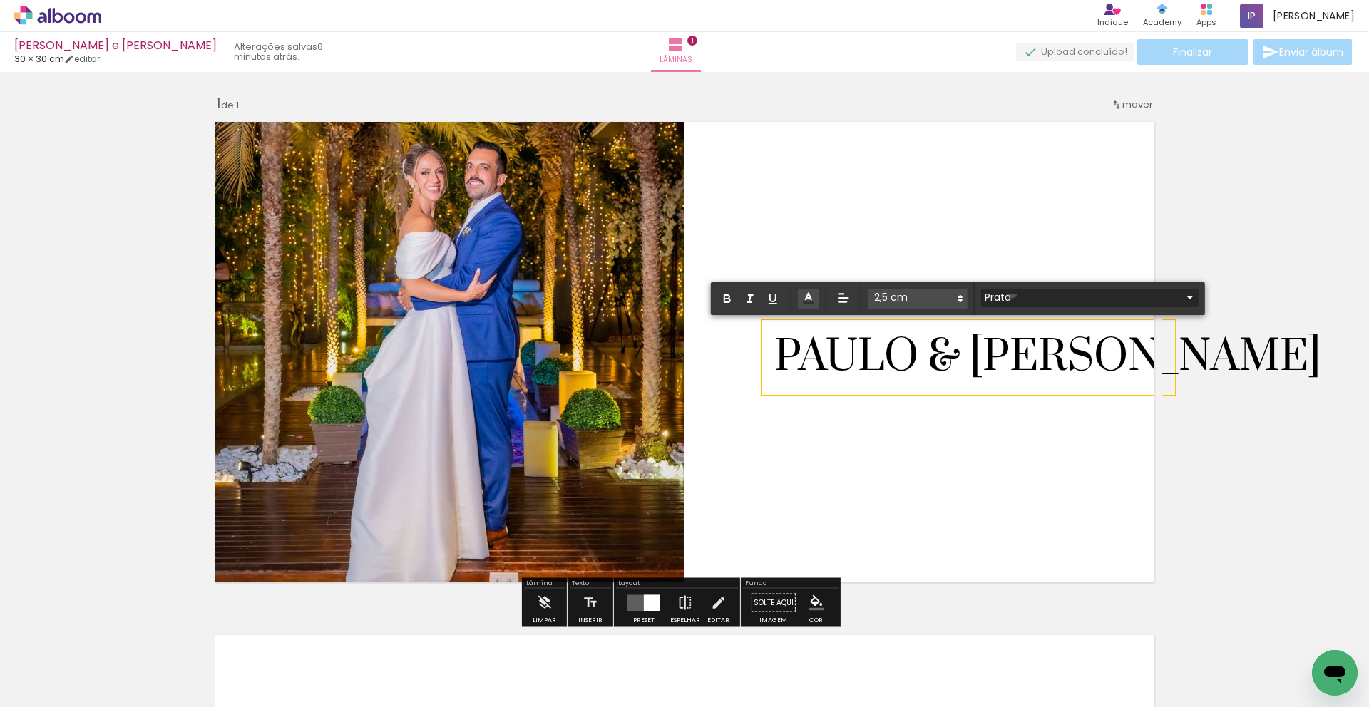
click at [1012, 292] on input "Prata" at bounding box center [1081, 297] width 200 height 15
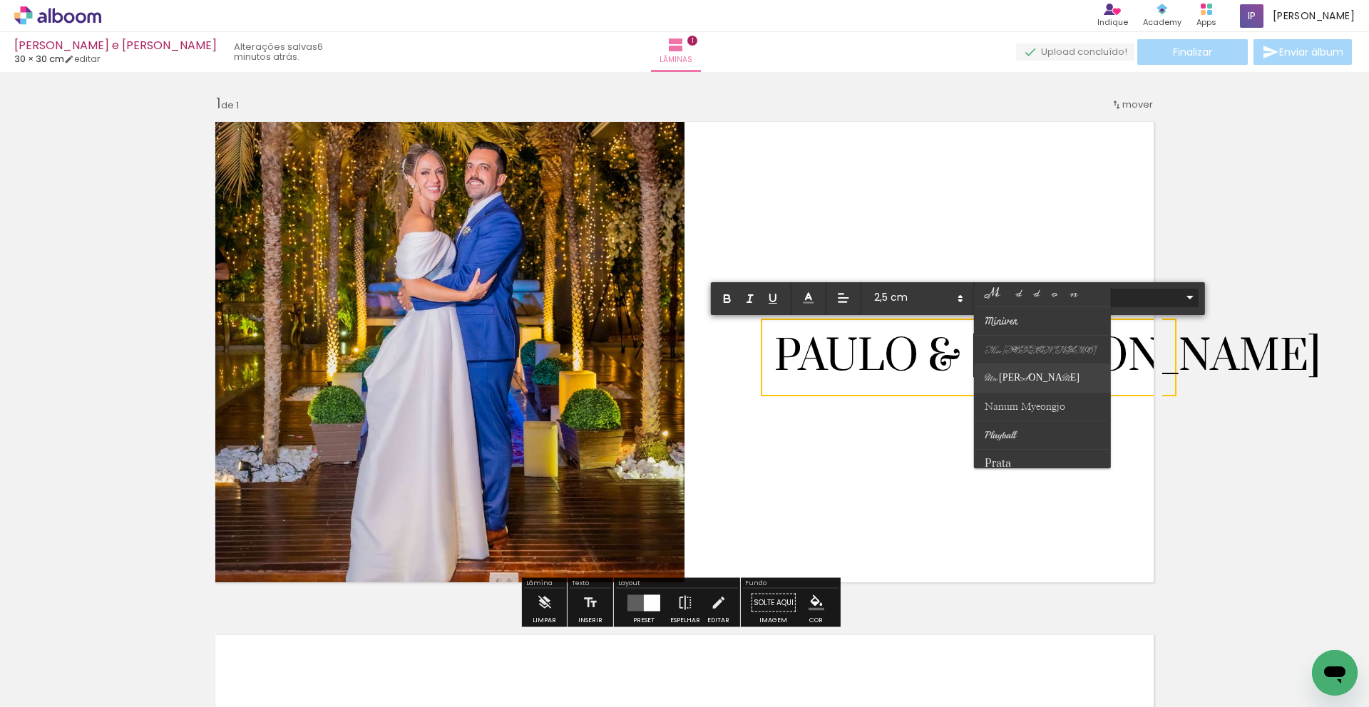
scroll to position [348, 0]
click at [1011, 458] on span "Nanum Myeongjo" at bounding box center [998, 465] width 26 height 14
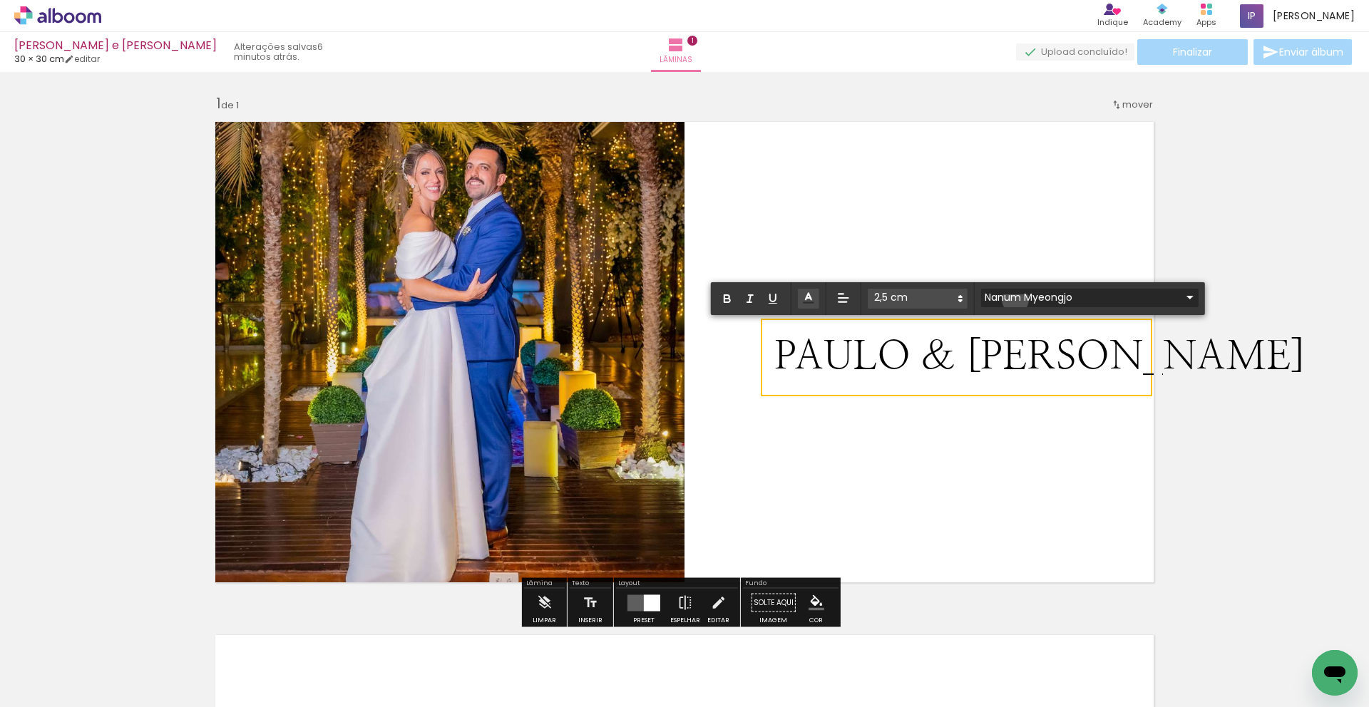
click at [1015, 300] on input "Nanum Myeongjo" at bounding box center [1081, 297] width 200 height 15
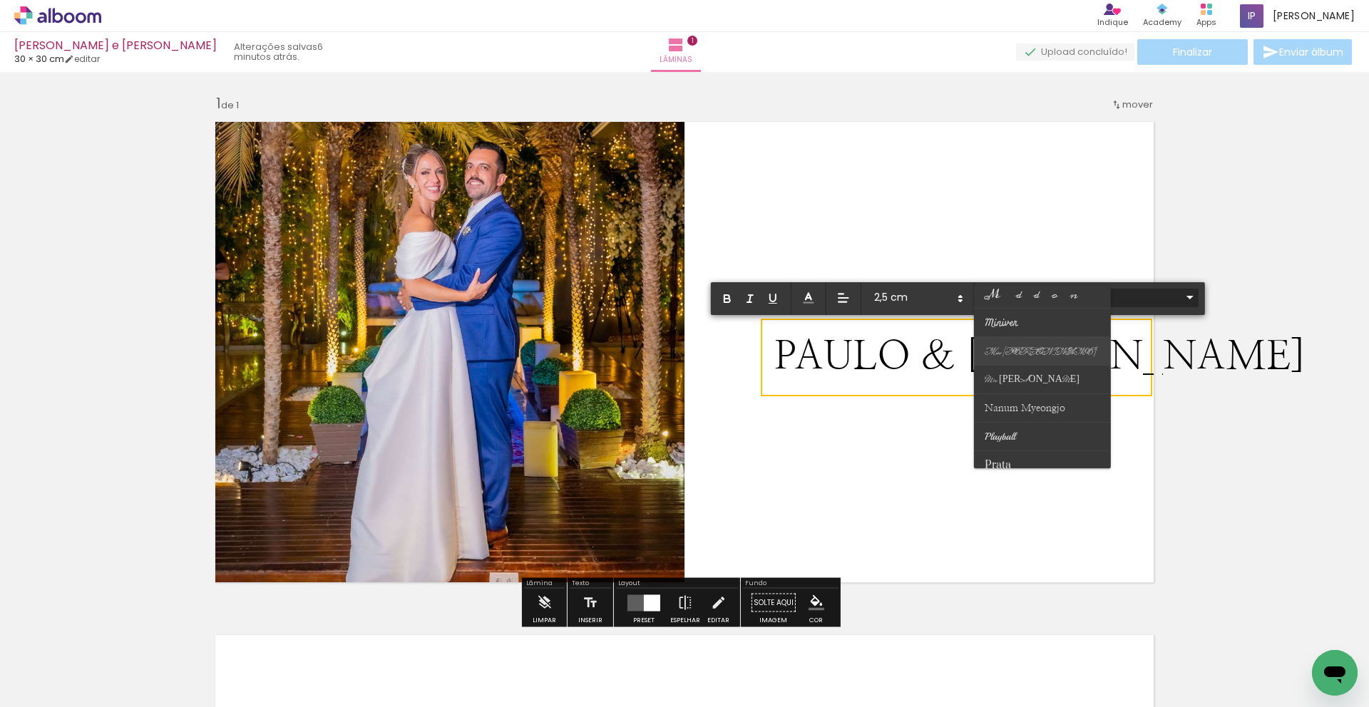
click at [1011, 458] on span "Miss [PERSON_NAME]" at bounding box center [998, 465] width 26 height 14
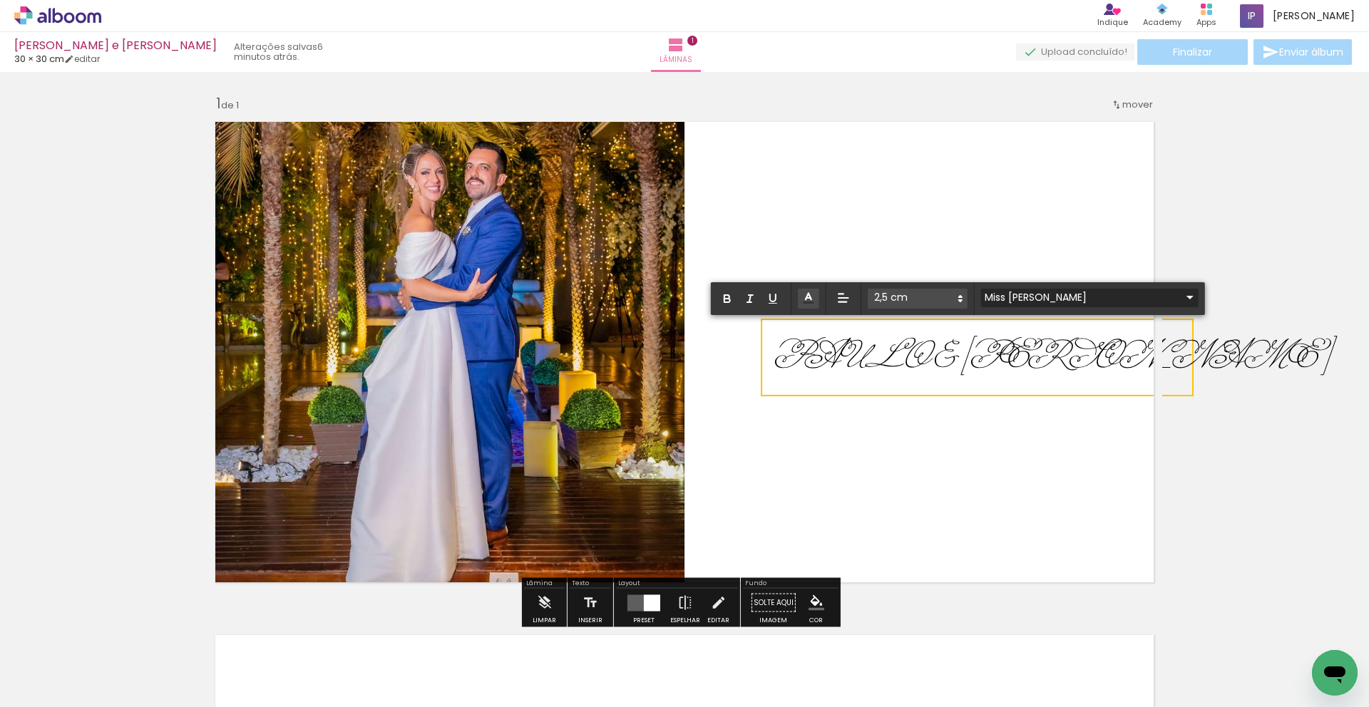
click at [1026, 298] on input "Miss [PERSON_NAME]" at bounding box center [1081, 297] width 200 height 15
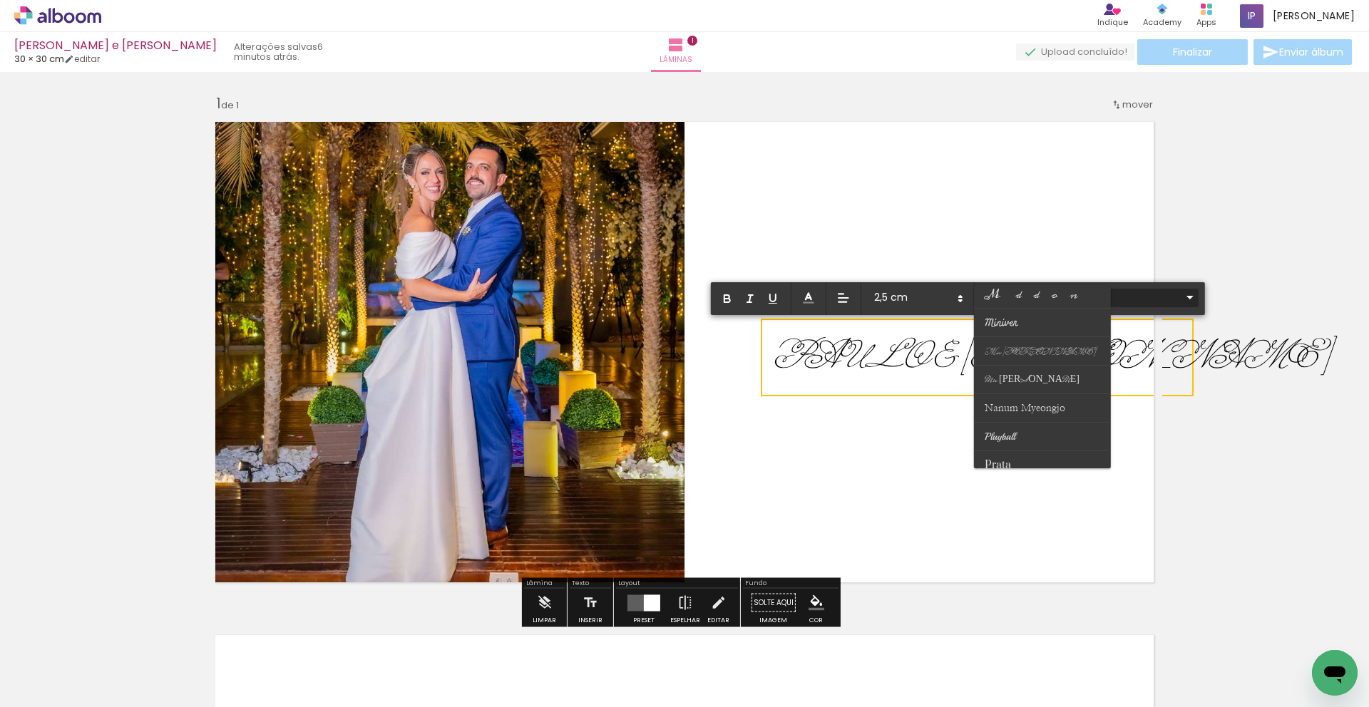
scroll to position [279, 0]
click at [1011, 528] on span "Meddon" at bounding box center [998, 535] width 26 height 14
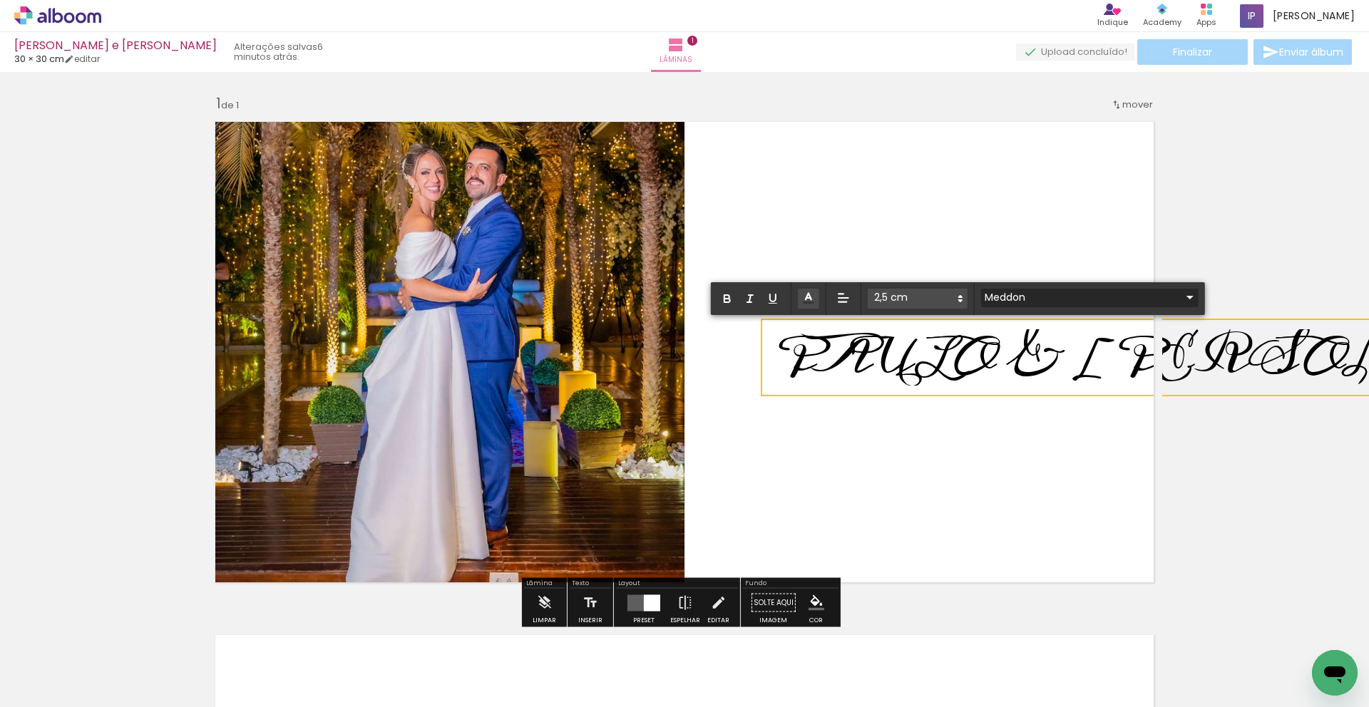
click at [1025, 298] on input "Meddon" at bounding box center [1081, 297] width 200 height 15
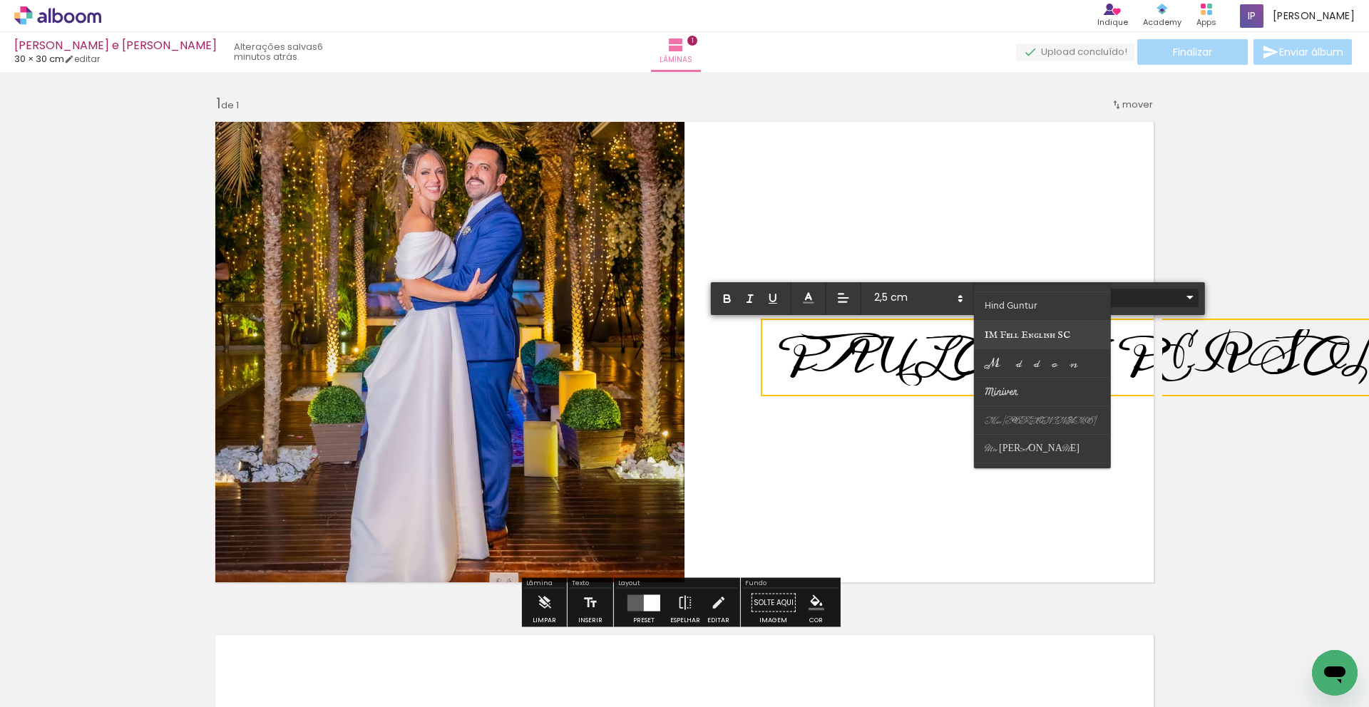
click at [1011, 528] on span "IM Fell English SC" at bounding box center [998, 535] width 26 height 14
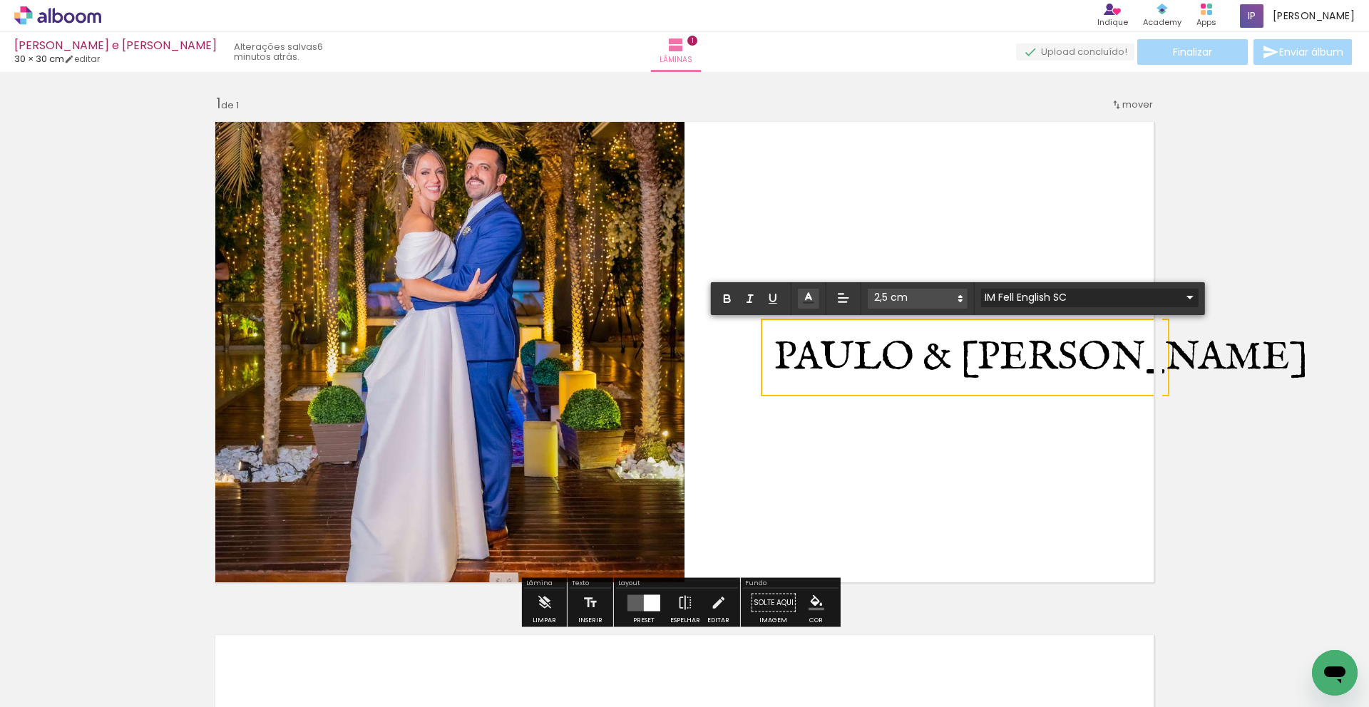
click at [1020, 307] on div at bounding box center [1089, 306] width 217 height 1
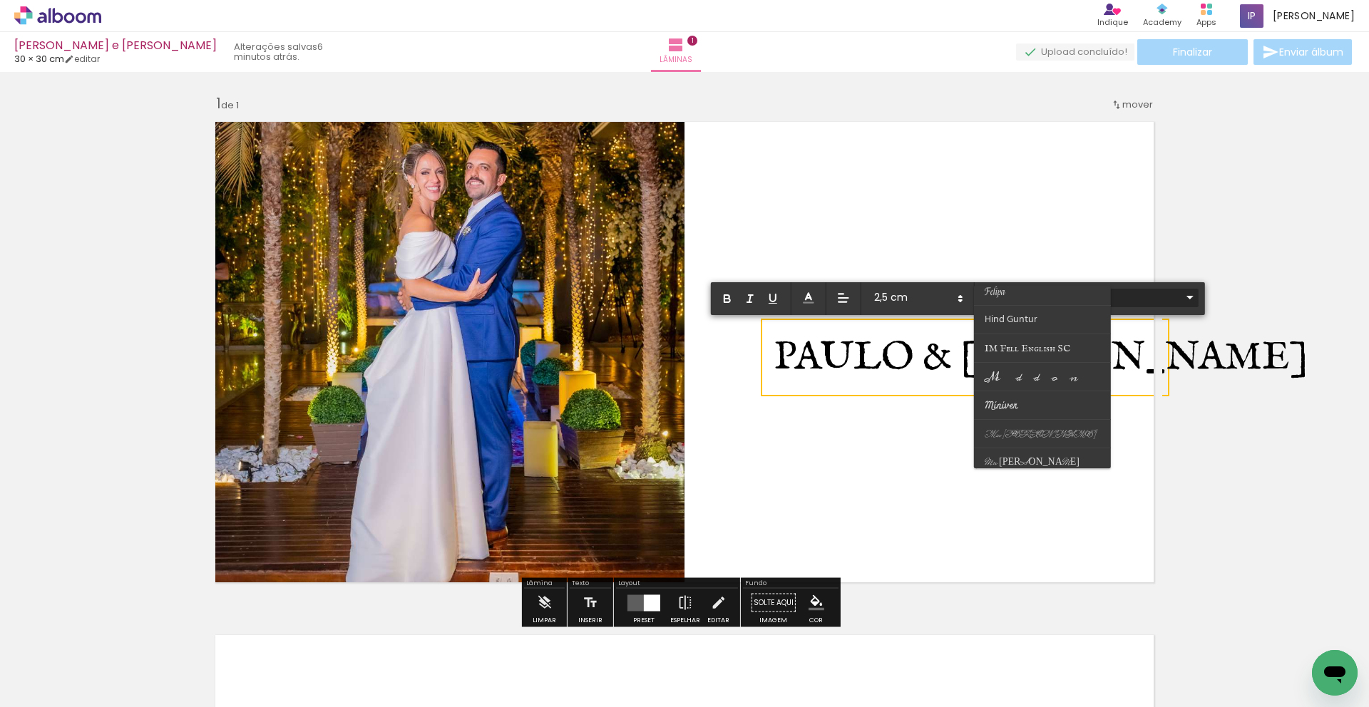
scroll to position [257, 0]
click at [1011, 550] on span "Hind Guntur" at bounding box center [998, 557] width 26 height 14
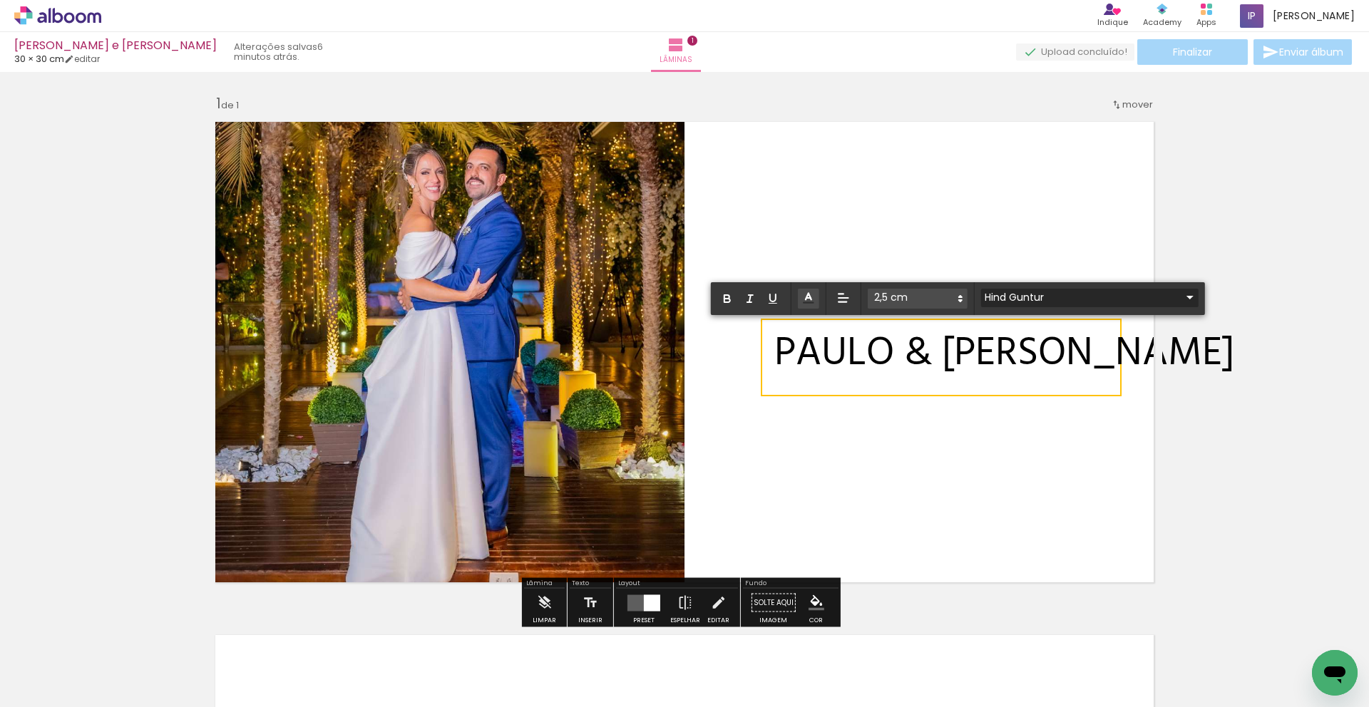
click at [1015, 299] on input "Hind Guntur" at bounding box center [1081, 297] width 200 height 15
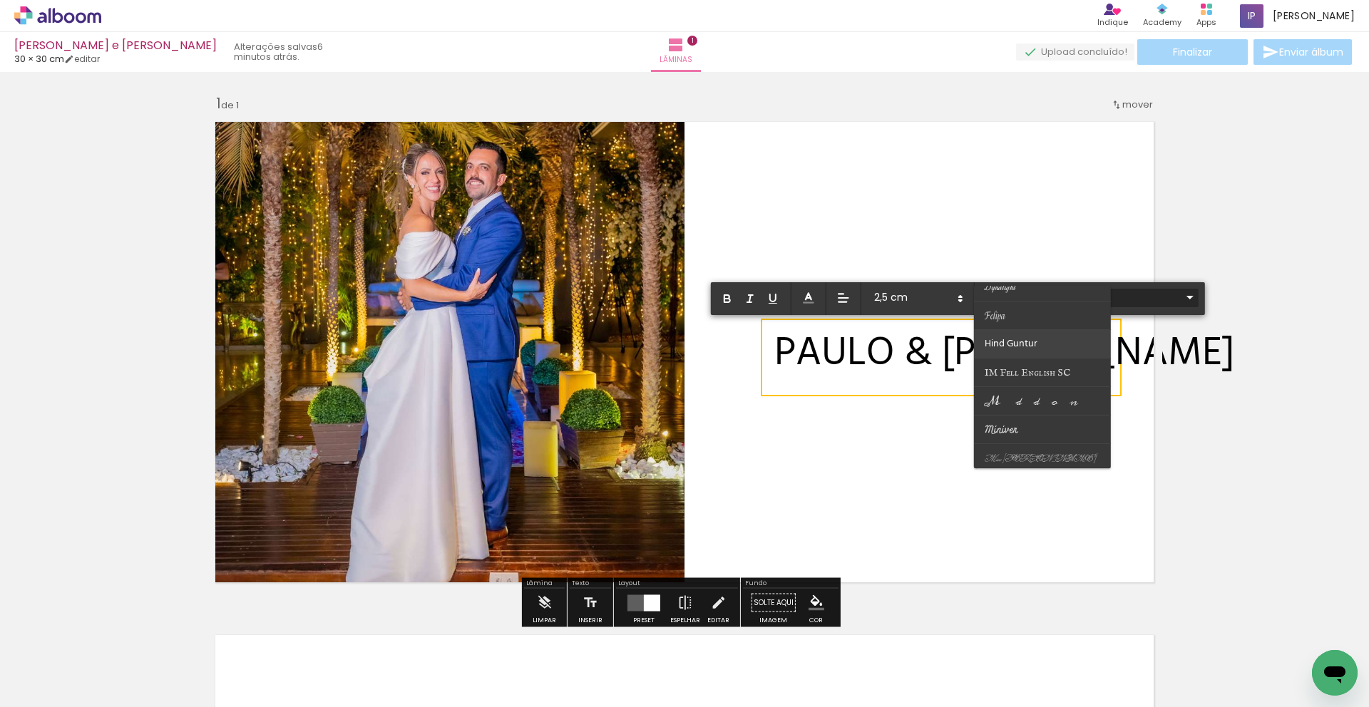
scroll to position [229, 0]
click at [1014, 334] on paper-item at bounding box center [1042, 328] width 137 height 29
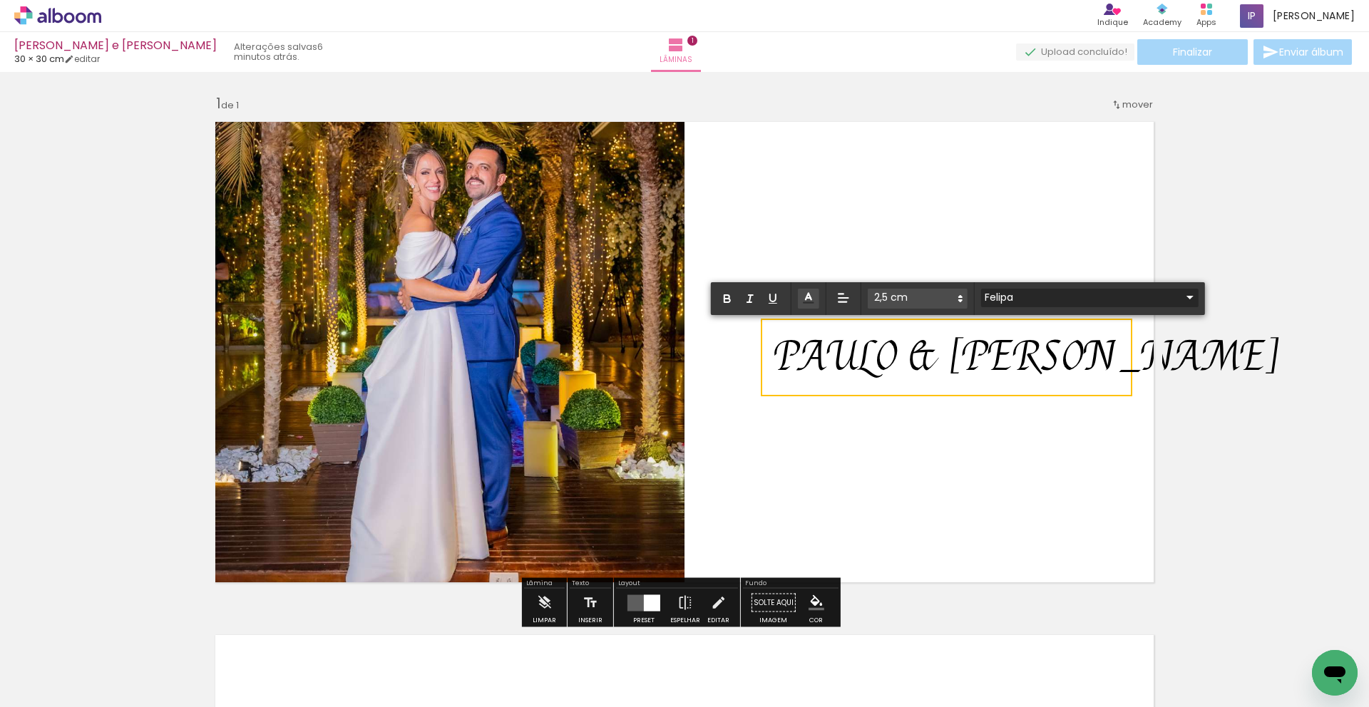
click at [1015, 292] on input "Felipa" at bounding box center [1081, 297] width 200 height 15
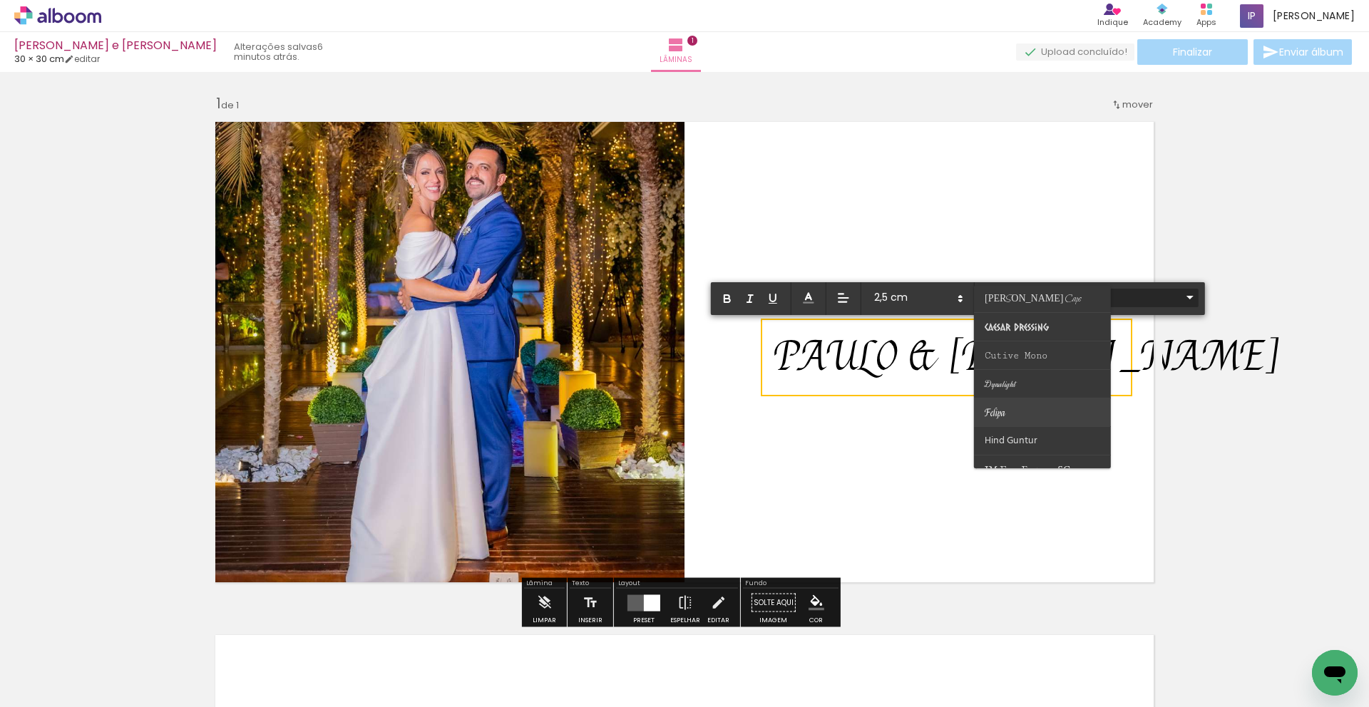
scroll to position [137, 0]
click at [1008, 168] on span "Dynalight" at bounding box center [1005, 163] width 41 height 11
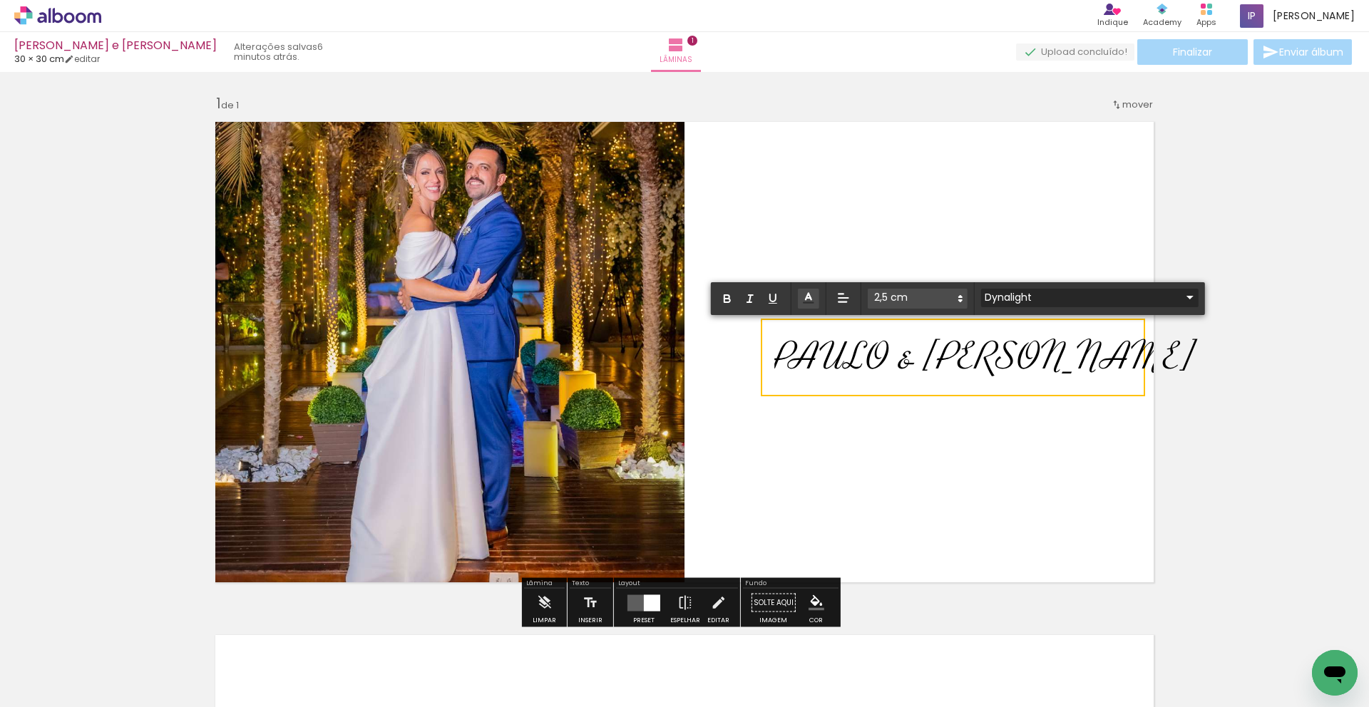
click at [1017, 294] on input "Dynalight" at bounding box center [1081, 297] width 200 height 15
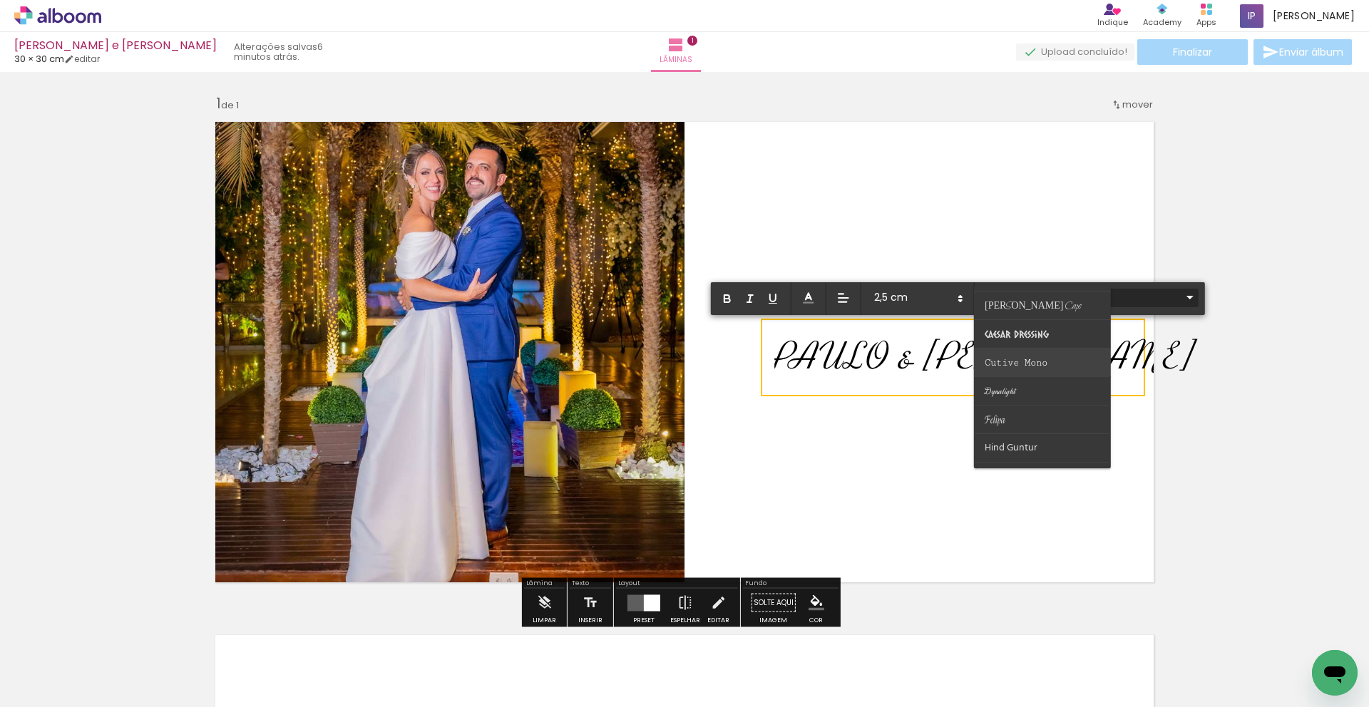
click at [1017, 168] on span "Cutive Mono" at bounding box center [1005, 163] width 41 height 11
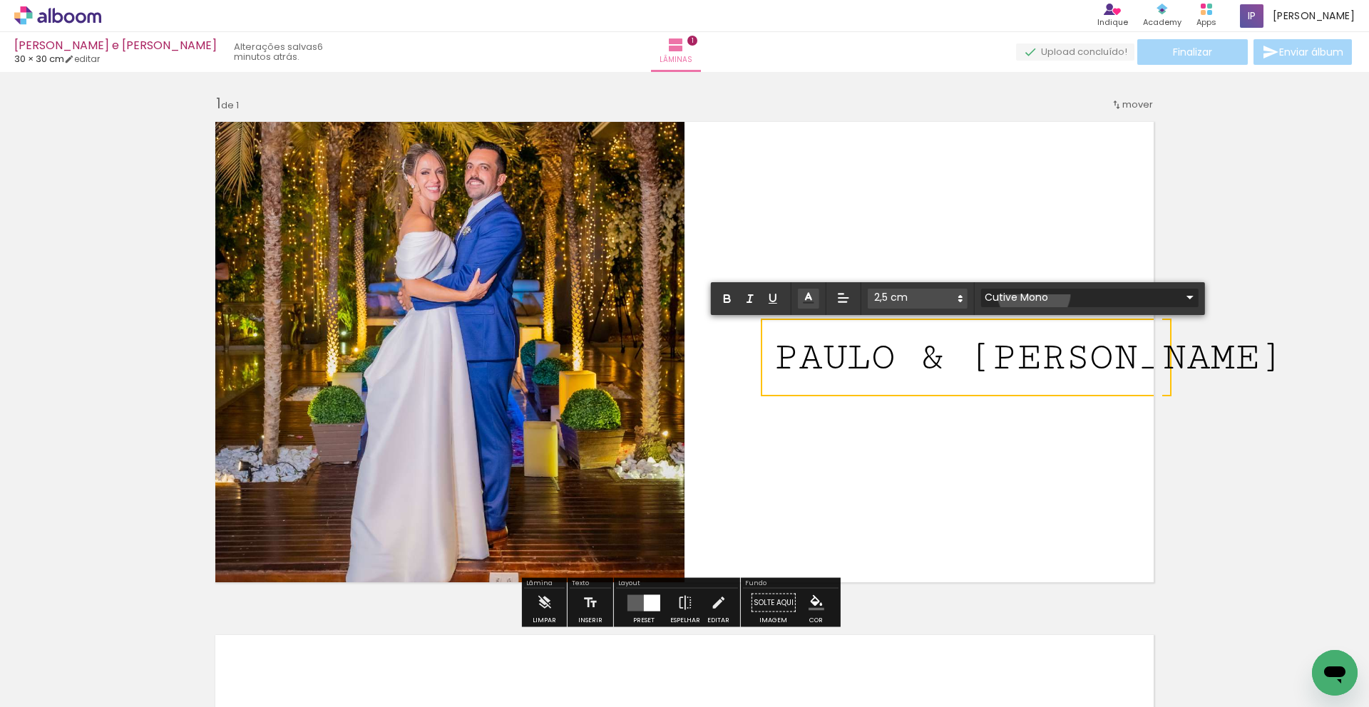
click at [1034, 292] on input "Cutive Mono" at bounding box center [1081, 297] width 200 height 15
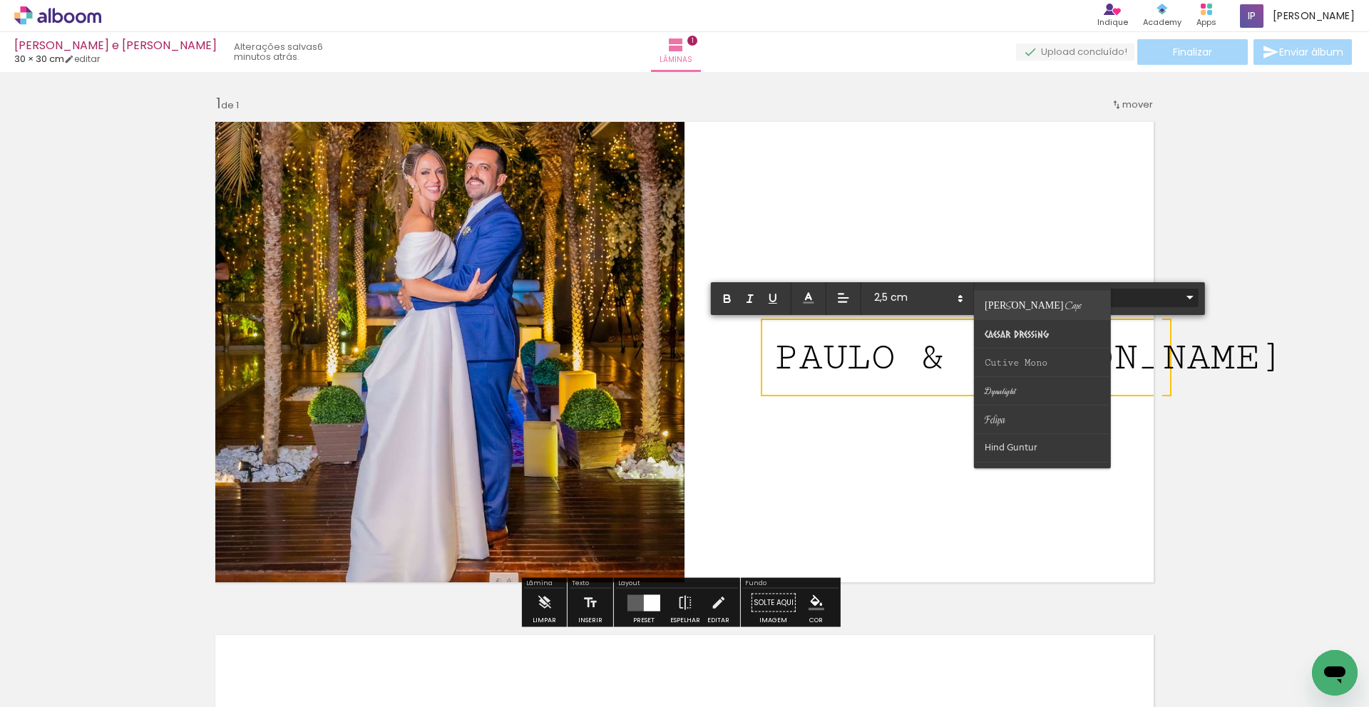
click at [1025, 168] on span "Bilbo Swash Caps" at bounding box center [1005, 163] width 41 height 11
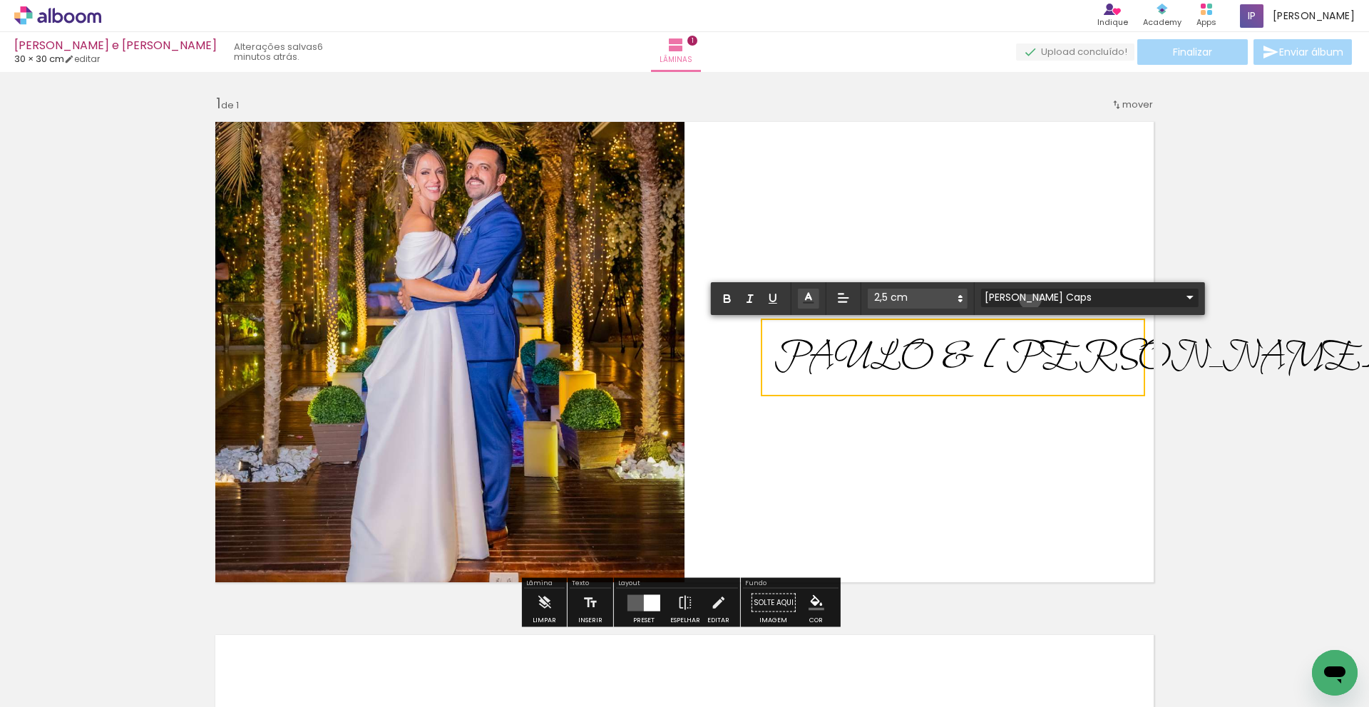
click at [1030, 299] on input "Bilbo Swash Caps" at bounding box center [1081, 297] width 200 height 15
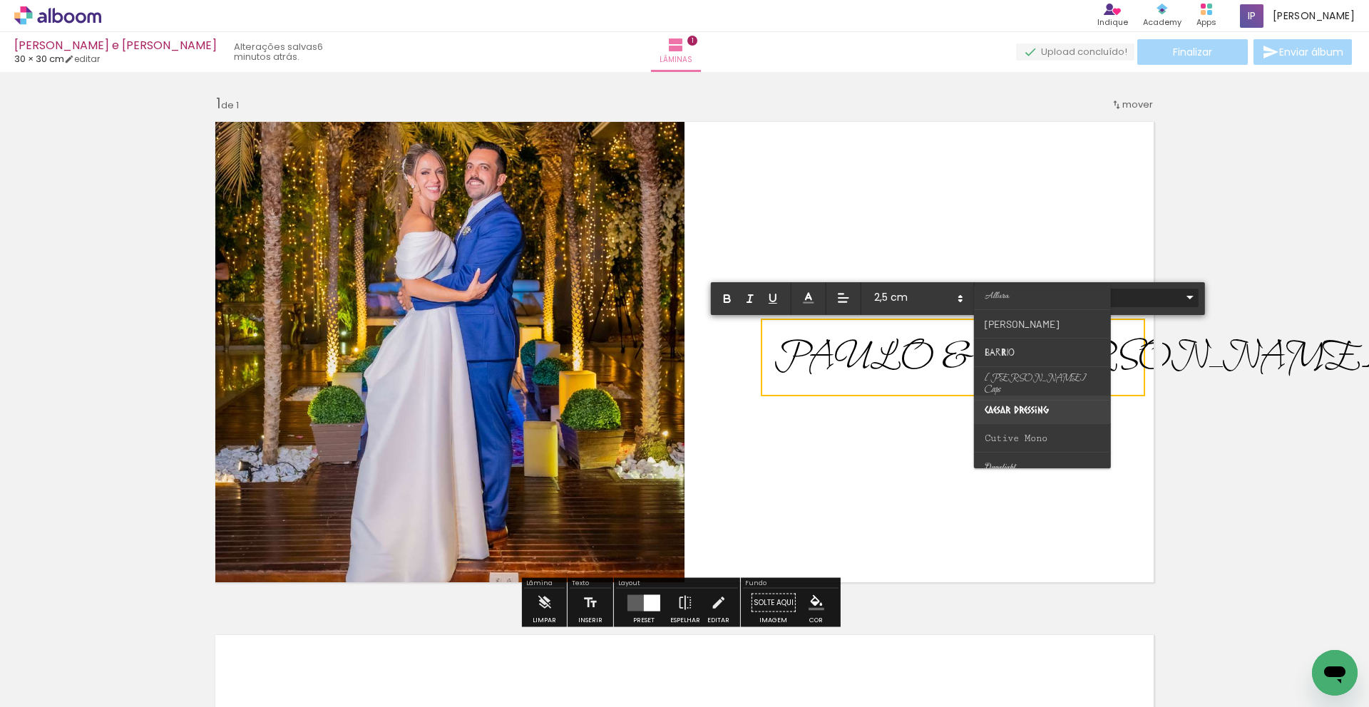
scroll to position [58, 0]
click at [1008, 247] on span "Cutive Mono" at bounding box center [1005, 242] width 41 height 11
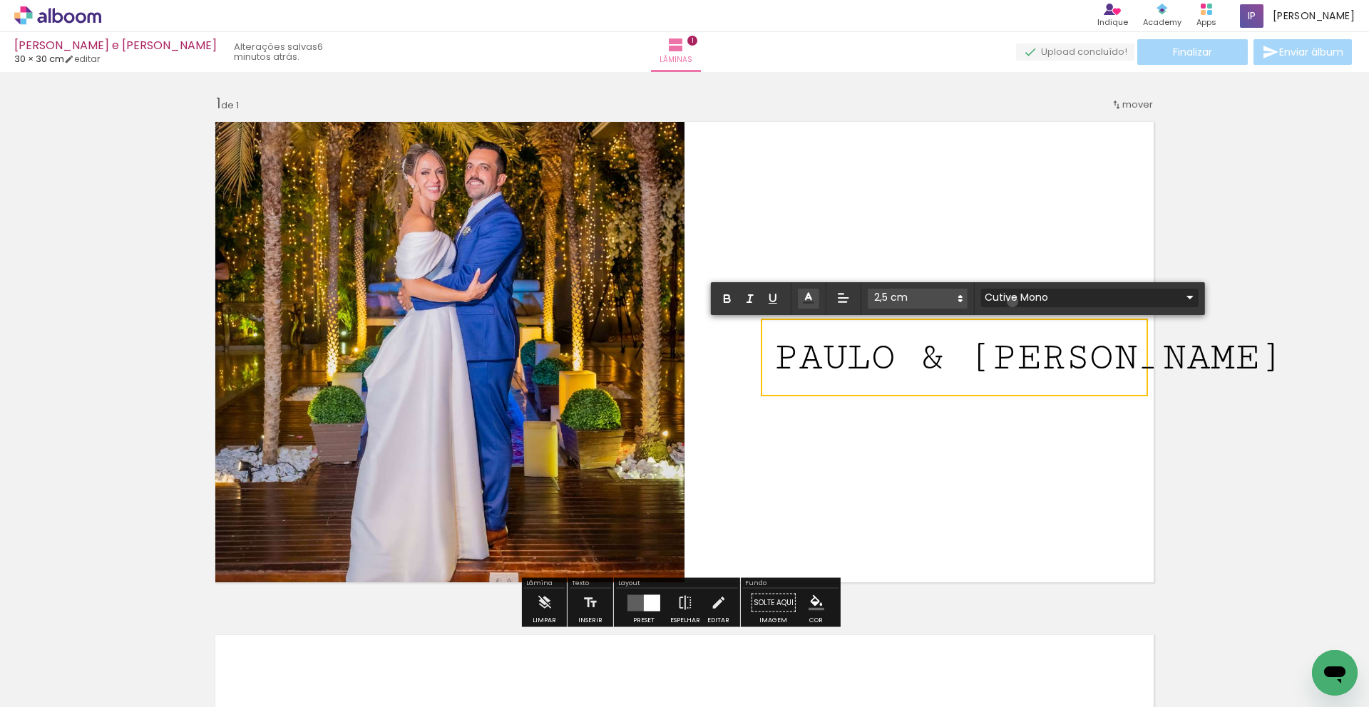
click at [1012, 302] on input "Cutive Mono" at bounding box center [1081, 297] width 200 height 15
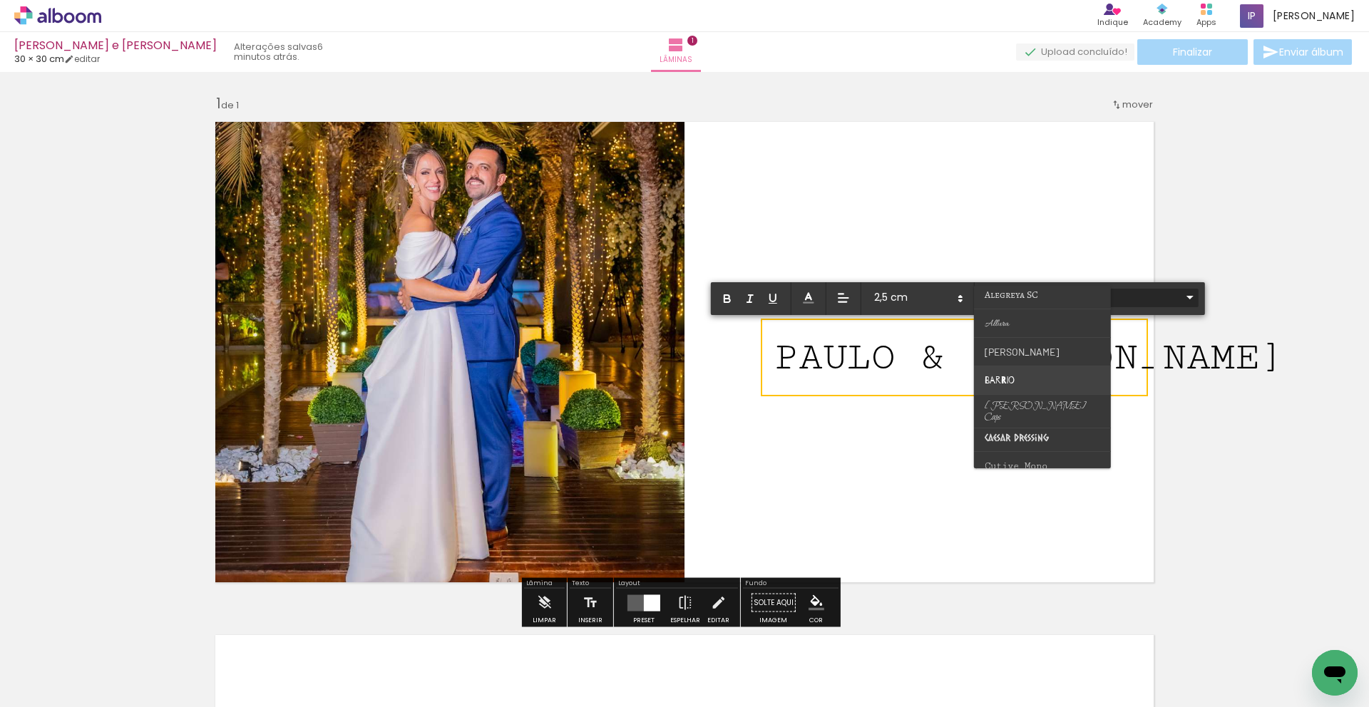
scroll to position [32, 0]
click at [1005, 273] on span "Allura" at bounding box center [1005, 267] width 41 height 11
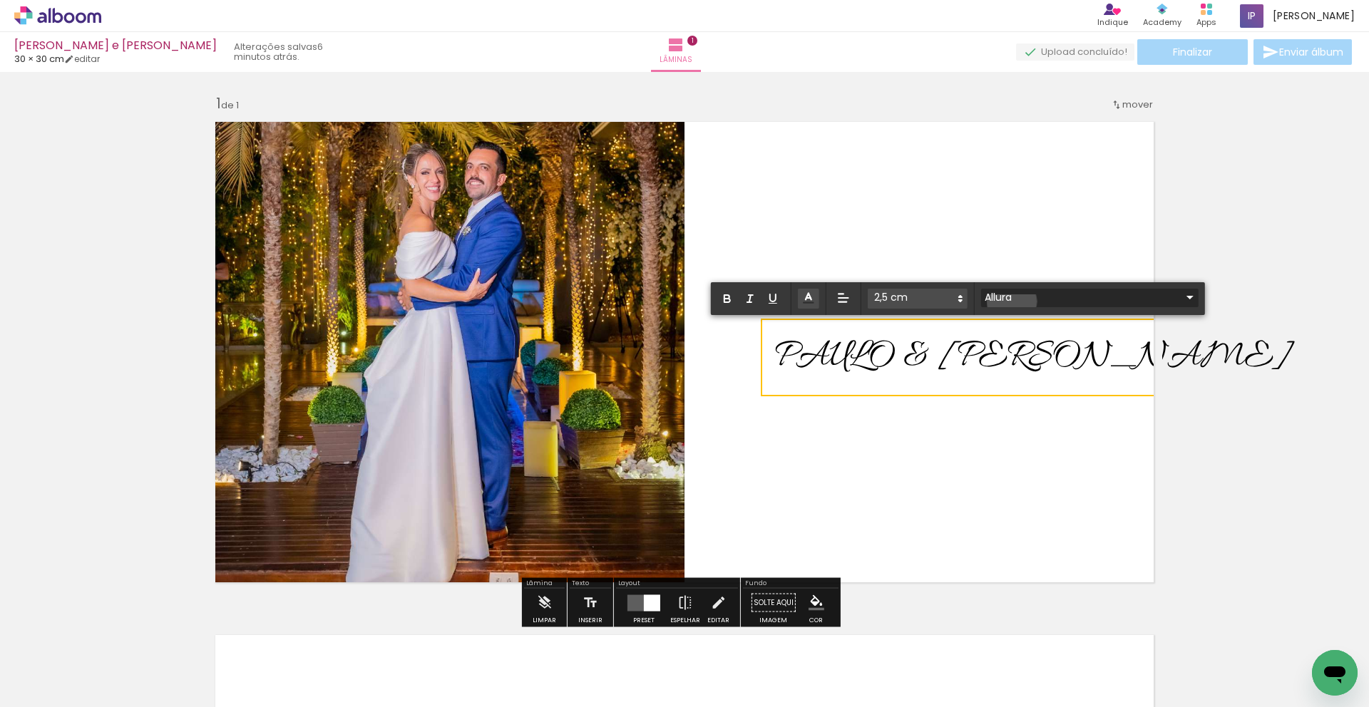
click at [1012, 302] on input "Allura" at bounding box center [1081, 297] width 200 height 15
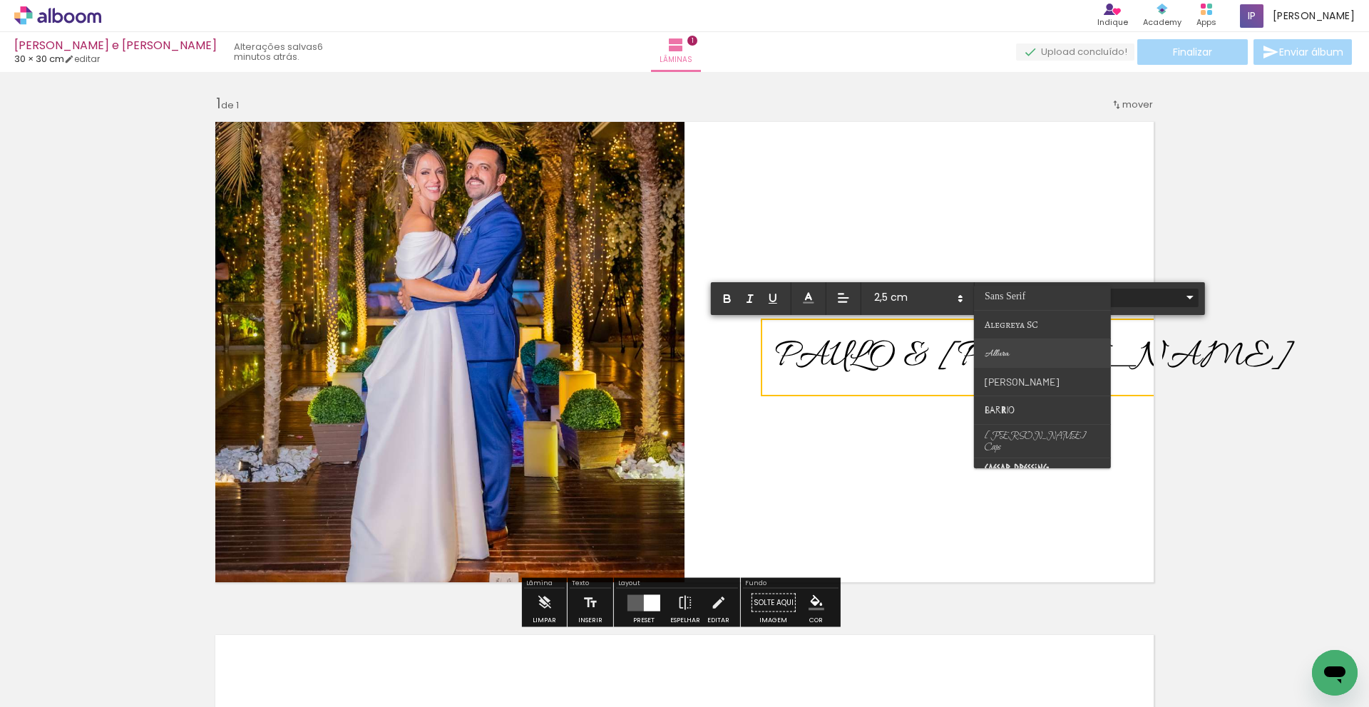
scroll to position [0, 0]
click at [1010, 305] on span "Alegreya SC" at bounding box center [1005, 299] width 41 height 11
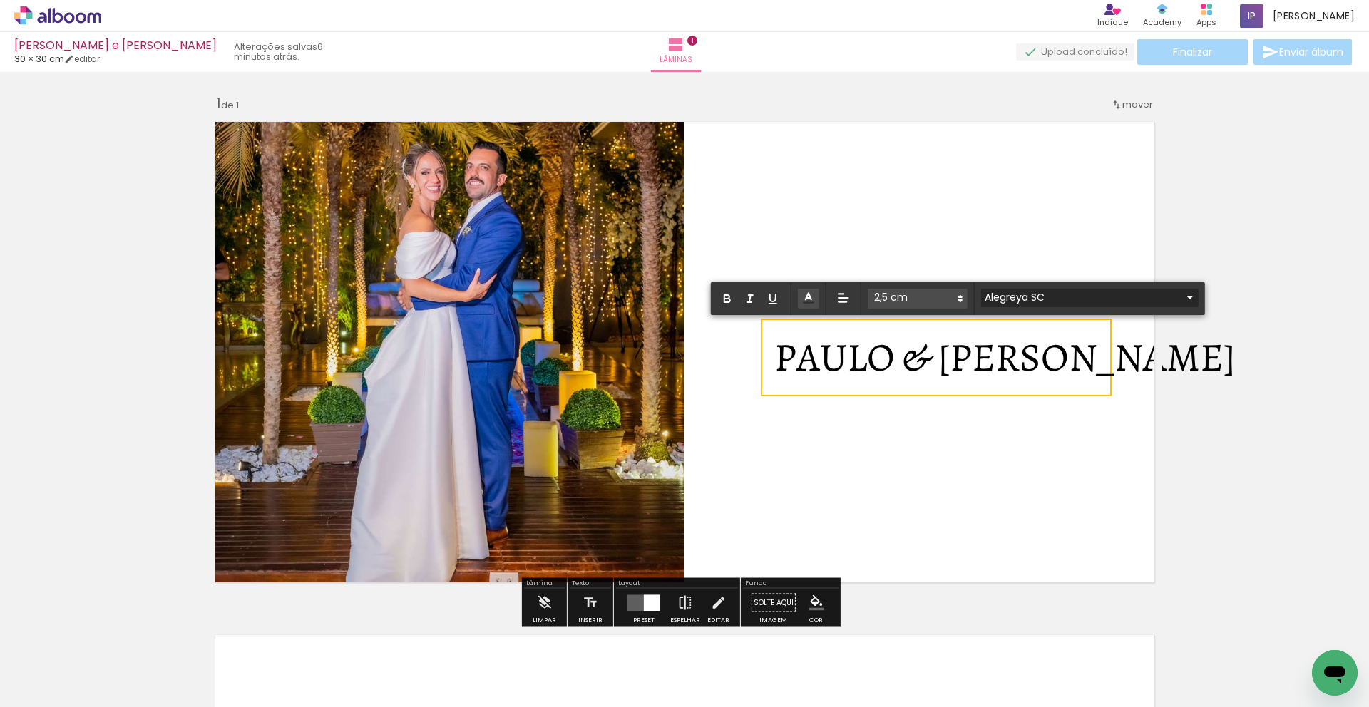
click at [1011, 294] on input "Alegreya SC" at bounding box center [1081, 297] width 200 height 15
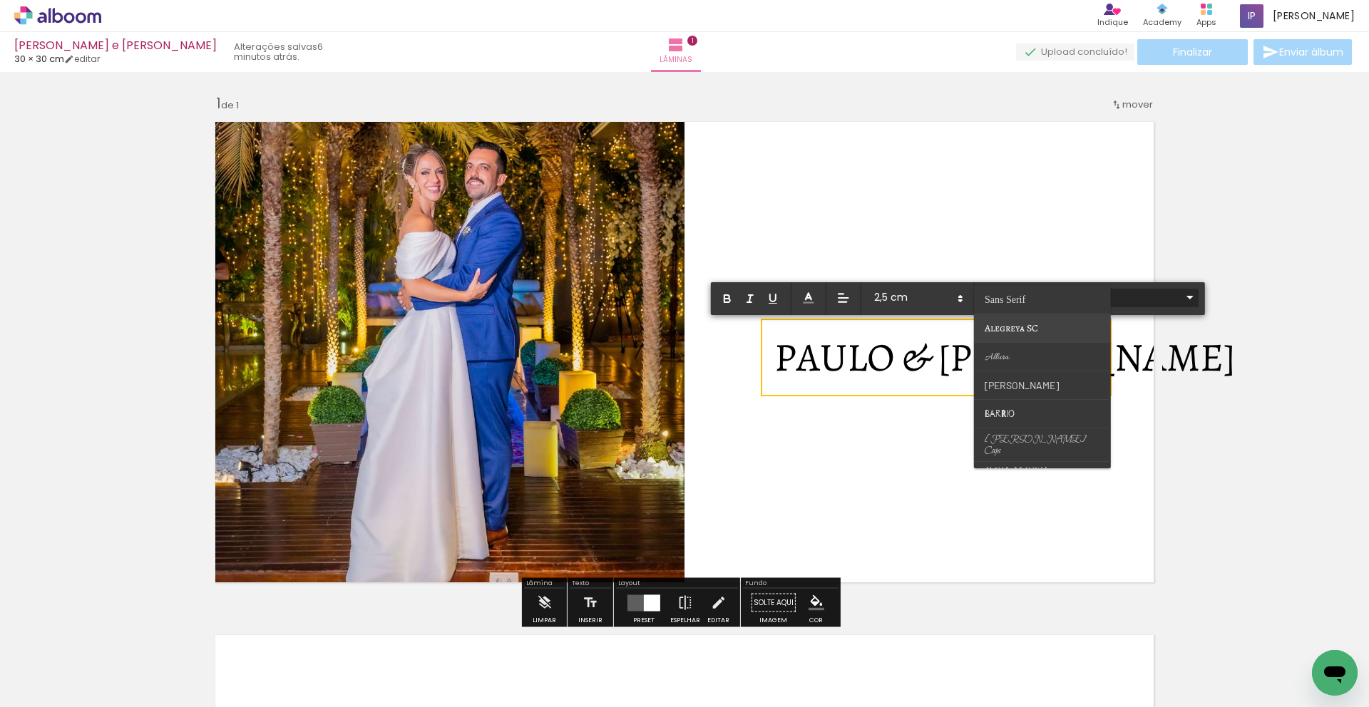
click at [1012, 305] on span "Alegreya SC" at bounding box center [1005, 299] width 41 height 11
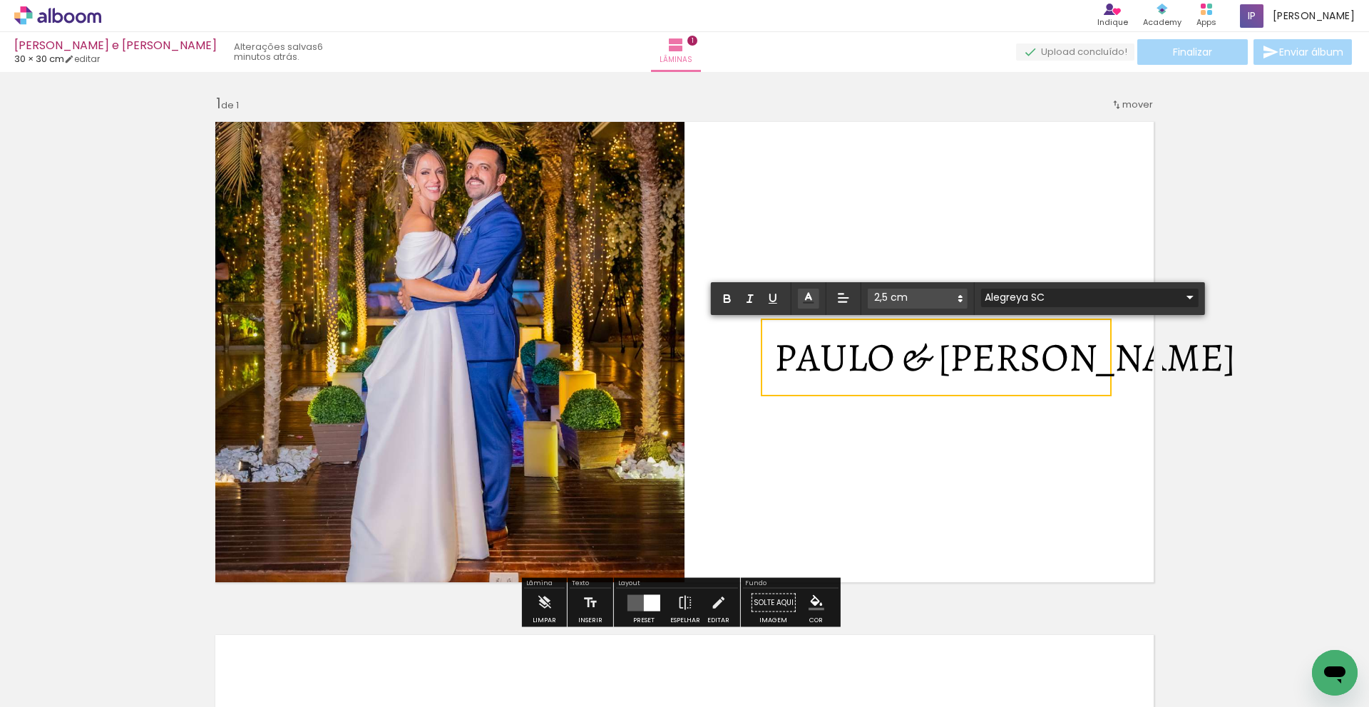
click at [1017, 299] on input "Alegreya SC" at bounding box center [1081, 297] width 200 height 15
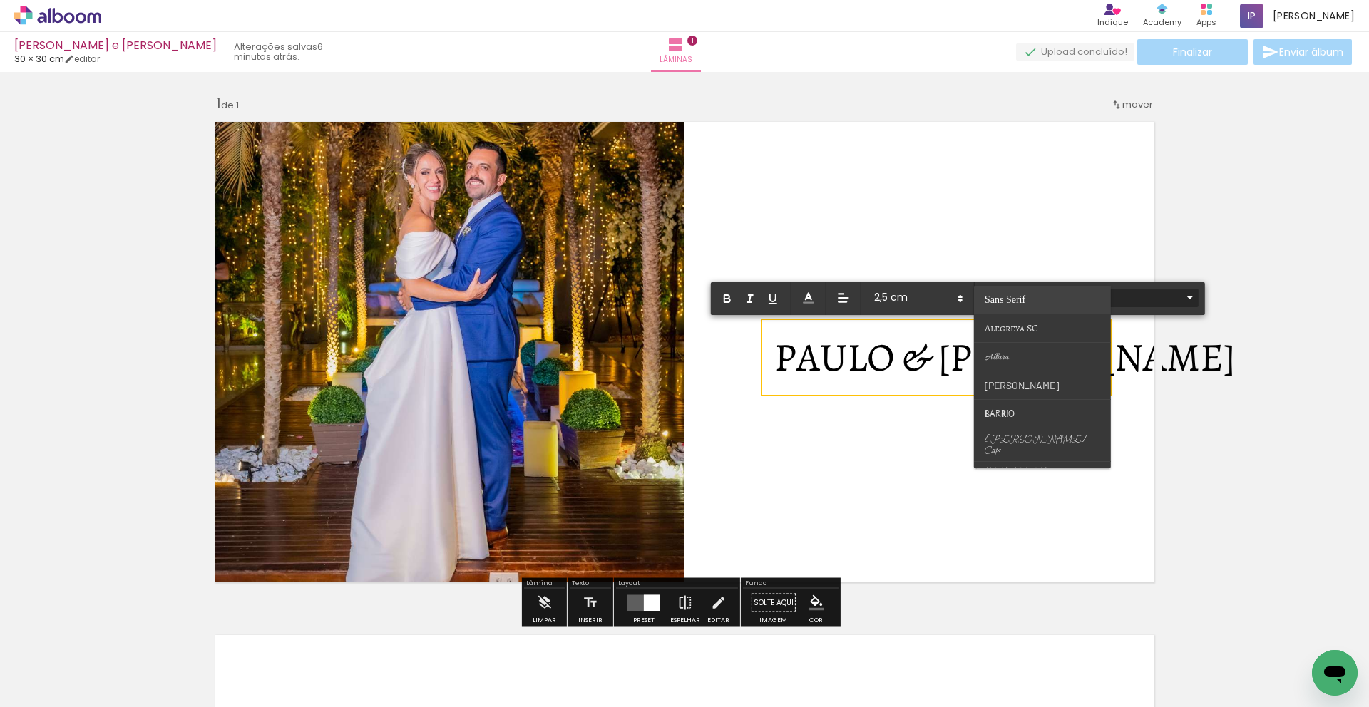
click at [1012, 300] on span "Sans Serif" at bounding box center [1005, 299] width 41 height 11
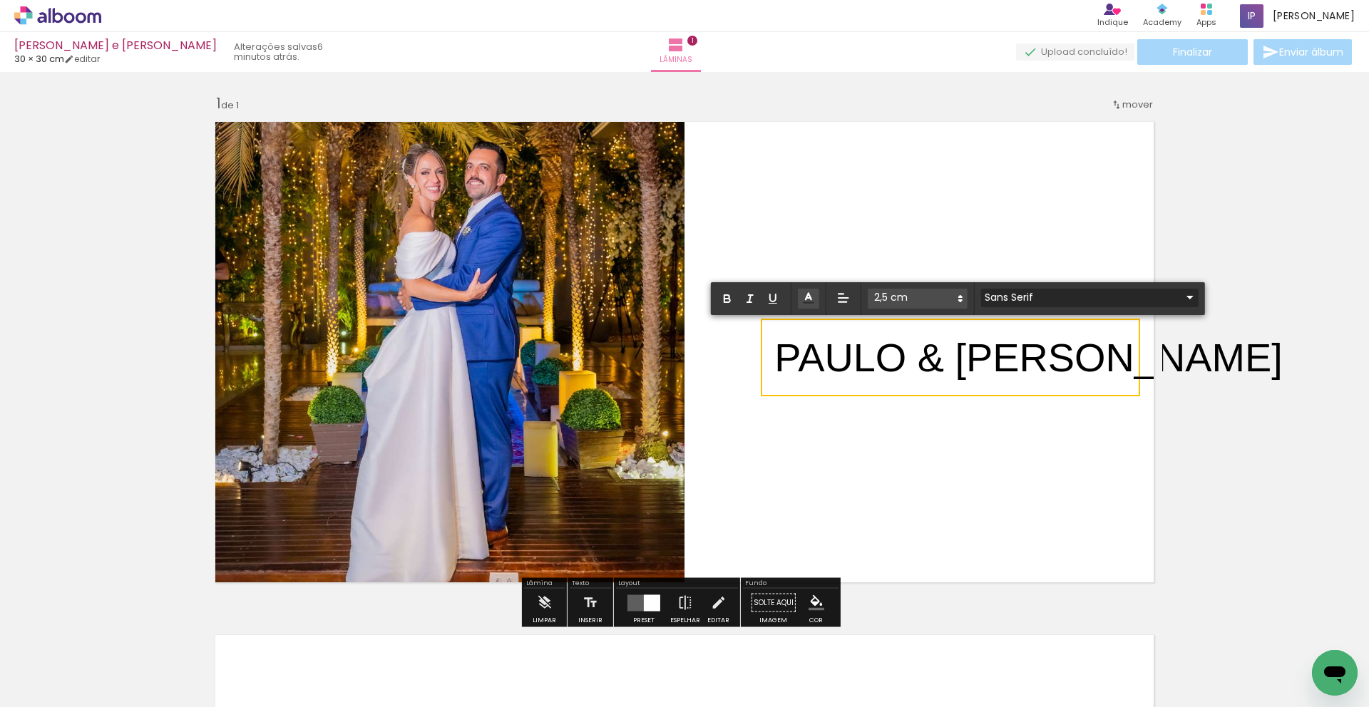
click at [1016, 294] on input "Sans Serif" at bounding box center [1081, 297] width 200 height 15
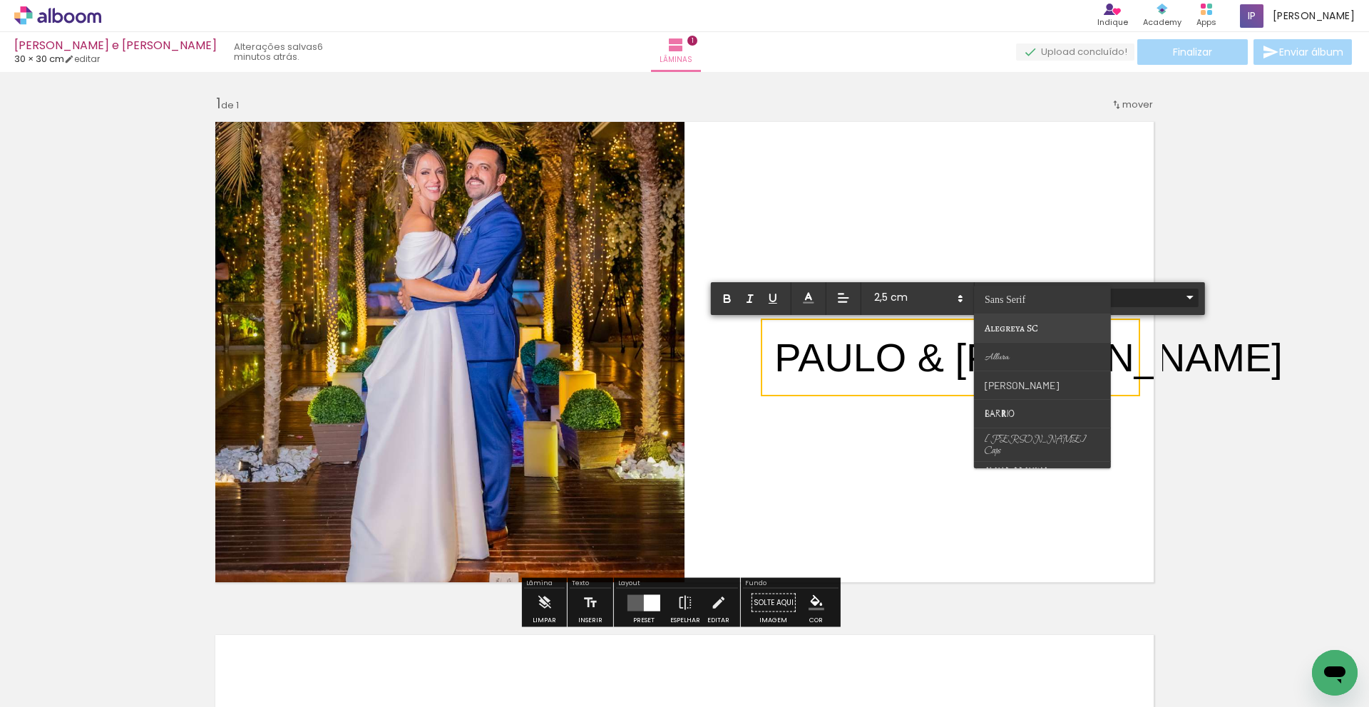
click at [1018, 318] on paper-item at bounding box center [1042, 328] width 137 height 29
type input "Alegreya SC"
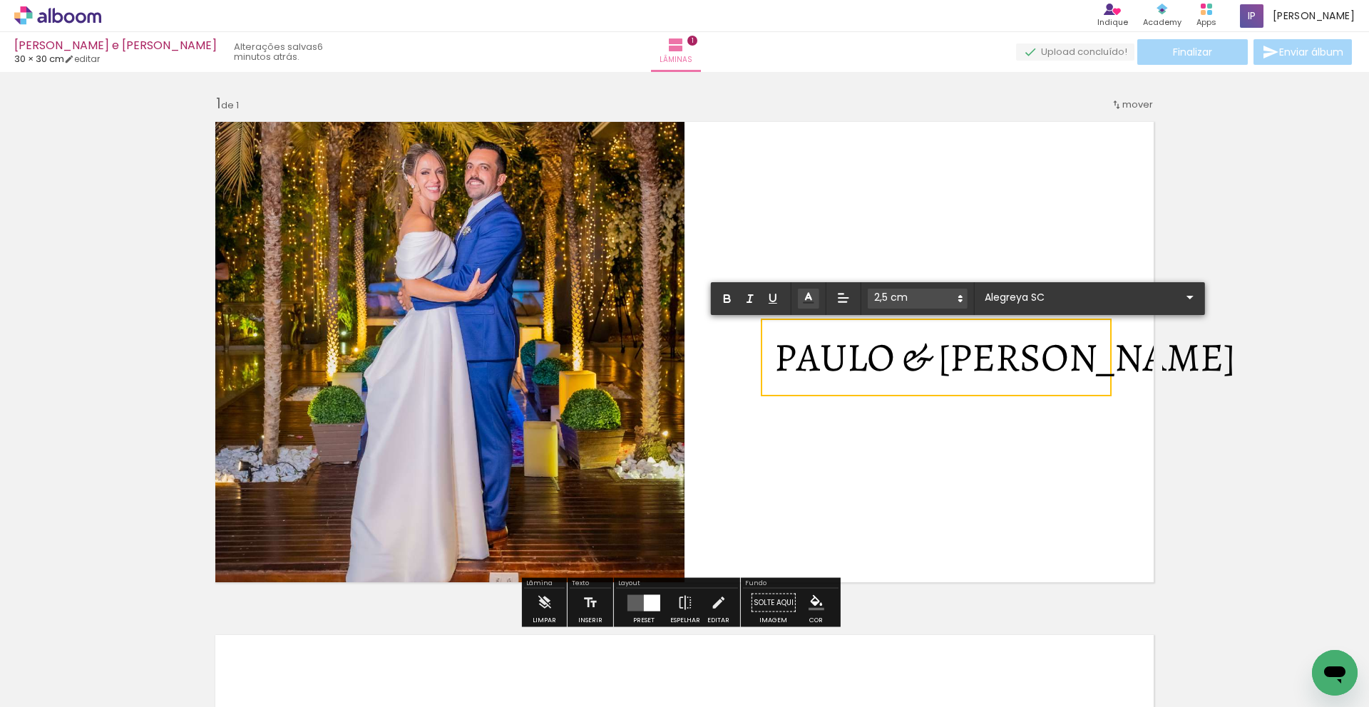
click at [991, 446] on quentale-layouter at bounding box center [684, 352] width 955 height 478
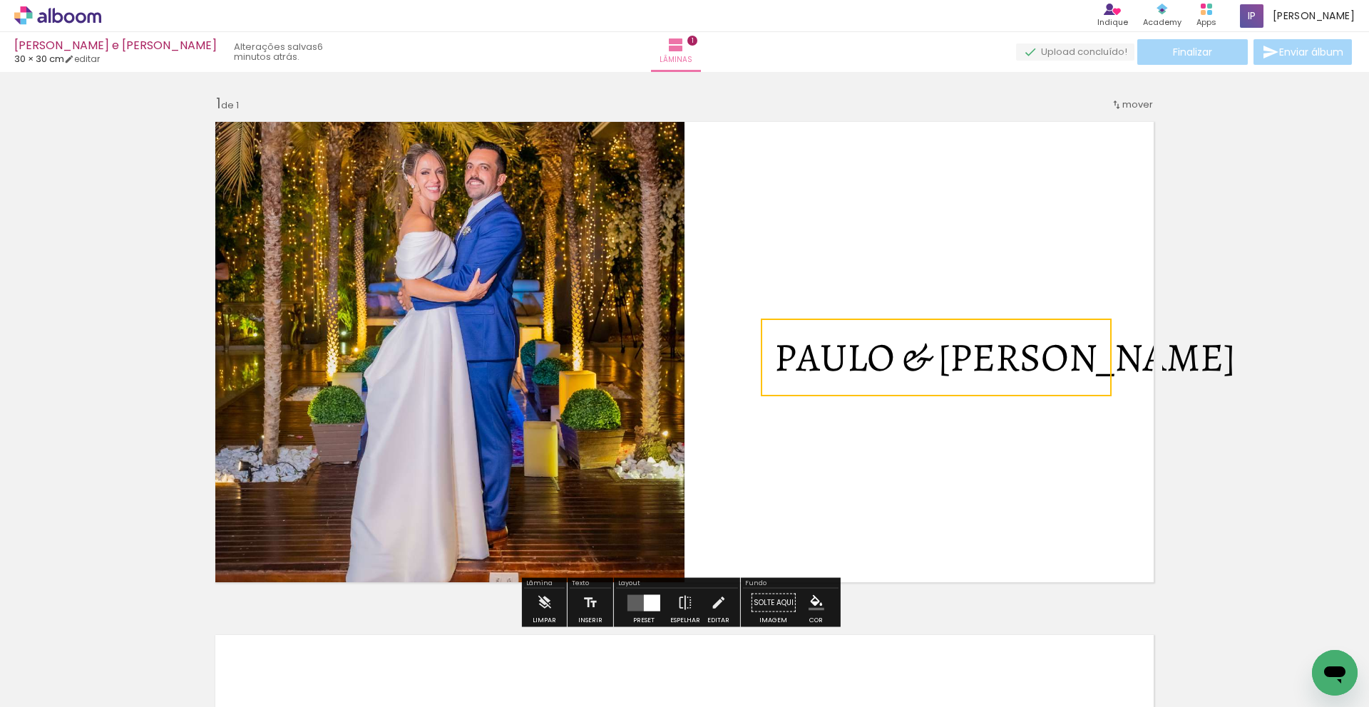
click at [960, 451] on quentale-layouter at bounding box center [684, 352] width 955 height 478
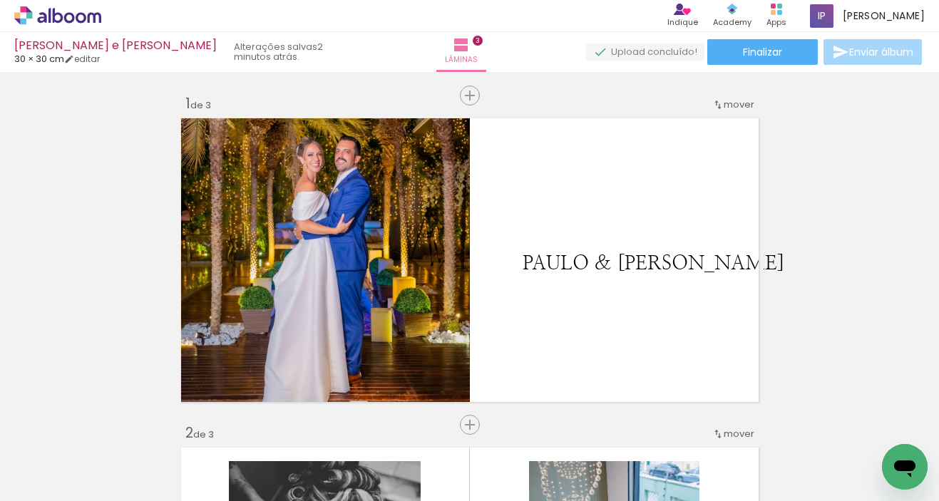
scroll to position [4204, 0]
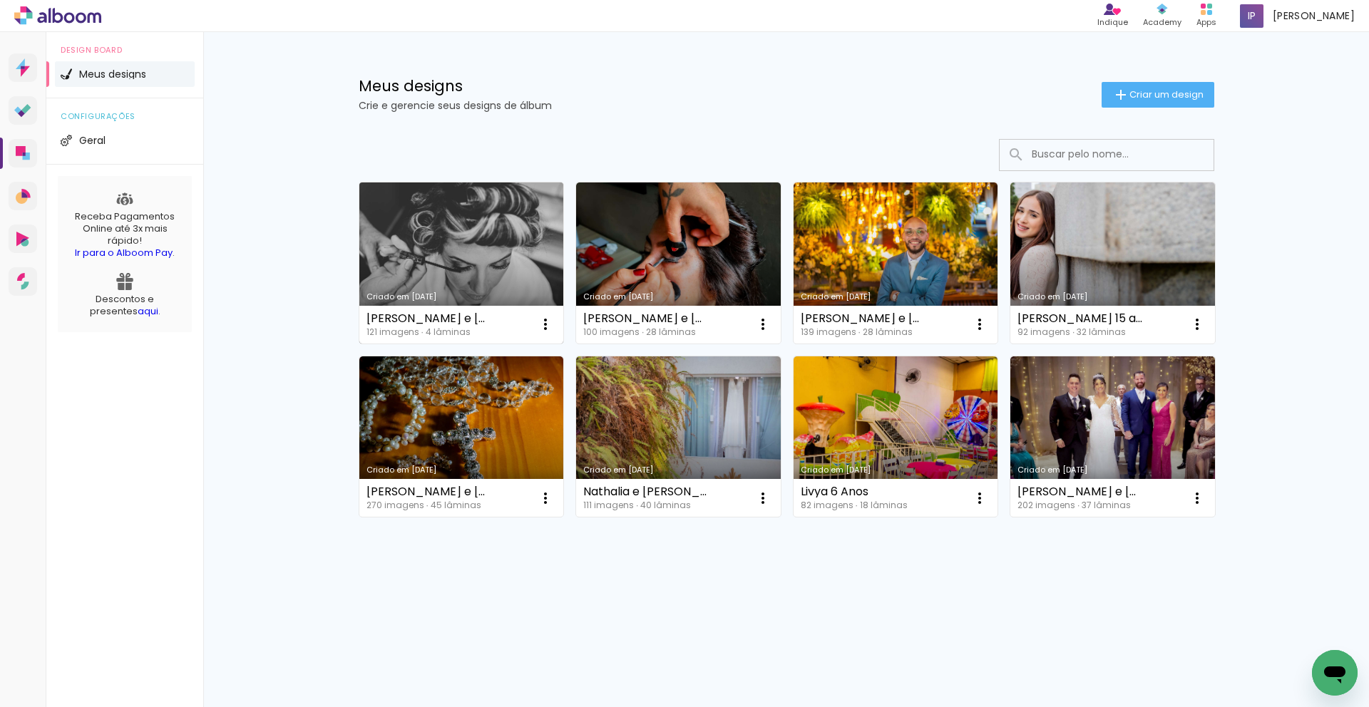
click at [525, 274] on link "Criado em [DATE]" at bounding box center [461, 263] width 205 height 161
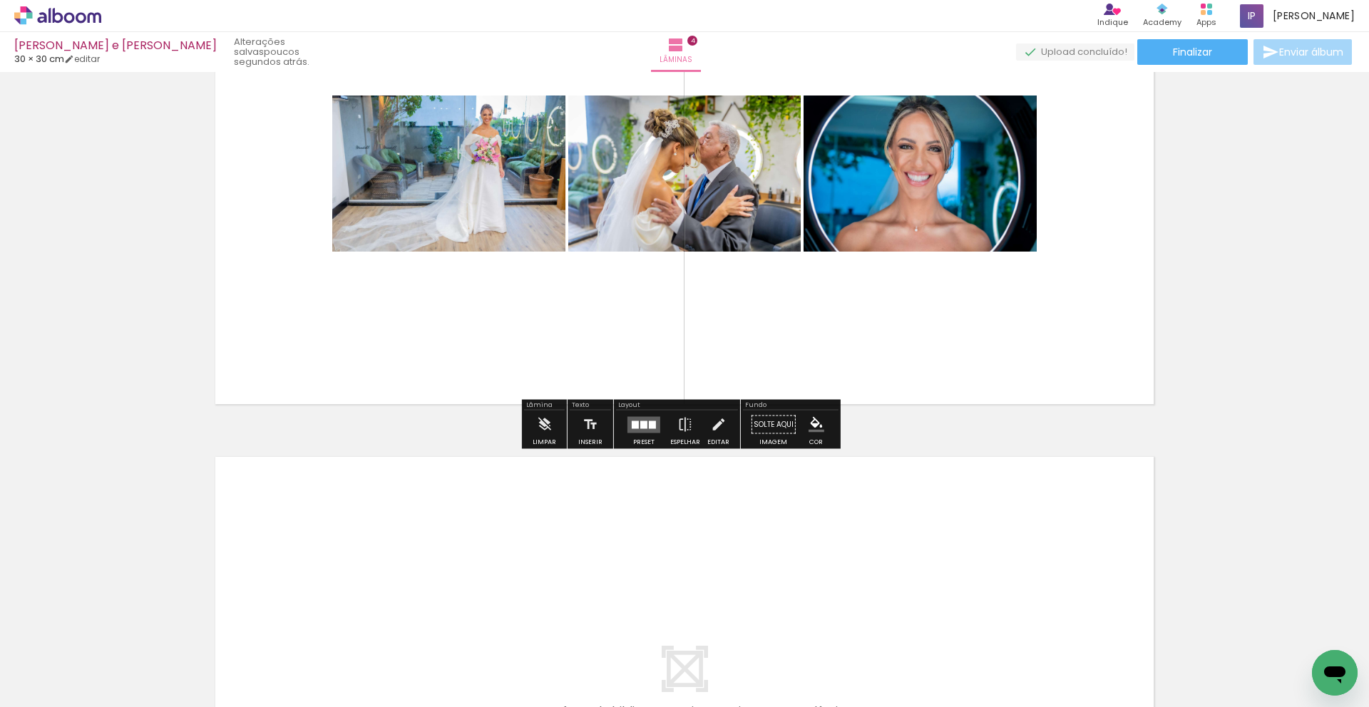
scroll to position [1752, 0]
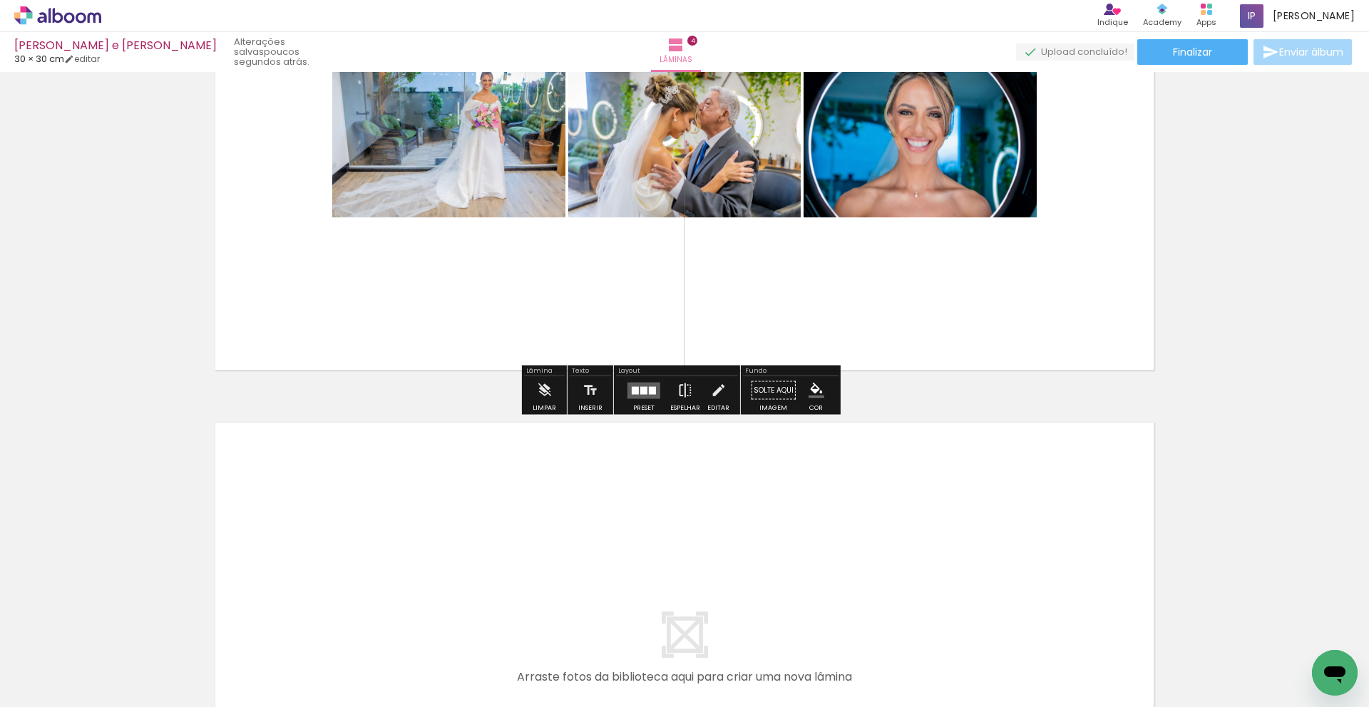
click at [687, 394] on iron-icon at bounding box center [685, 390] width 16 height 29
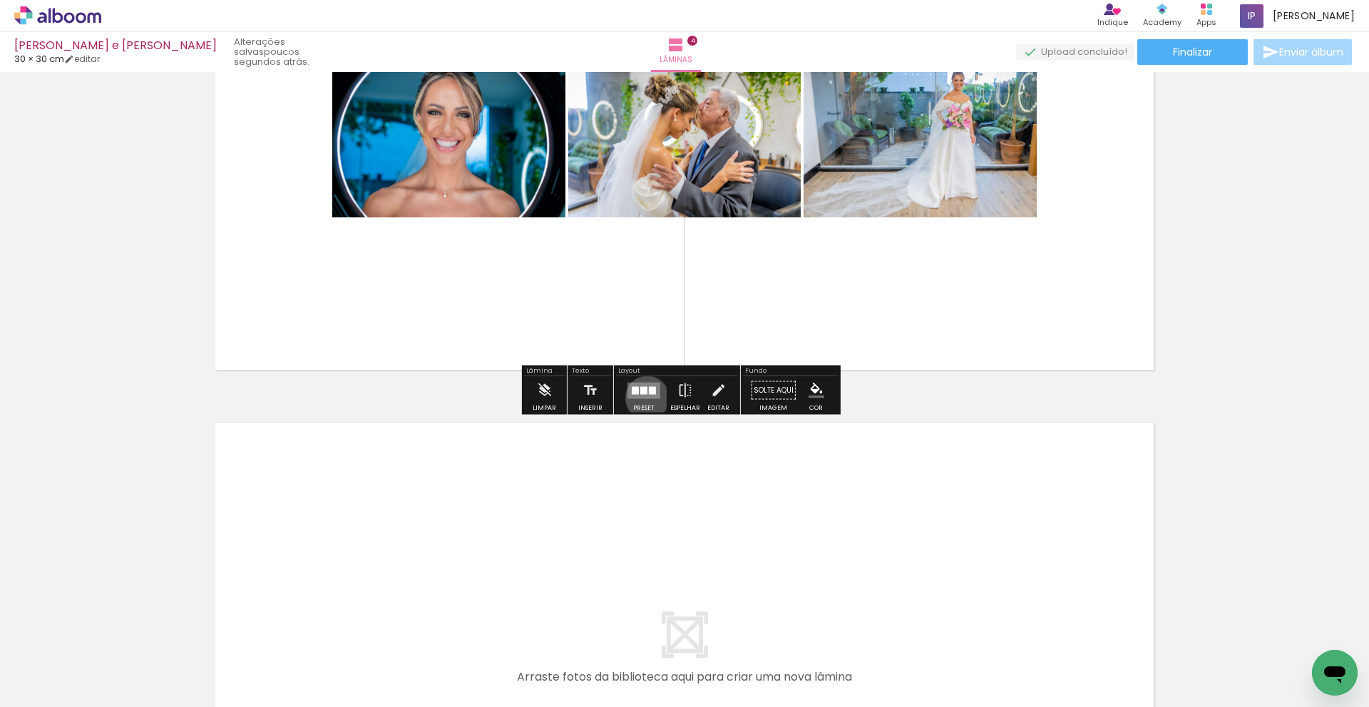
click at [644, 398] on quentale-layouter at bounding box center [643, 390] width 33 height 16
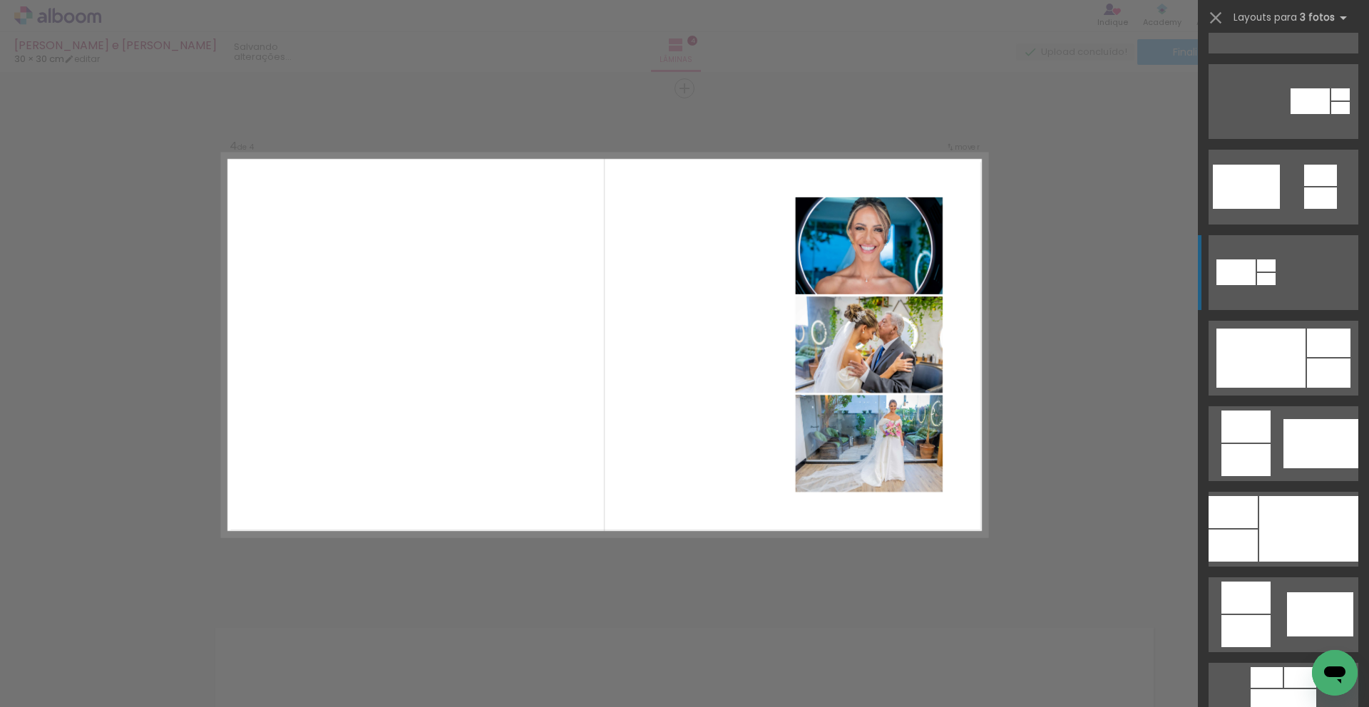
scroll to position [660, 0]
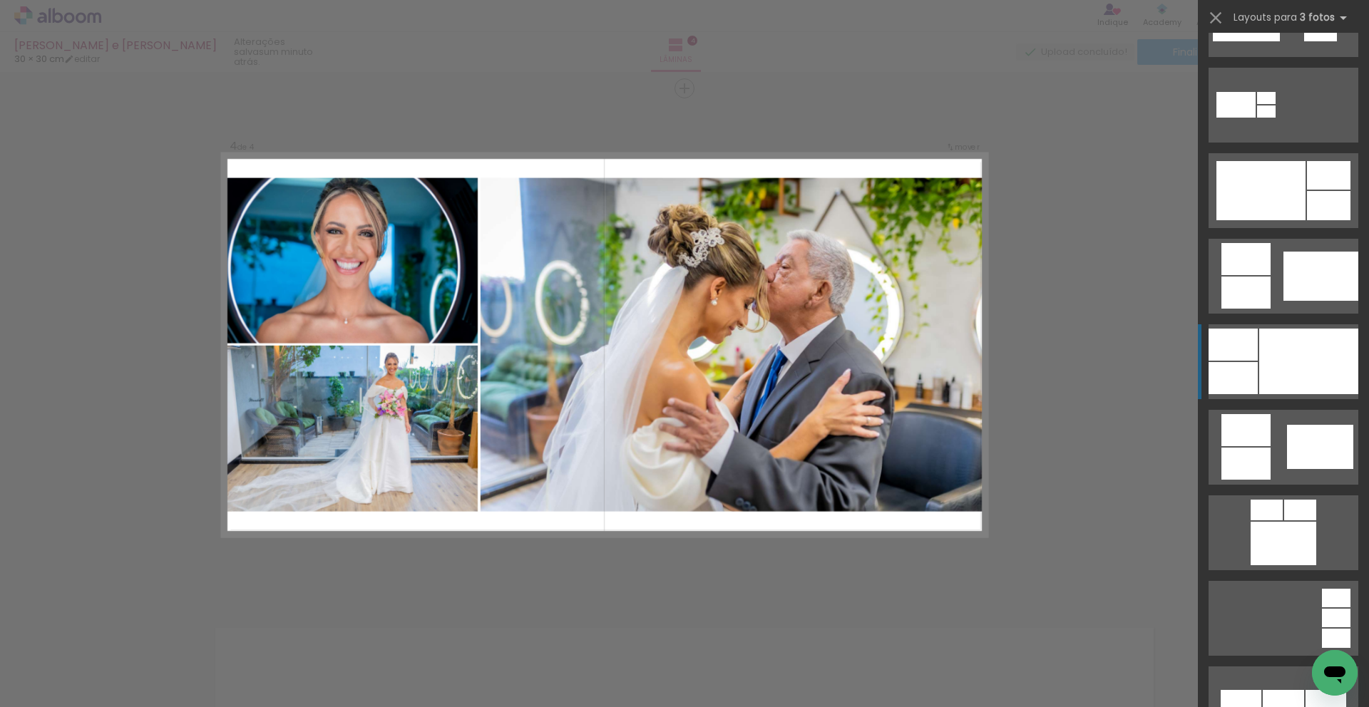
click at [1288, 343] on div at bounding box center [1308, 362] width 99 height 66
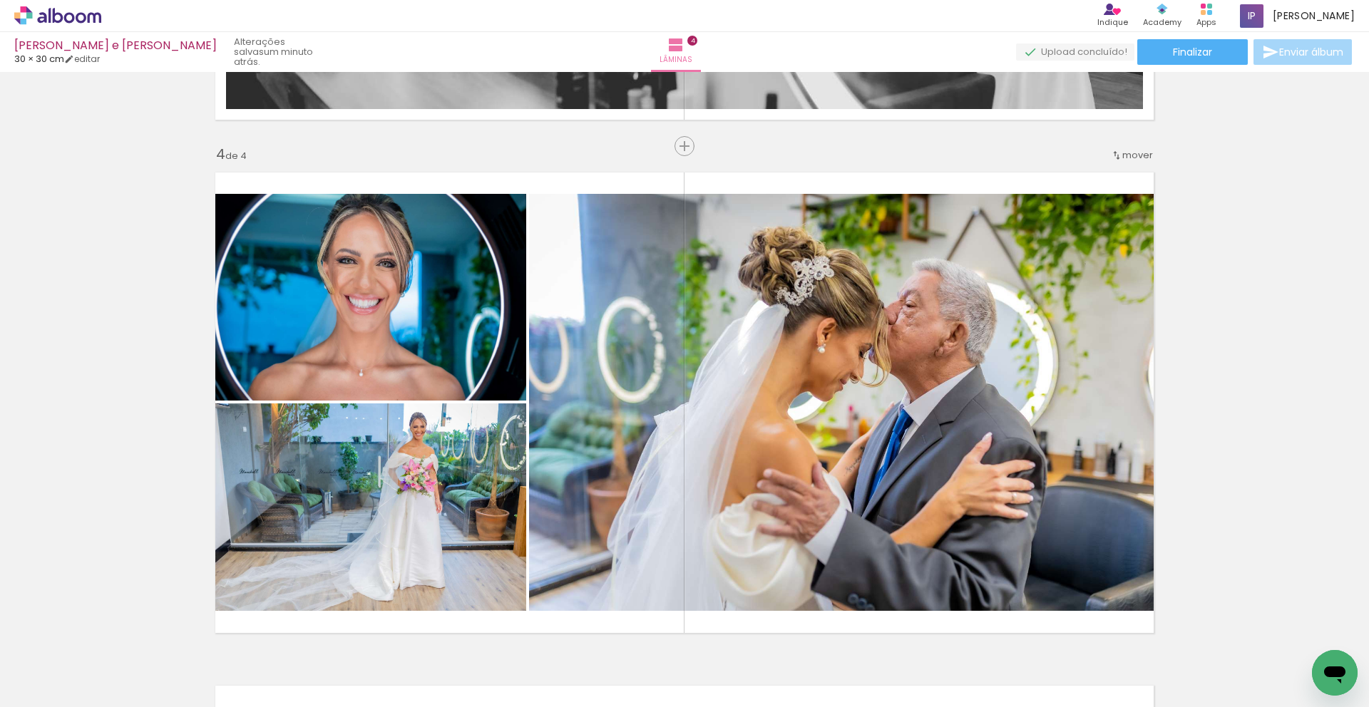
scroll to position [1526, 0]
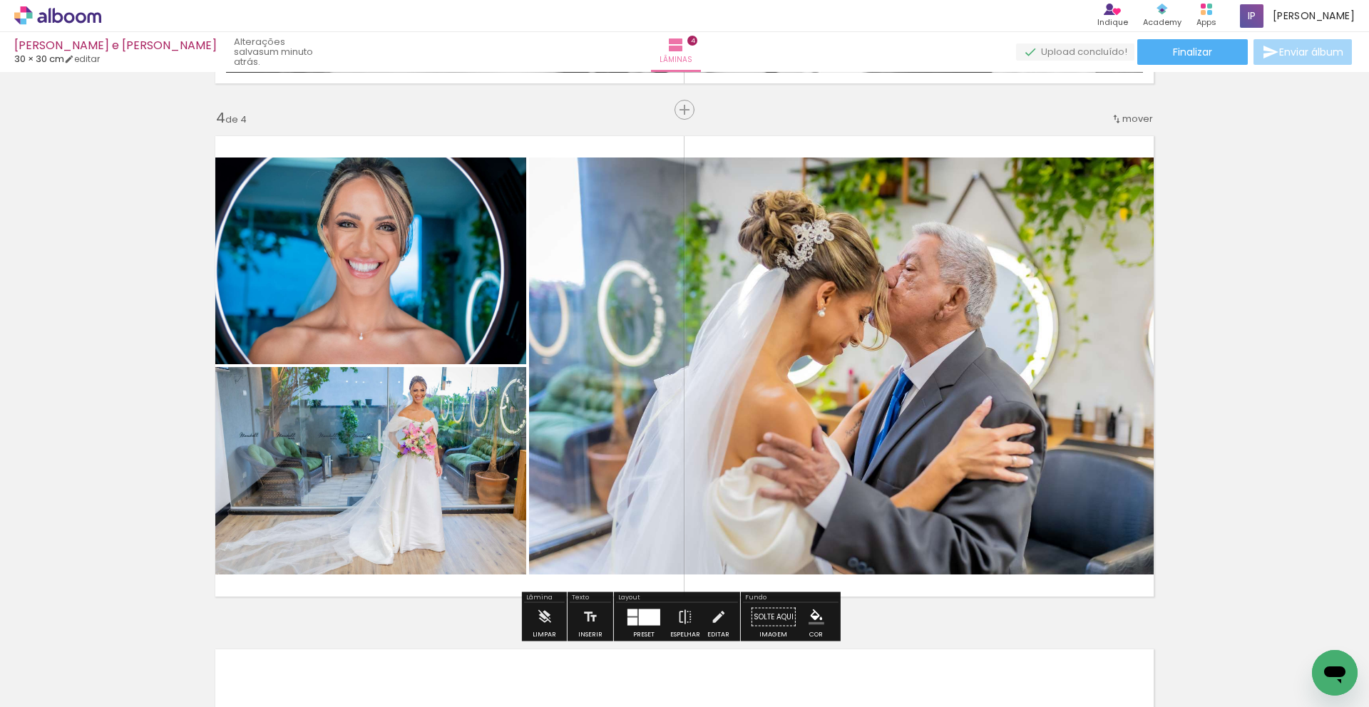
click at [654, 610] on div at bounding box center [649, 617] width 21 height 16
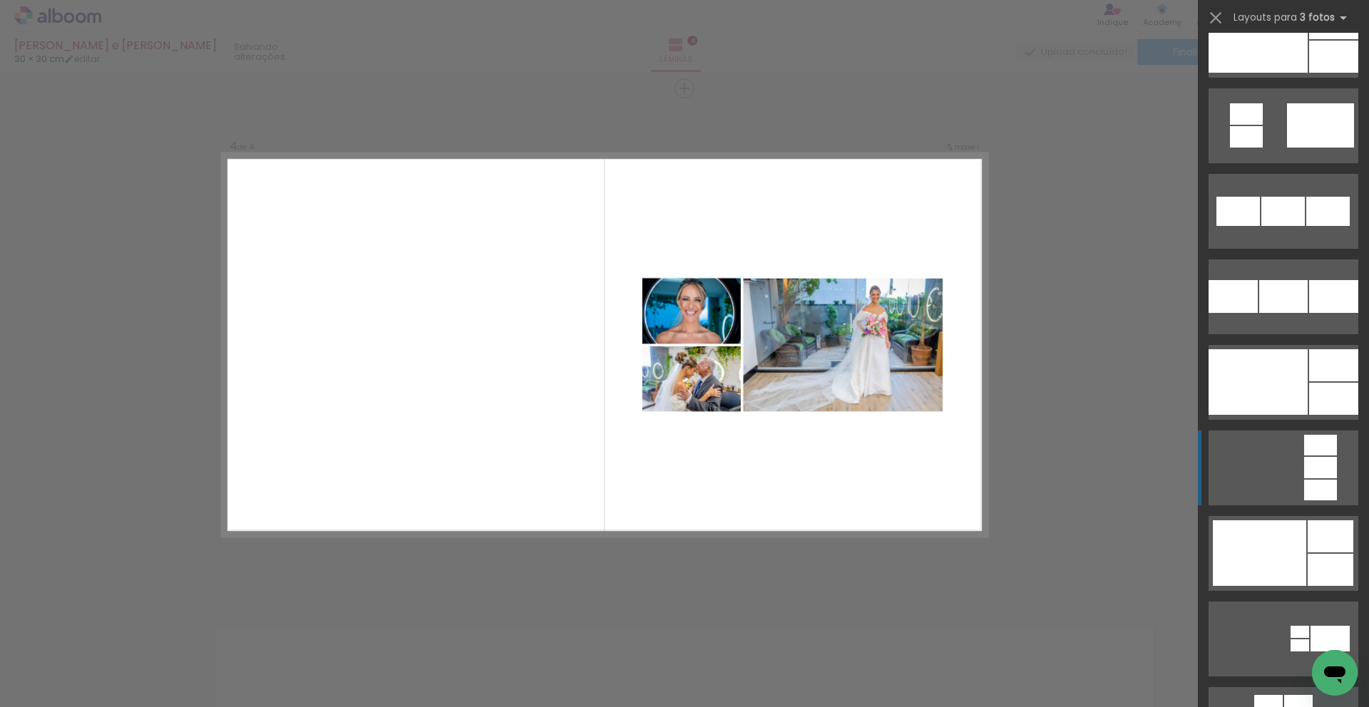
scroll to position [1847, 0]
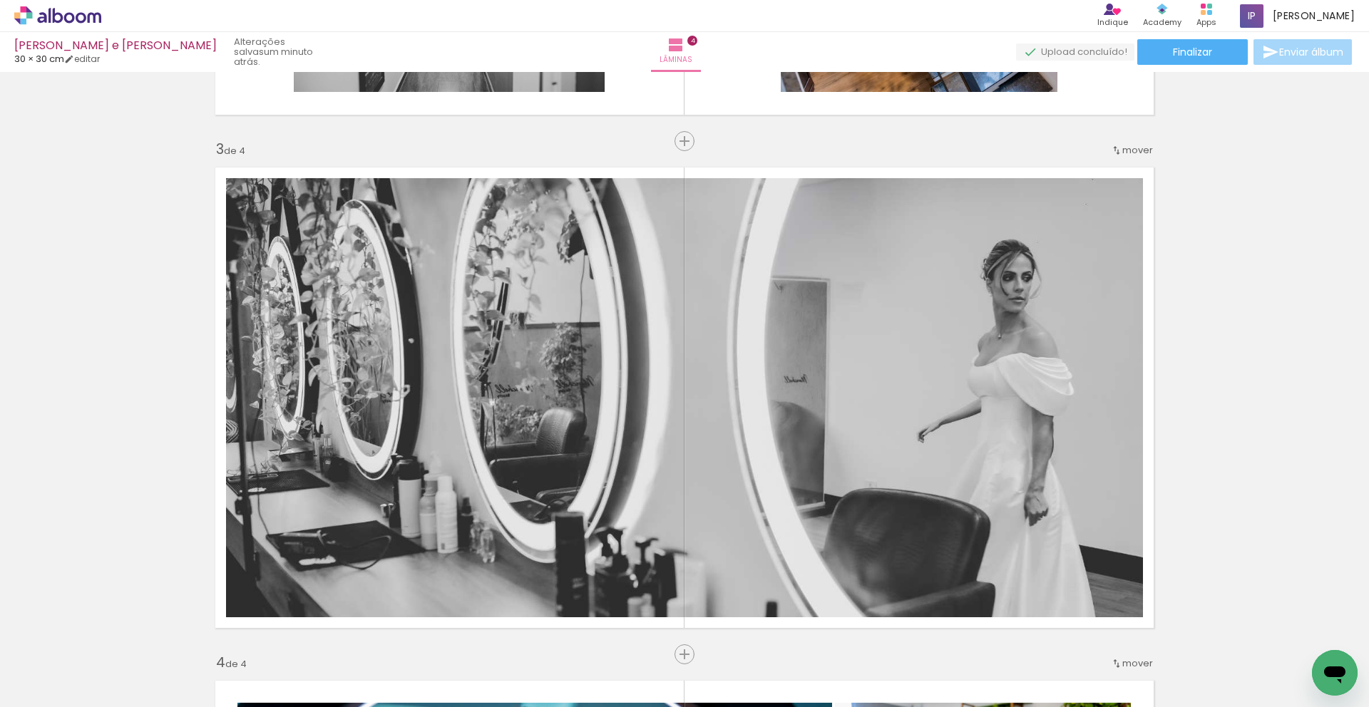
scroll to position [1665, 0]
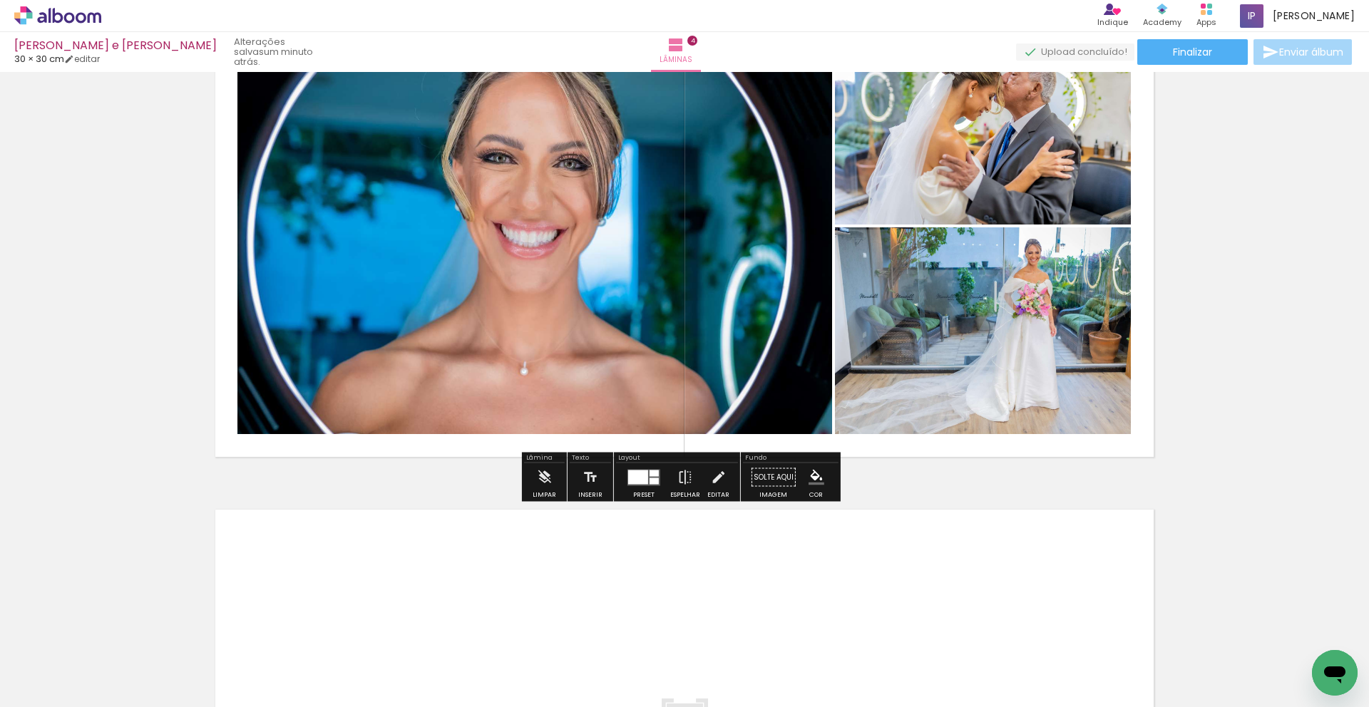
click at [638, 474] on div at bounding box center [638, 477] width 20 height 14
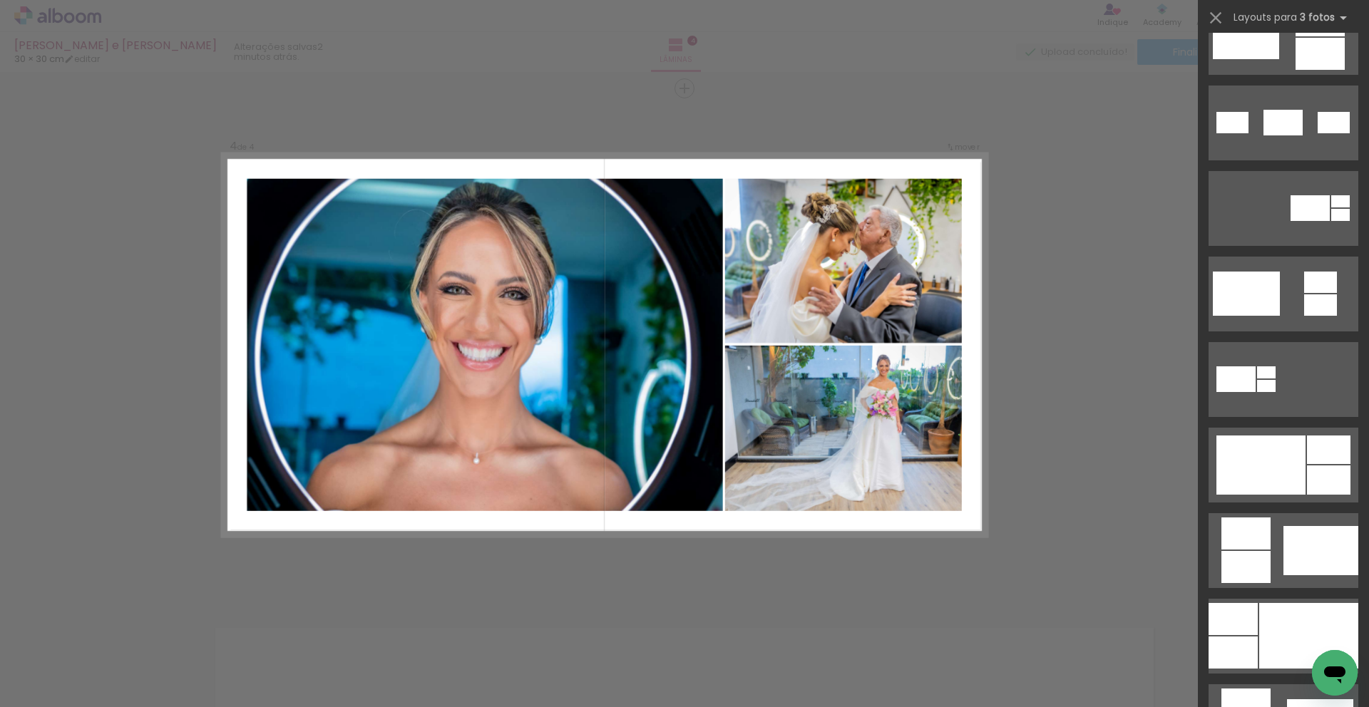
scroll to position [0, 0]
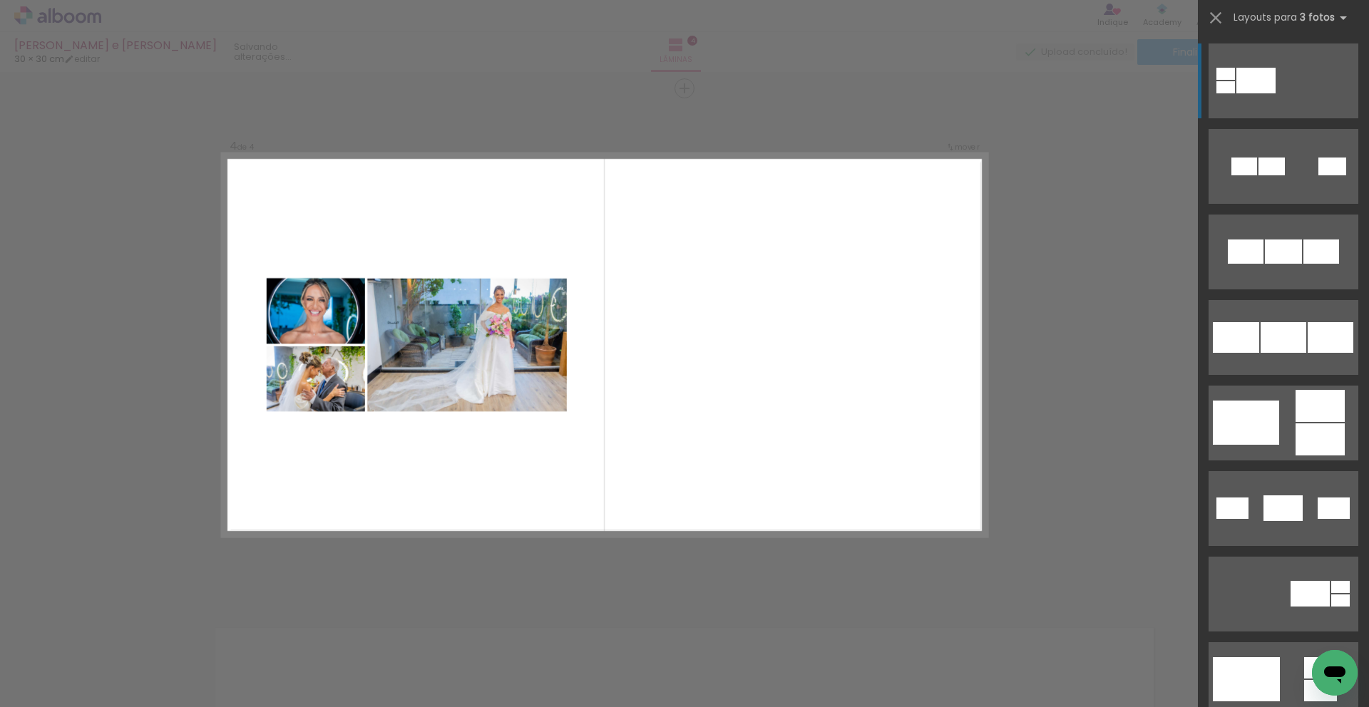
click at [1297, 96] on quentale-layouter at bounding box center [1283, 80] width 150 height 75
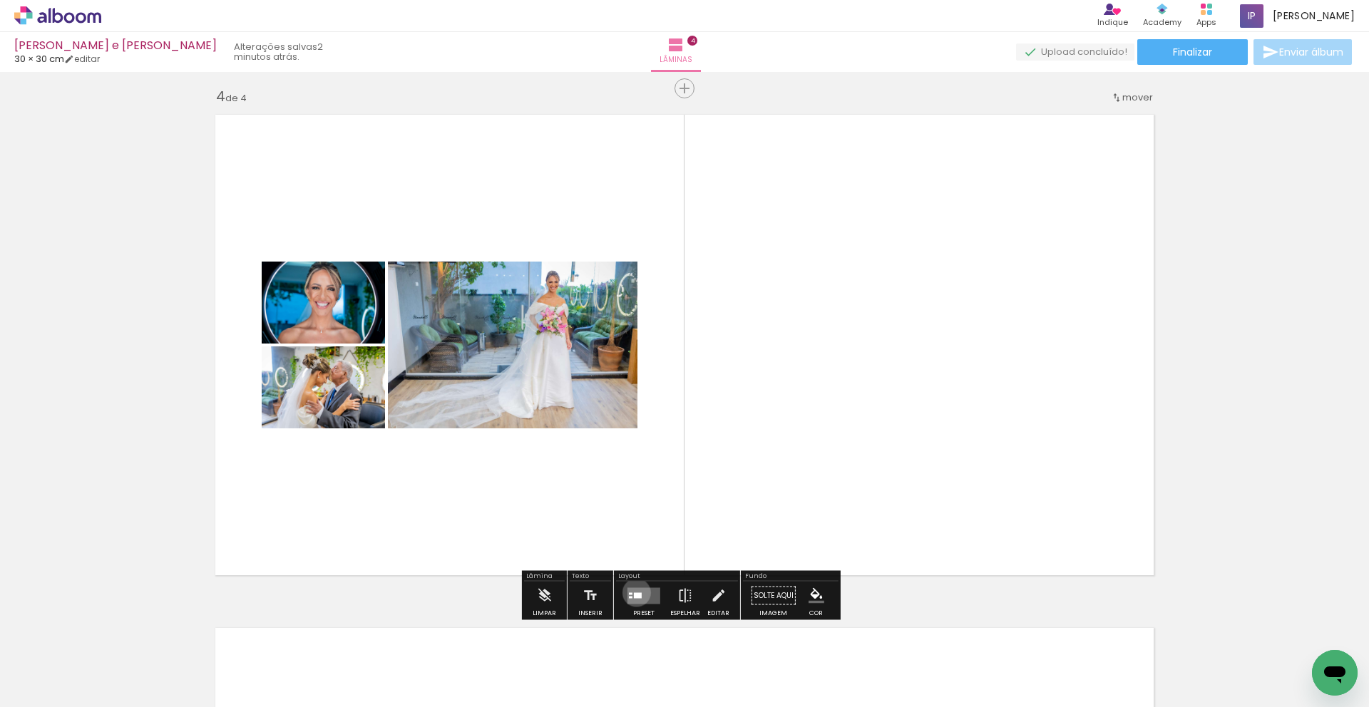
drag, startPoint x: 633, startPoint y: 592, endPoint x: 707, endPoint y: 568, distance: 78.2
click at [635, 592] on div at bounding box center [638, 595] width 8 height 6
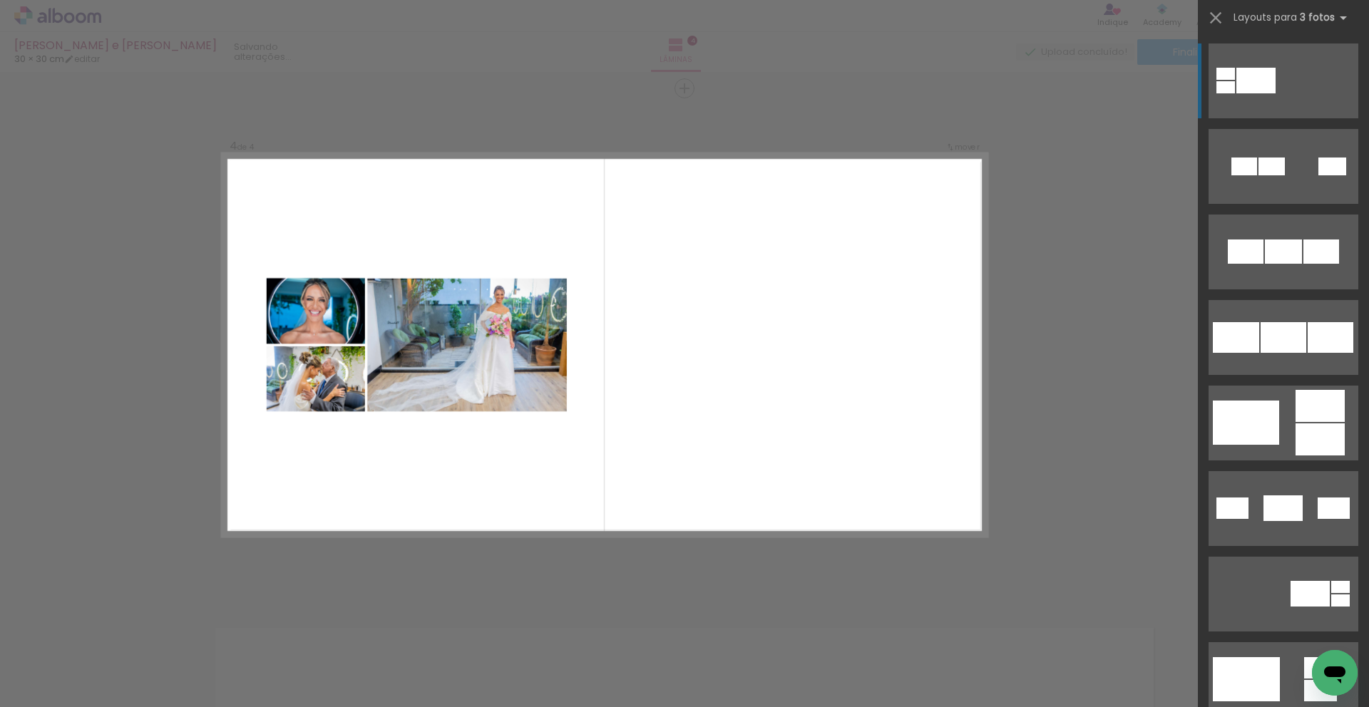
click at [766, 465] on quentale-layouter at bounding box center [604, 345] width 764 height 382
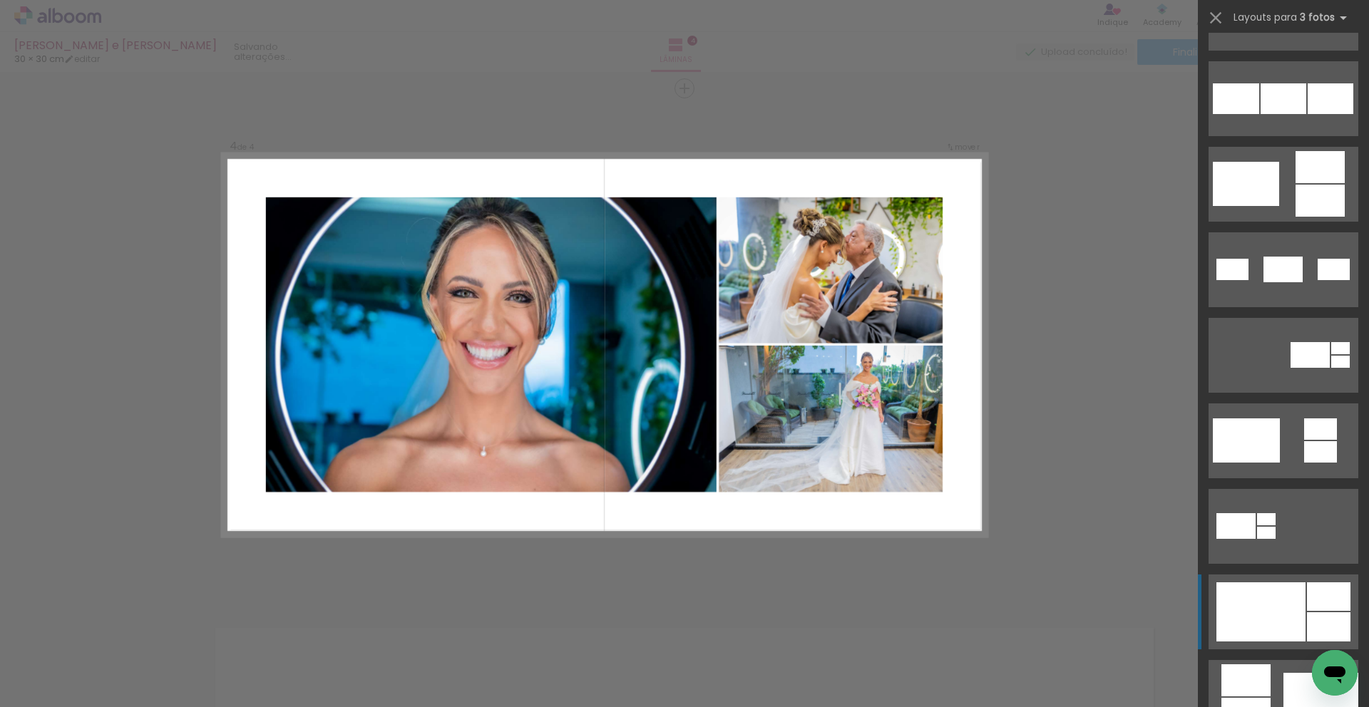
scroll to position [389, 0]
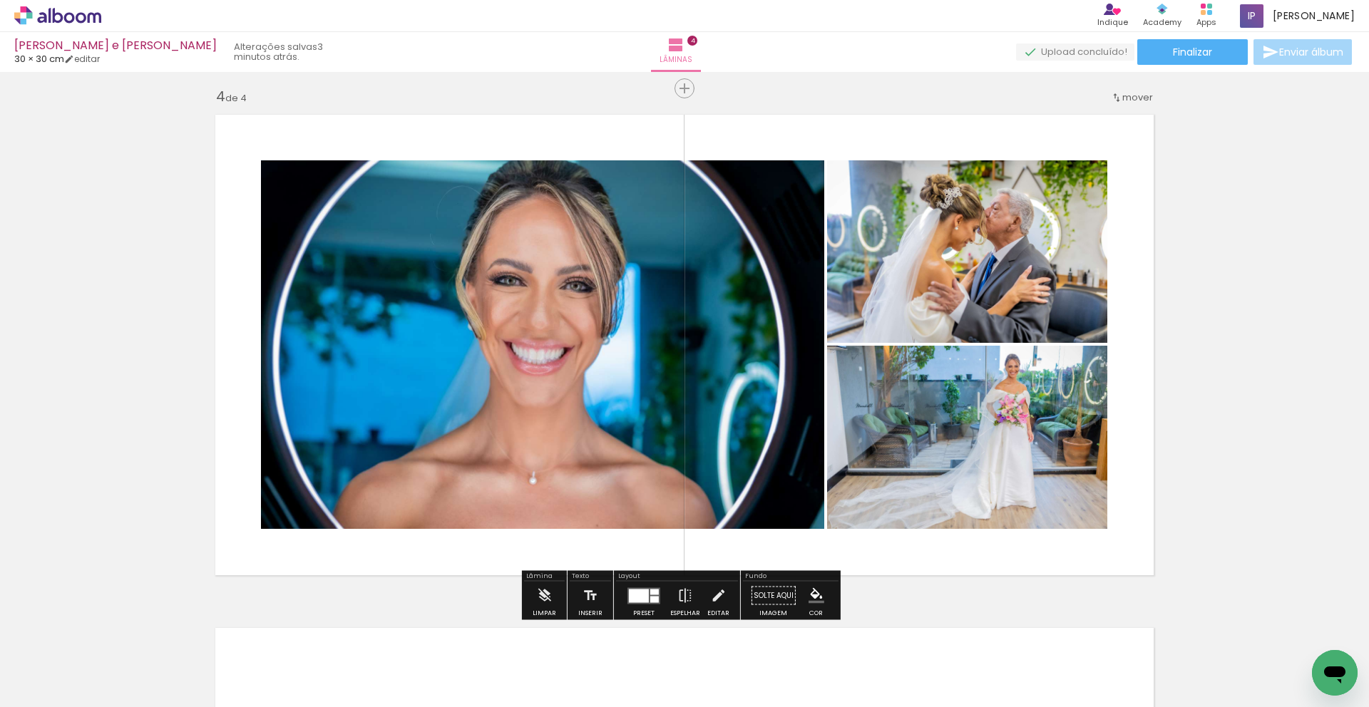
click at [635, 597] on div at bounding box center [639, 596] width 20 height 14
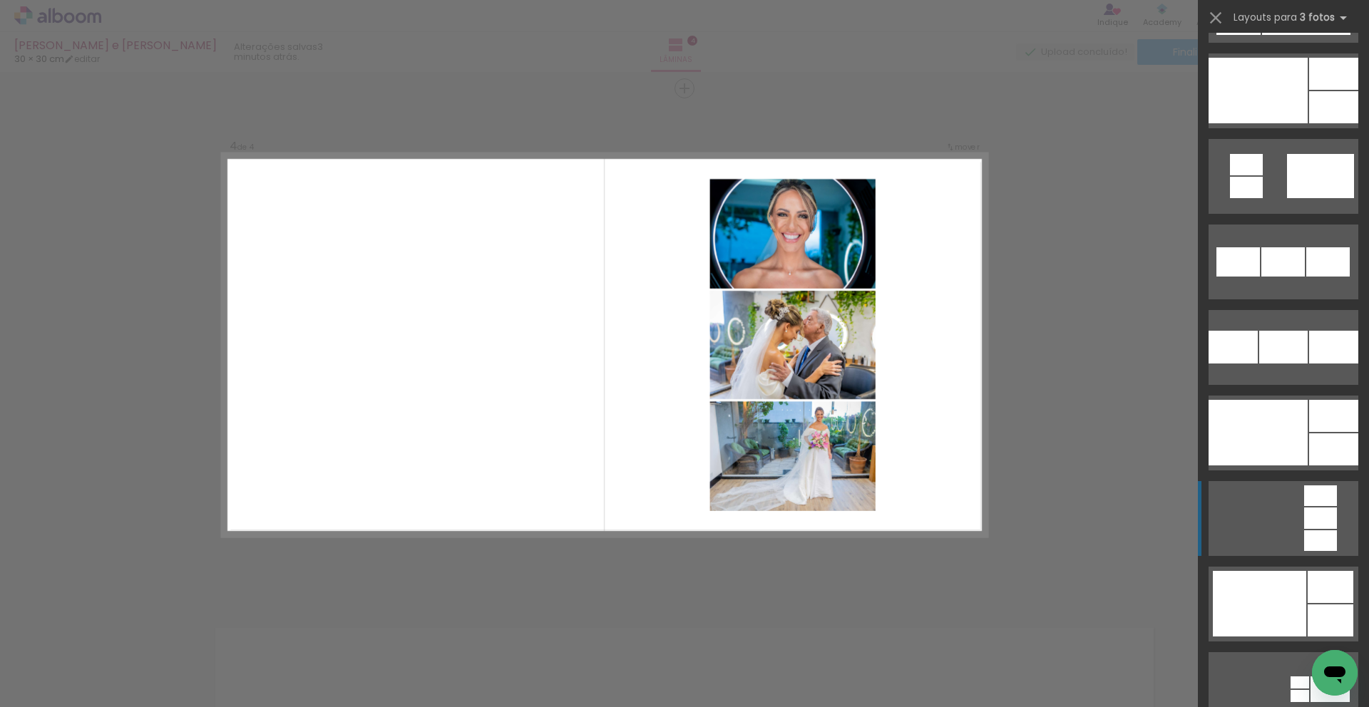
scroll to position [1634, 0]
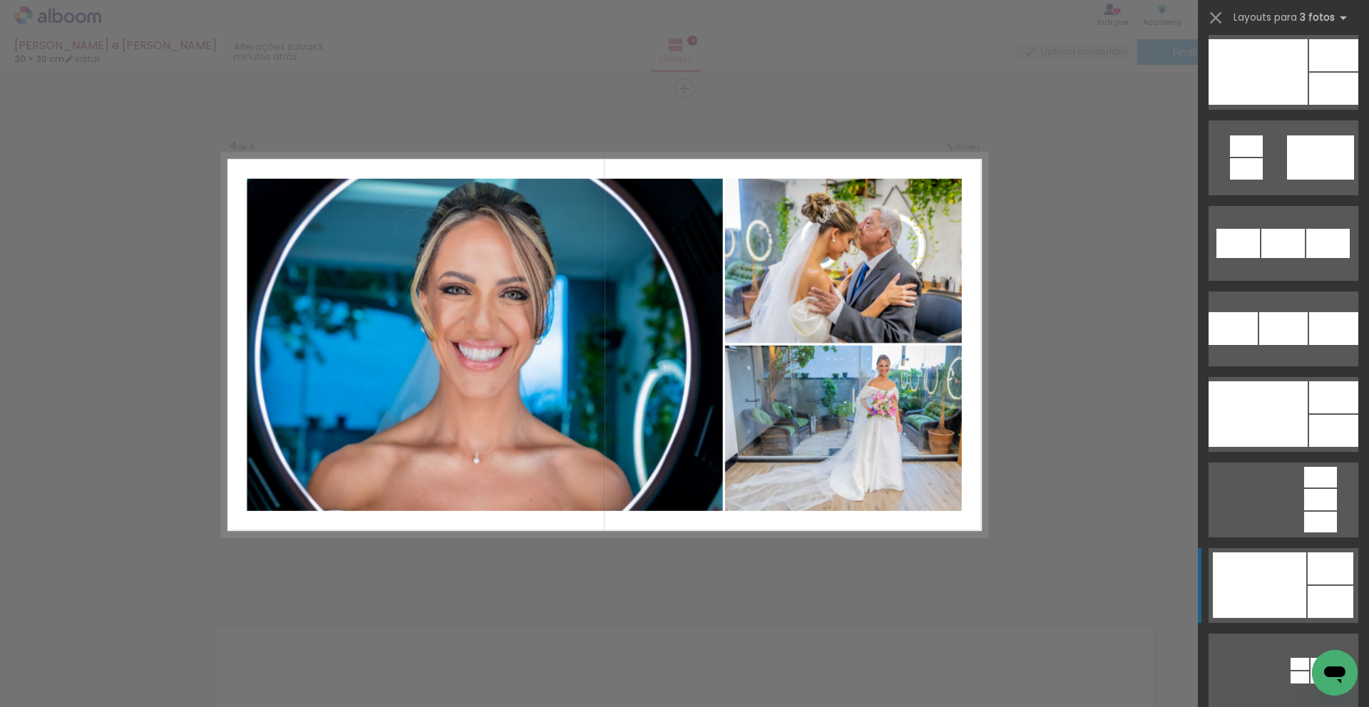
click at [1267, 105] on div at bounding box center [1257, 72] width 99 height 66
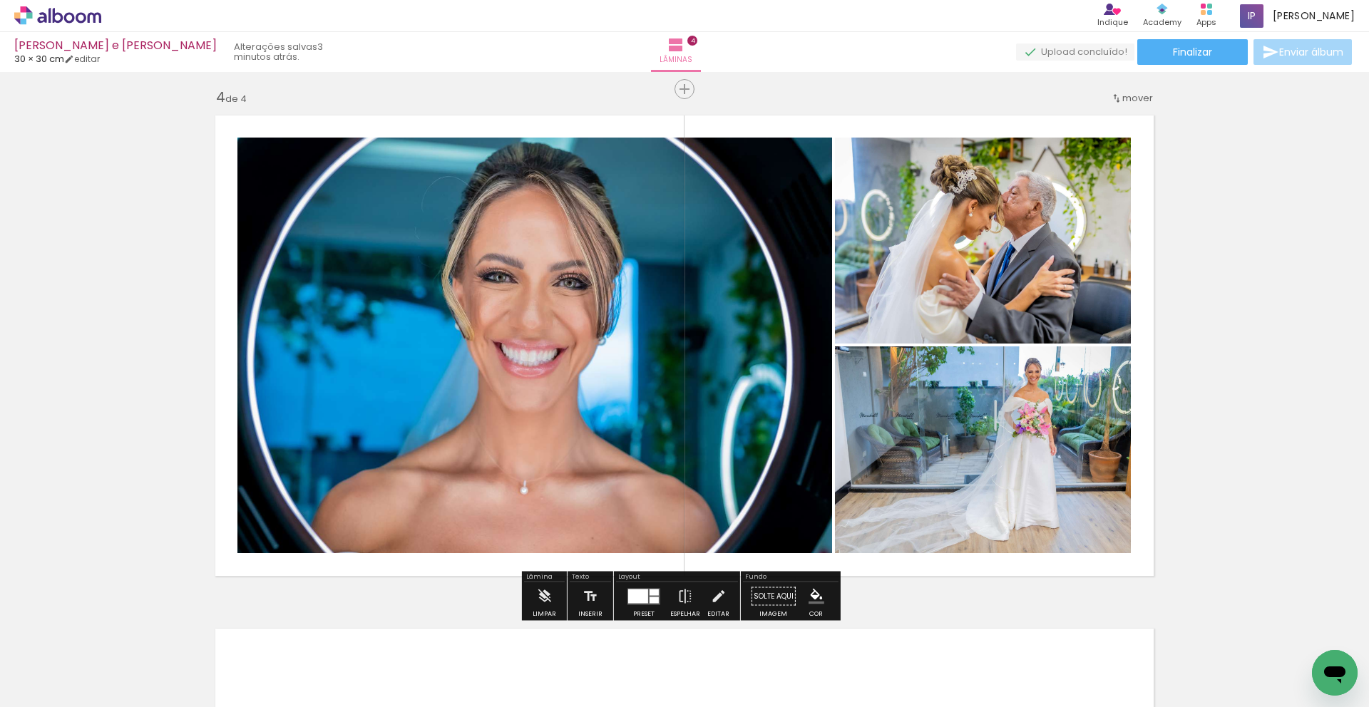
scroll to position [1546, 0]
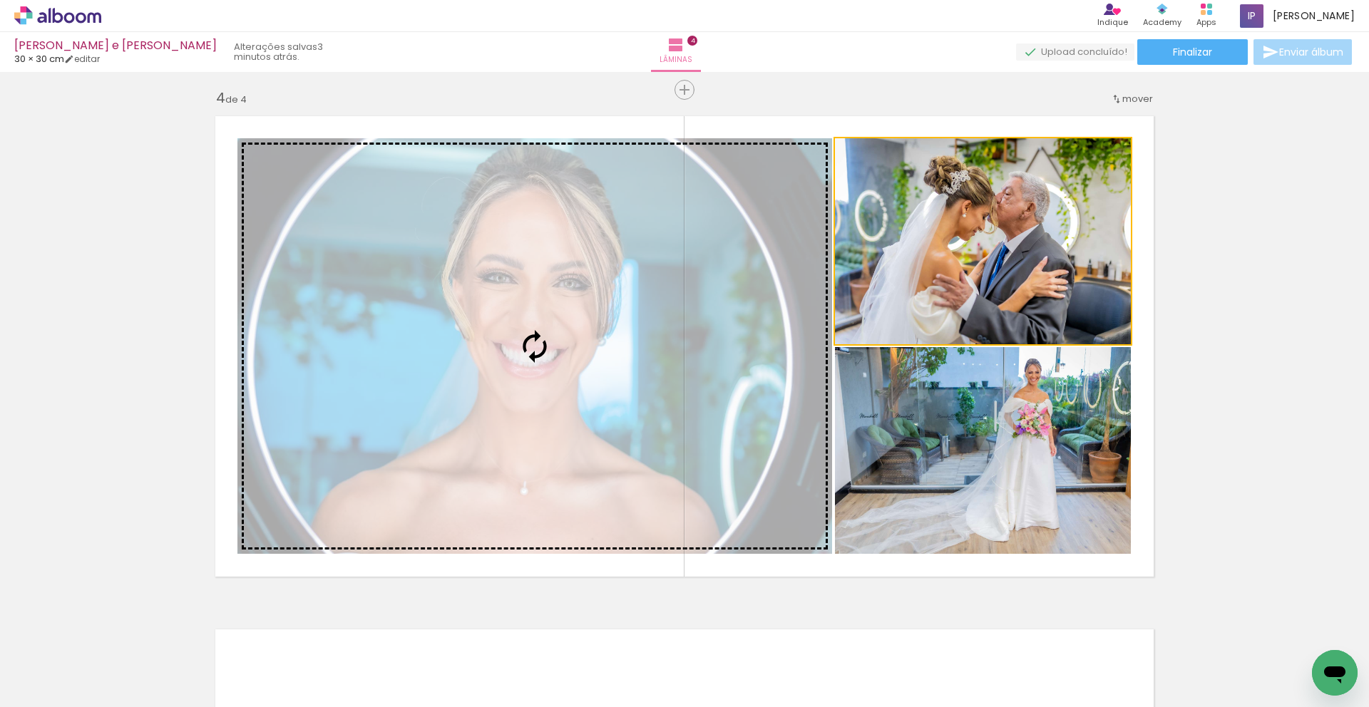
drag, startPoint x: 941, startPoint y: 283, endPoint x: 539, endPoint y: 419, distance: 424.5
click at [0, 0] on slot at bounding box center [0, 0] width 0 height 0
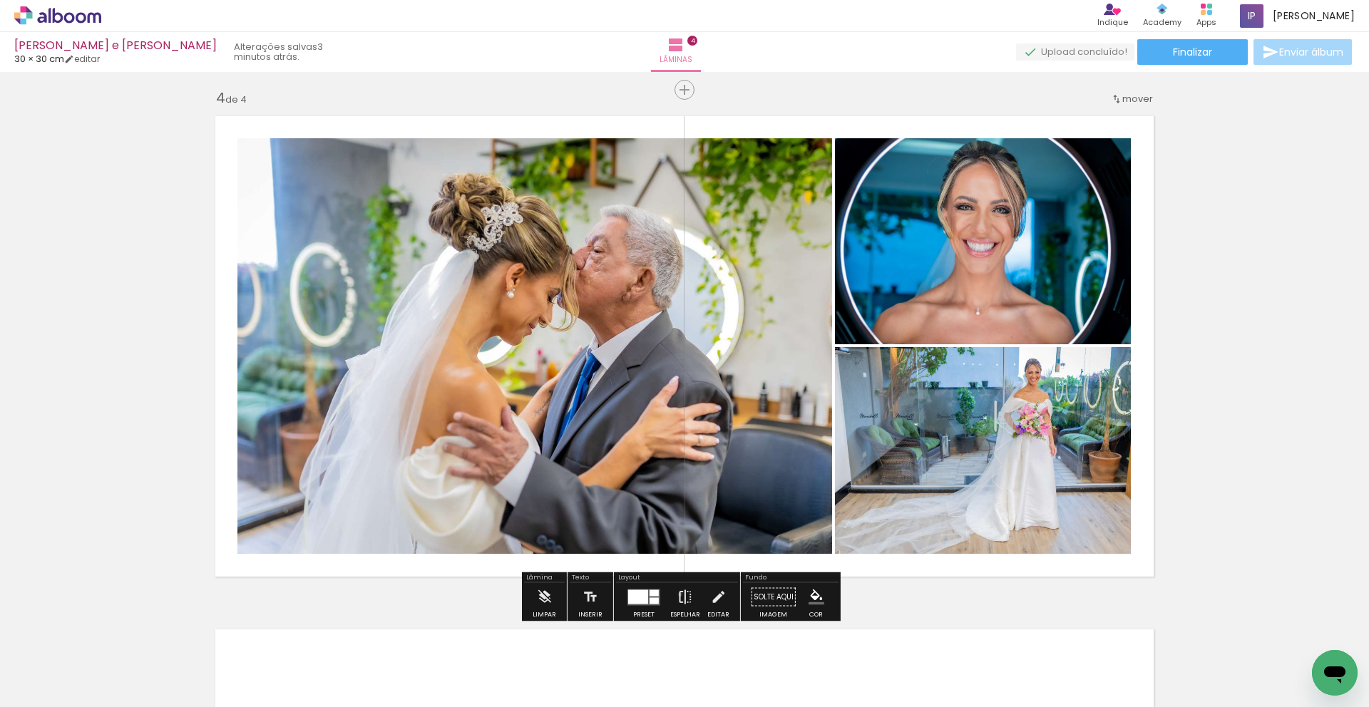
click at [677, 595] on iron-icon at bounding box center [685, 597] width 16 height 29
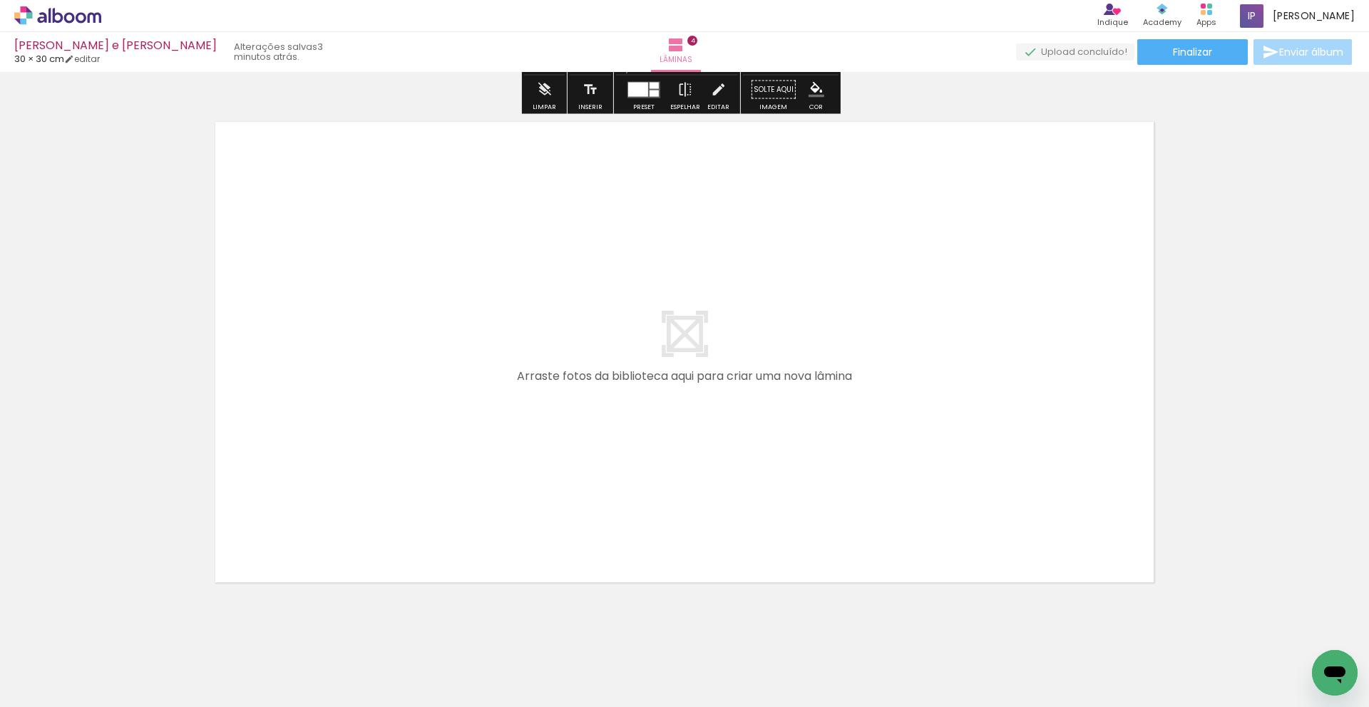
scroll to position [2076, 0]
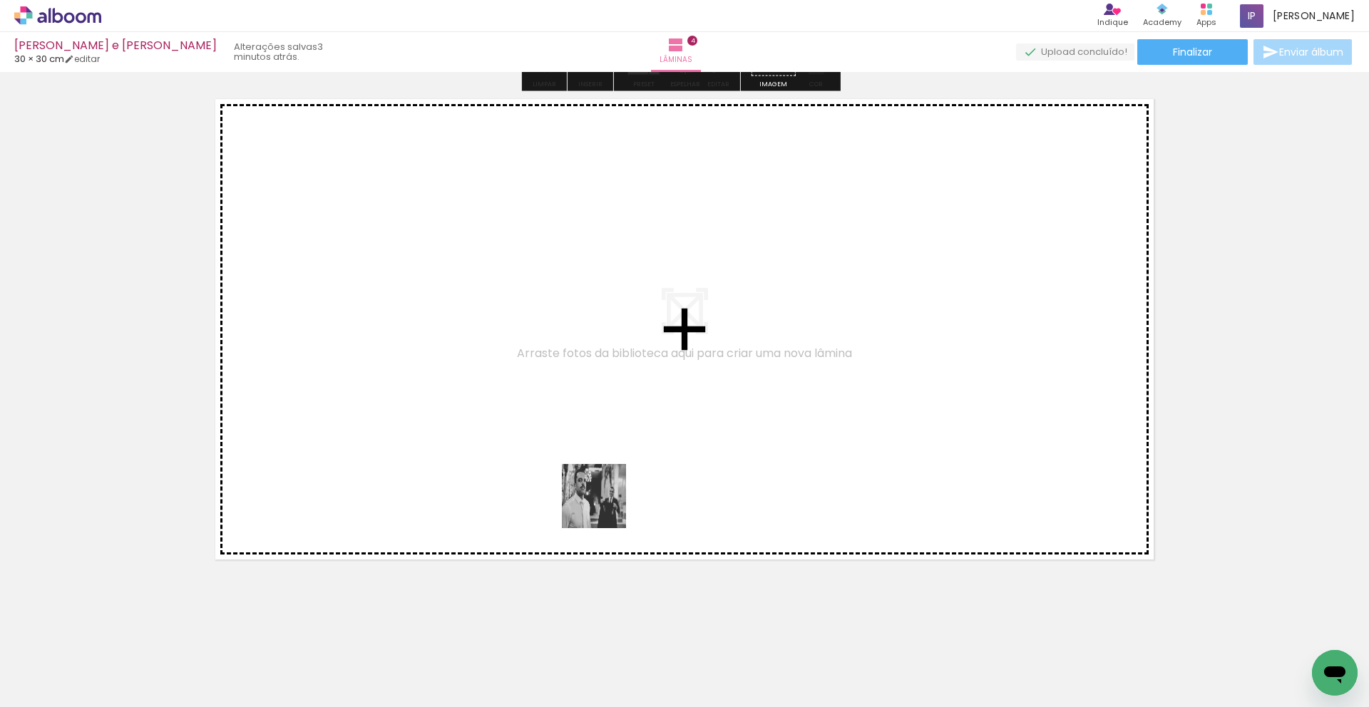
drag, startPoint x: 706, startPoint y: 676, endPoint x: 602, endPoint y: 505, distance: 200.3
click at [602, 505] on quentale-workspace at bounding box center [684, 353] width 1369 height 707
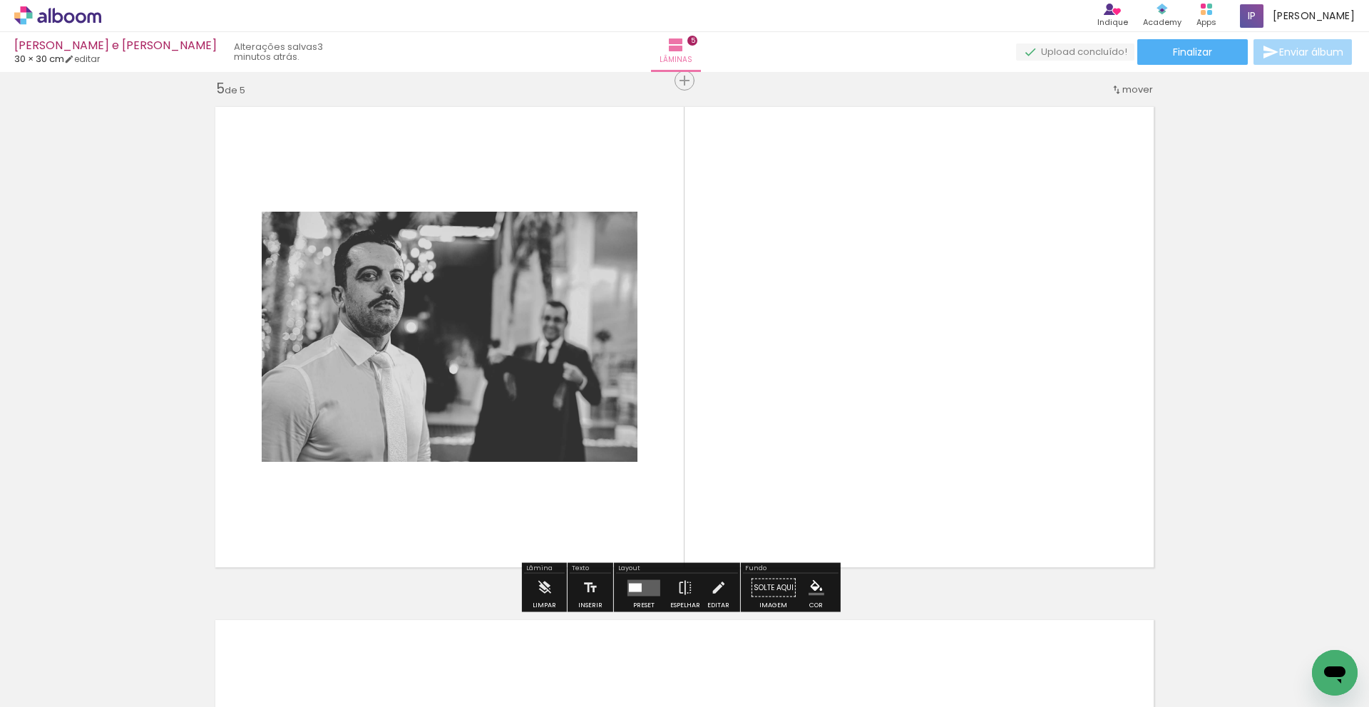
scroll to position [2060, 0]
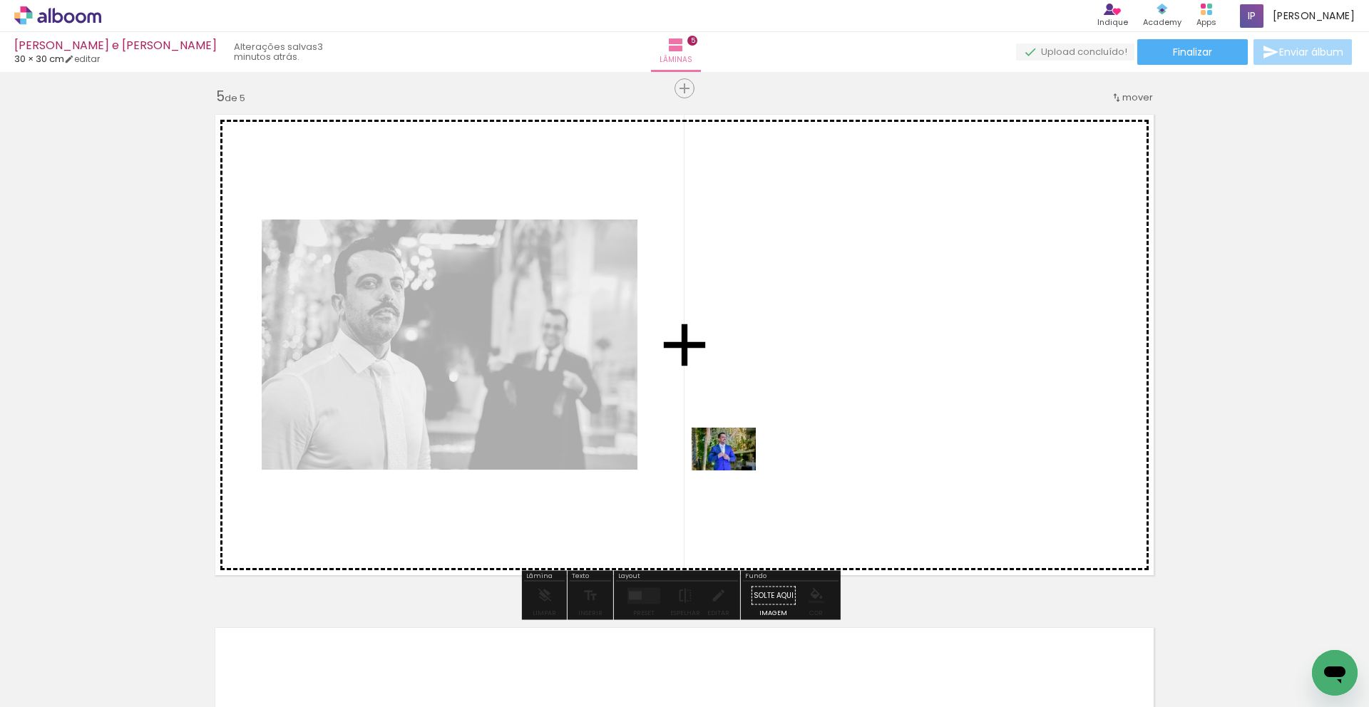
drag, startPoint x: 786, startPoint y: 655, endPoint x: 734, endPoint y: 471, distance: 191.7
click at [734, 471] on quentale-workspace at bounding box center [684, 353] width 1369 height 707
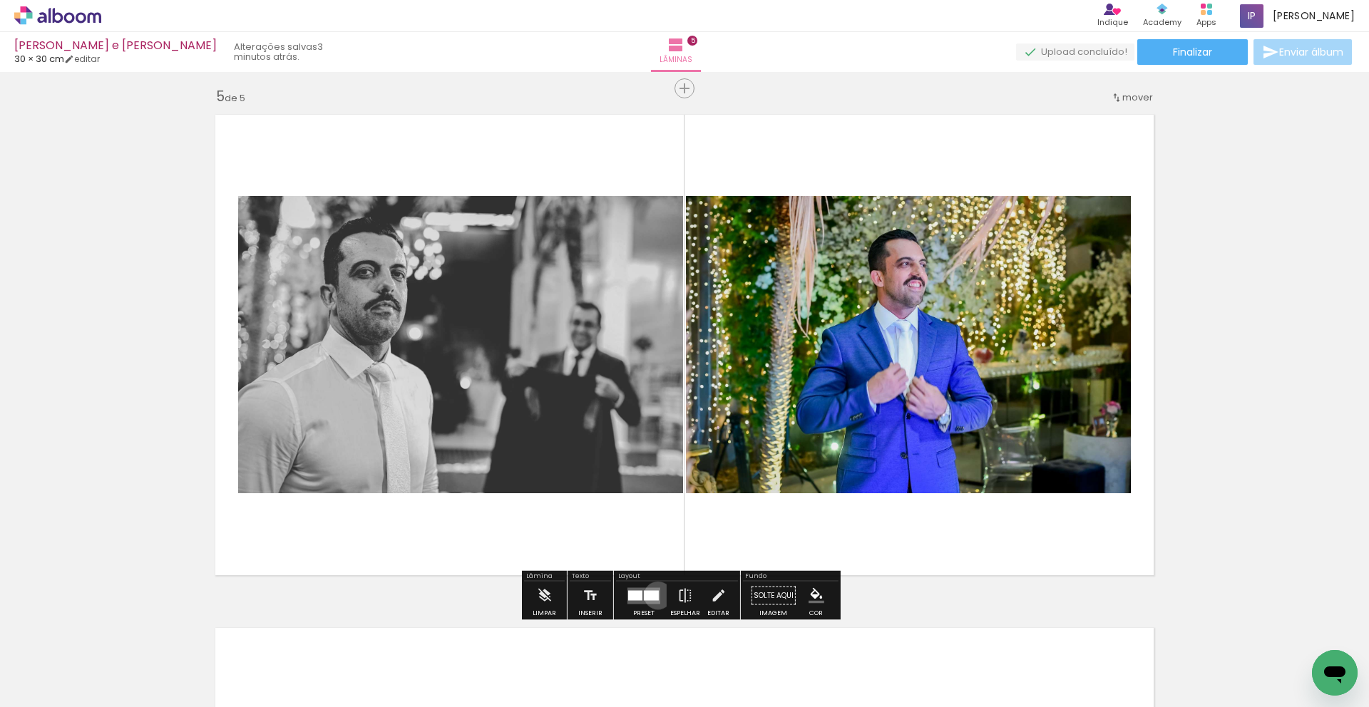
click at [654, 595] on div at bounding box center [651, 595] width 15 height 10
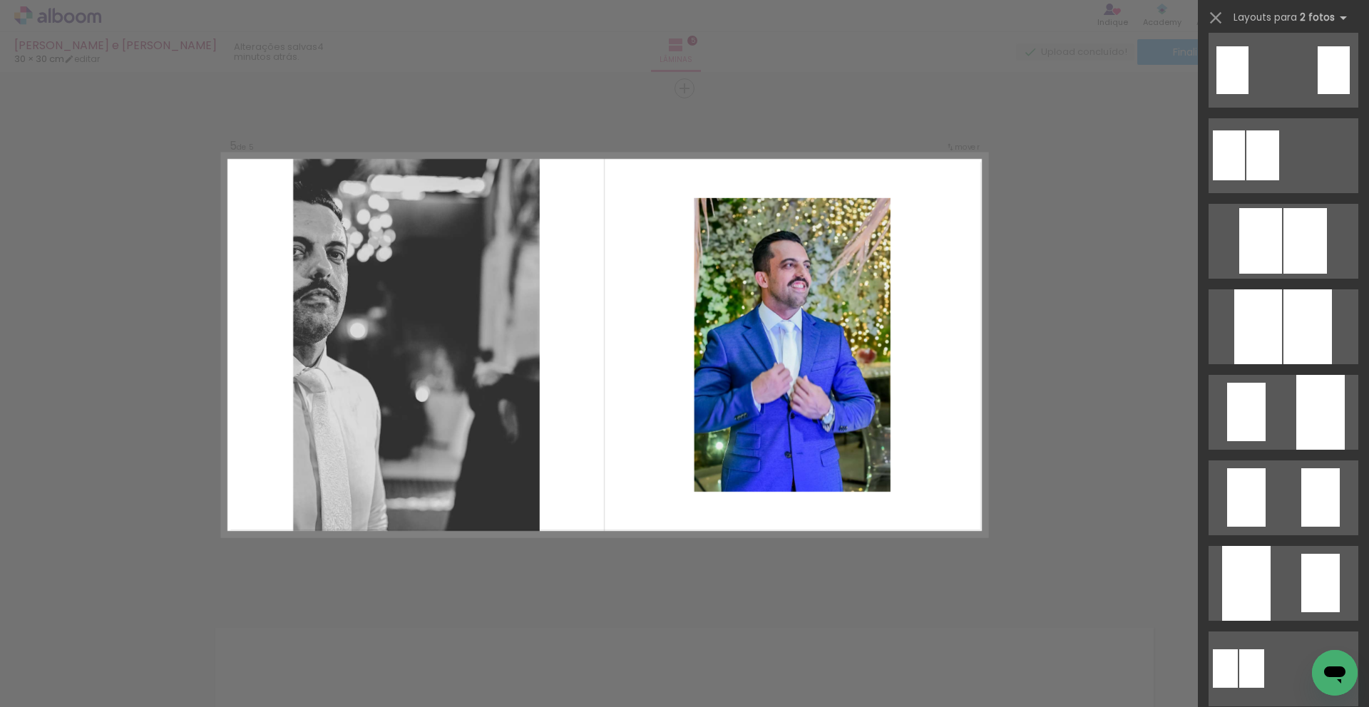
scroll to position [7055, 0]
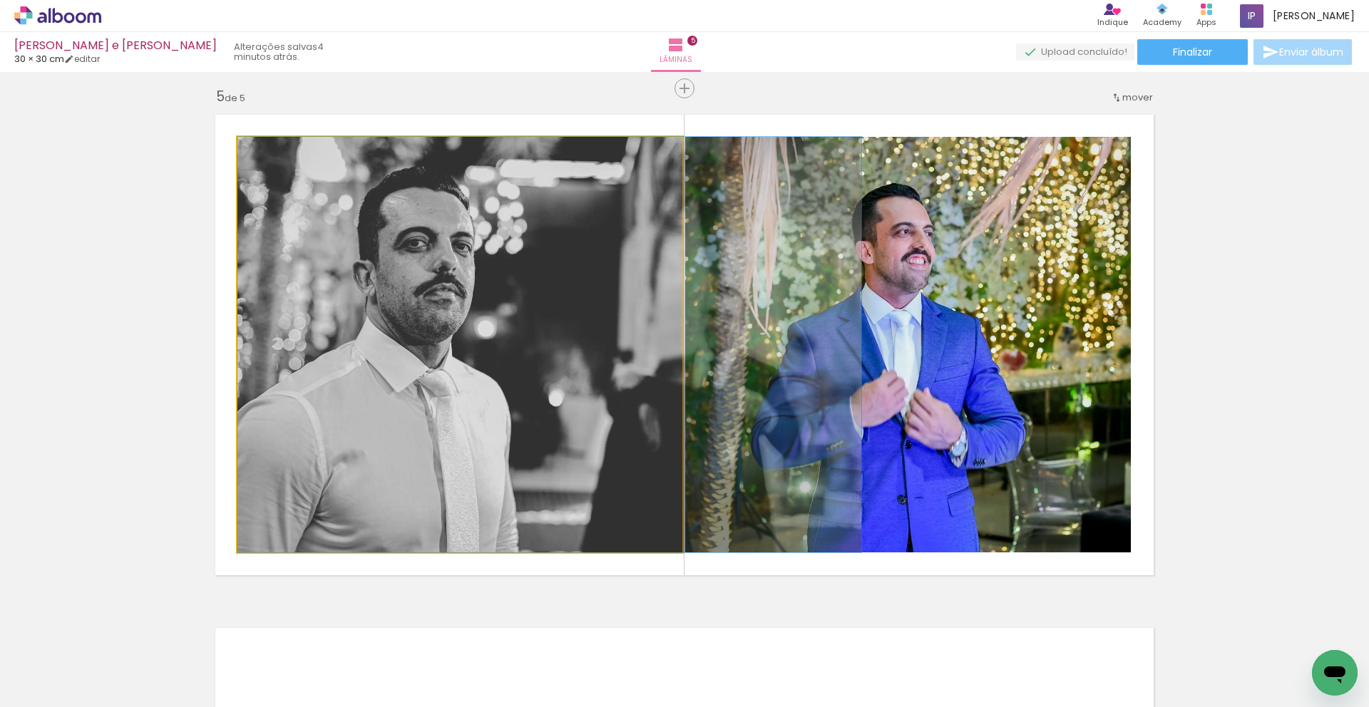
drag, startPoint x: 451, startPoint y: 395, endPoint x: 577, endPoint y: 362, distance: 129.7
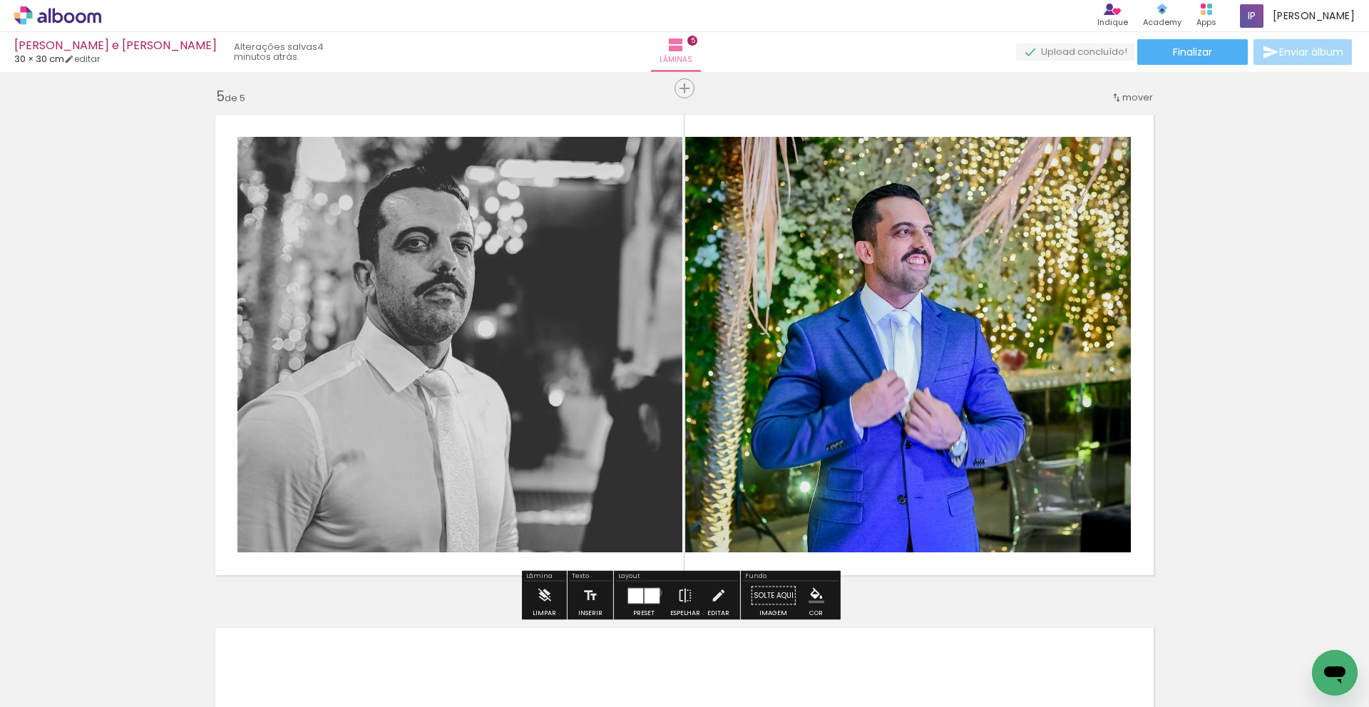
click at [654, 592] on div at bounding box center [652, 595] width 15 height 15
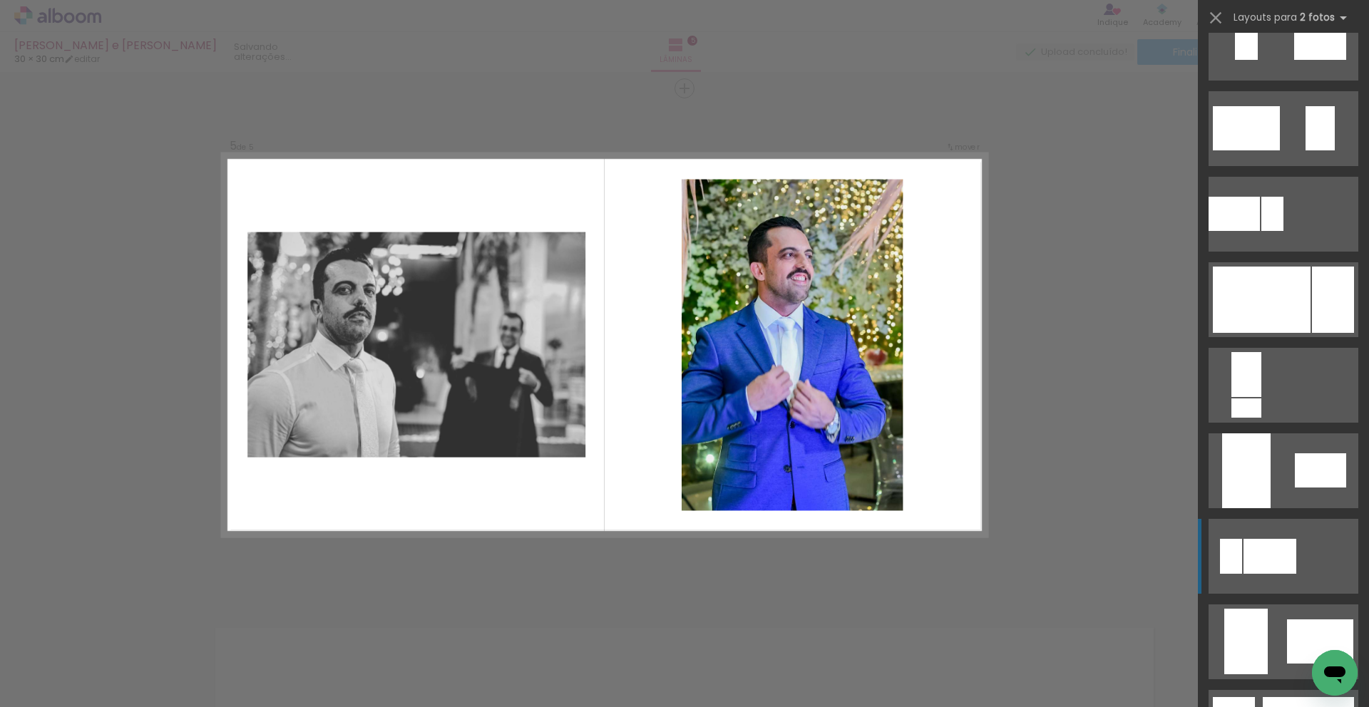
scroll to position [2075, 0]
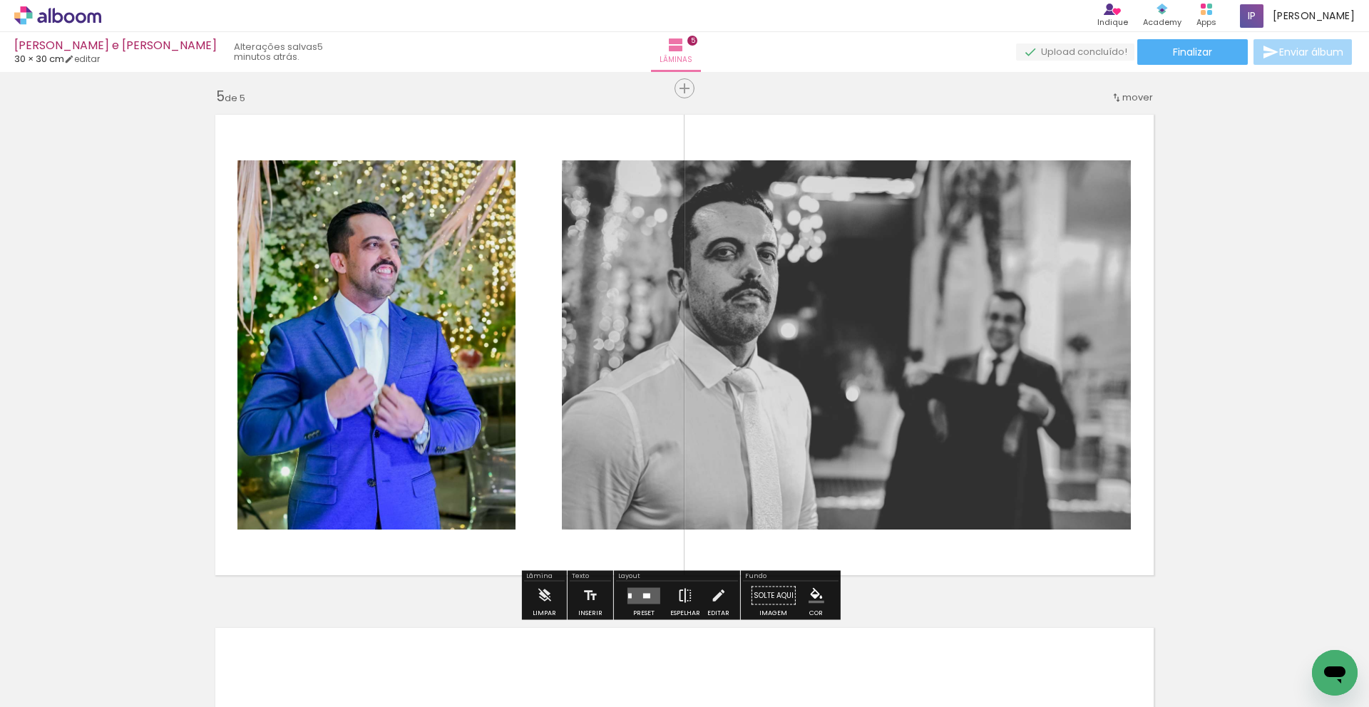
click at [687, 595] on iron-icon at bounding box center [685, 596] width 16 height 29
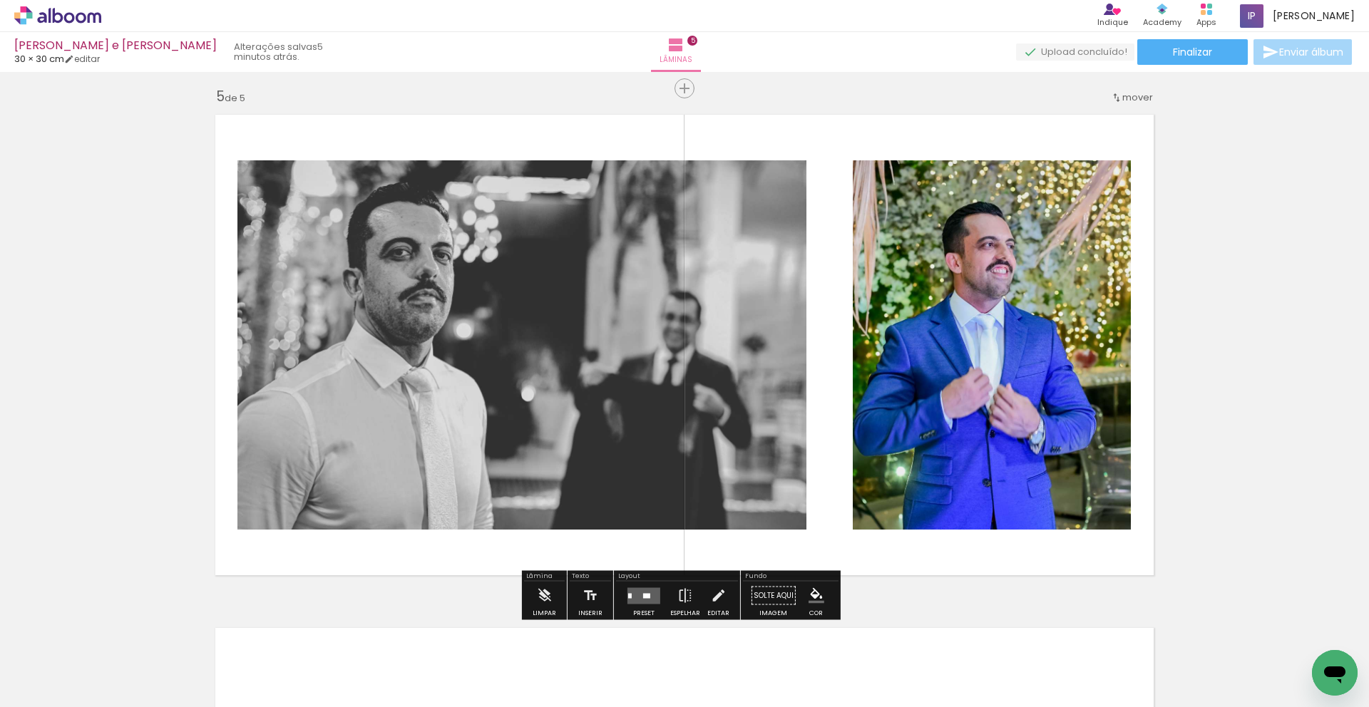
click at [654, 594] on quentale-layouter at bounding box center [643, 595] width 33 height 16
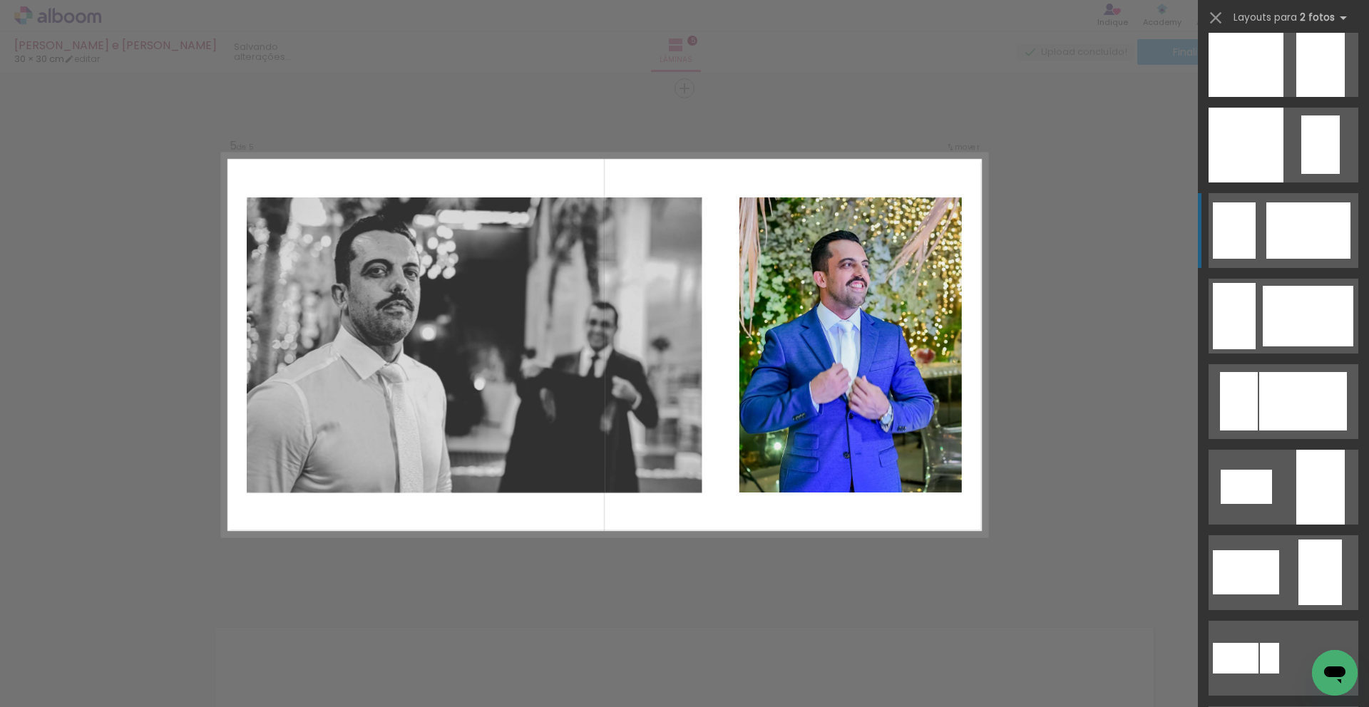
scroll to position [2224, 0]
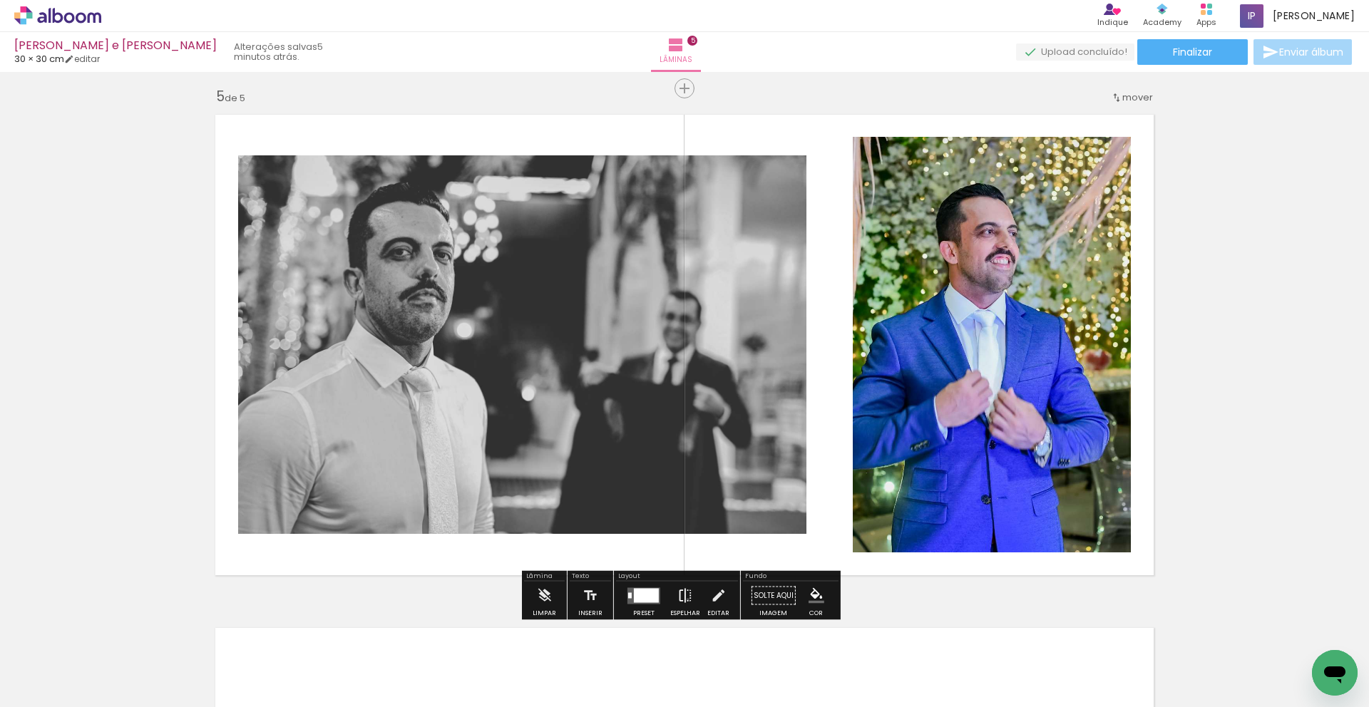
click at [684, 600] on iron-icon at bounding box center [685, 596] width 16 height 29
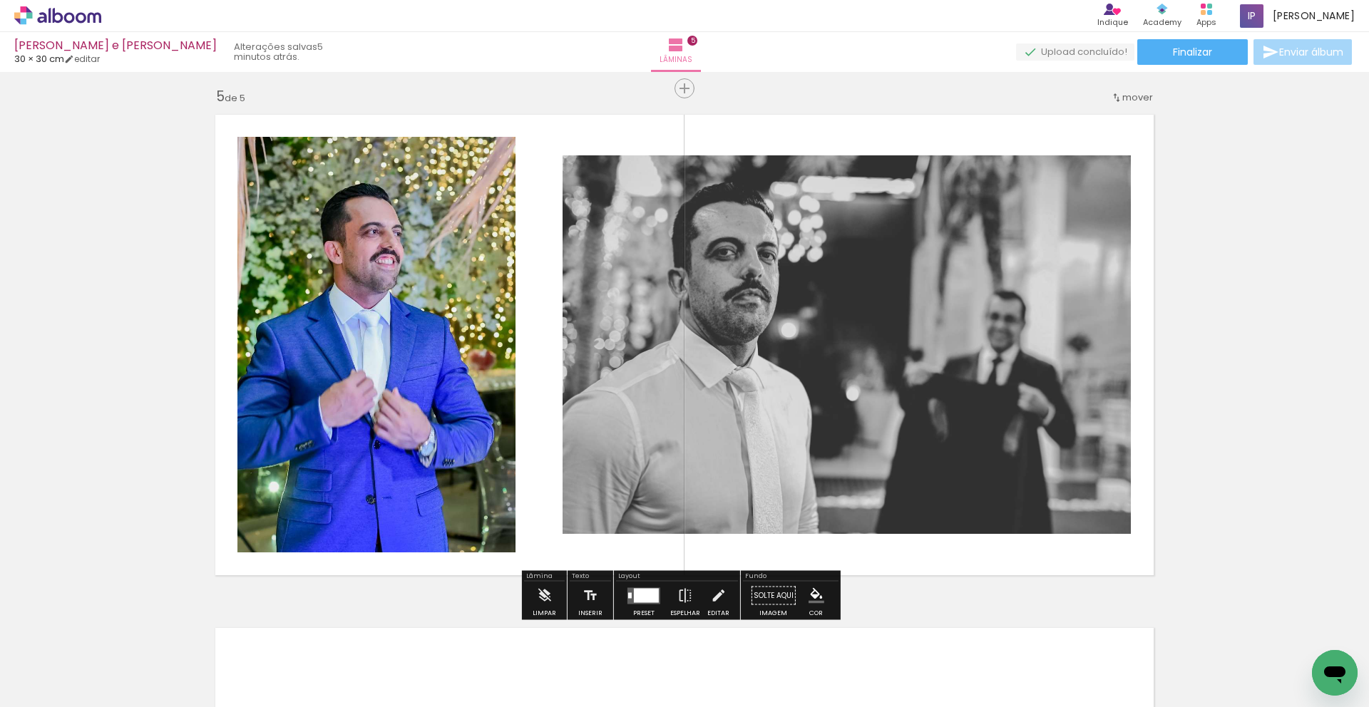
click at [636, 594] on div at bounding box center [646, 595] width 25 height 14
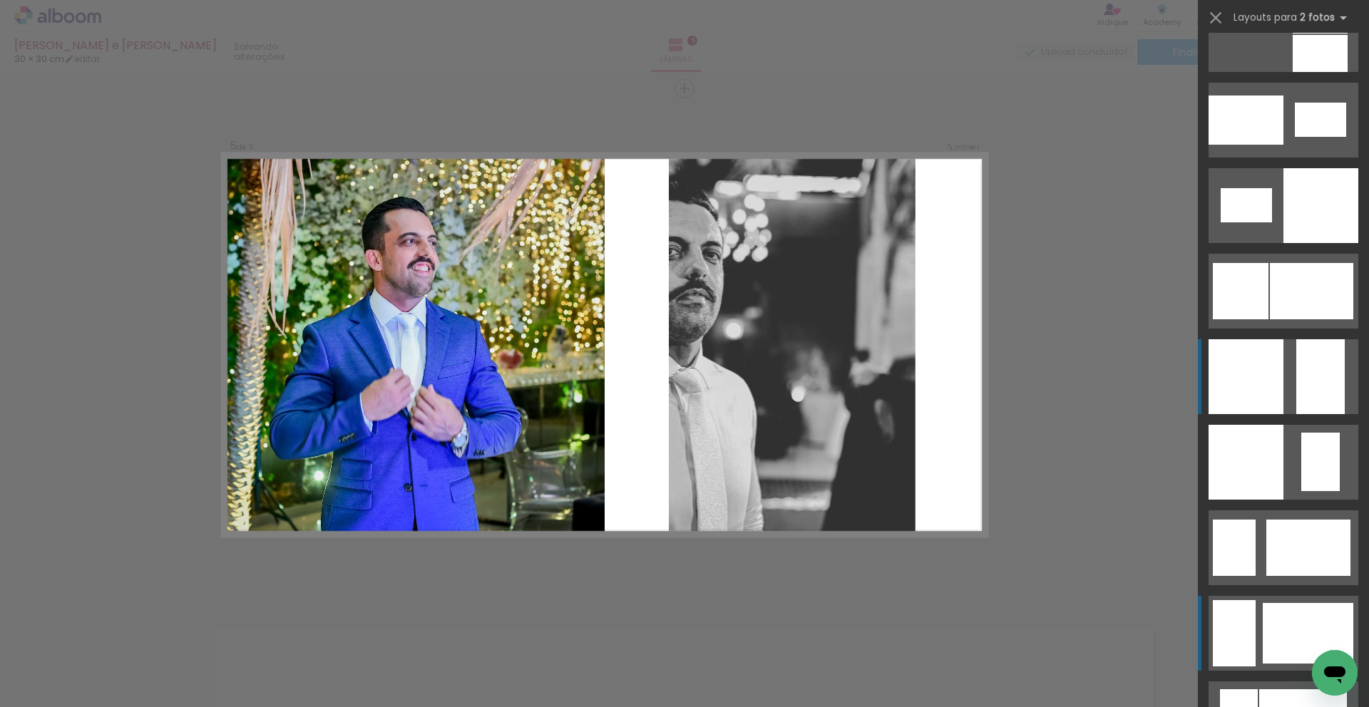
scroll to position [1759, 0]
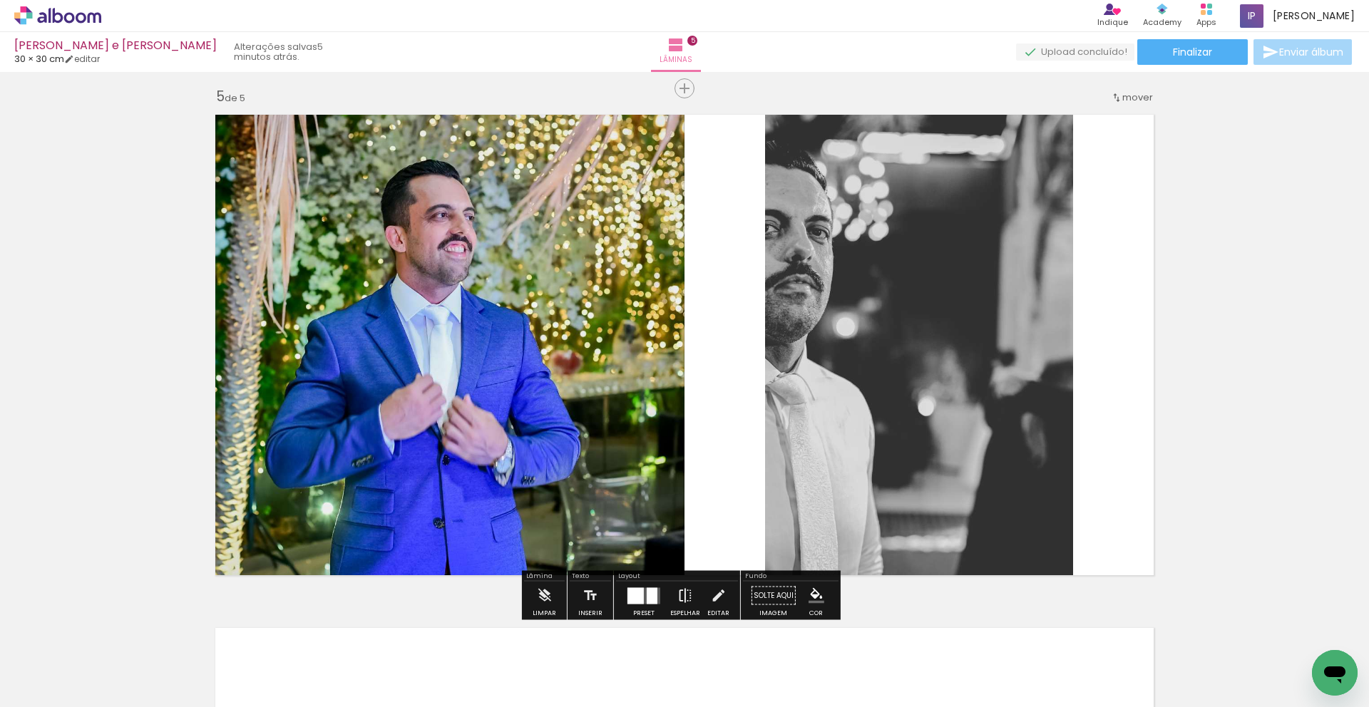
click at [685, 593] on iron-icon at bounding box center [685, 596] width 16 height 29
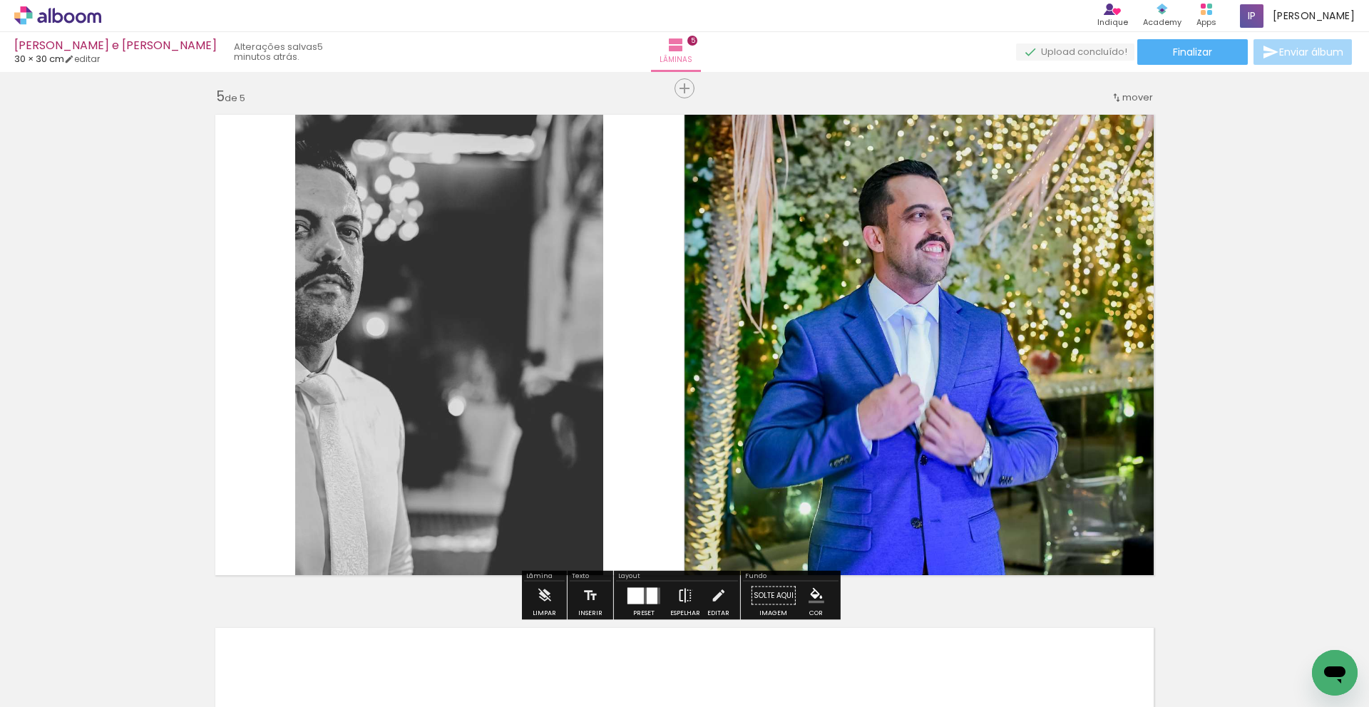
click at [689, 590] on iron-icon at bounding box center [685, 596] width 16 height 29
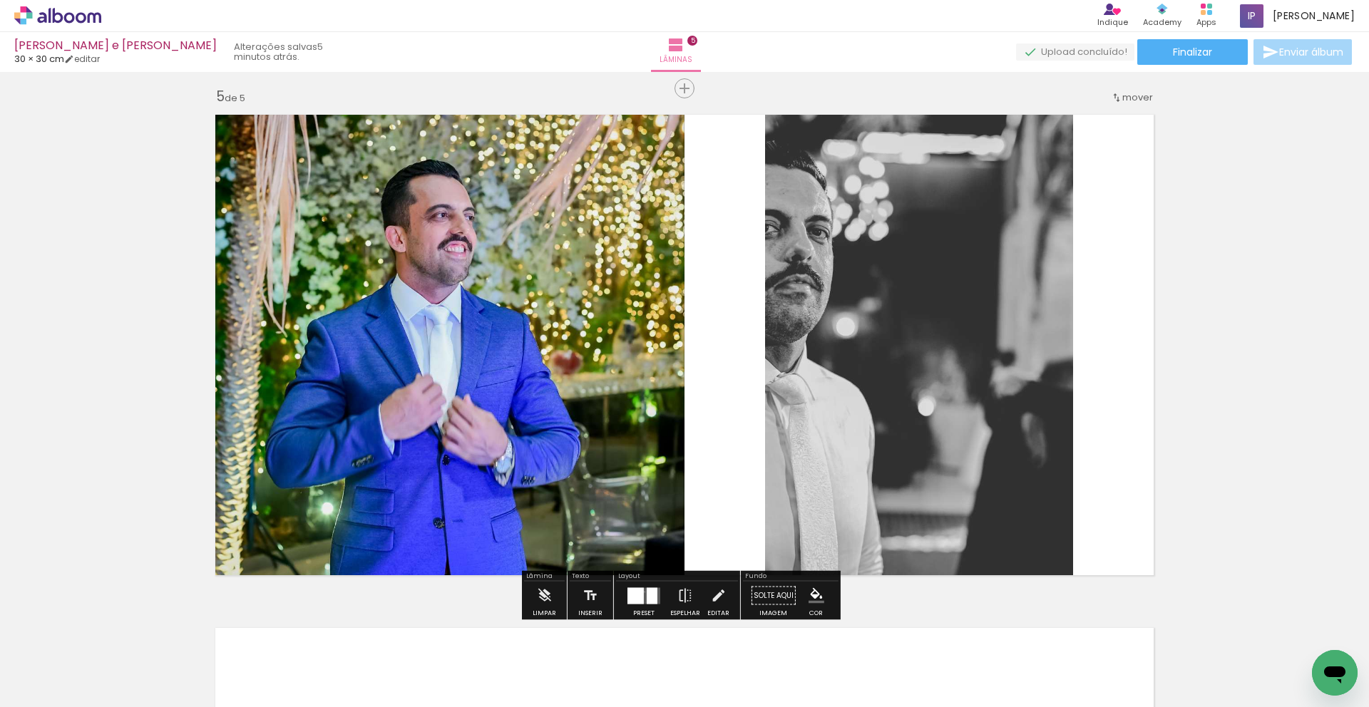
drag, startPoint x: 641, startPoint y: 592, endPoint x: 818, endPoint y: 534, distance: 186.7
click at [641, 592] on quentale-layouter at bounding box center [643, 595] width 33 height 16
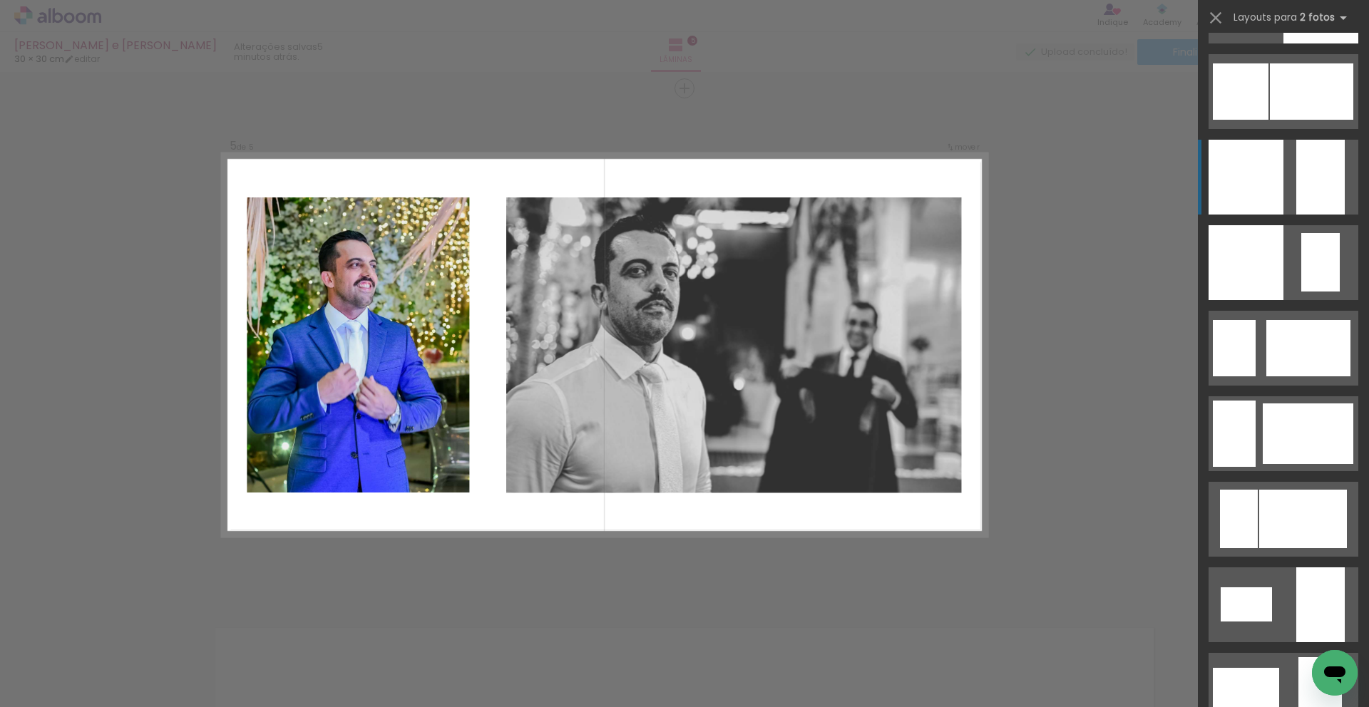
scroll to position [1952, 0]
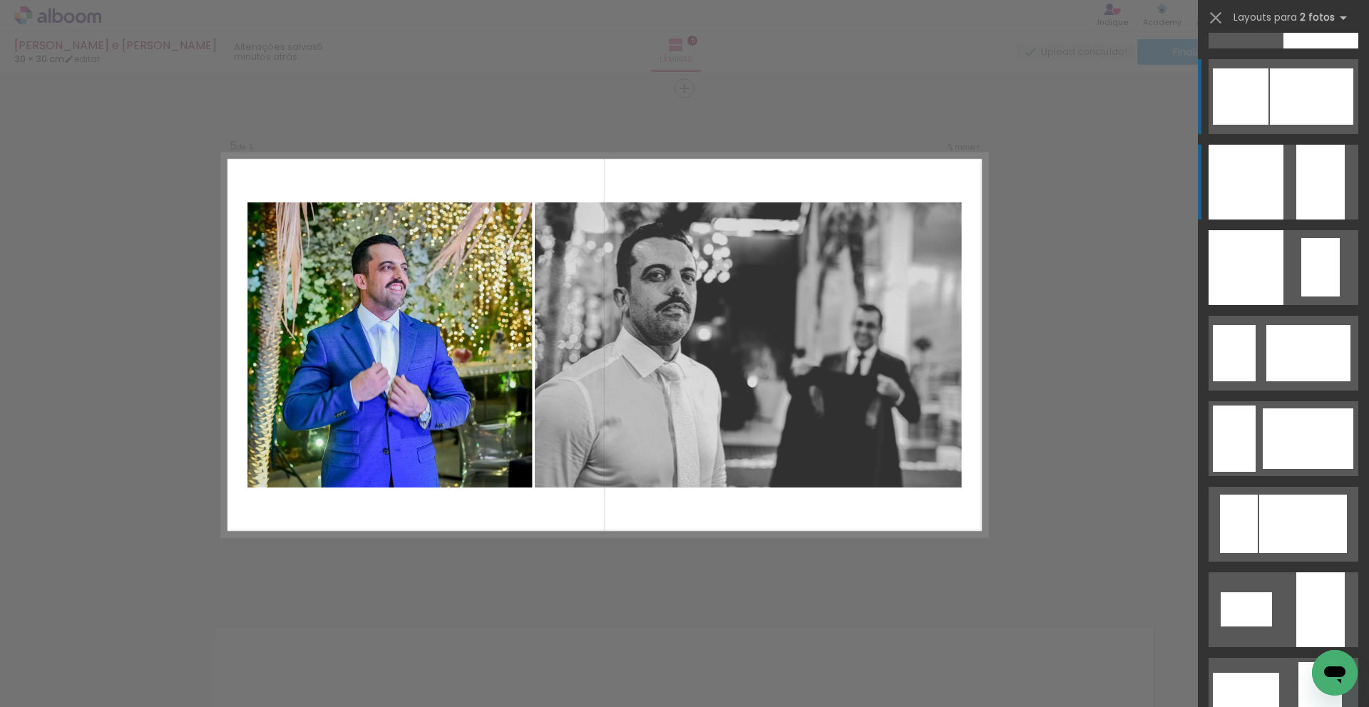
click at [1270, 100] on div at bounding box center [1311, 96] width 83 height 56
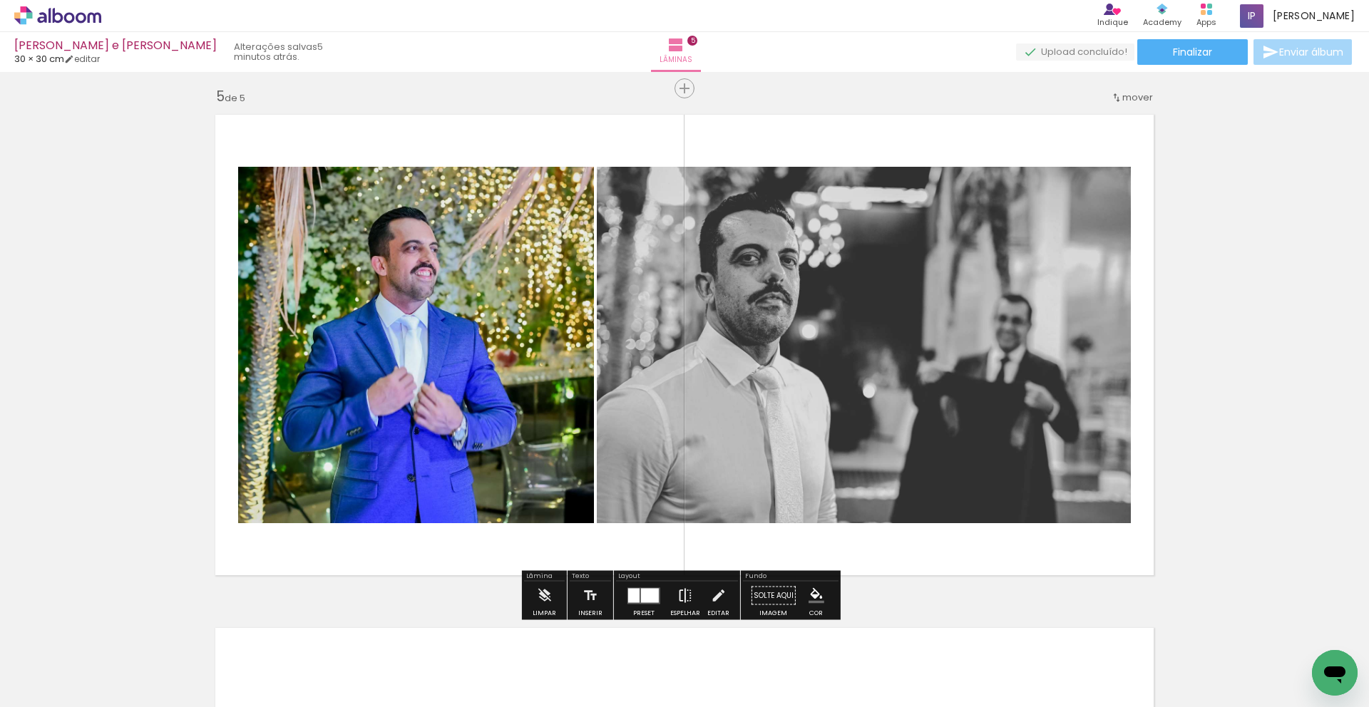
click at [683, 596] on iron-icon at bounding box center [685, 596] width 16 height 29
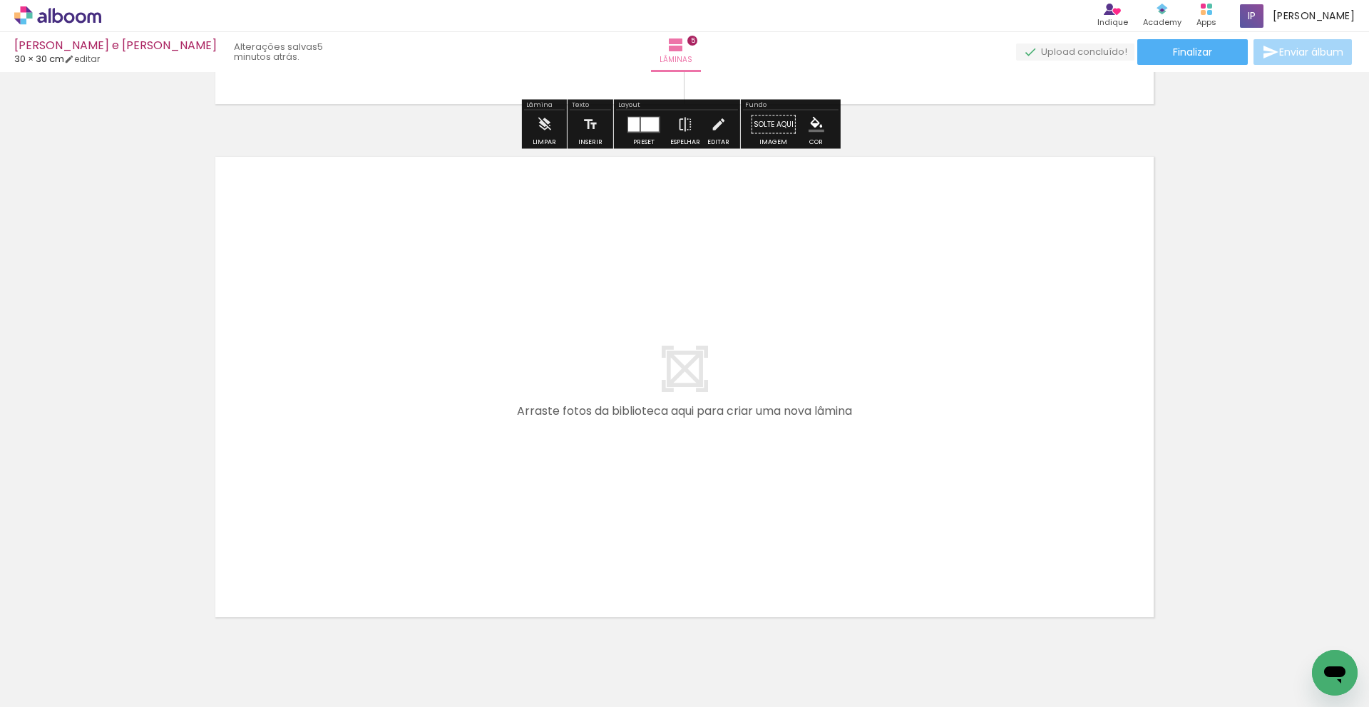
scroll to position [2589, 0]
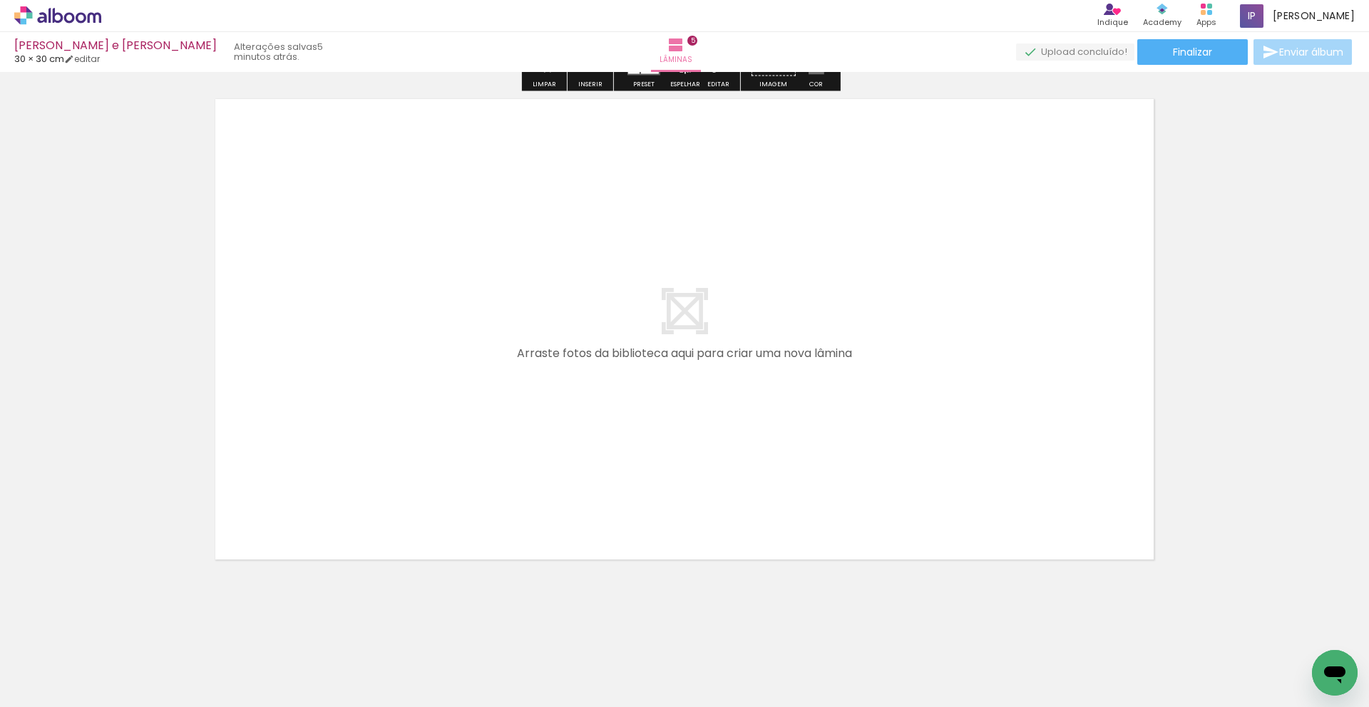
drag, startPoint x: 858, startPoint y: 643, endPoint x: 776, endPoint y: 491, distance: 173.5
click at [776, 491] on quentale-workspace at bounding box center [684, 353] width 1369 height 707
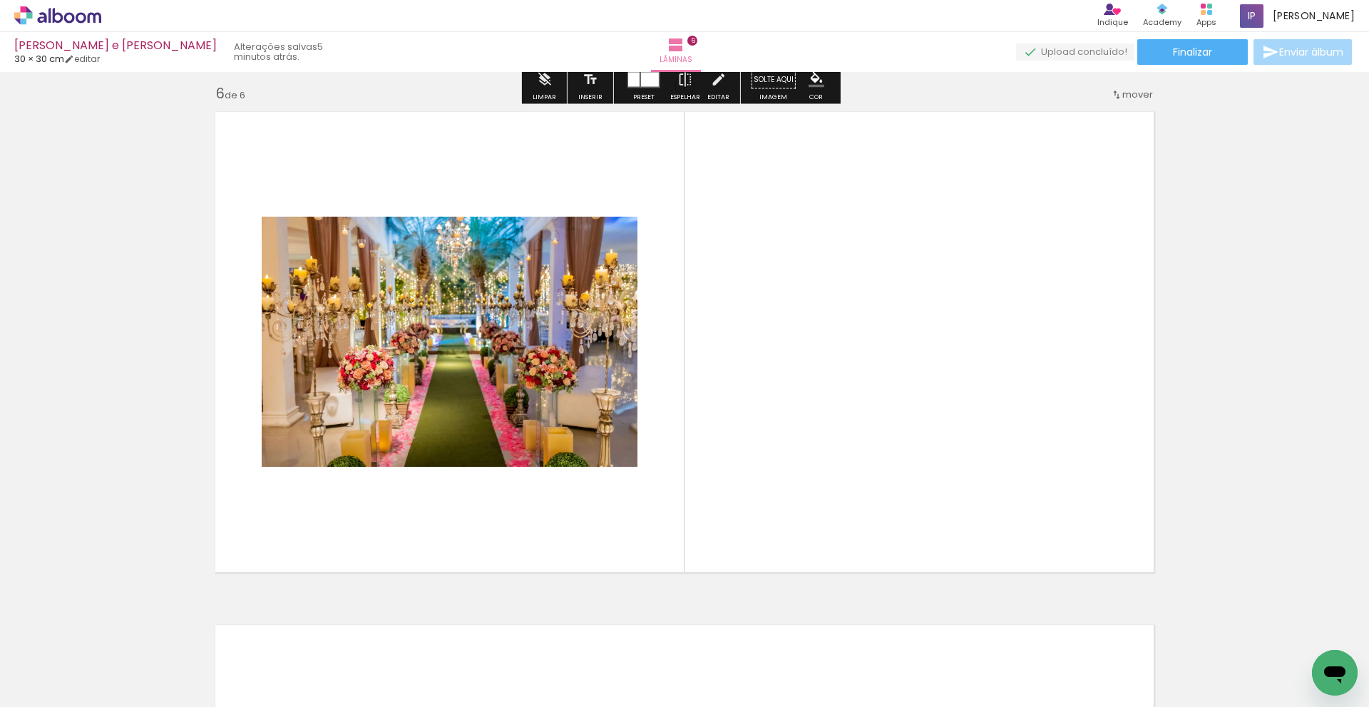
scroll to position [2574, 0]
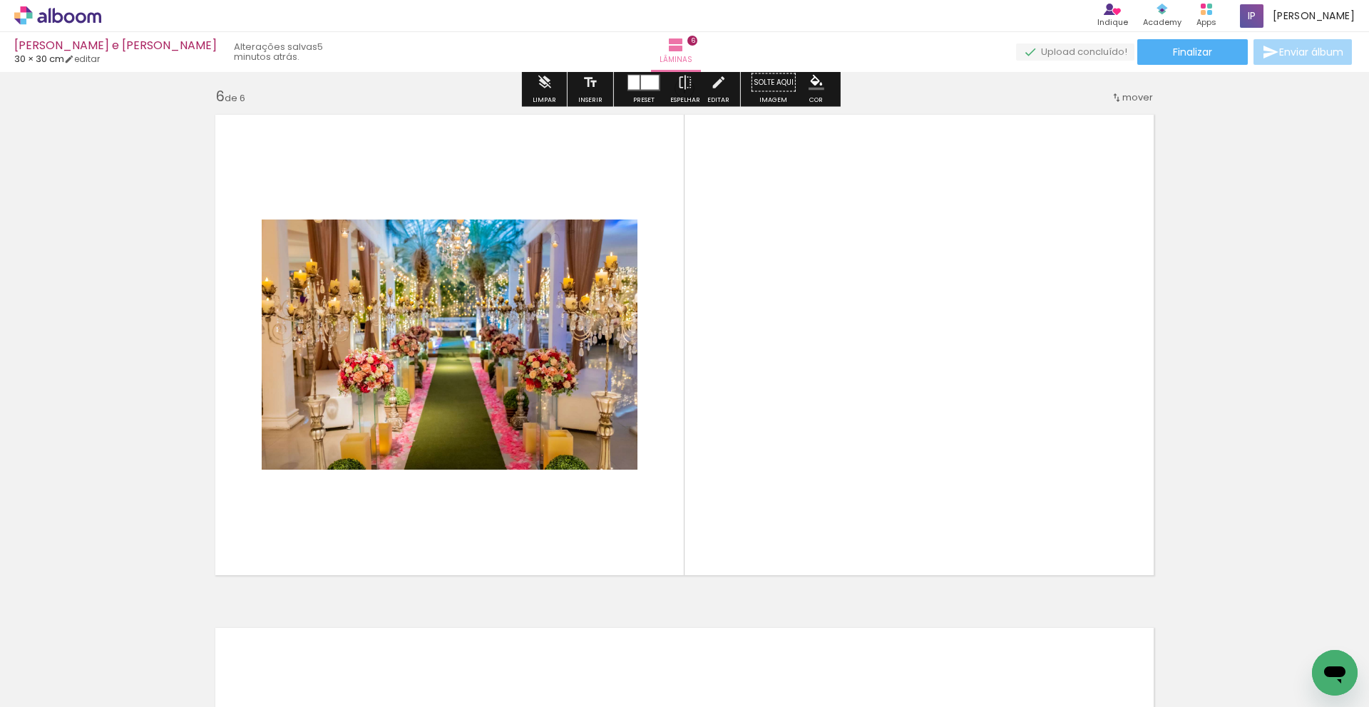
drag, startPoint x: 929, startPoint y: 649, endPoint x: 855, endPoint y: 504, distance: 162.6
click at [855, 504] on quentale-workspace at bounding box center [684, 353] width 1369 height 707
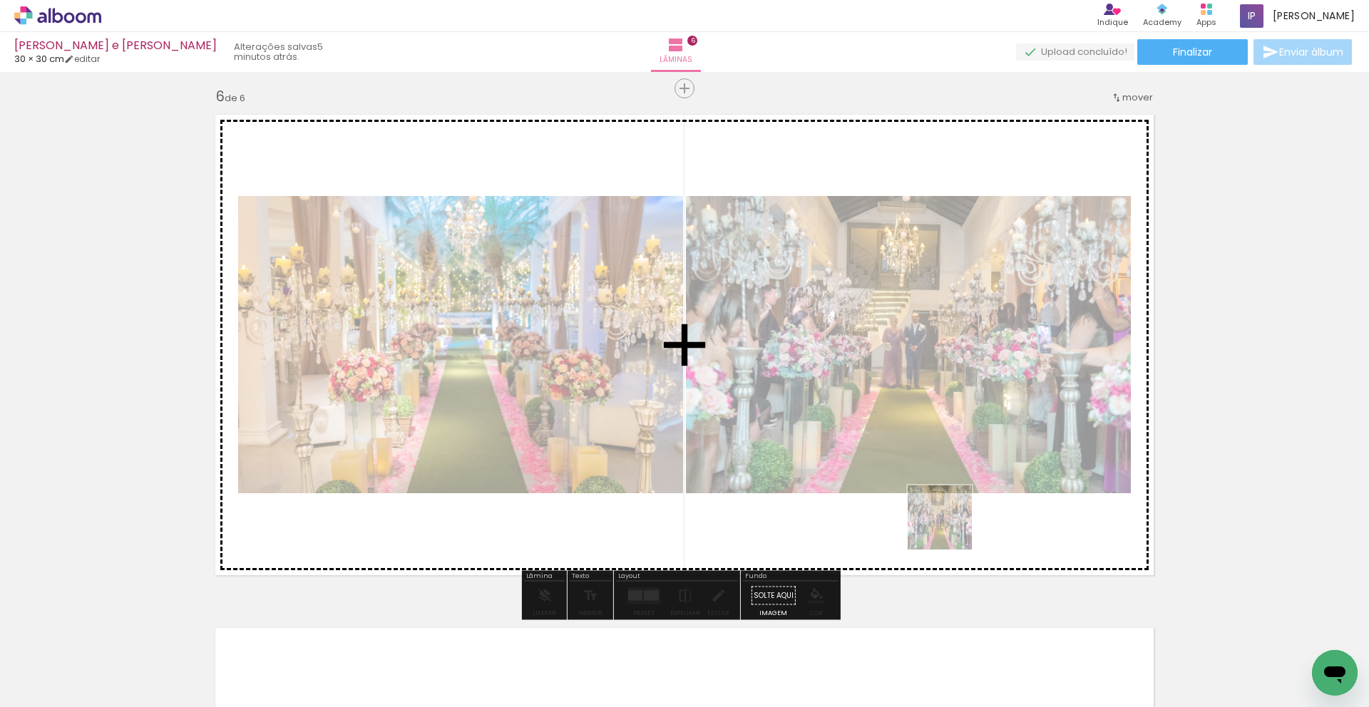
drag, startPoint x: 977, startPoint y: 655, endPoint x: 942, endPoint y: 506, distance: 153.2
click at [942, 506] on quentale-workspace at bounding box center [684, 353] width 1369 height 707
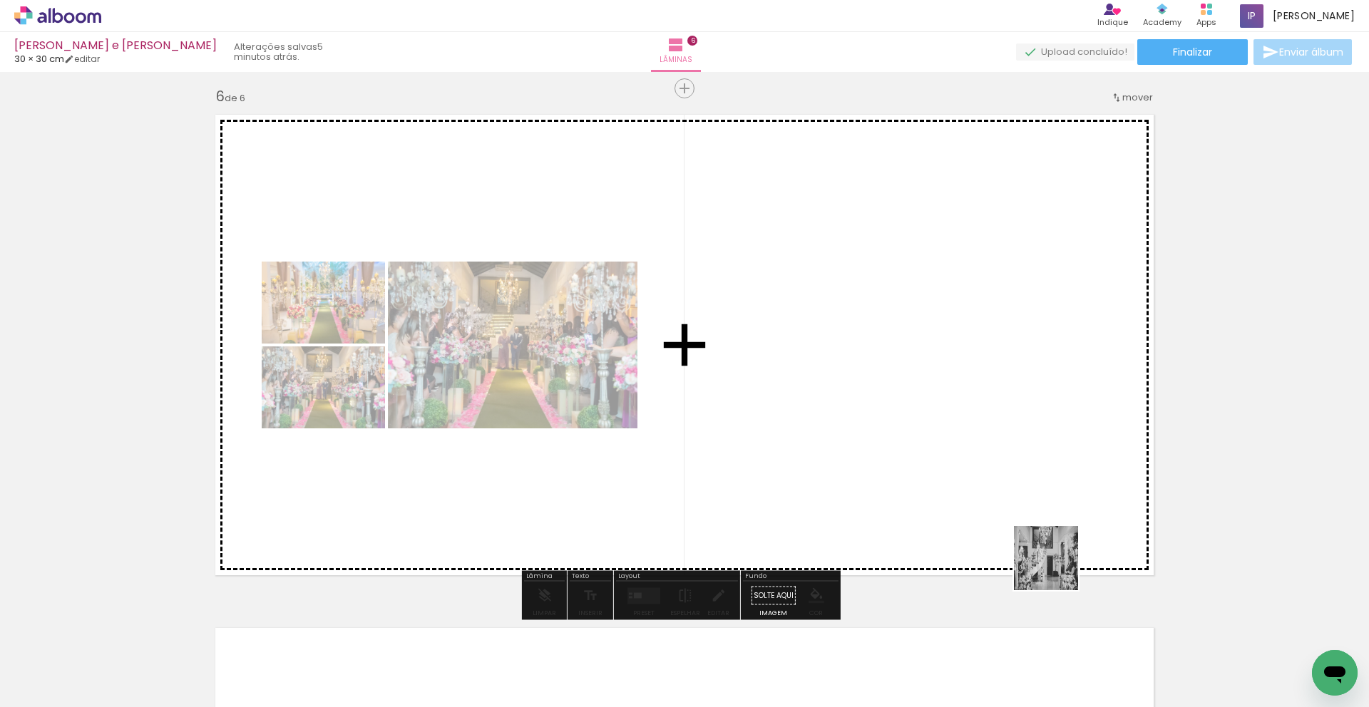
drag, startPoint x: 1111, startPoint y: 667, endPoint x: 1017, endPoint y: 508, distance: 184.8
click at [1017, 508] on quentale-workspace at bounding box center [684, 353] width 1369 height 707
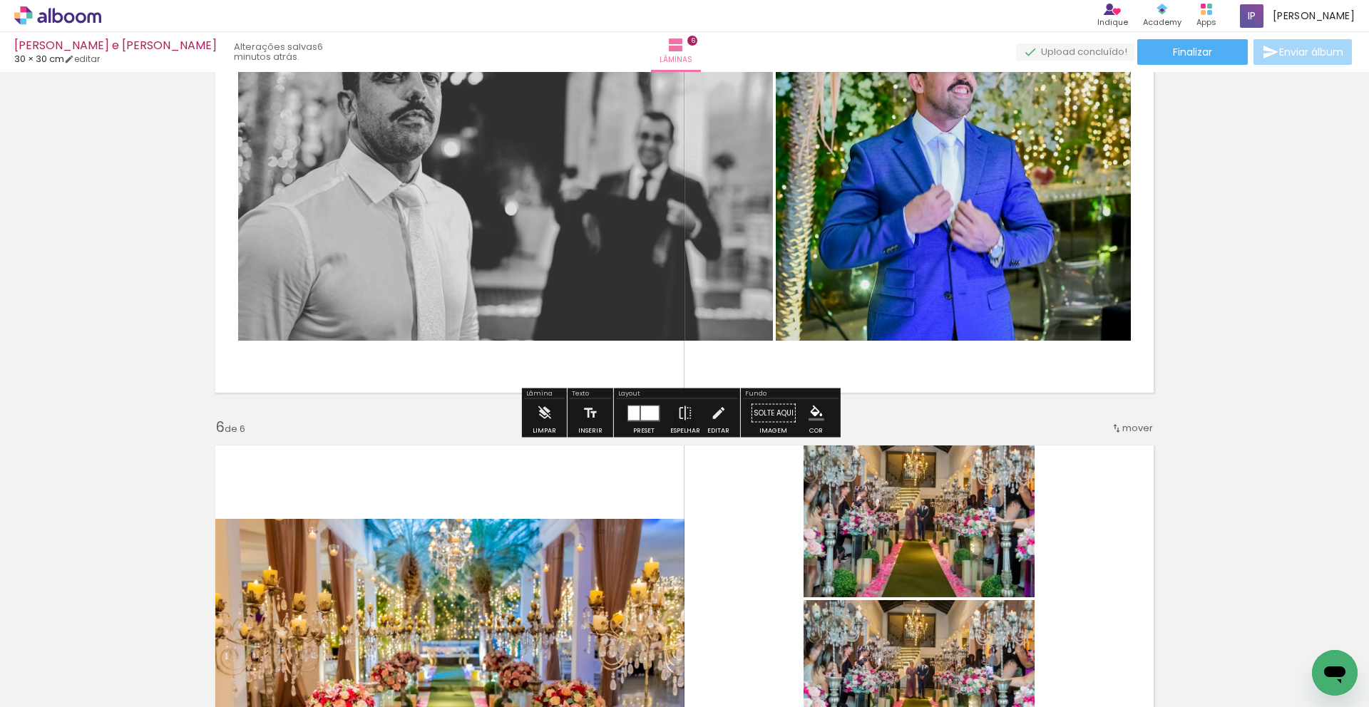
scroll to position [2312, 0]
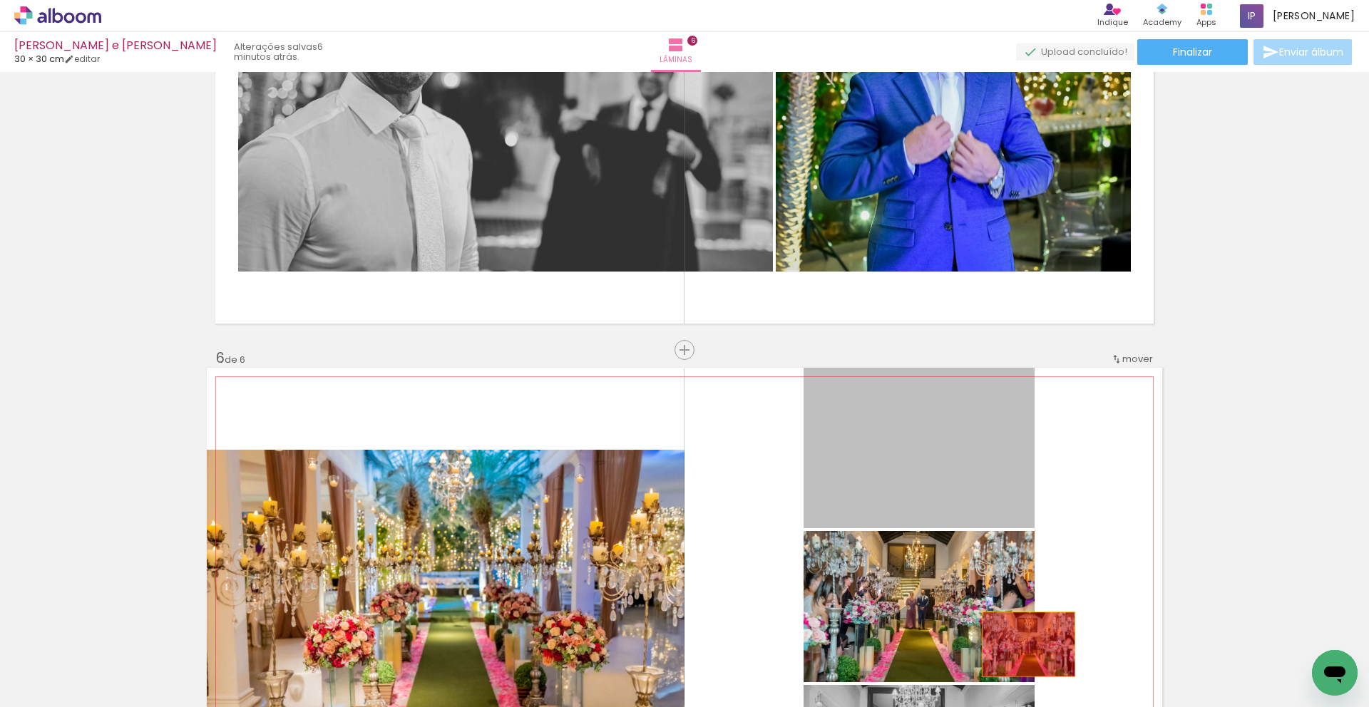
drag, startPoint x: 959, startPoint y: 505, endPoint x: 956, endPoint y: 601, distance: 95.6
click at [1022, 645] on quentale-workspace at bounding box center [684, 353] width 1369 height 707
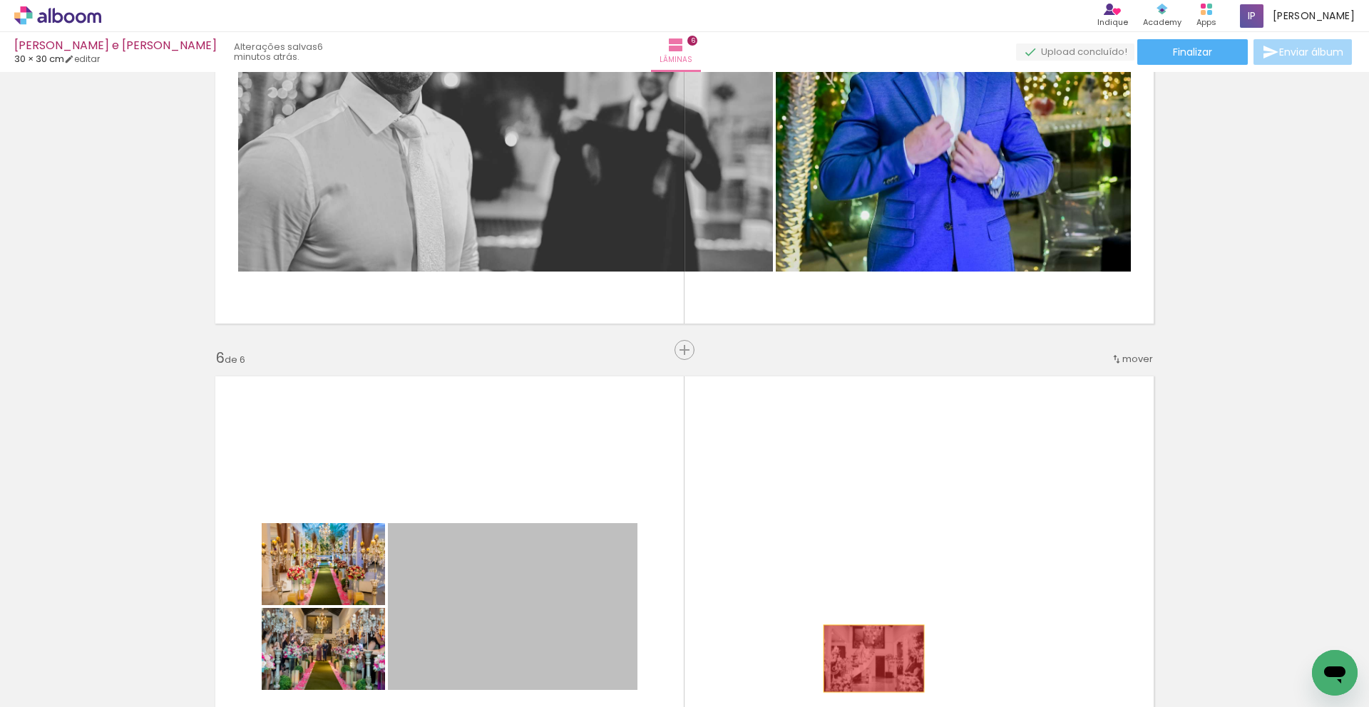
drag, startPoint x: 617, startPoint y: 555, endPoint x: 816, endPoint y: 630, distance: 211.6
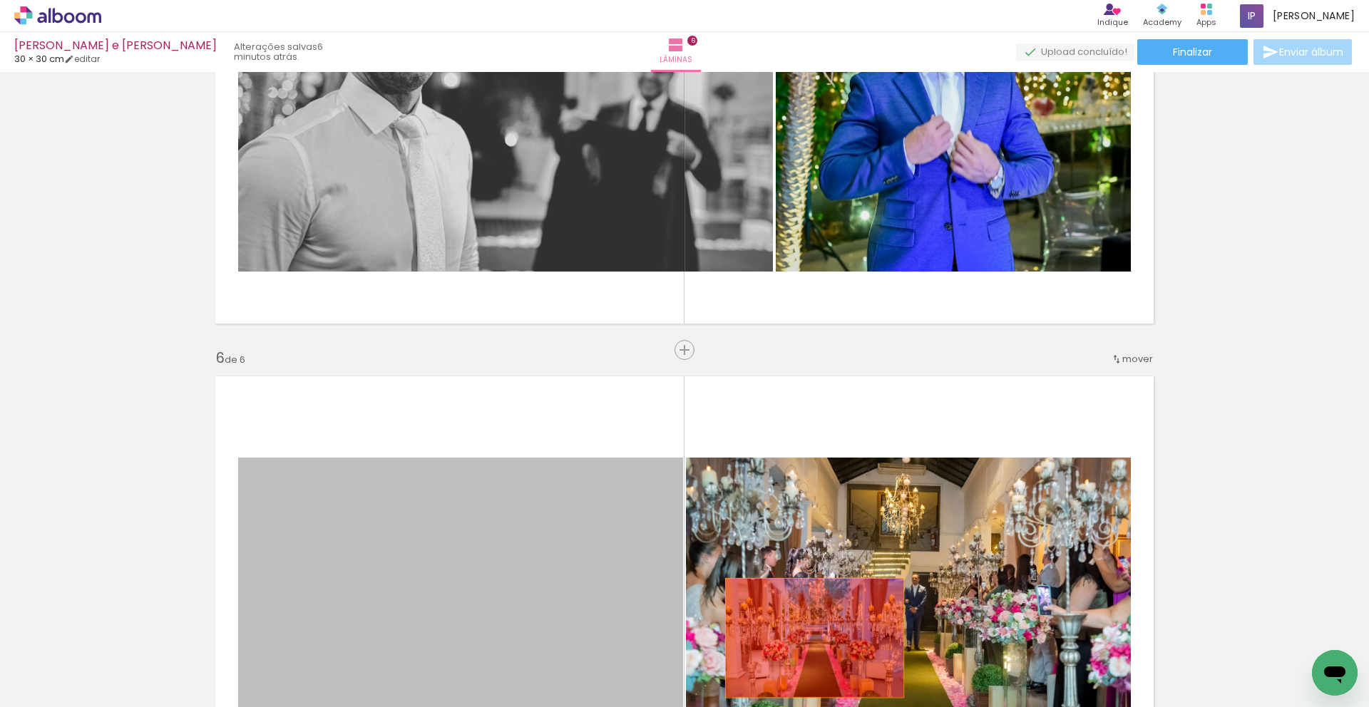
drag, startPoint x: 463, startPoint y: 543, endPoint x: 797, endPoint y: 619, distance: 342.1
click at [812, 641] on quentale-workspace at bounding box center [684, 353] width 1369 height 707
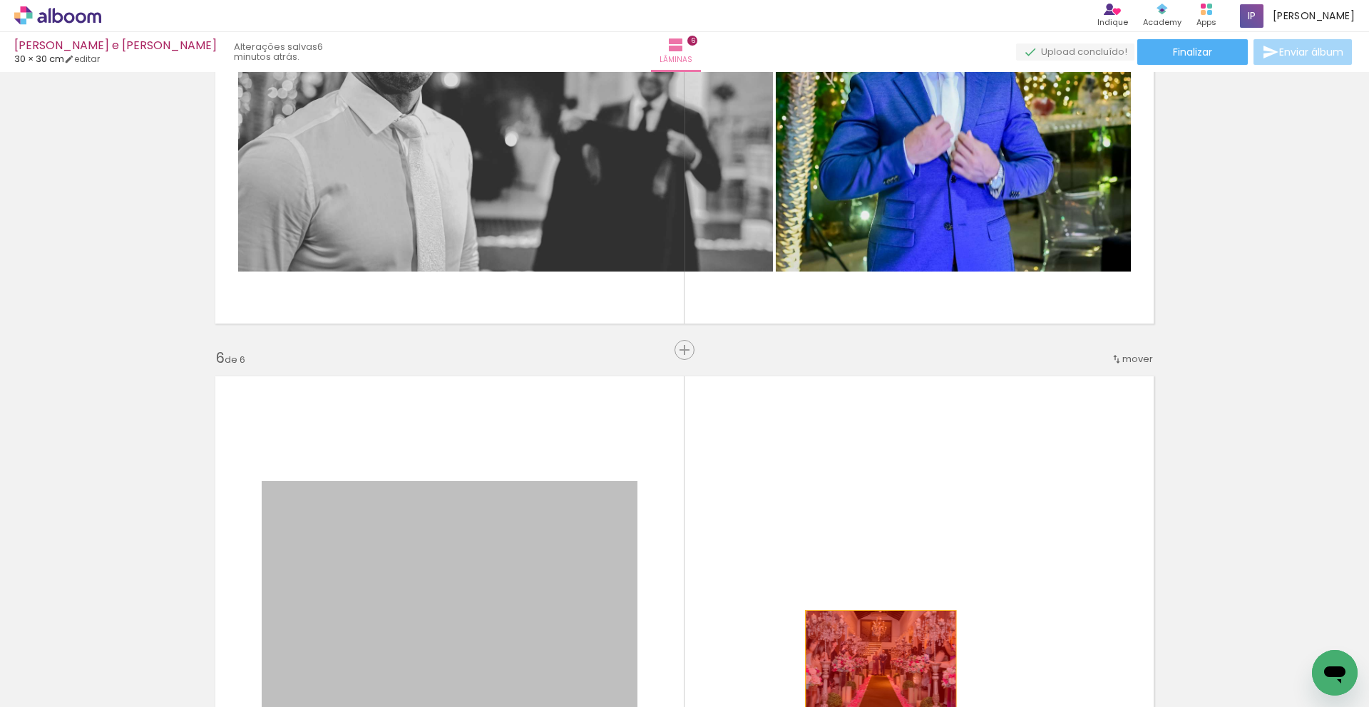
drag, startPoint x: 560, startPoint y: 551, endPoint x: 876, endPoint y: 661, distance: 333.7
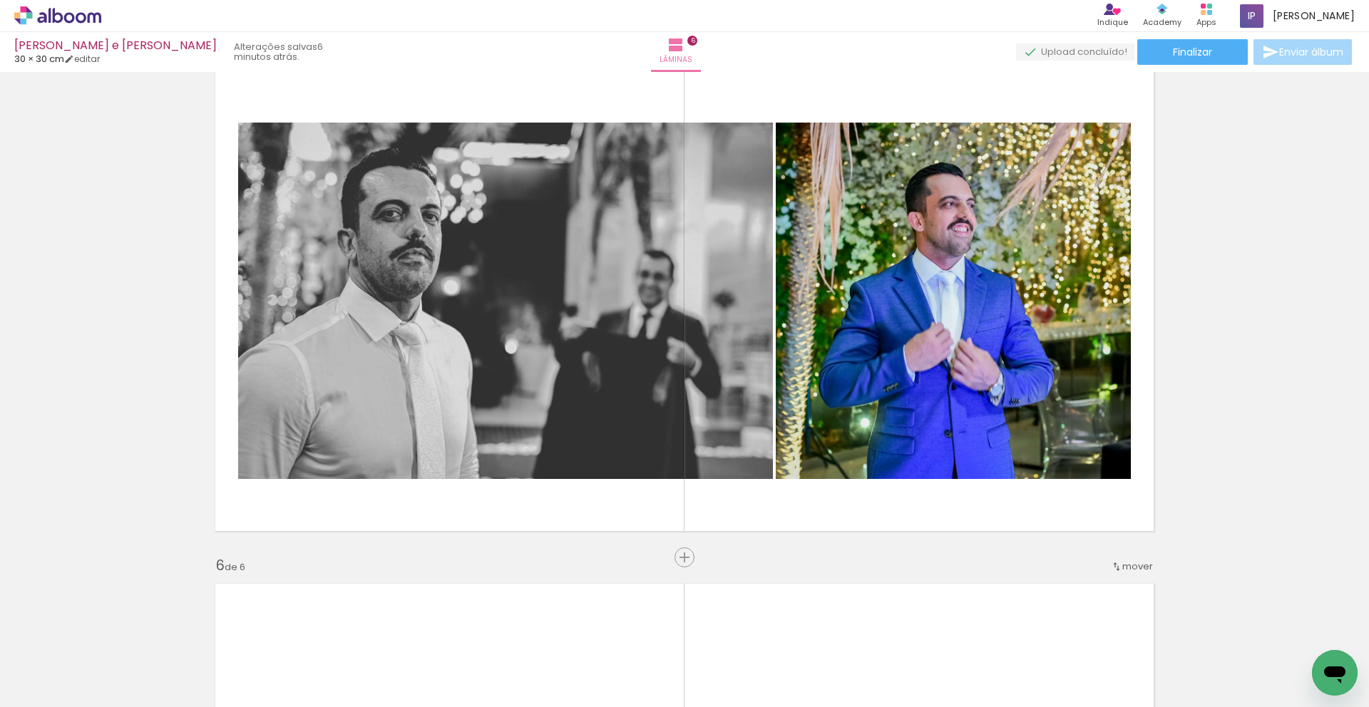
scroll to position [2087, 0]
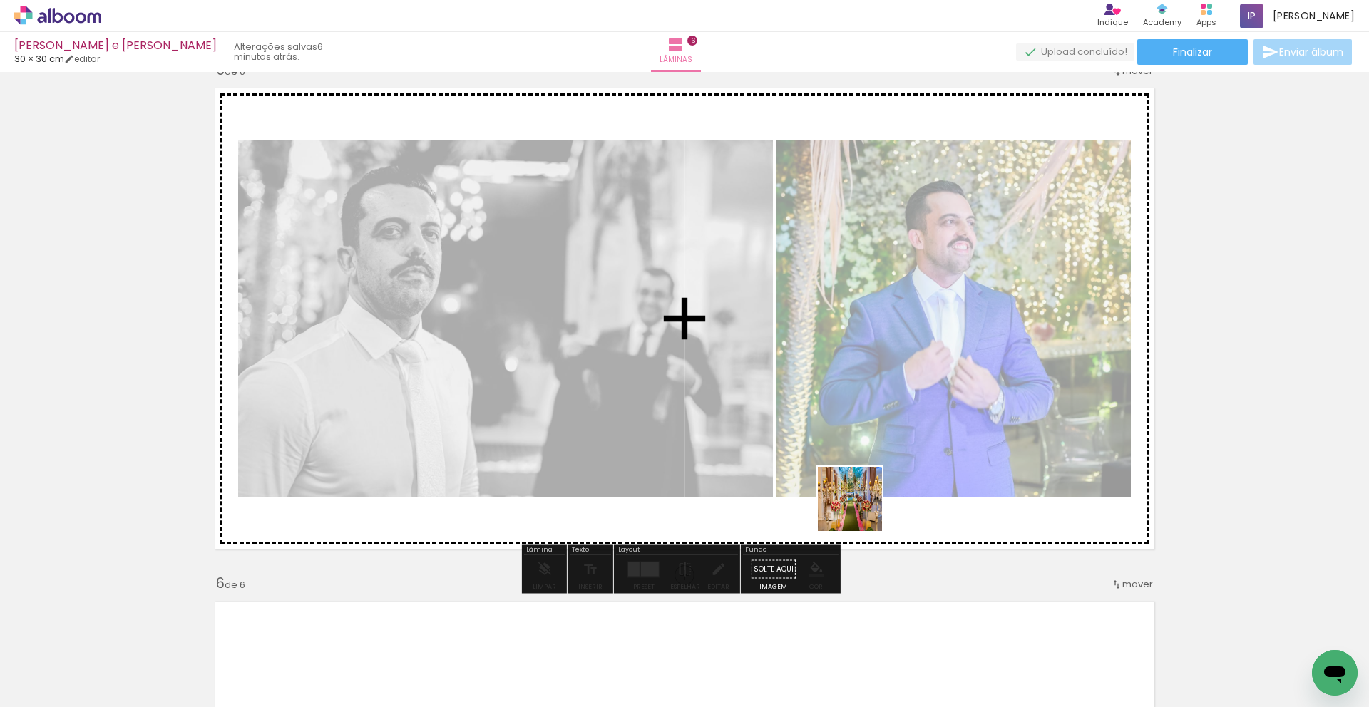
drag, startPoint x: 876, startPoint y: 664, endPoint x: 871, endPoint y: 545, distance: 119.2
click at [863, 505] on quentale-workspace at bounding box center [684, 353] width 1369 height 707
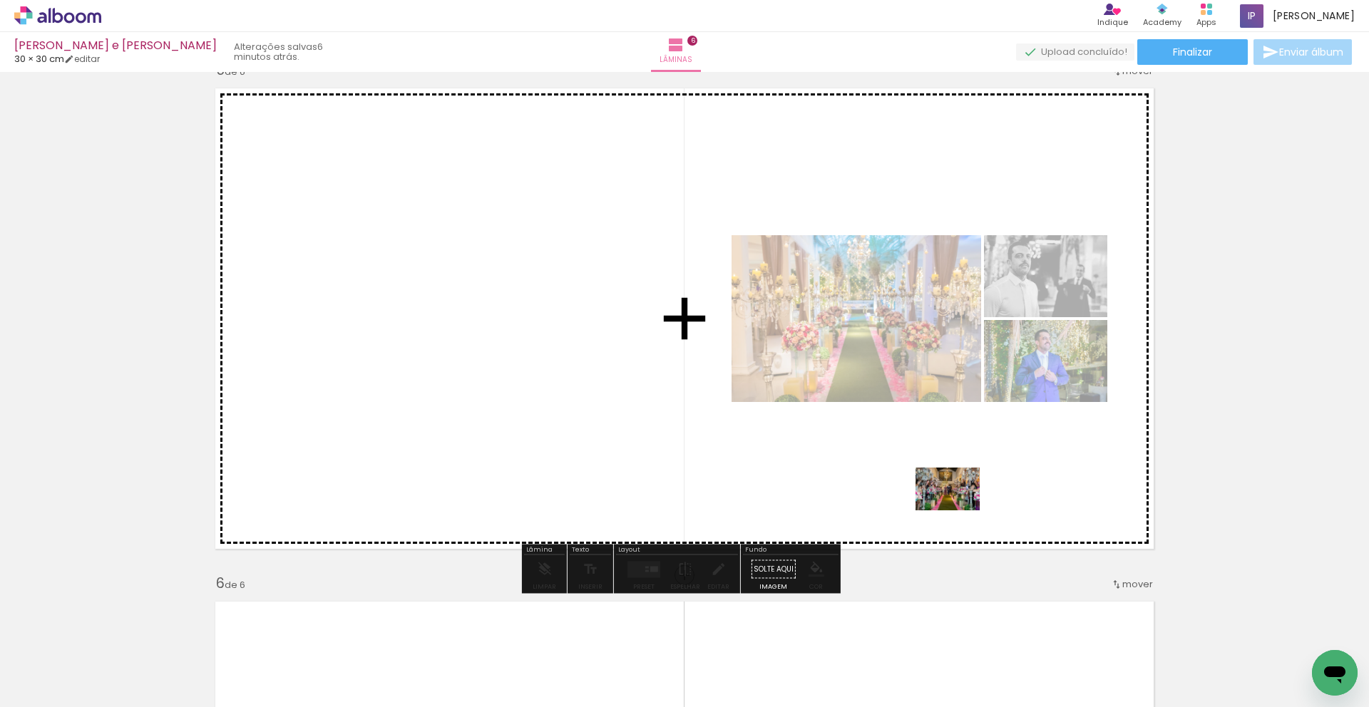
drag, startPoint x: 950, startPoint y: 643, endPoint x: 958, endPoint y: 510, distance: 132.9
click at [958, 510] on quentale-workspace at bounding box center [684, 353] width 1369 height 707
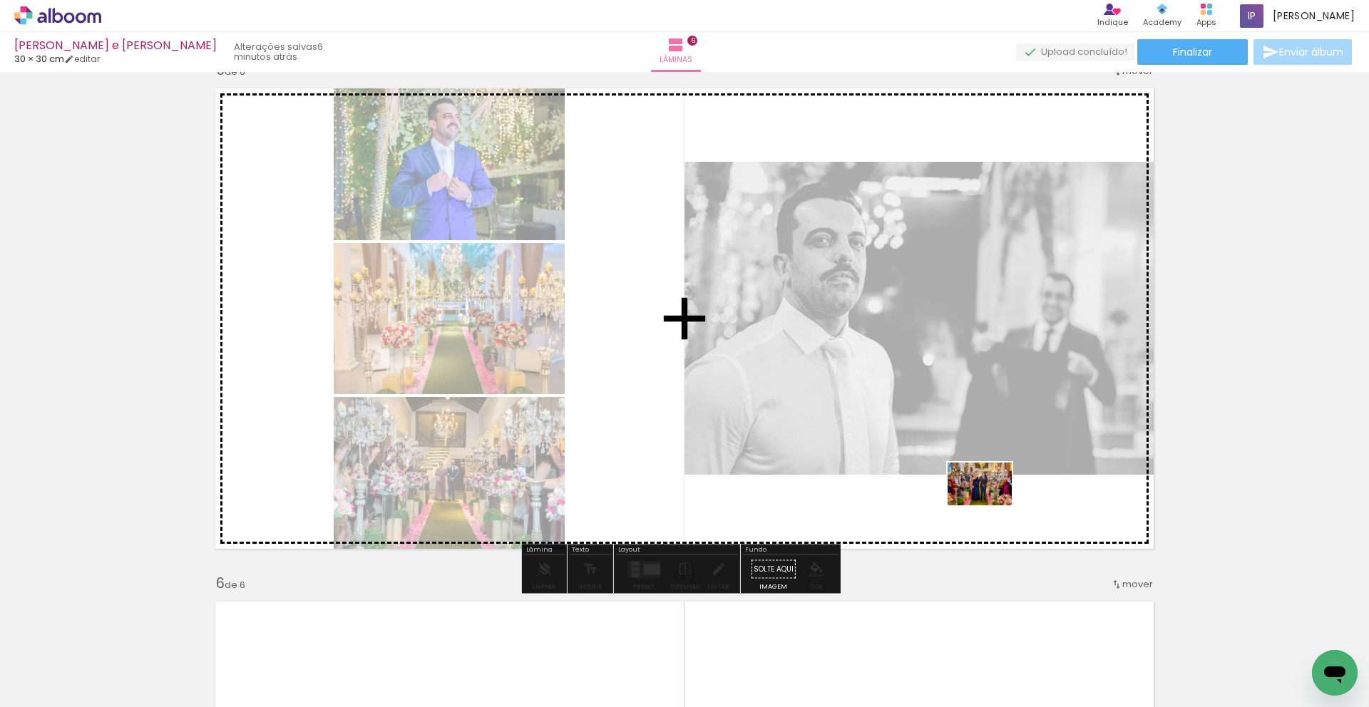
drag, startPoint x: 1012, startPoint y: 649, endPoint x: 990, endPoint y: 505, distance: 145.0
click at [990, 505] on quentale-workspace at bounding box center [684, 353] width 1369 height 707
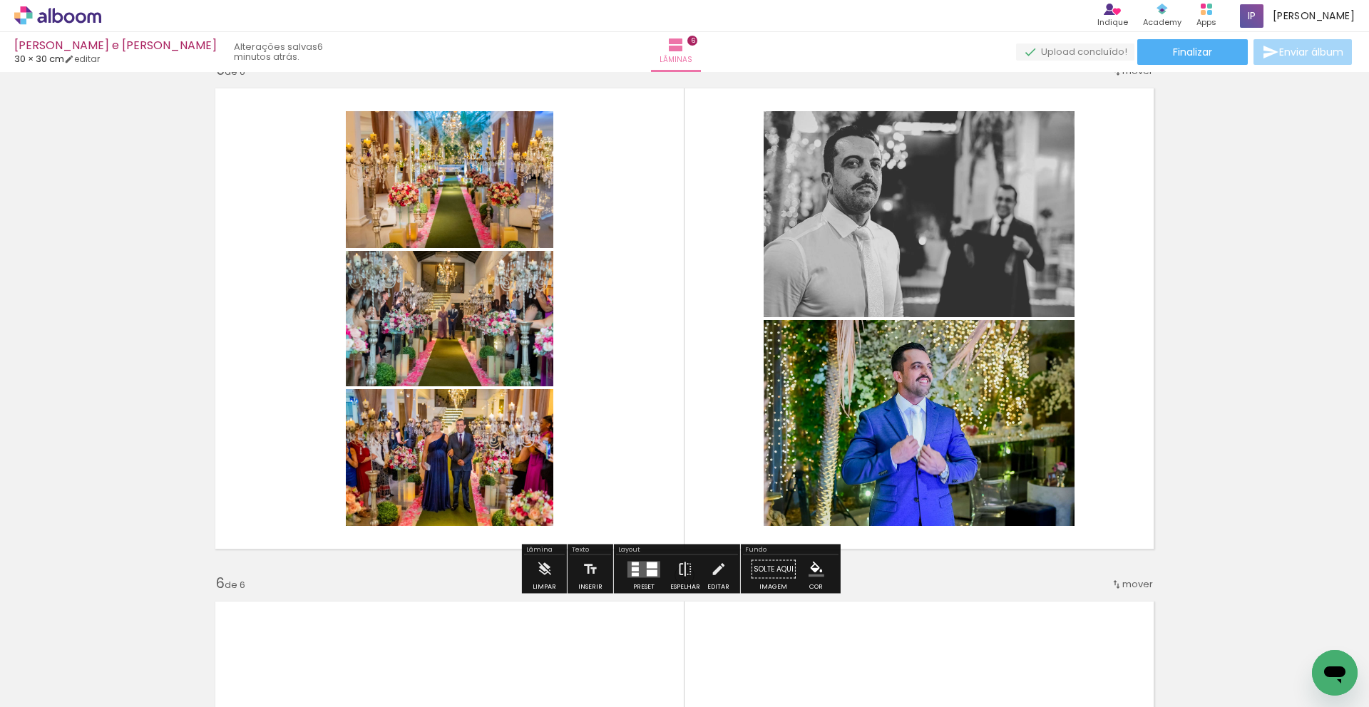
click at [688, 568] on iron-icon at bounding box center [685, 569] width 16 height 29
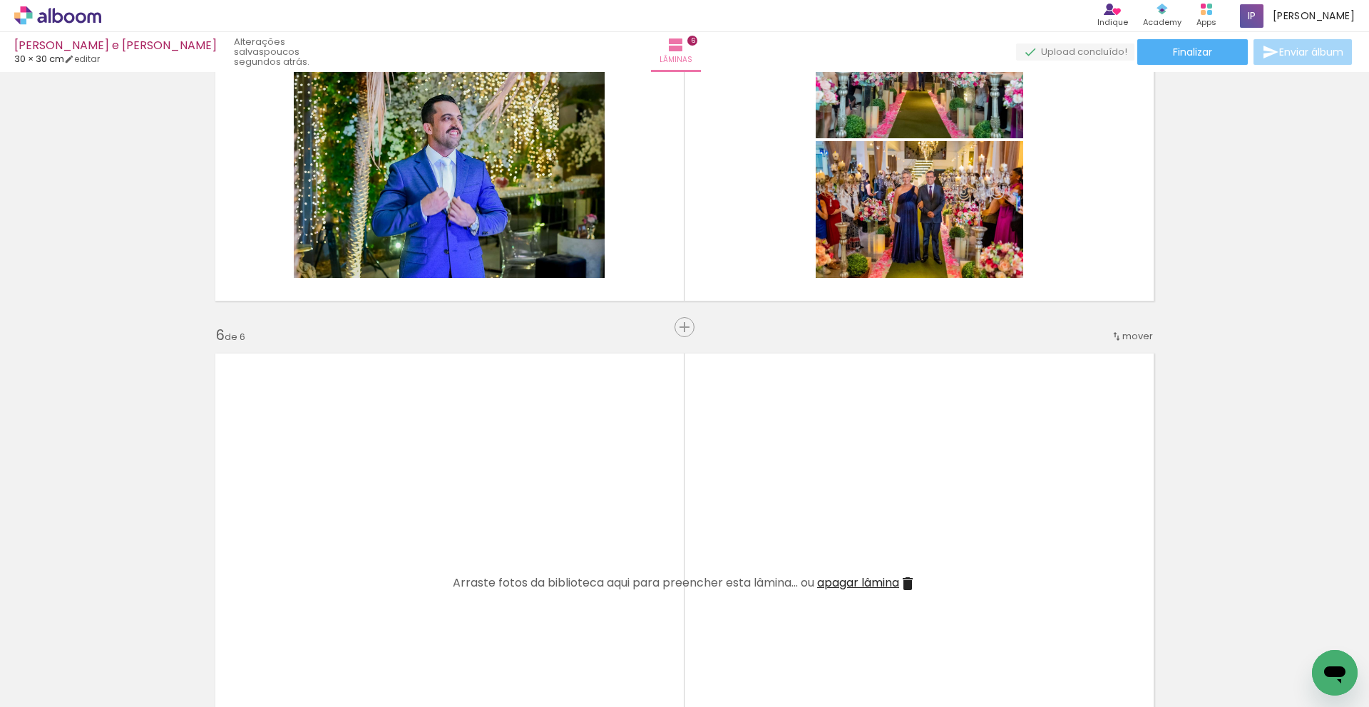
scroll to position [0, 581]
drag, startPoint x: 513, startPoint y: 667, endPoint x: 501, endPoint y: 573, distance: 95.6
click at [501, 573] on quentale-workspace at bounding box center [684, 353] width 1369 height 707
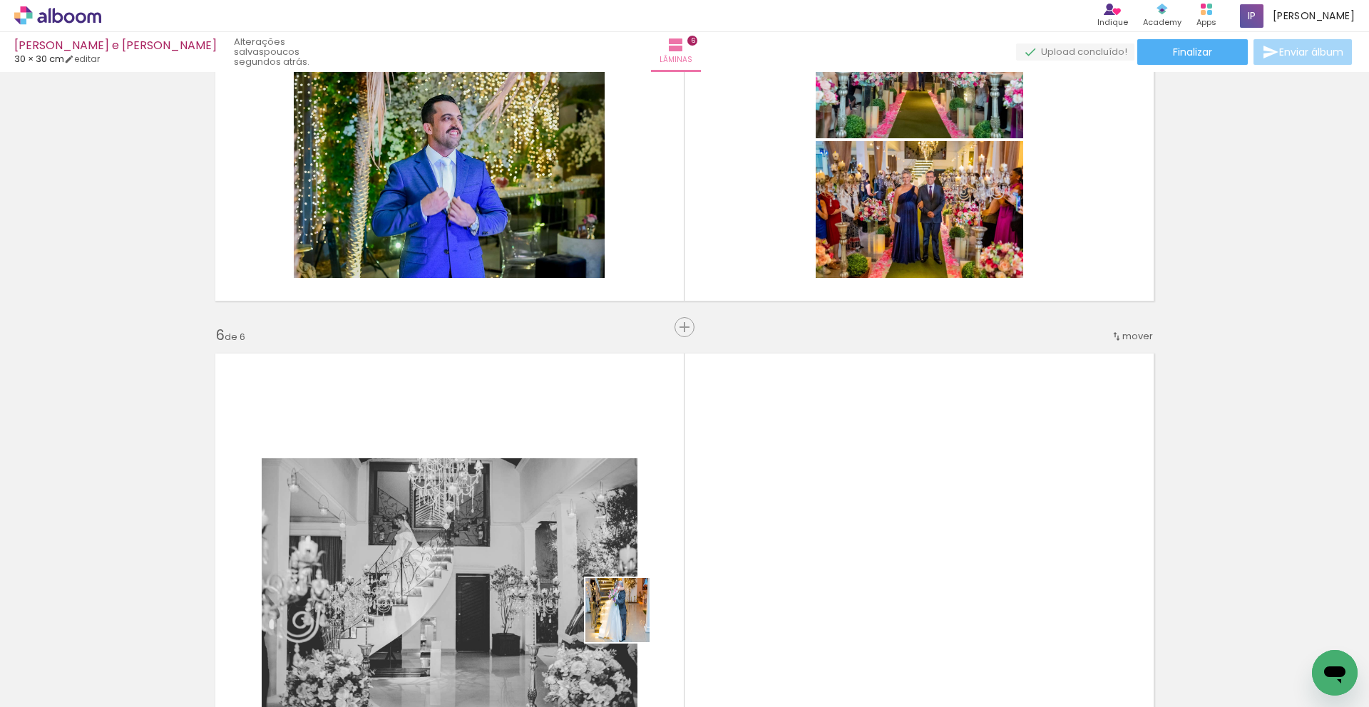
drag, startPoint x: 628, startPoint y: 662, endPoint x: 639, endPoint y: 591, distance: 72.1
click at [623, 569] on quentale-workspace at bounding box center [684, 353] width 1369 height 707
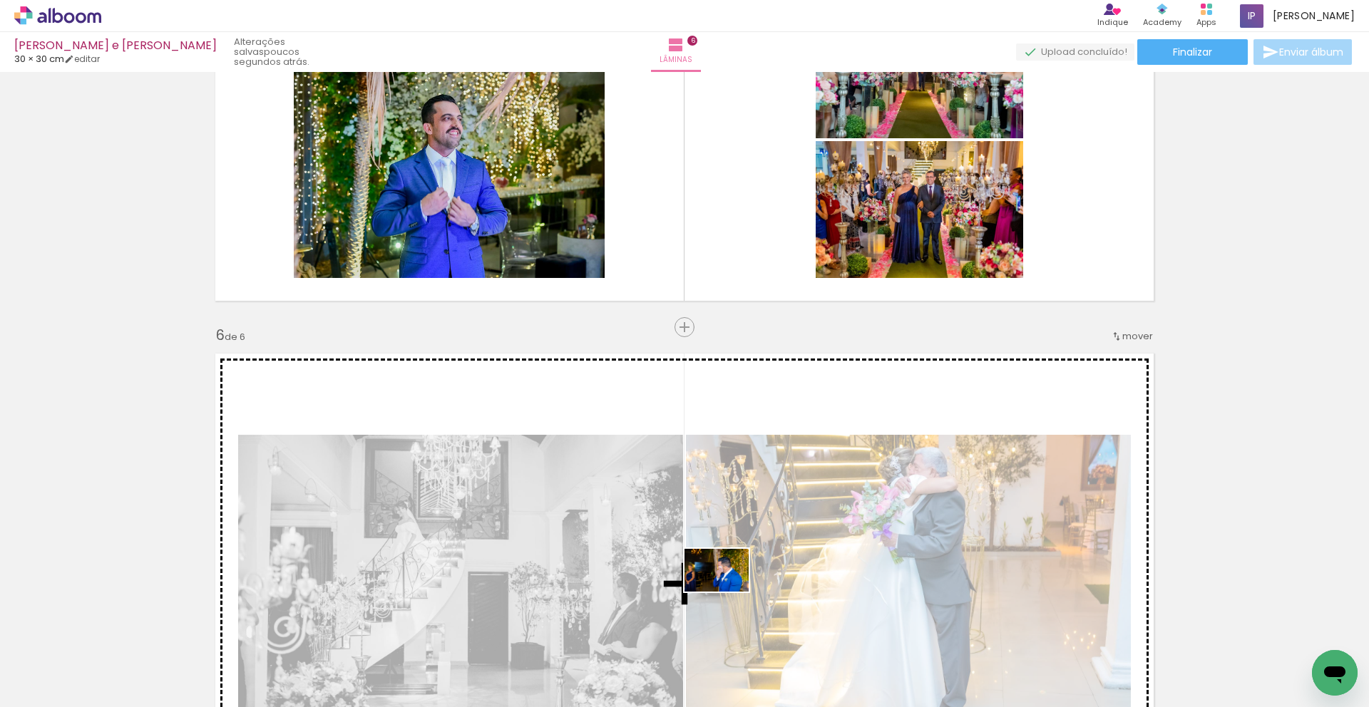
drag, startPoint x: 681, startPoint y: 655, endPoint x: 727, endPoint y: 592, distance: 78.6
click at [727, 592] on quentale-workspace at bounding box center [684, 353] width 1369 height 707
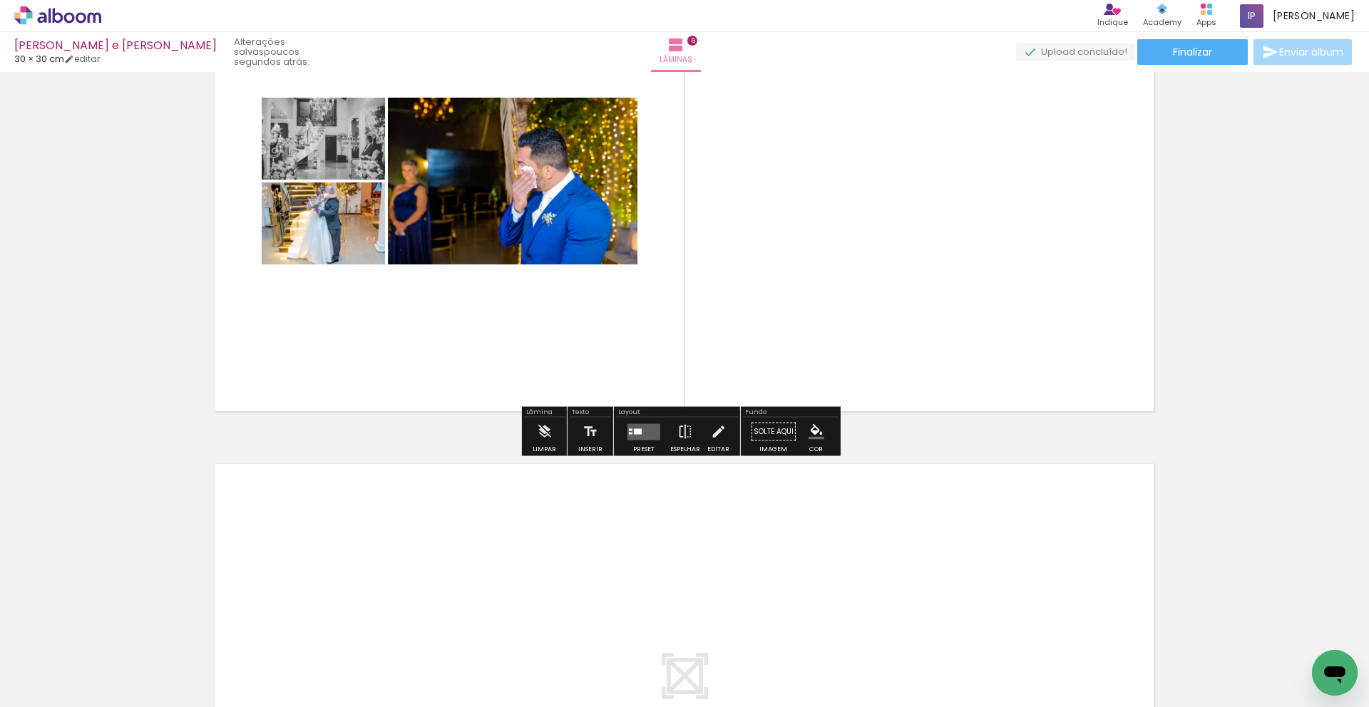
scroll to position [2741, 0]
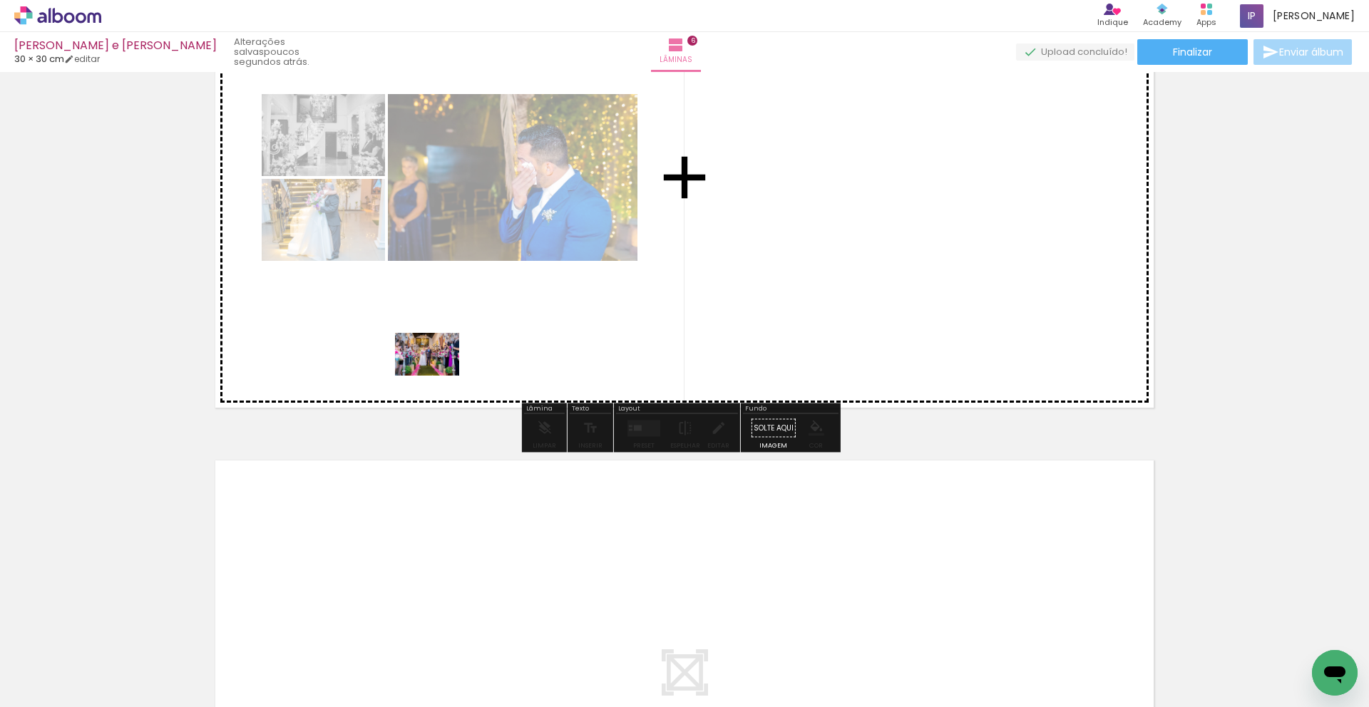
drag, startPoint x: 751, startPoint y: 654, endPoint x: 438, endPoint y: 374, distance: 420.1
click at [438, 374] on quentale-workspace at bounding box center [684, 353] width 1369 height 707
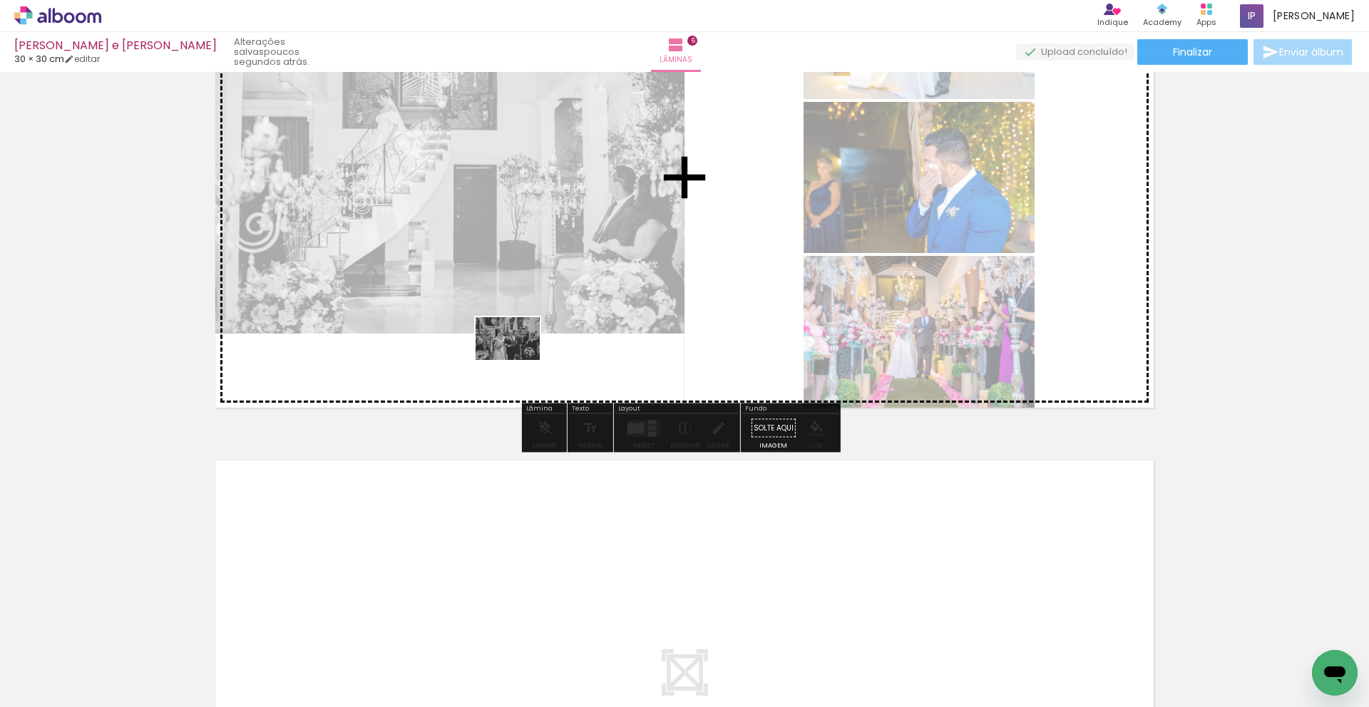
drag, startPoint x: 828, startPoint y: 664, endPoint x: 518, endPoint y: 360, distance: 434.1
click at [518, 360] on quentale-workspace at bounding box center [684, 353] width 1369 height 707
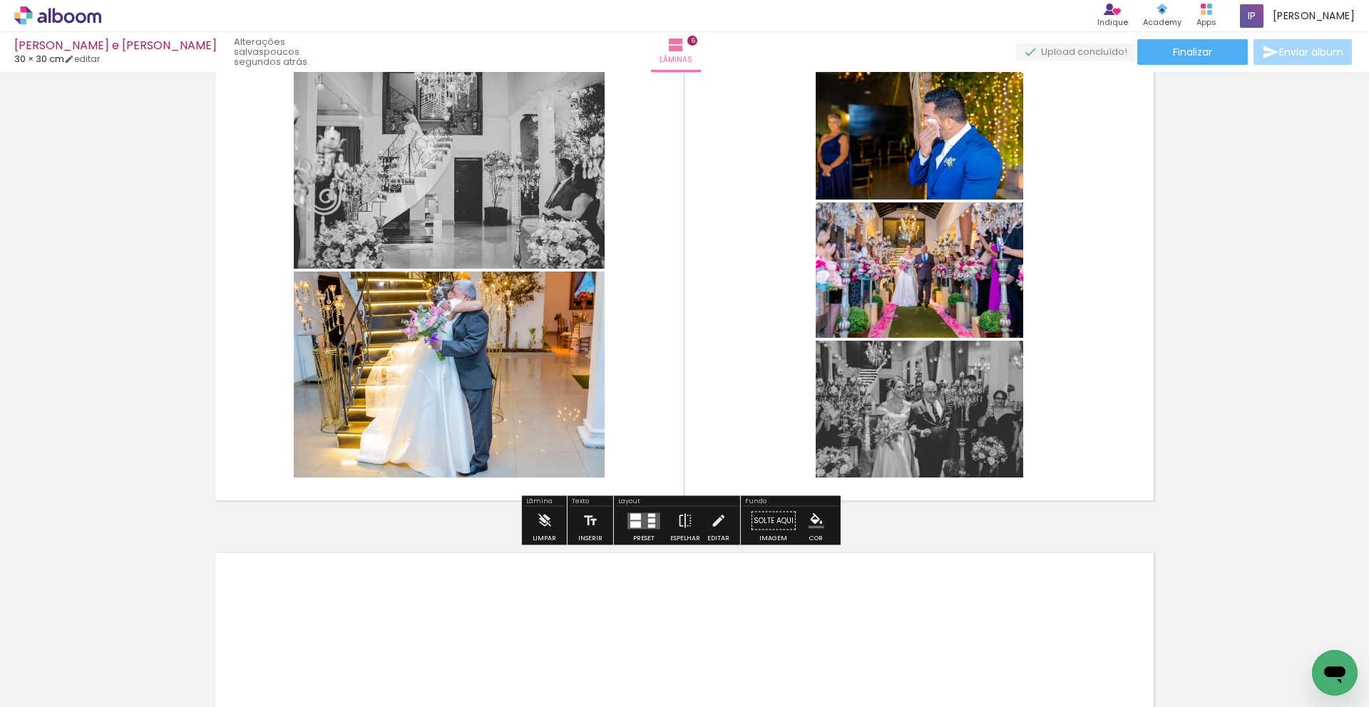
scroll to position [2717, 0]
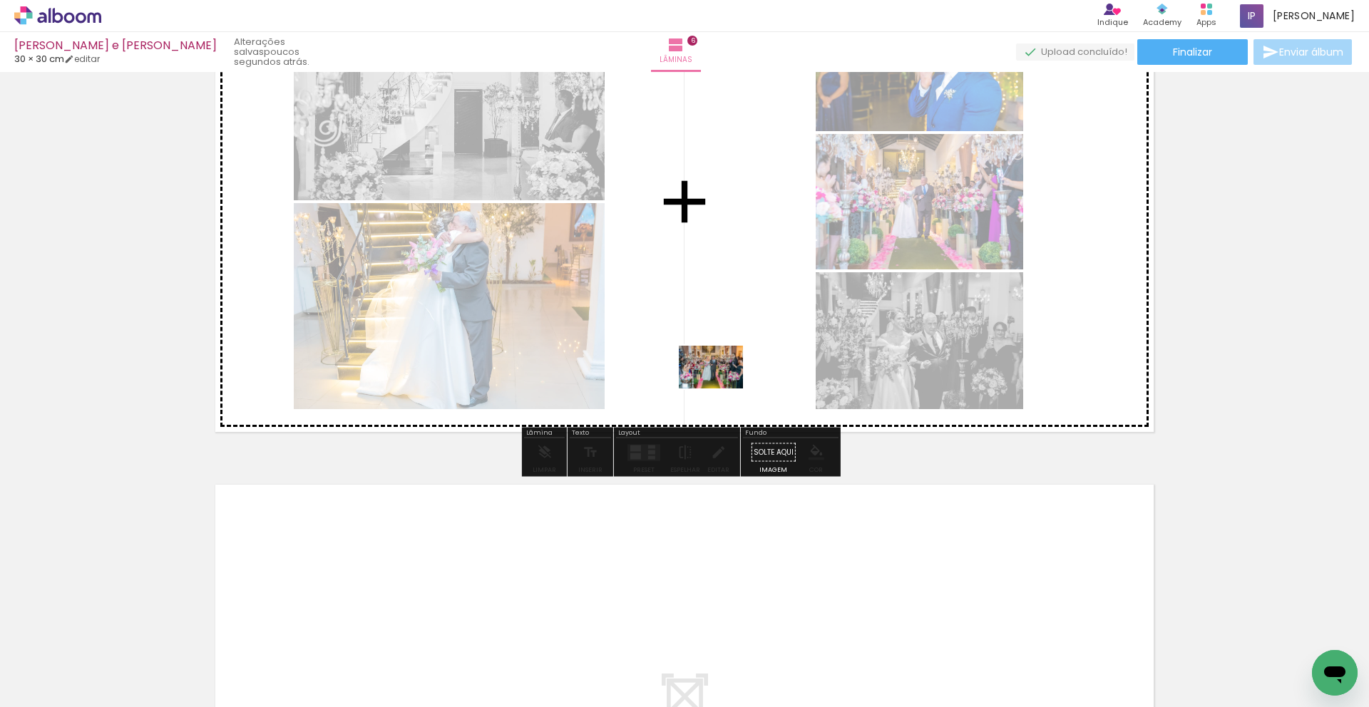
drag, startPoint x: 931, startPoint y: 661, endPoint x: 721, endPoint y: 389, distance: 344.1
click at [721, 389] on quentale-workspace at bounding box center [684, 353] width 1369 height 707
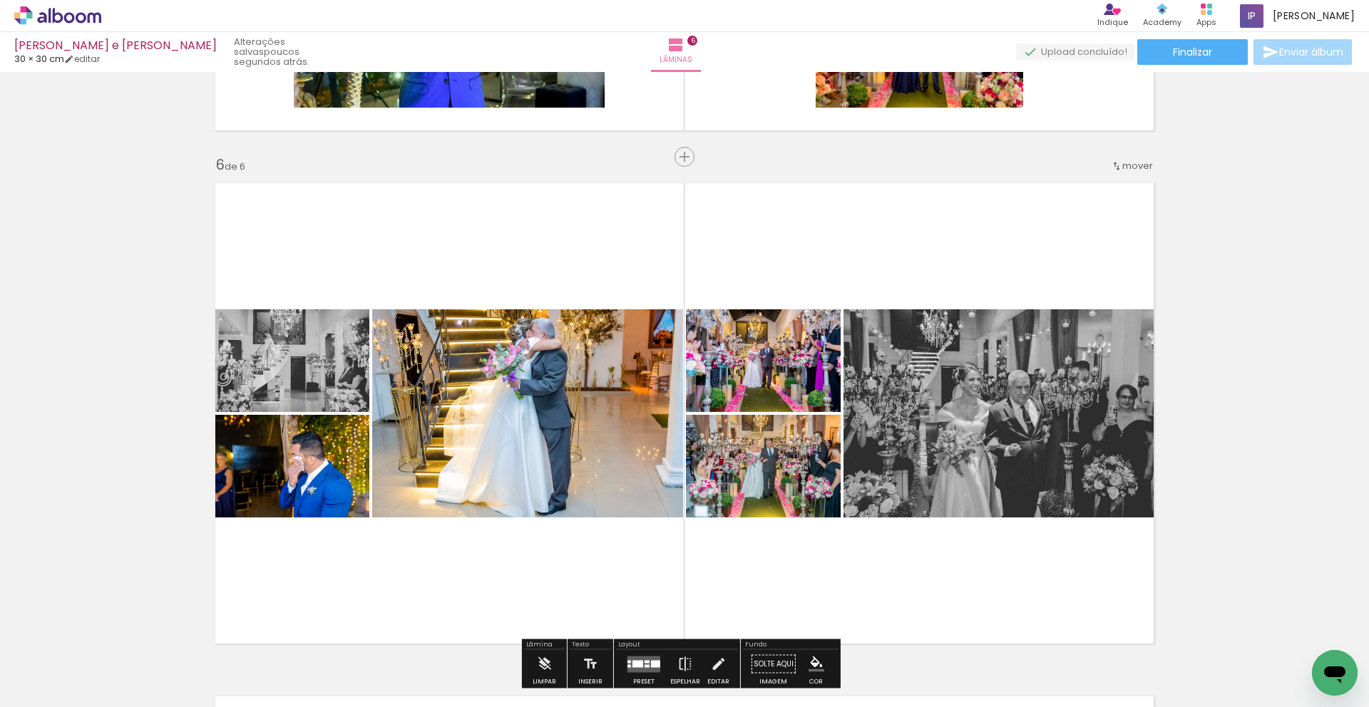
scroll to position [2597, 0]
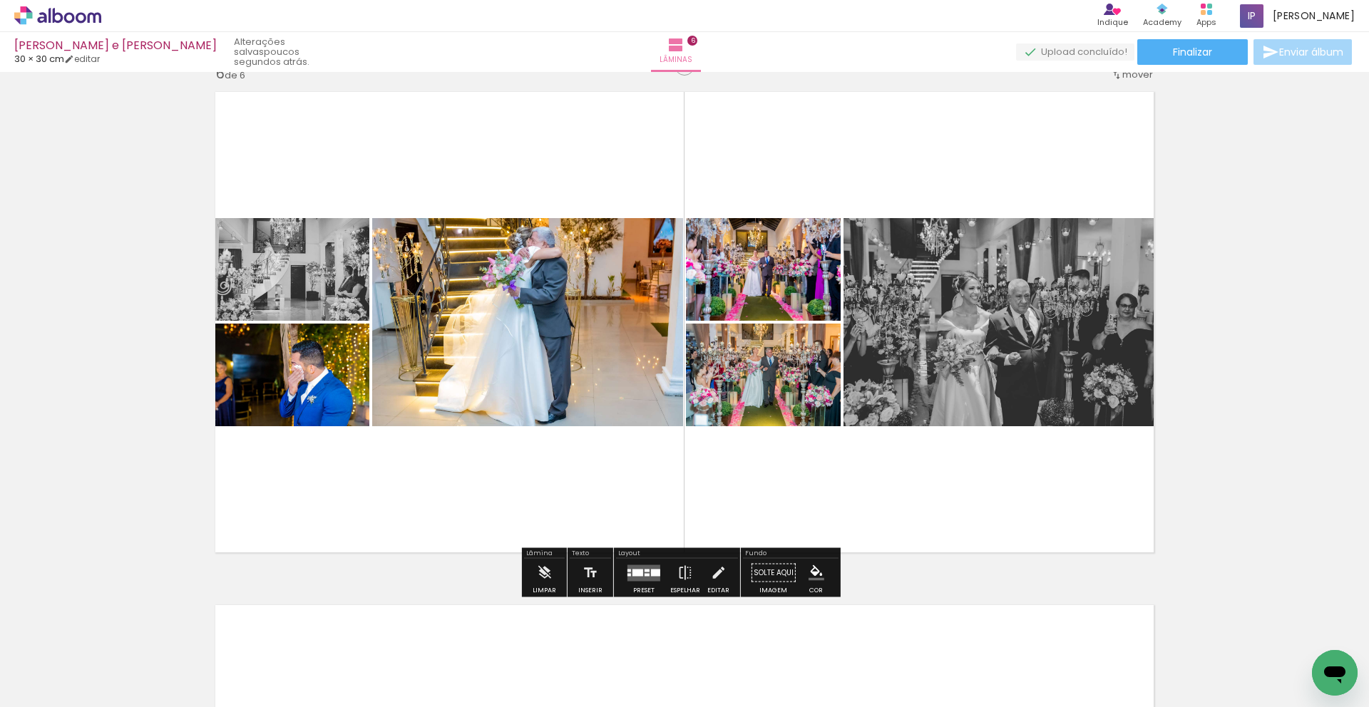
drag, startPoint x: 640, startPoint y: 569, endPoint x: 769, endPoint y: 519, distance: 137.7
click at [645, 569] on div at bounding box center [647, 570] width 5 height 3
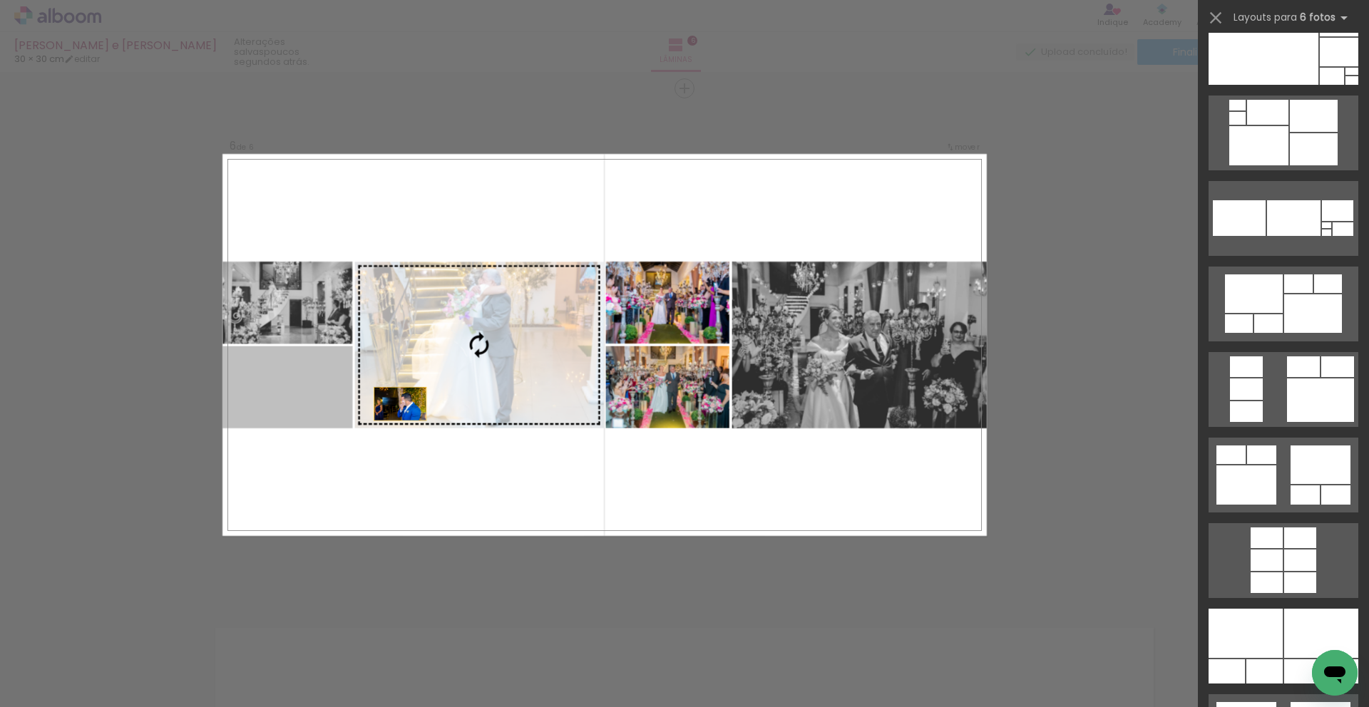
scroll to position [0, 0]
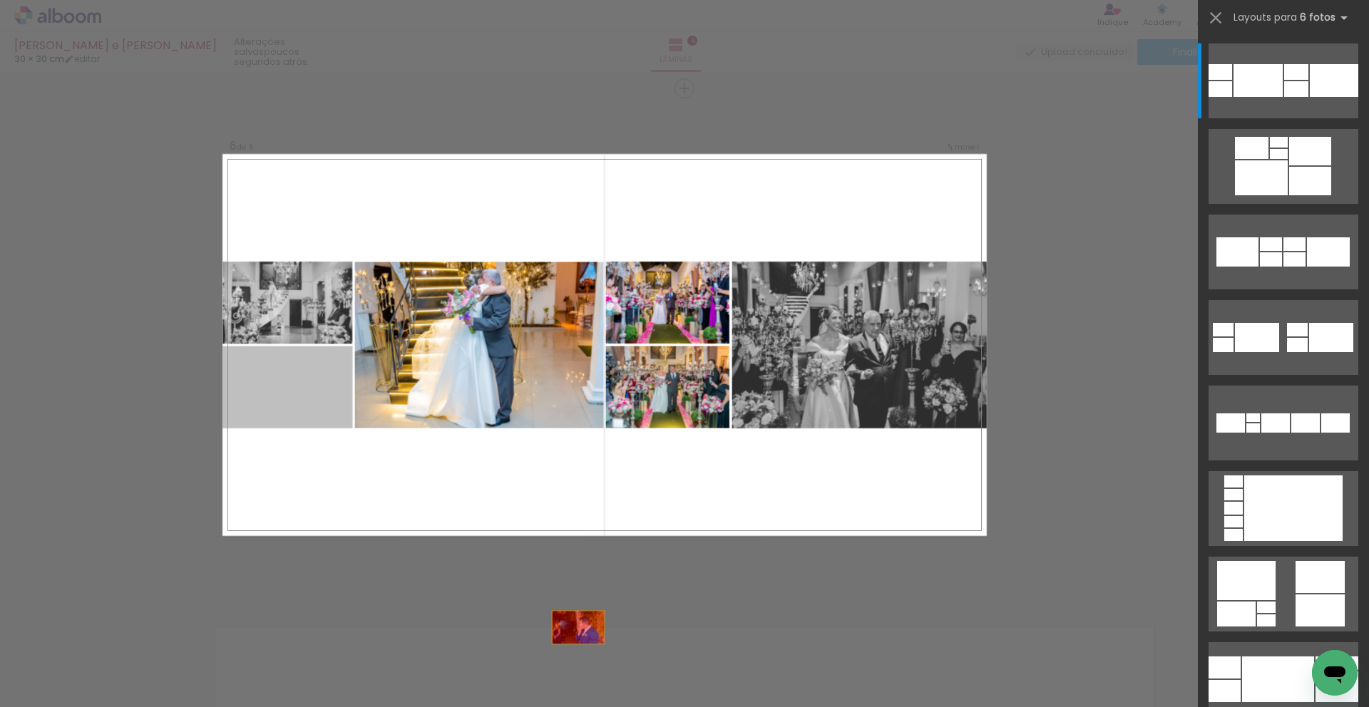
drag, startPoint x: 436, startPoint y: 400, endPoint x: 602, endPoint y: 501, distance: 193.9
click at [679, 687] on quentale-workspace at bounding box center [684, 353] width 1369 height 707
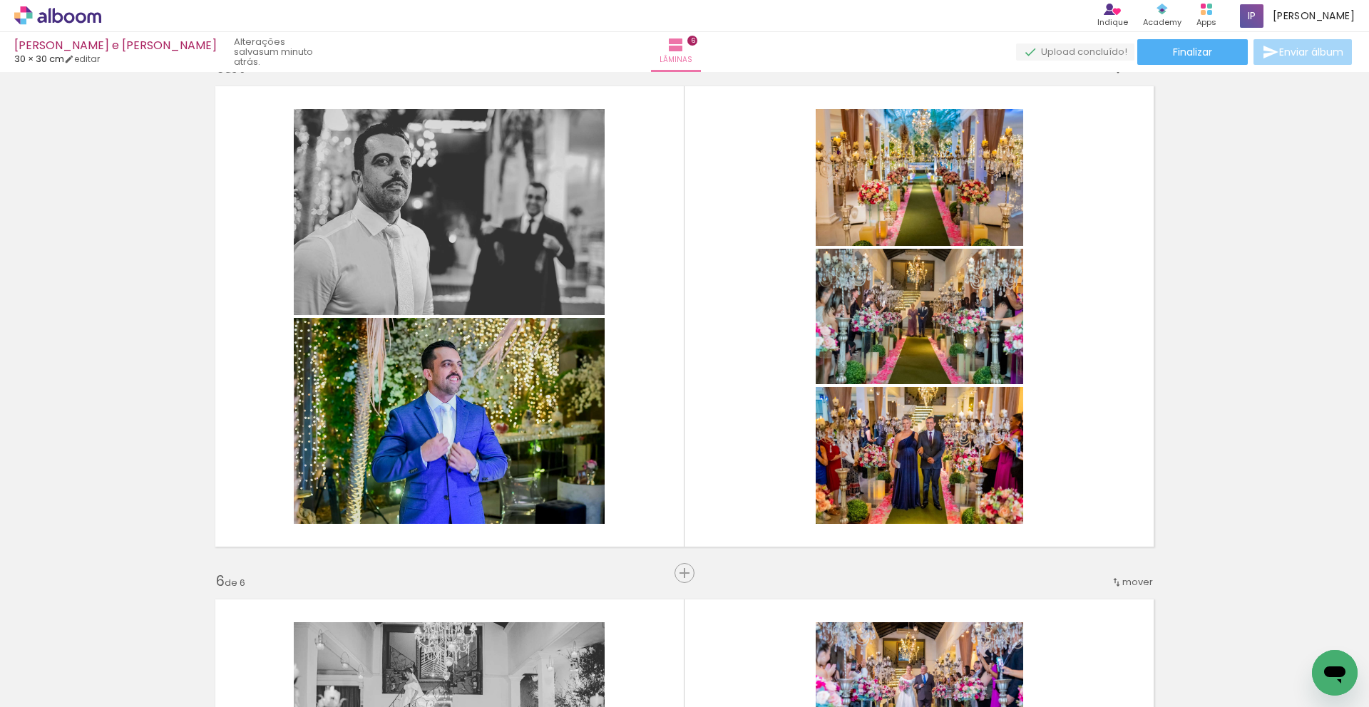
scroll to position [2063, 0]
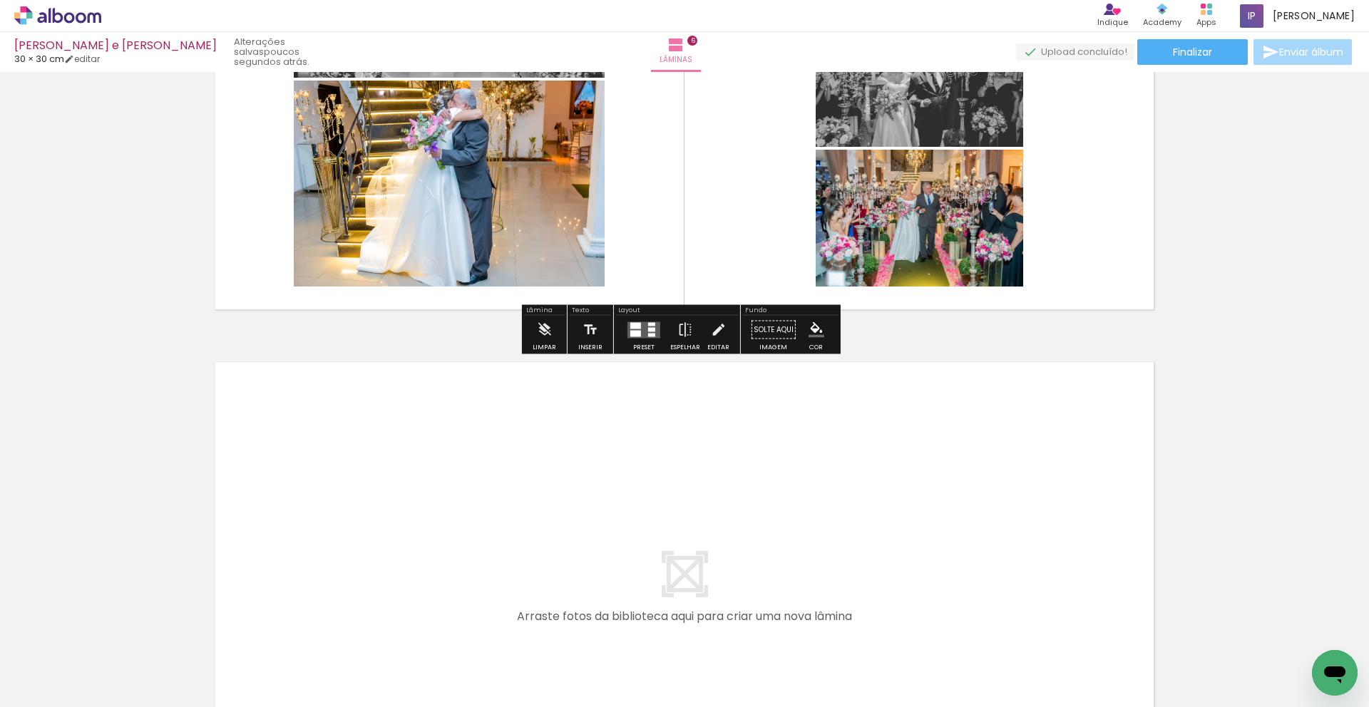
scroll to position [2835, 0]
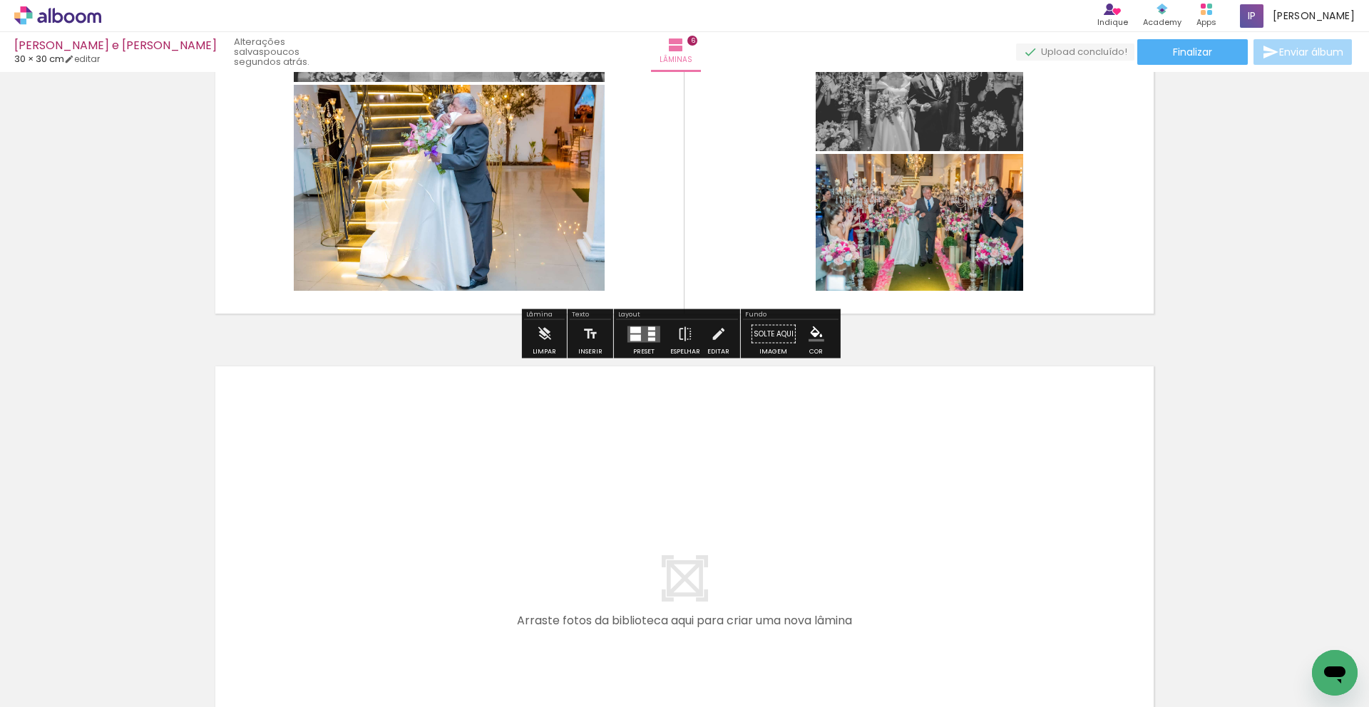
click at [650, 339] on div at bounding box center [651, 339] width 7 height 4
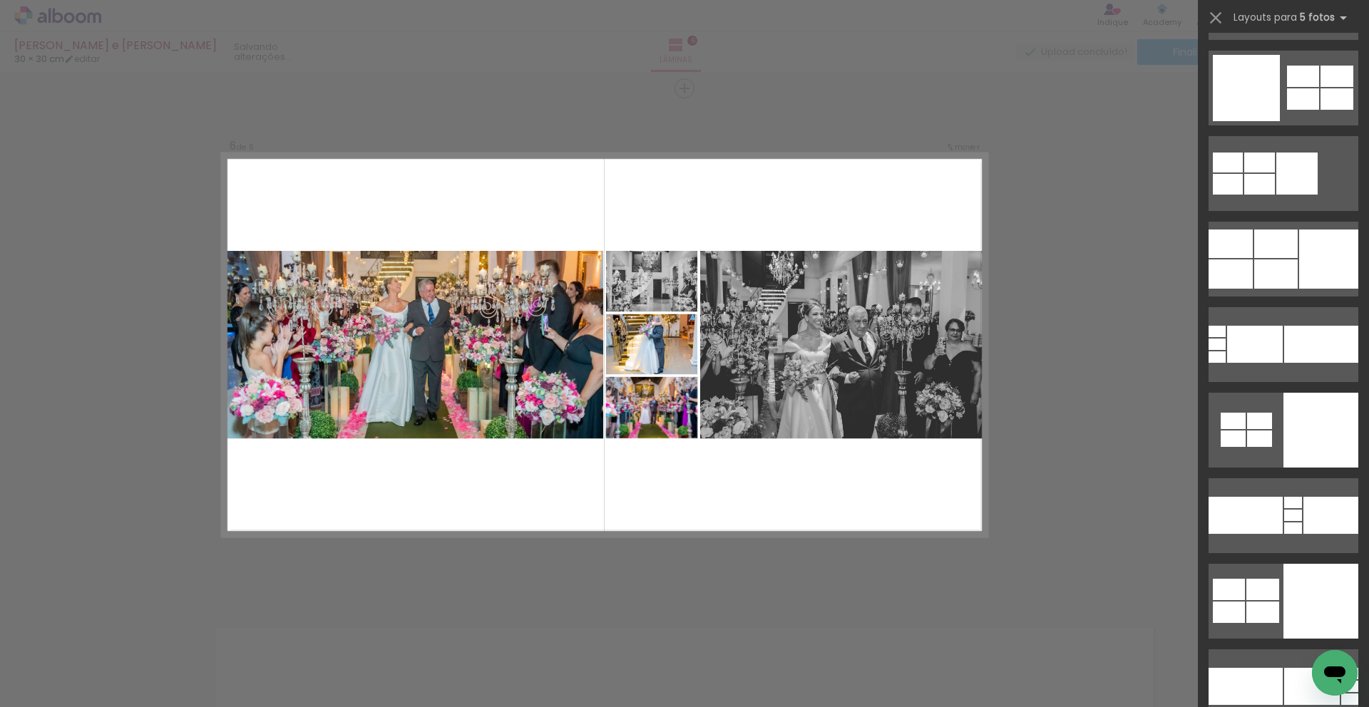
scroll to position [8658, 0]
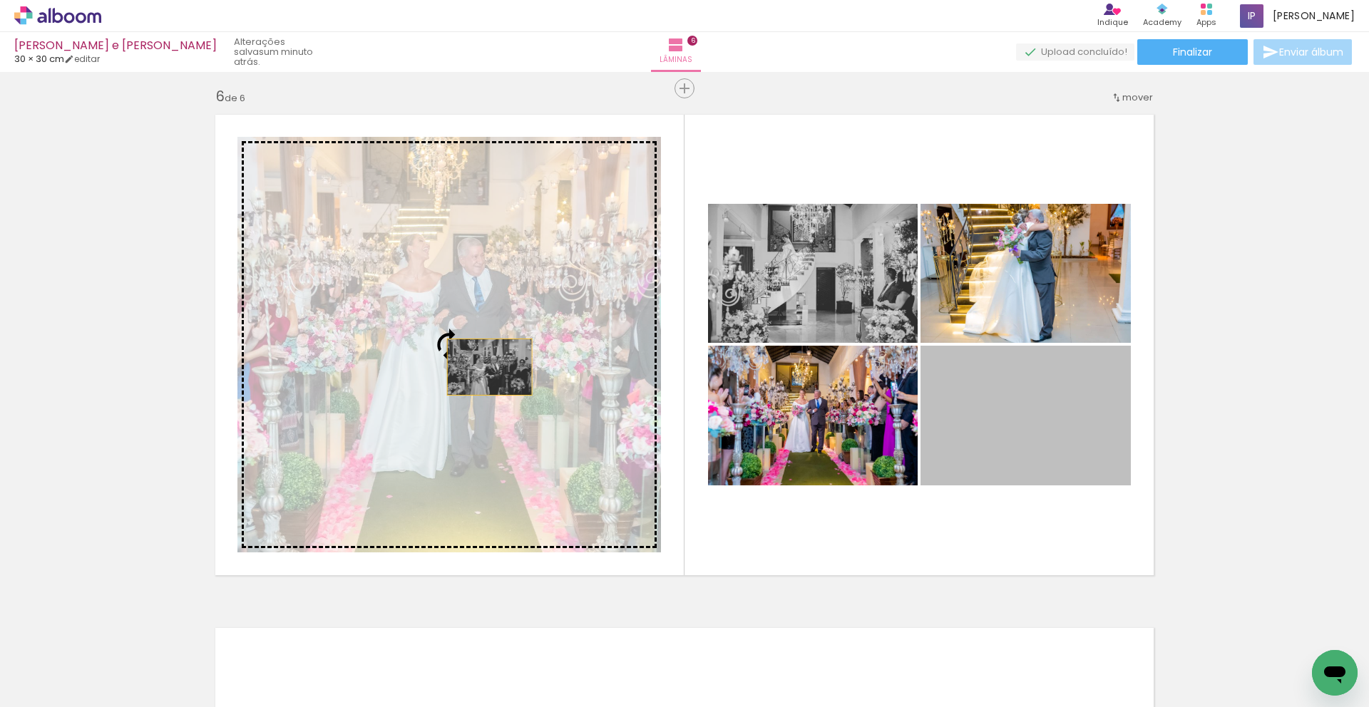
drag, startPoint x: 1066, startPoint y: 389, endPoint x: 484, endPoint y: 367, distance: 582.2
click at [0, 0] on slot at bounding box center [0, 0] width 0 height 0
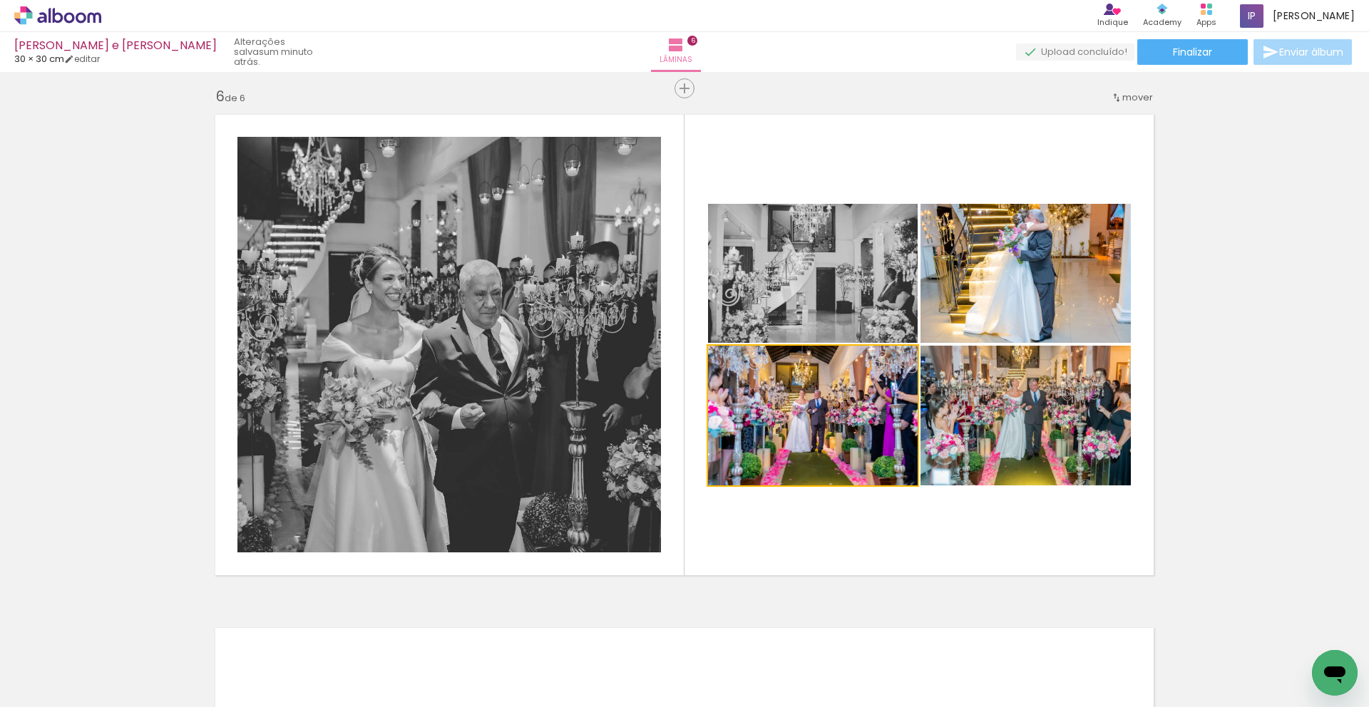
drag, startPoint x: 833, startPoint y: 428, endPoint x: 647, endPoint y: 429, distance: 185.4
click at [0, 0] on slot at bounding box center [0, 0] width 0 height 0
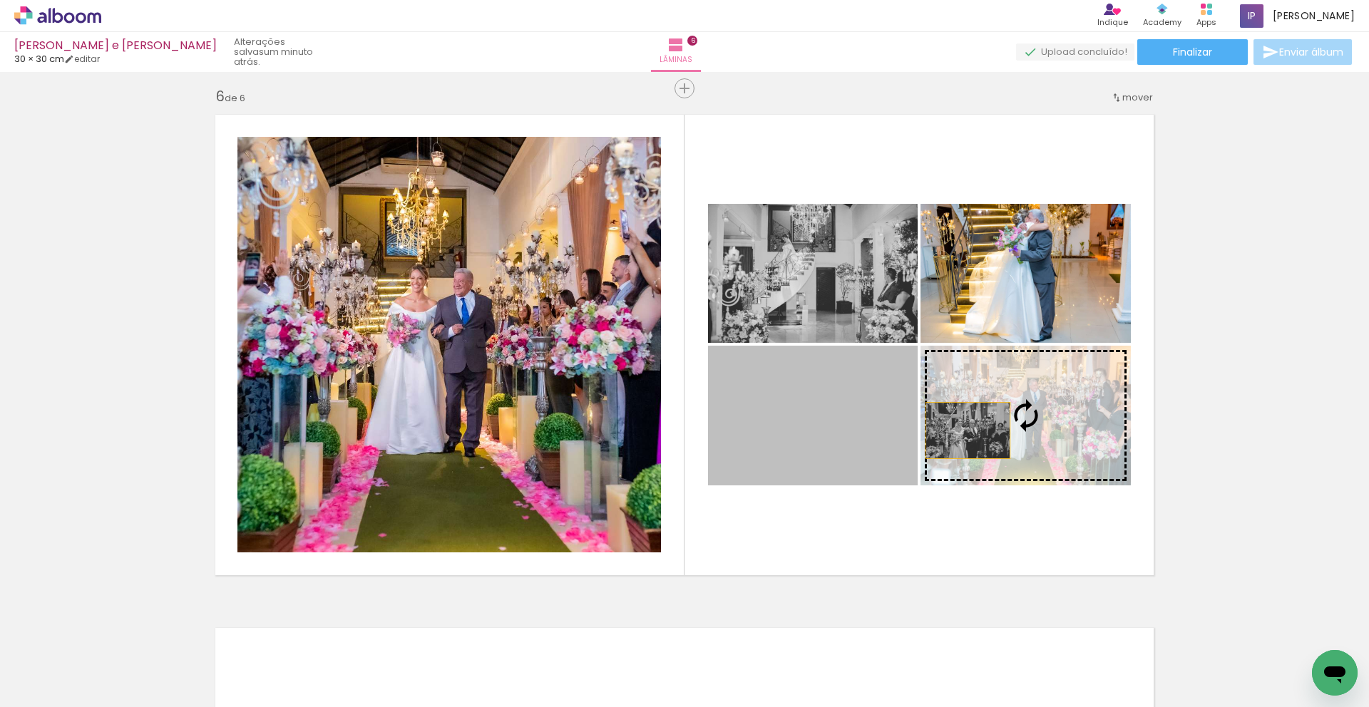
drag, startPoint x: 850, startPoint y: 428, endPoint x: 964, endPoint y: 431, distance: 114.1
click at [0, 0] on slot at bounding box center [0, 0] width 0 height 0
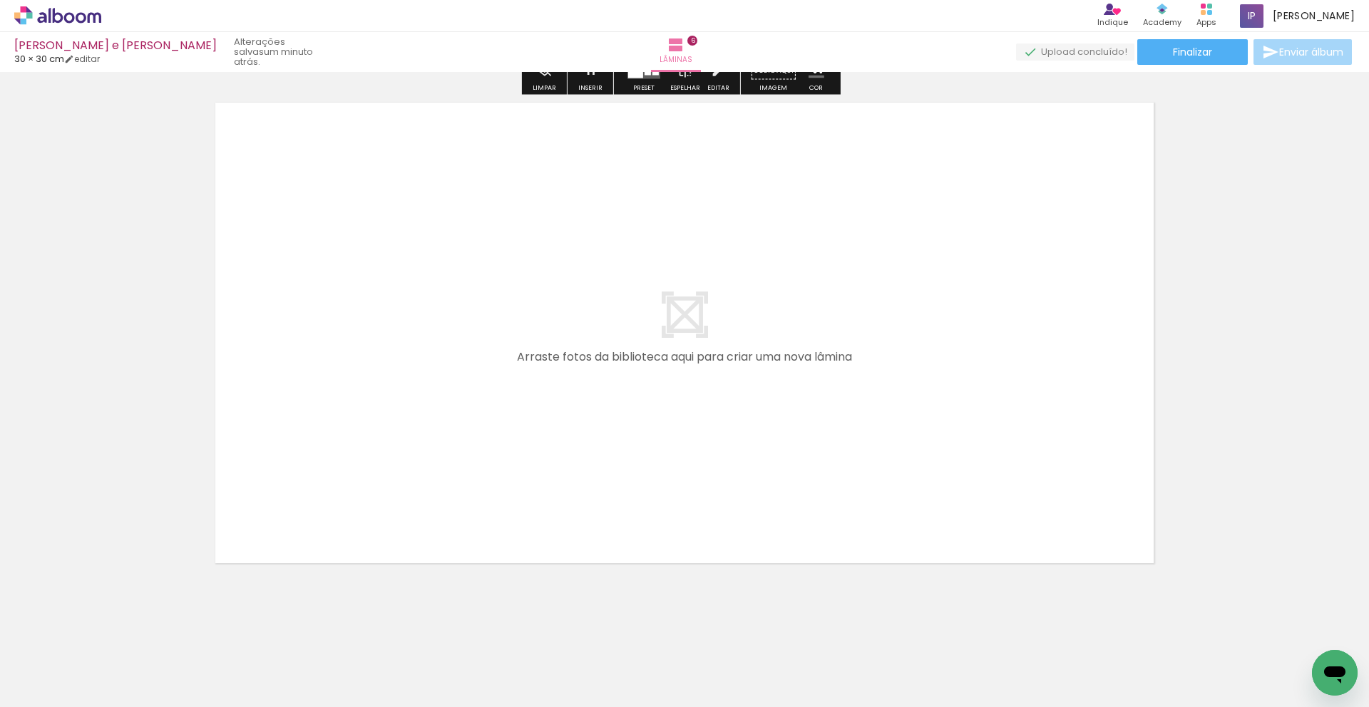
scroll to position [3103, 0]
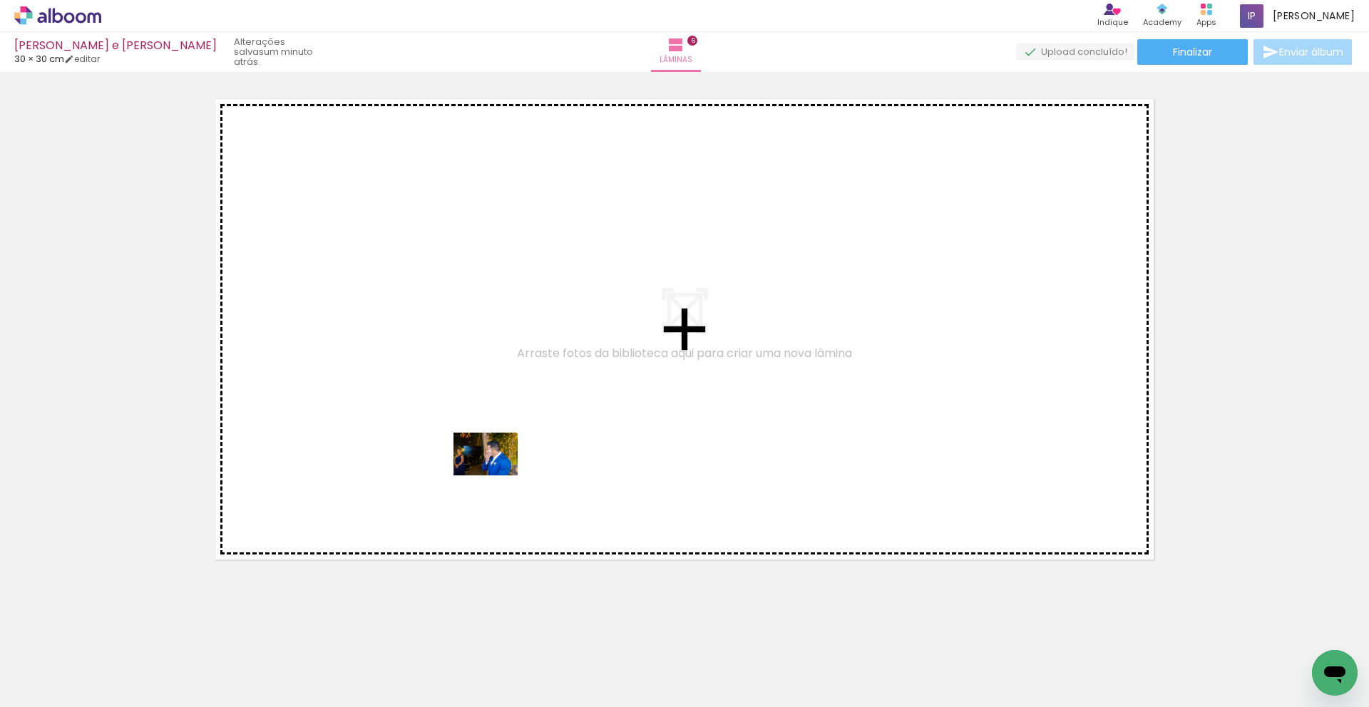
drag, startPoint x: 689, startPoint y: 659, endPoint x: 575, endPoint y: 530, distance: 171.2
click at [496, 475] on quentale-workspace at bounding box center [684, 353] width 1369 height 707
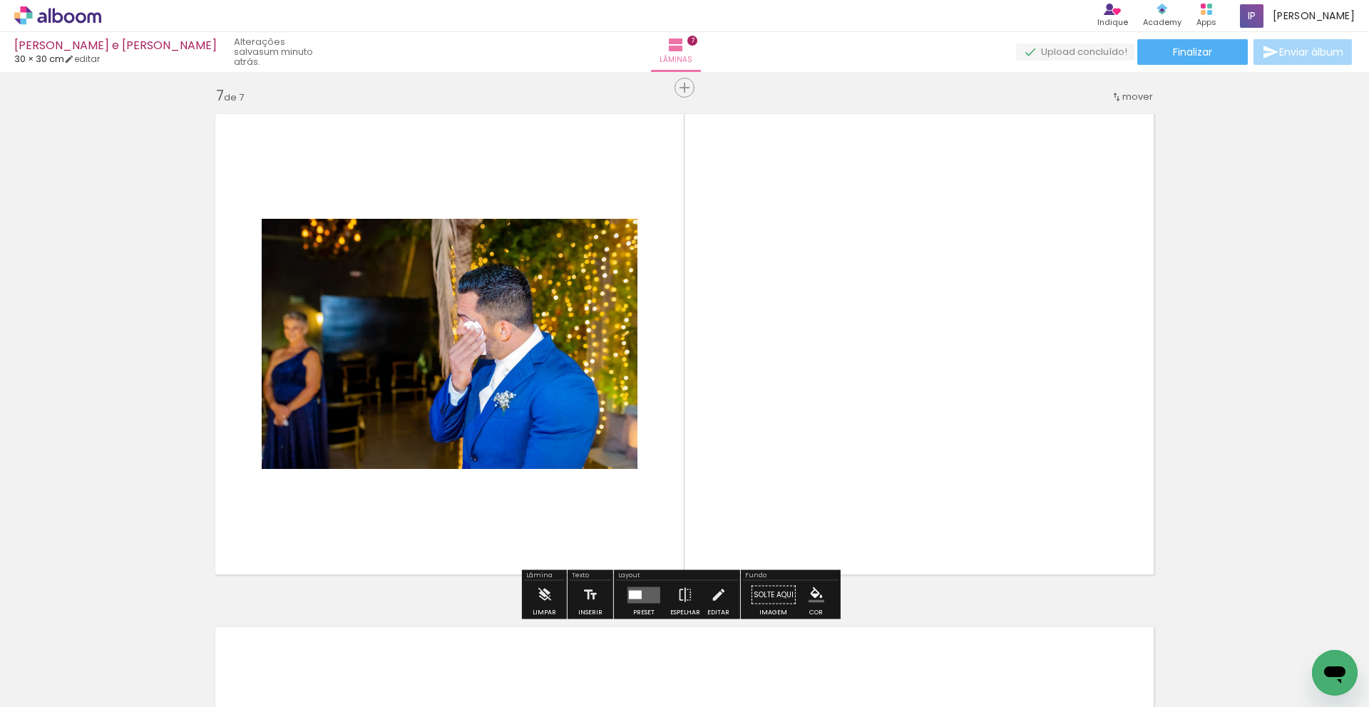
scroll to position [3087, 0]
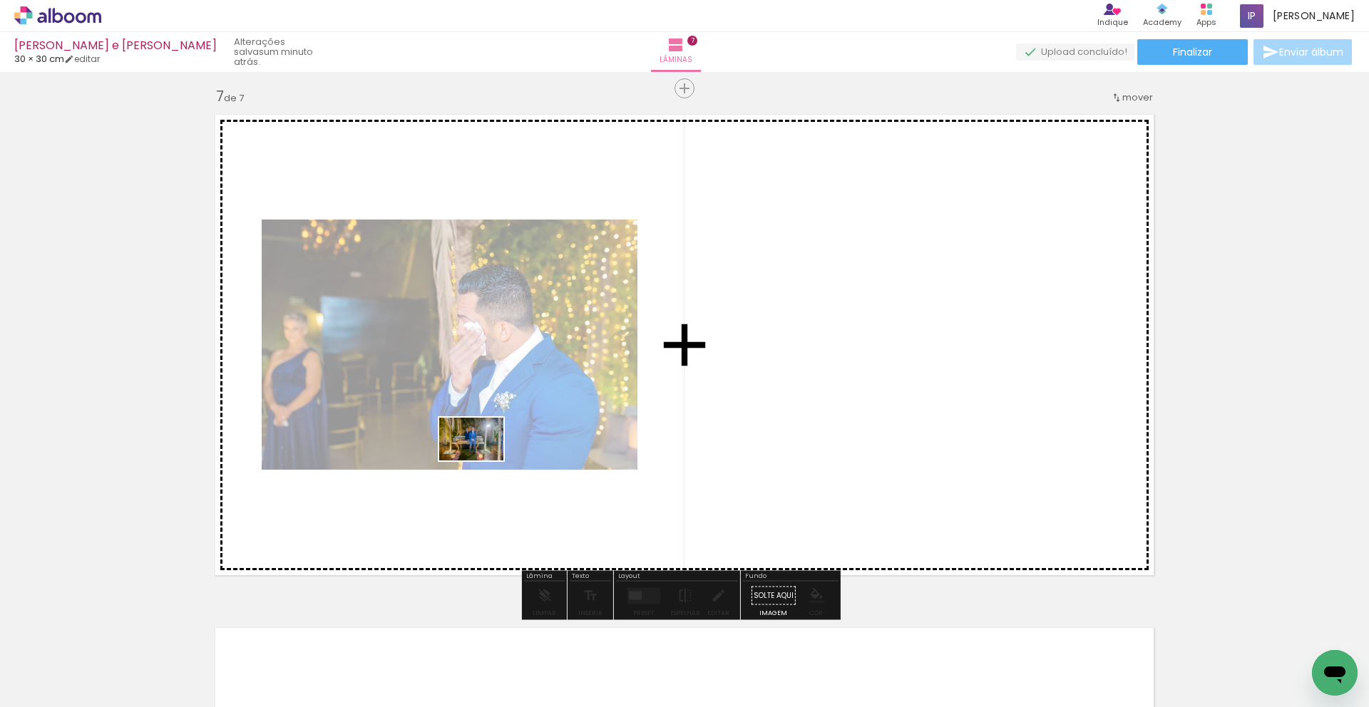
drag, startPoint x: 999, startPoint y: 654, endPoint x: 482, endPoint y: 461, distance: 551.8
click at [482, 461] on quentale-workspace at bounding box center [684, 353] width 1369 height 707
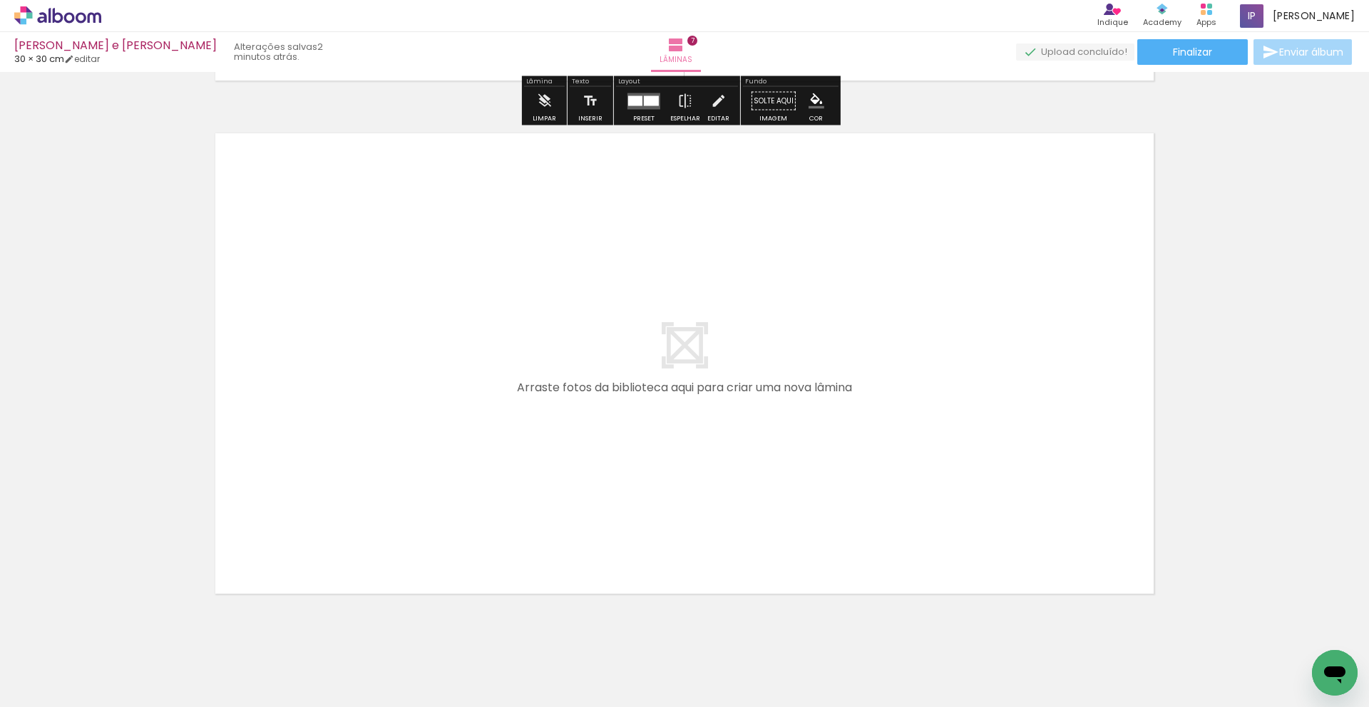
scroll to position [3584, 0]
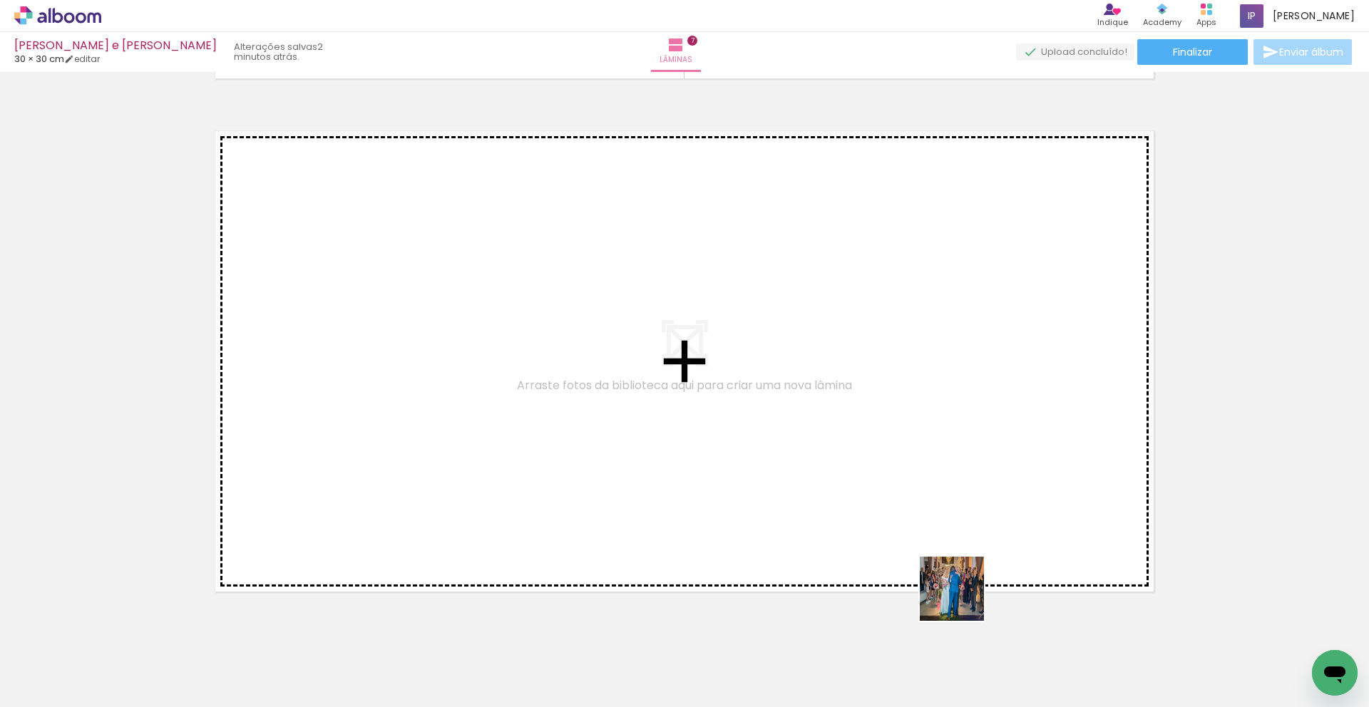
drag, startPoint x: 1067, startPoint y: 647, endPoint x: 1065, endPoint y: 611, distance: 35.7
click at [940, 588] on quentale-workspace at bounding box center [684, 353] width 1369 height 707
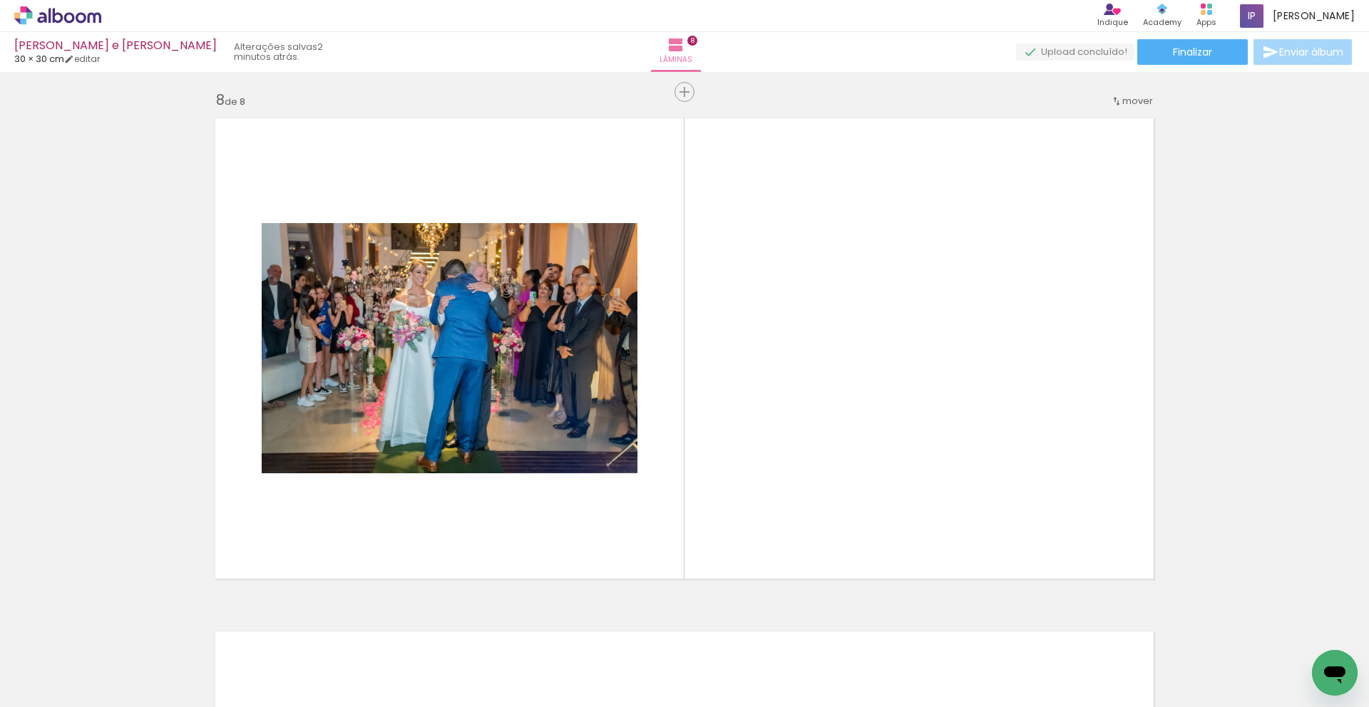
scroll to position [3600, 0]
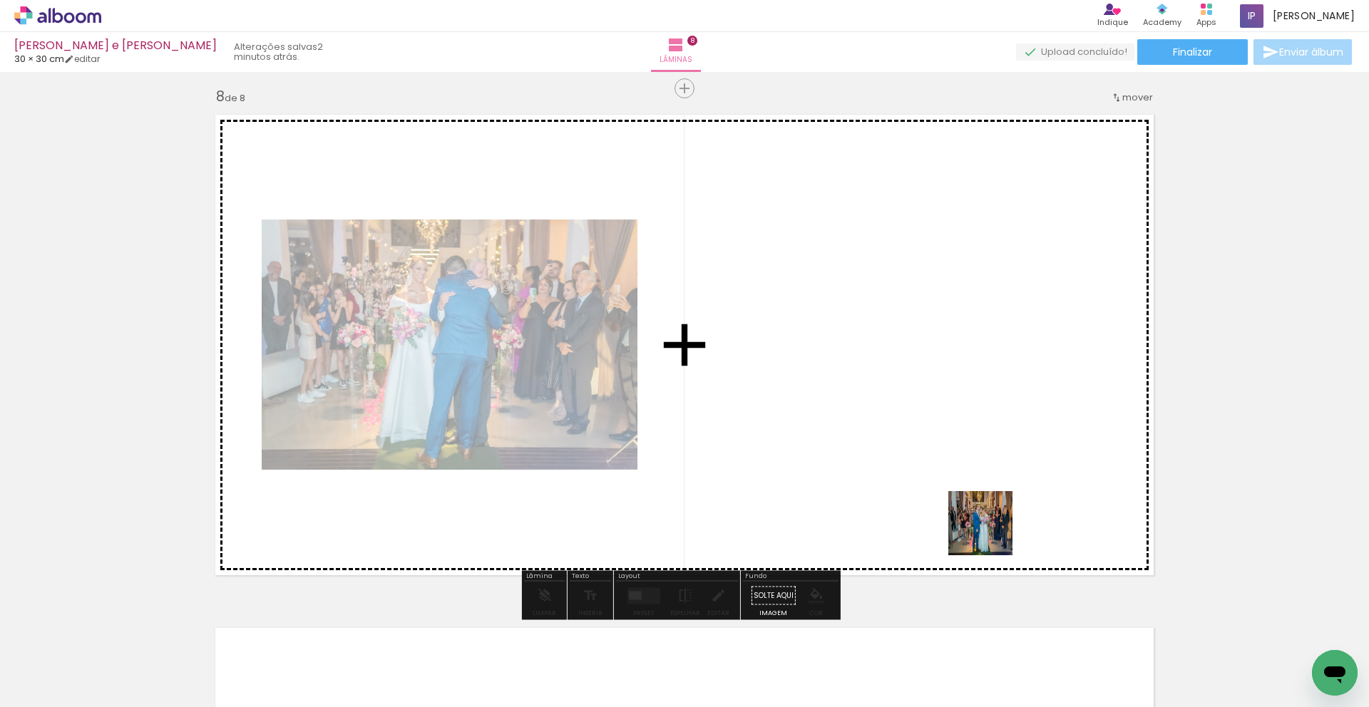
drag, startPoint x: 1145, startPoint y: 650, endPoint x: 956, endPoint y: 509, distance: 235.8
click at [956, 509] on quentale-workspace at bounding box center [684, 353] width 1369 height 707
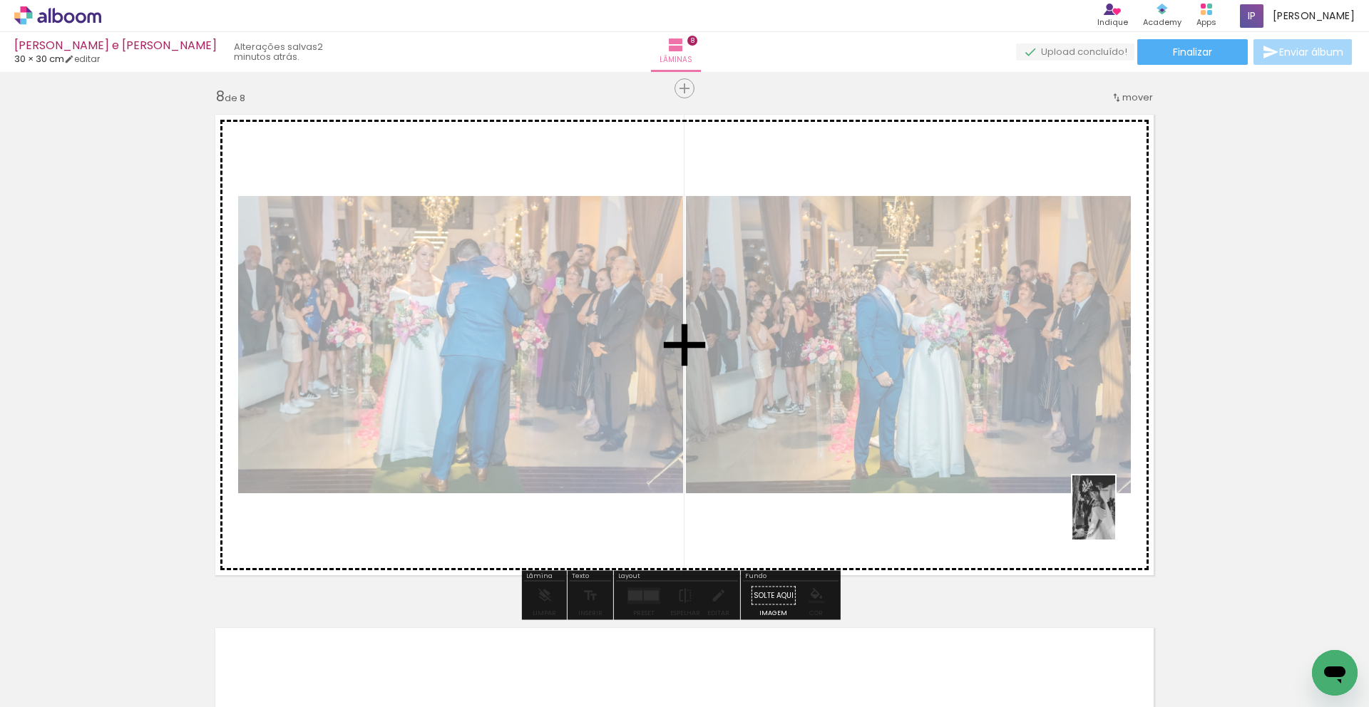
drag, startPoint x: 1237, startPoint y: 652, endPoint x: 1115, endPoint y: 518, distance: 180.7
click at [1115, 518] on quentale-workspace at bounding box center [684, 353] width 1369 height 707
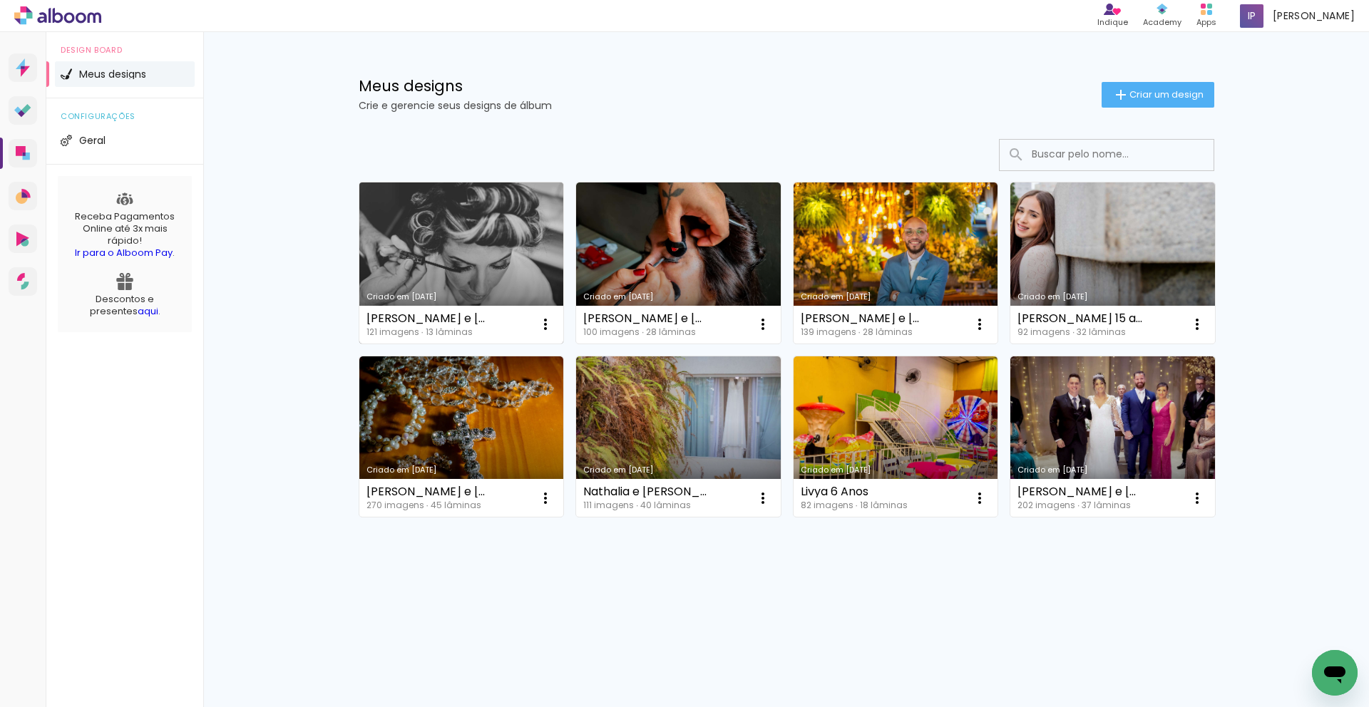
click at [443, 242] on link "Criado em [DATE]" at bounding box center [461, 263] width 205 height 161
click at [467, 231] on link "Criado em [DATE]" at bounding box center [461, 263] width 205 height 161
click at [426, 230] on link "Criado em [DATE]" at bounding box center [461, 263] width 205 height 161
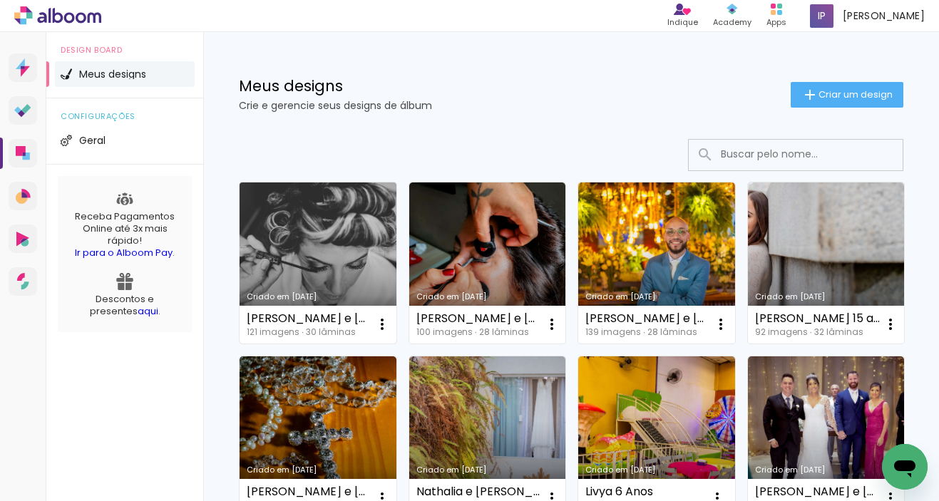
click at [311, 259] on link "Criado em [DATE]" at bounding box center [318, 263] width 157 height 161
click at [284, 227] on link "Criado em [DATE]" at bounding box center [318, 263] width 157 height 161
